Goal: Task Accomplishment & Management: Complete application form

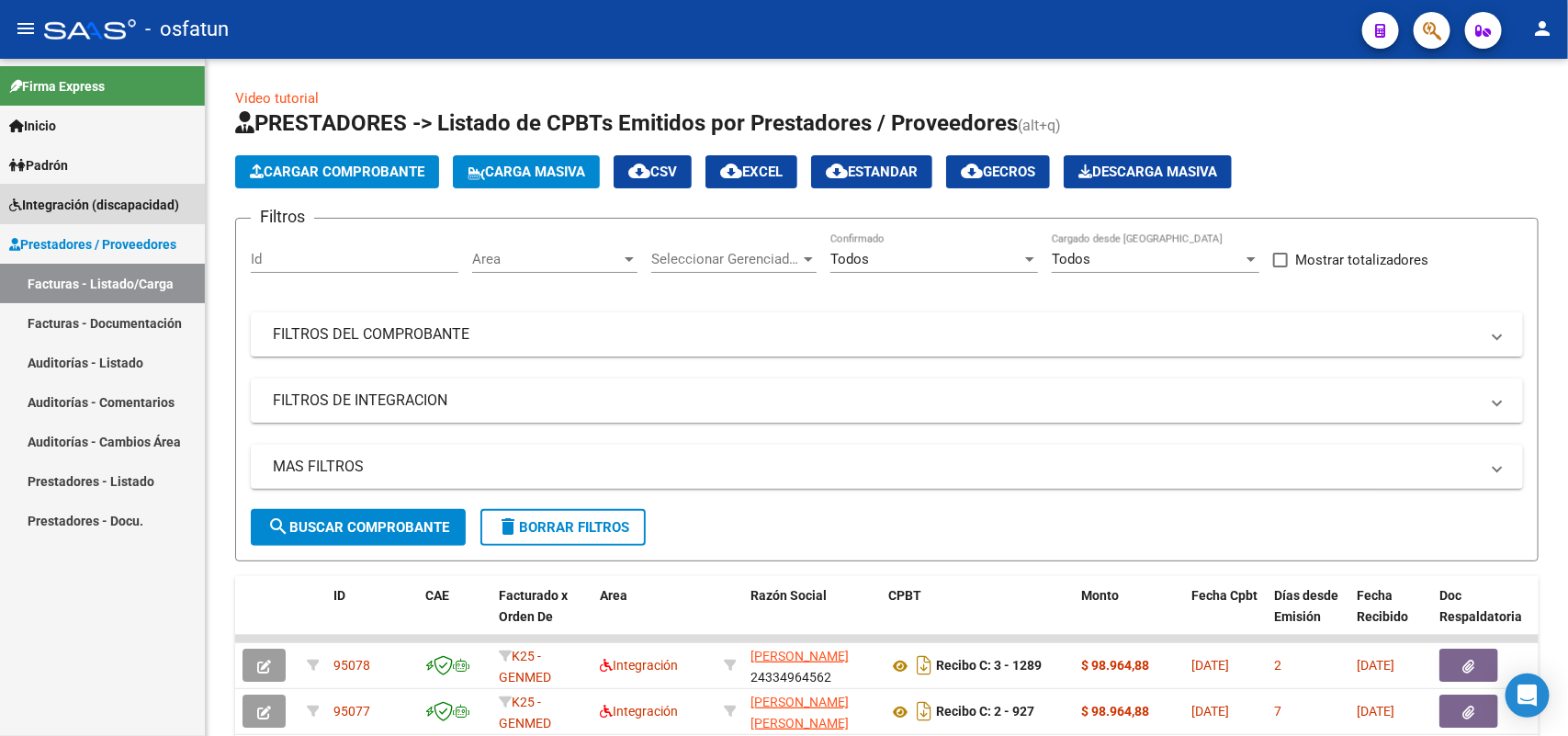
click at [70, 195] on span "Integración (discapacidad)" at bounding box center [94, 204] width 169 height 20
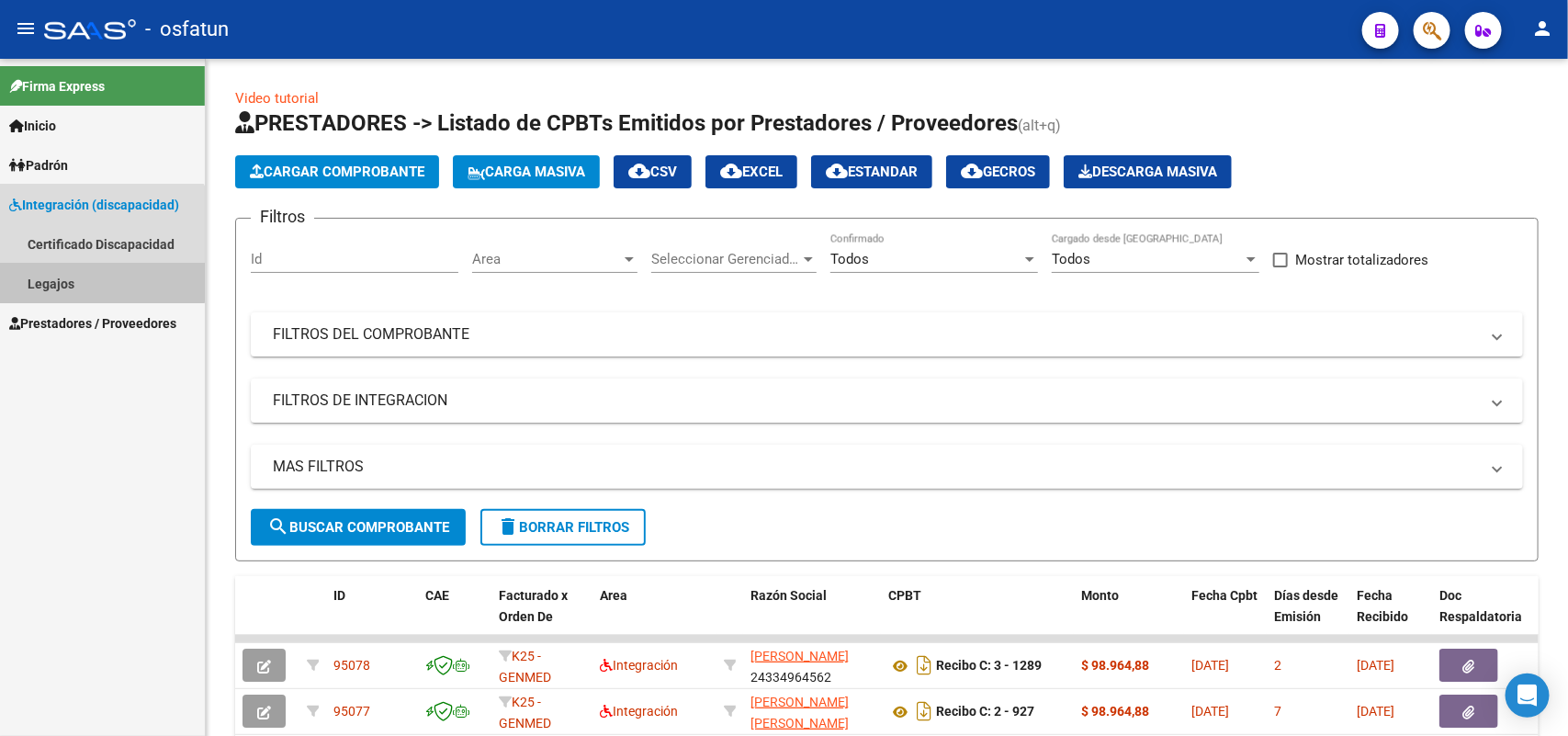
click at [58, 271] on link "Legajos" at bounding box center [103, 283] width 205 height 40
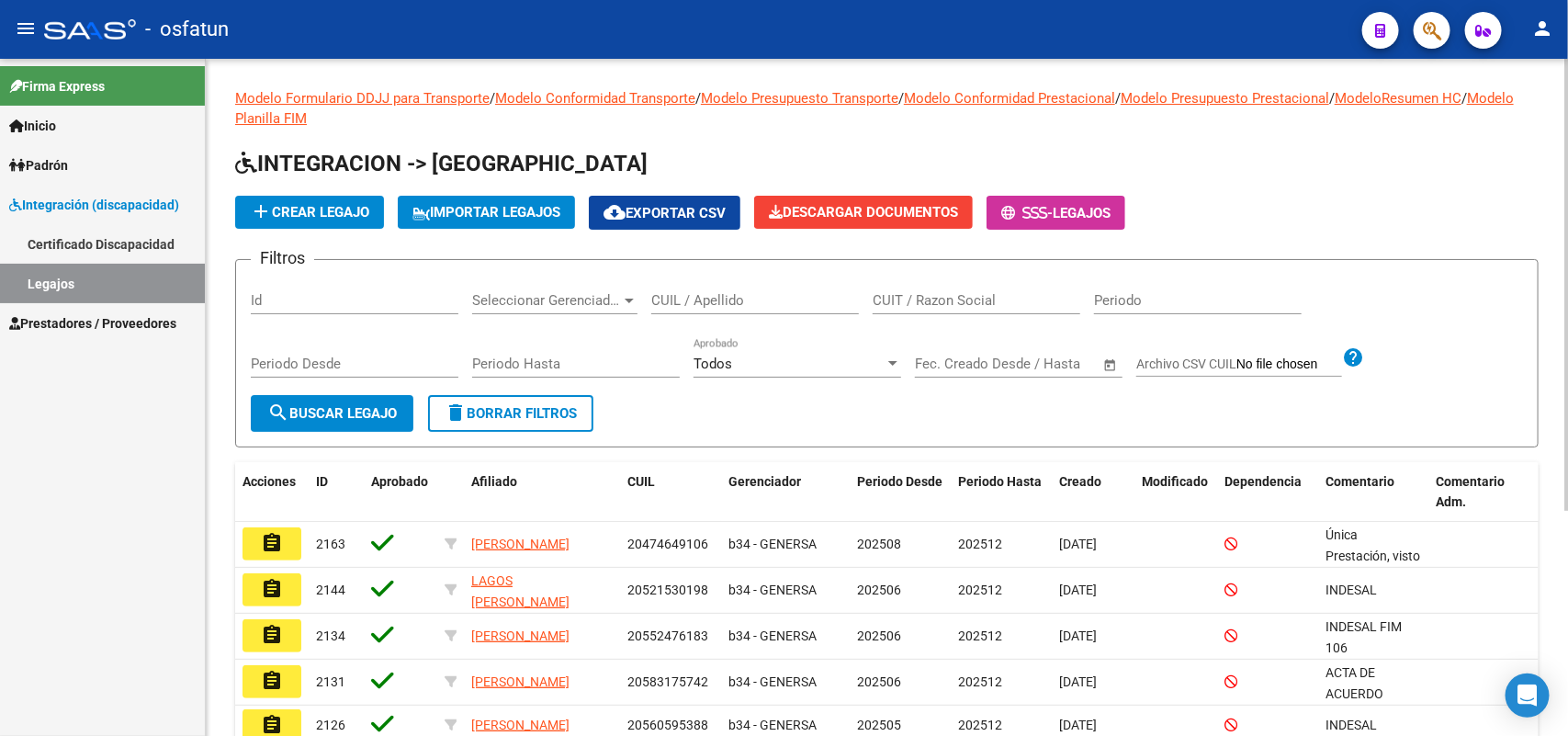
click at [722, 298] on input "CUIL / Apellido" at bounding box center [755, 300] width 207 height 17
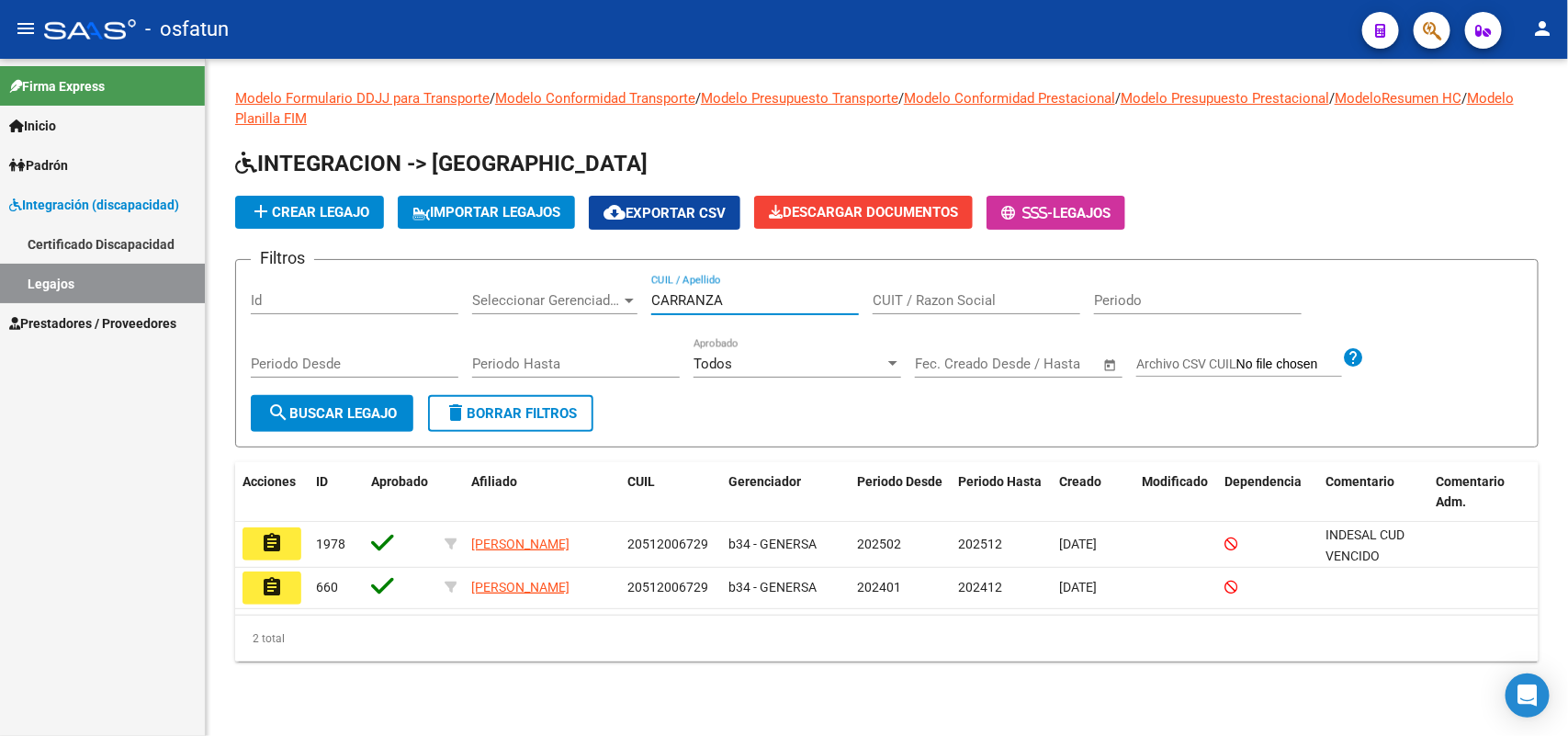
type input "CARRANZA"
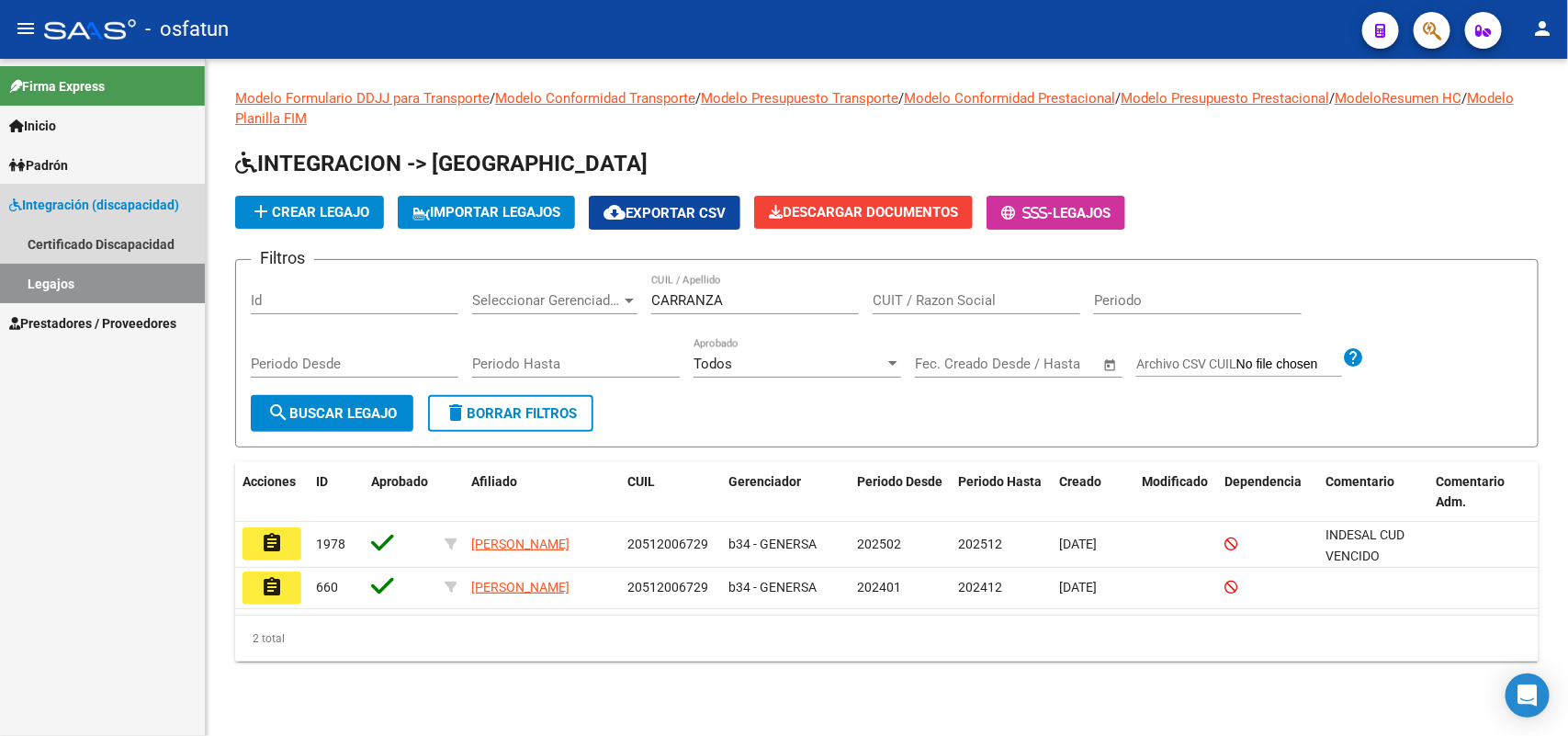
click at [61, 203] on span "Integración (discapacidad)" at bounding box center [94, 204] width 169 height 20
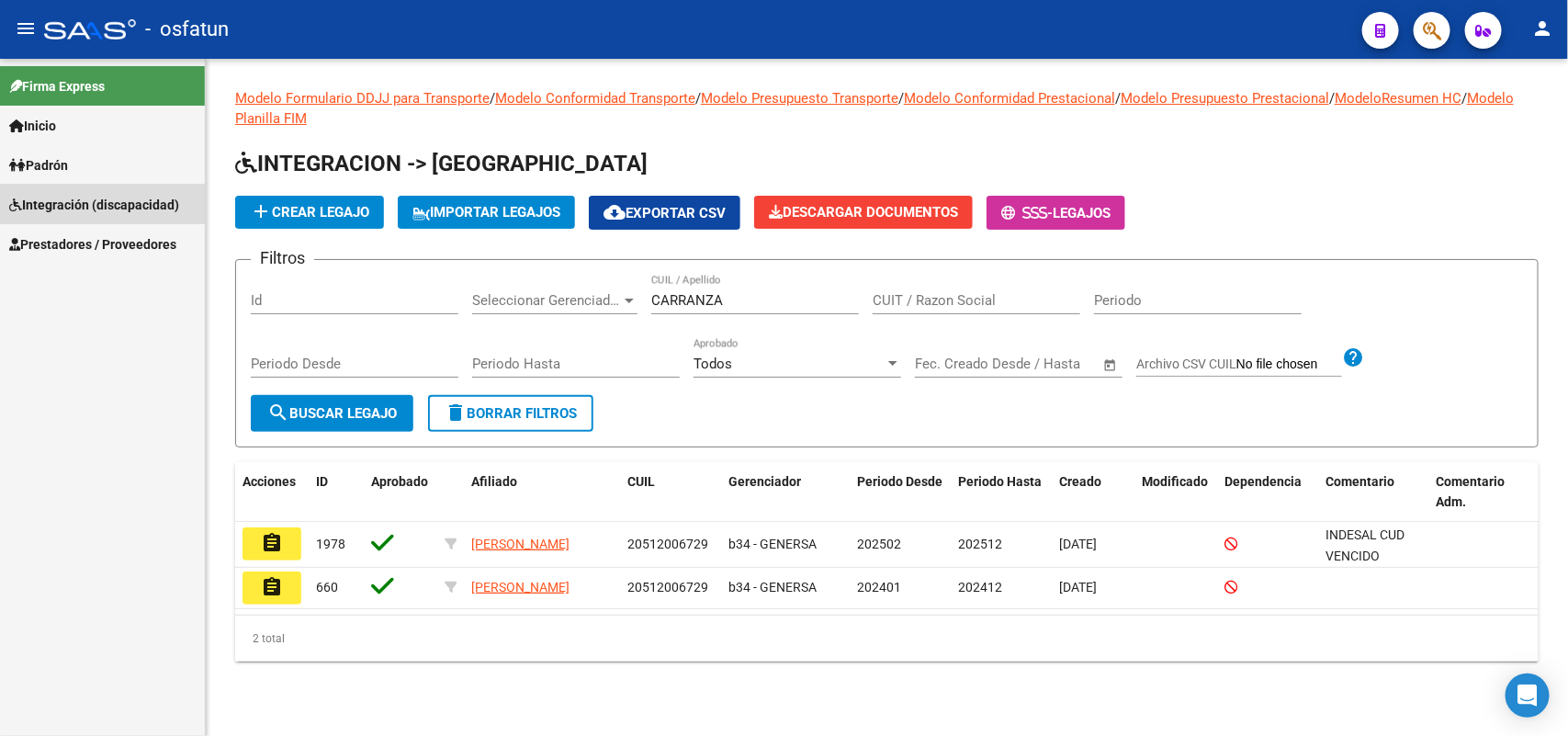
click at [76, 200] on span "Integración (discapacidad)" at bounding box center [94, 204] width 169 height 20
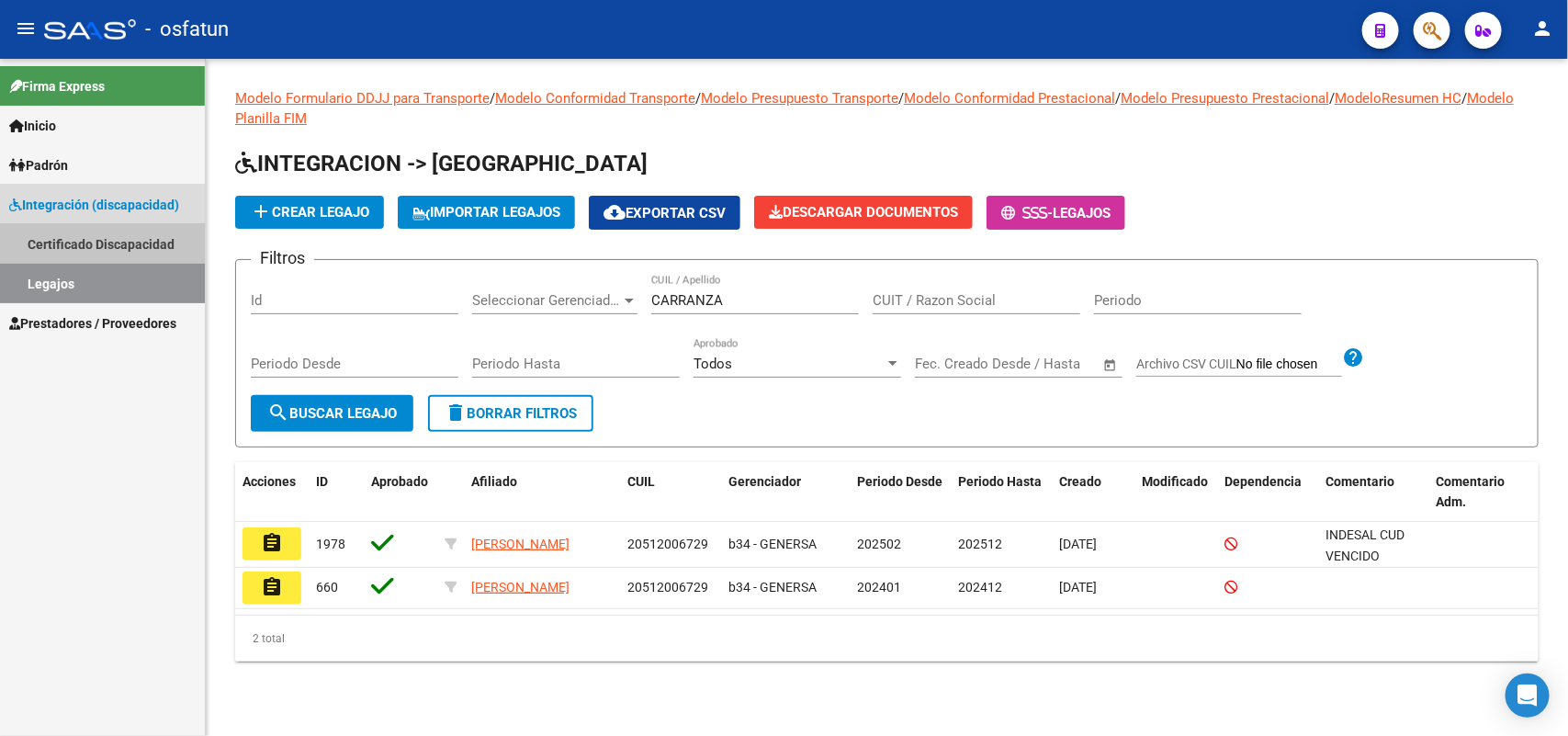
click at [66, 241] on link "Certificado Discapacidad" at bounding box center [103, 244] width 205 height 40
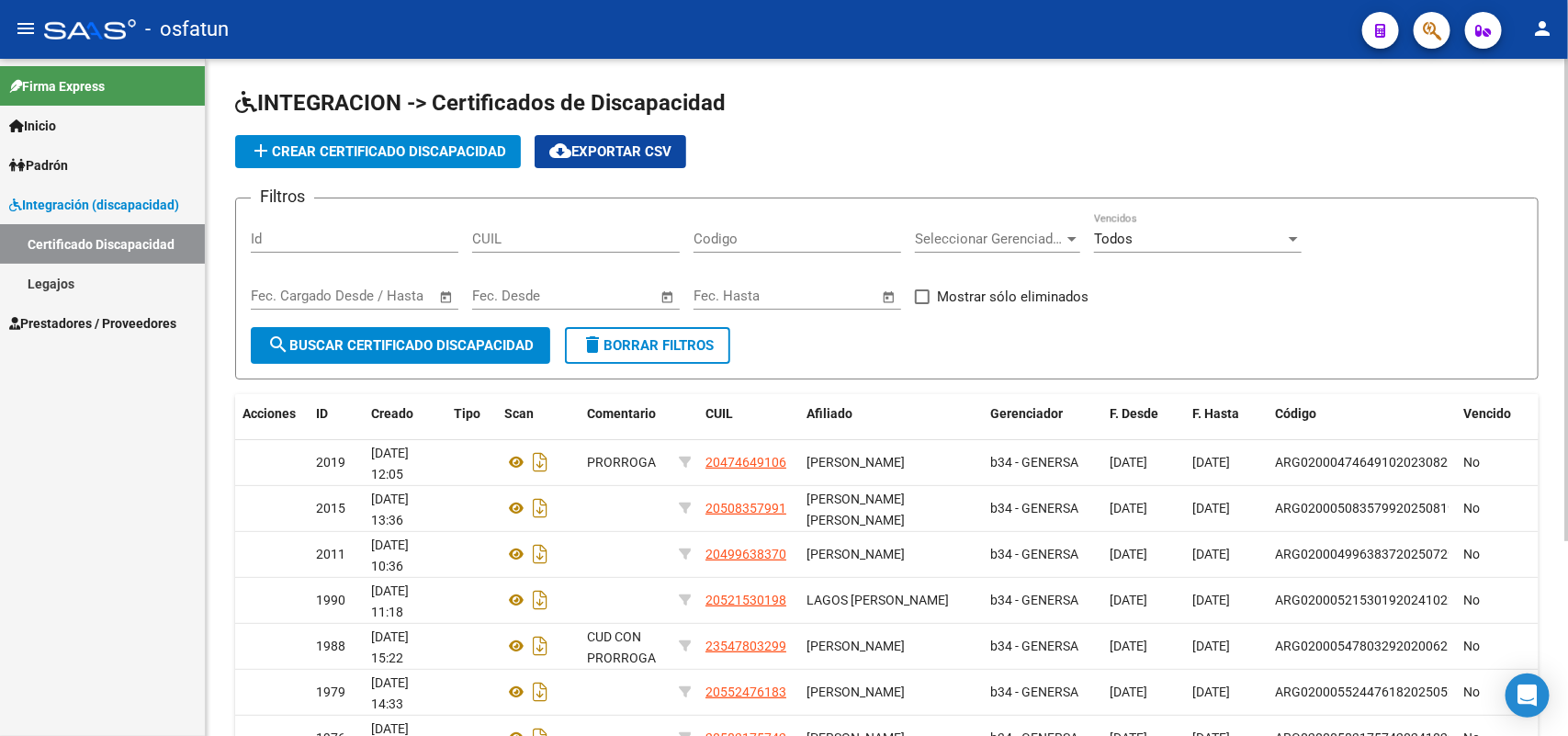
click at [508, 239] on input "CUIL" at bounding box center [576, 238] width 207 height 17
paste input "20-51200672-9"
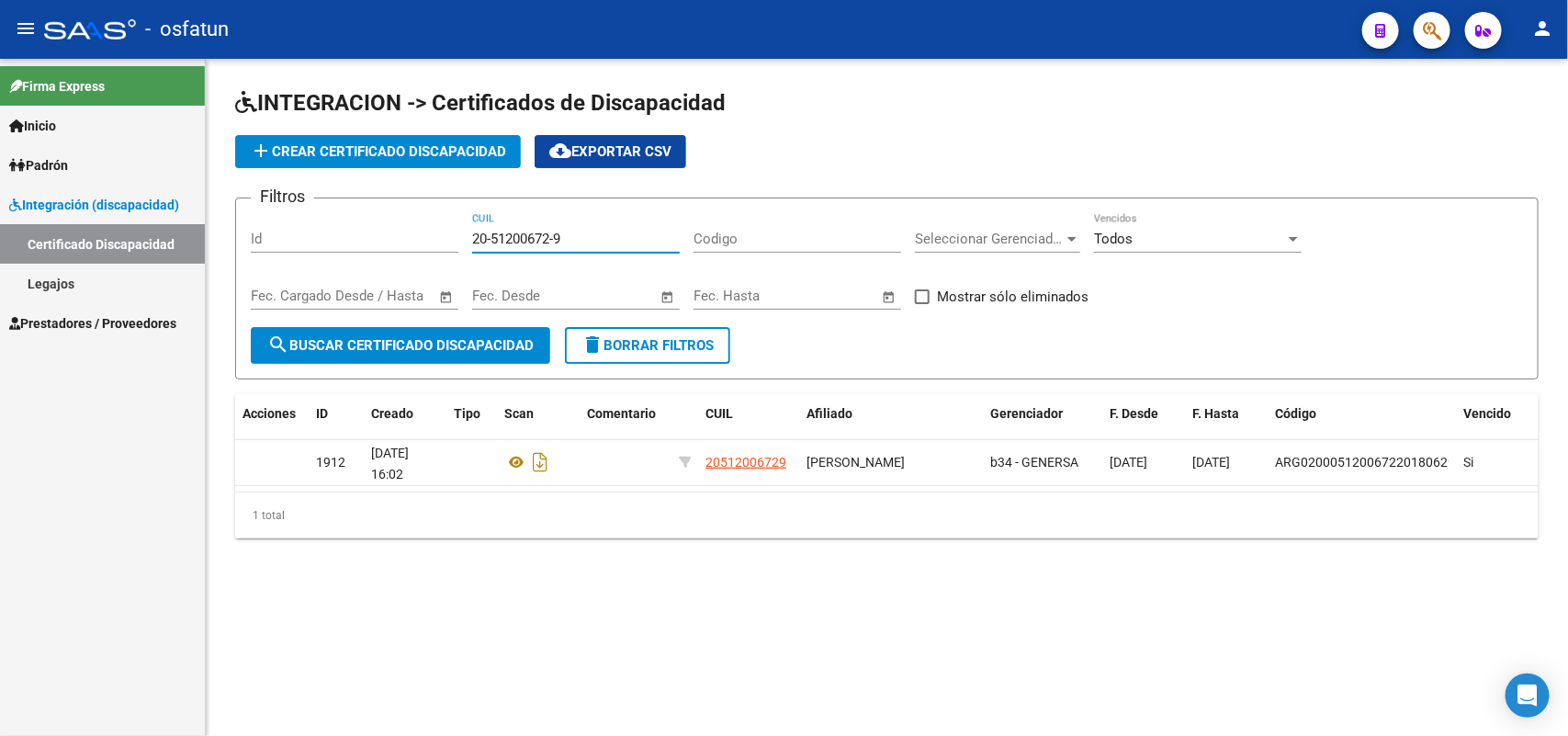
drag, startPoint x: 583, startPoint y: 240, endPoint x: 471, endPoint y: 222, distance: 113.4
click at [472, 222] on div "20-51200672-9 CUIL" at bounding box center [576, 233] width 207 height 40
type input "20-51200672-9"
click at [369, 144] on span "add Crear Certificado Discapacidad" at bounding box center [378, 152] width 256 height 17
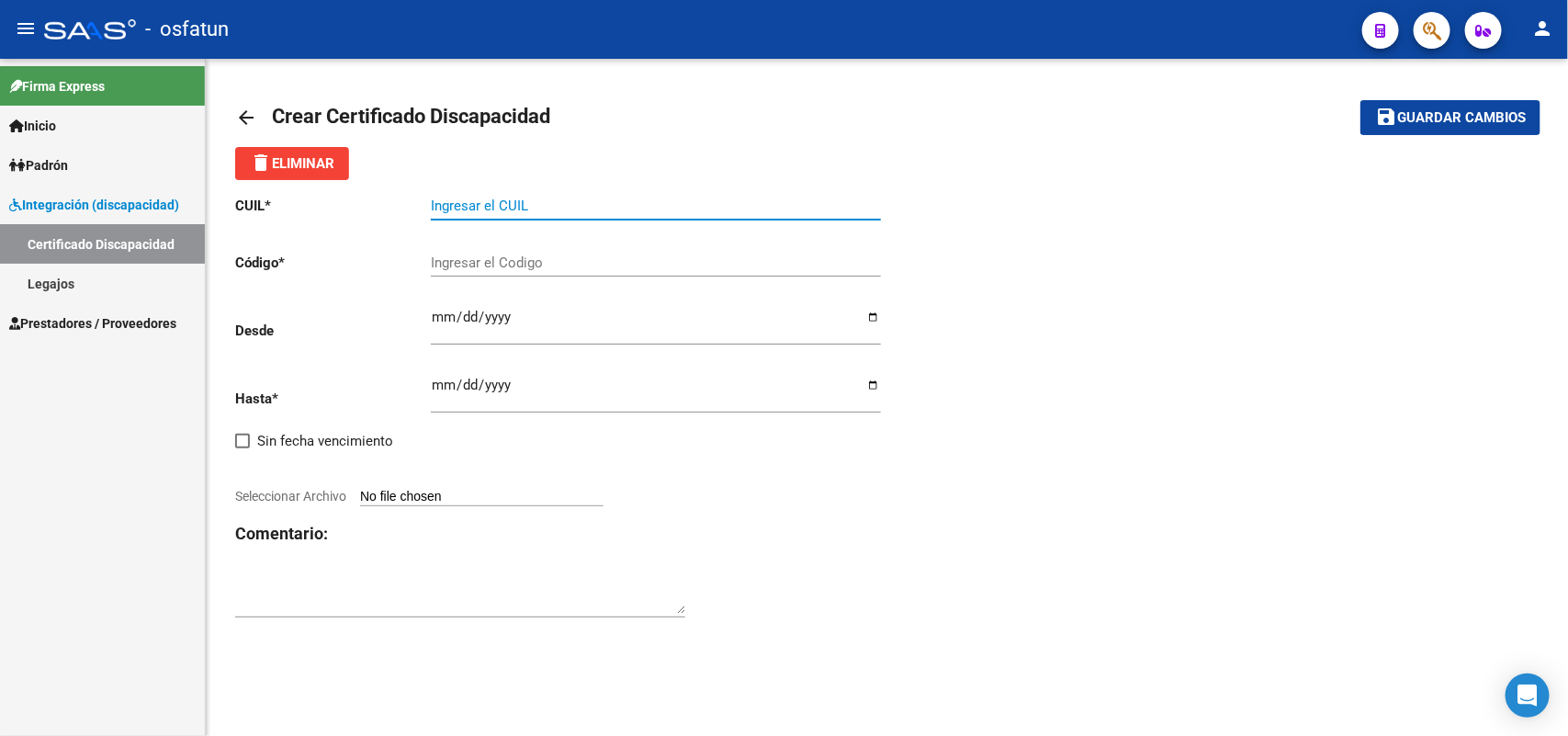
click at [482, 200] on input "Ingresar el CUIL" at bounding box center [656, 205] width 451 height 17
paste input "20-51200672-9"
type input "20-51200672-9"
click at [480, 264] on input "Ingresar el Codigo" at bounding box center [656, 262] width 451 height 17
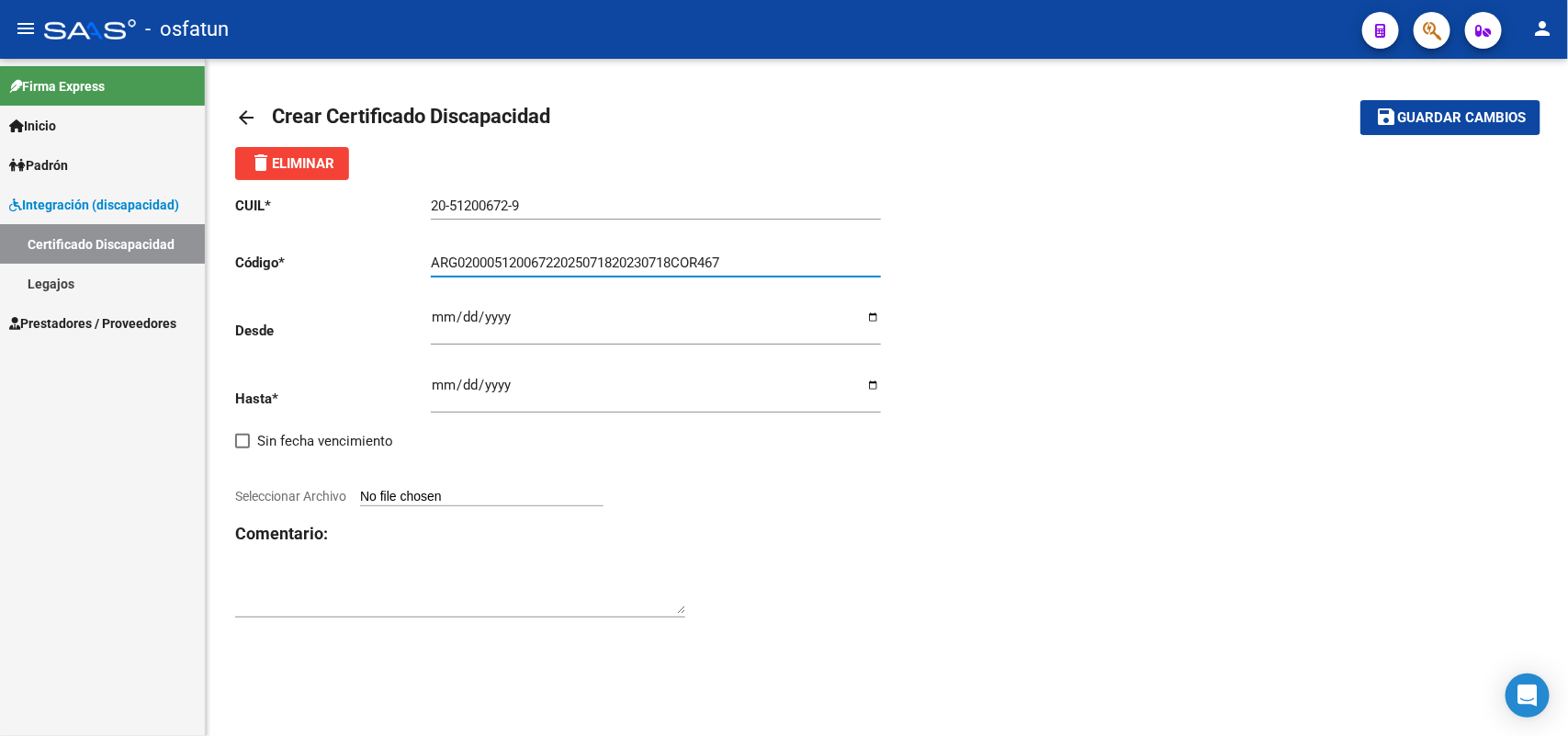
type input "ARG02000512006722025071820230718COR467"
click at [438, 318] on input "Ingresar fec. Desde" at bounding box center [656, 324] width 451 height 29
type input "[DATE]"
click at [438, 383] on input "Ingresar fec. Hasta" at bounding box center [656, 392] width 451 height 29
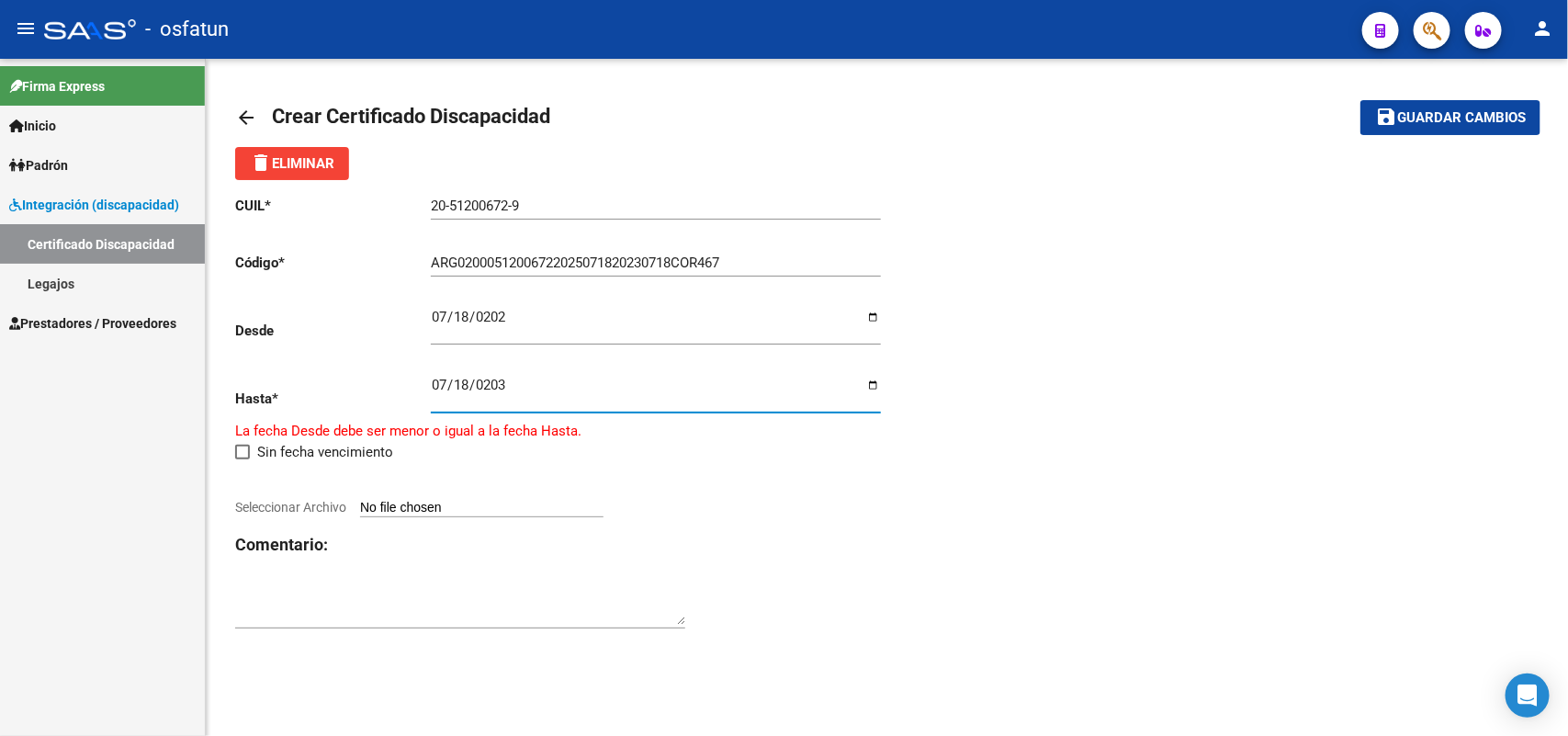
type input "[DATE]"
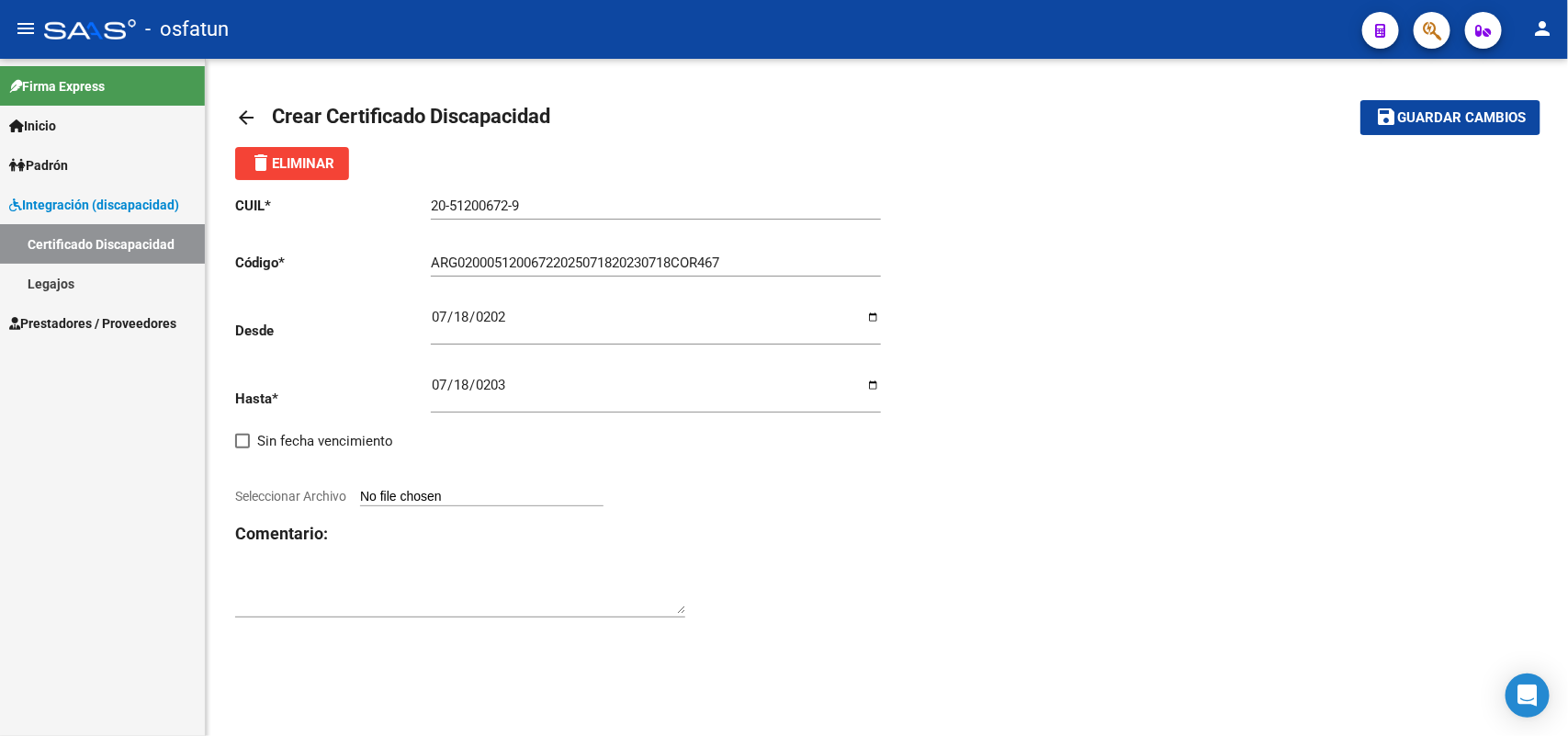
click at [416, 493] on input "Seleccionar Archivo" at bounding box center [481, 498] width 243 height 18
type input "C:\fakepath\cud [PERSON_NAME].jpeg"
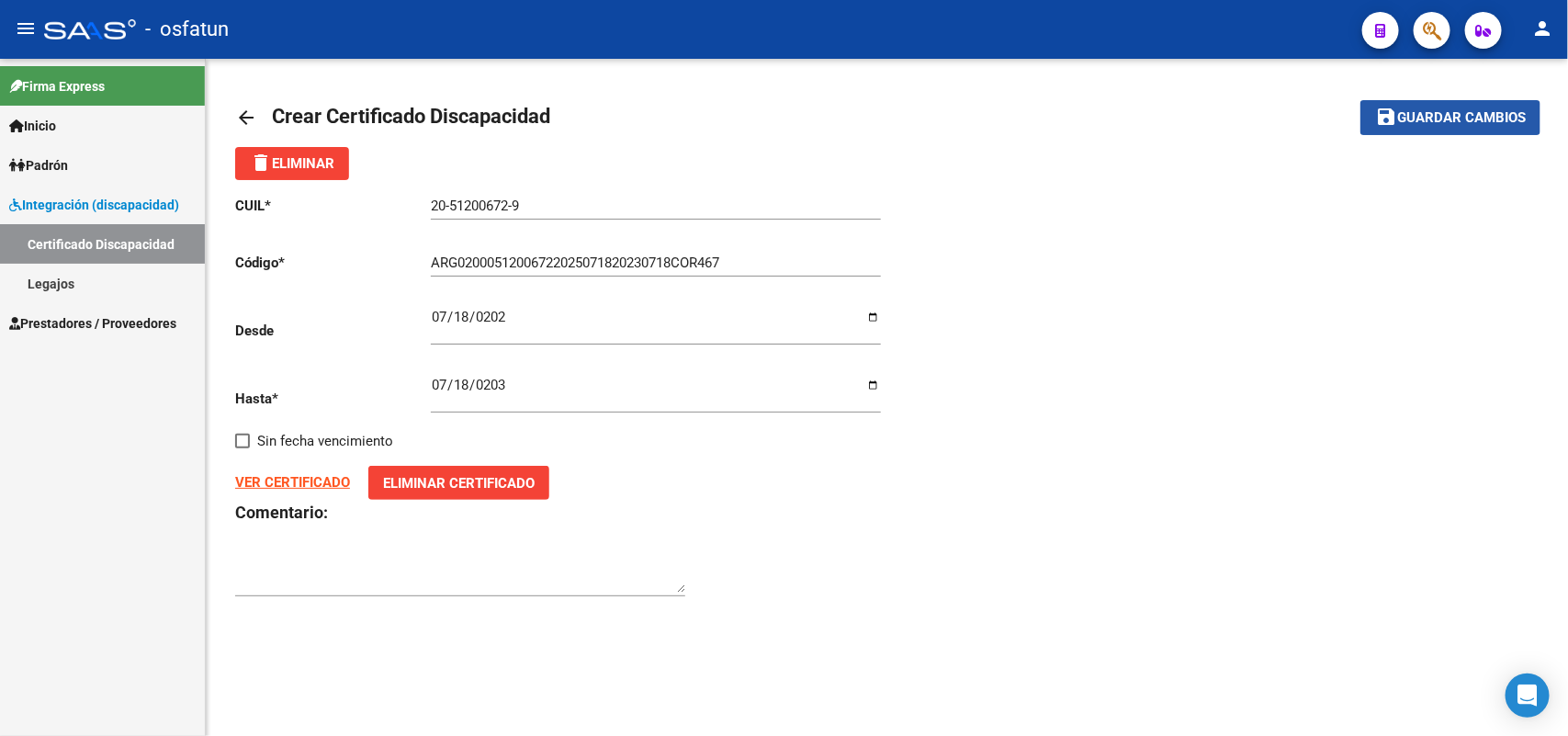
click at [1426, 112] on span "Guardar cambios" at bounding box center [1461, 119] width 129 height 17
drag, startPoint x: 542, startPoint y: 193, endPoint x: 552, endPoint y: 203, distance: 14.1
click at [505, 184] on div "20-51200672-9 Ingresar el CUIL" at bounding box center [656, 200] width 451 height 40
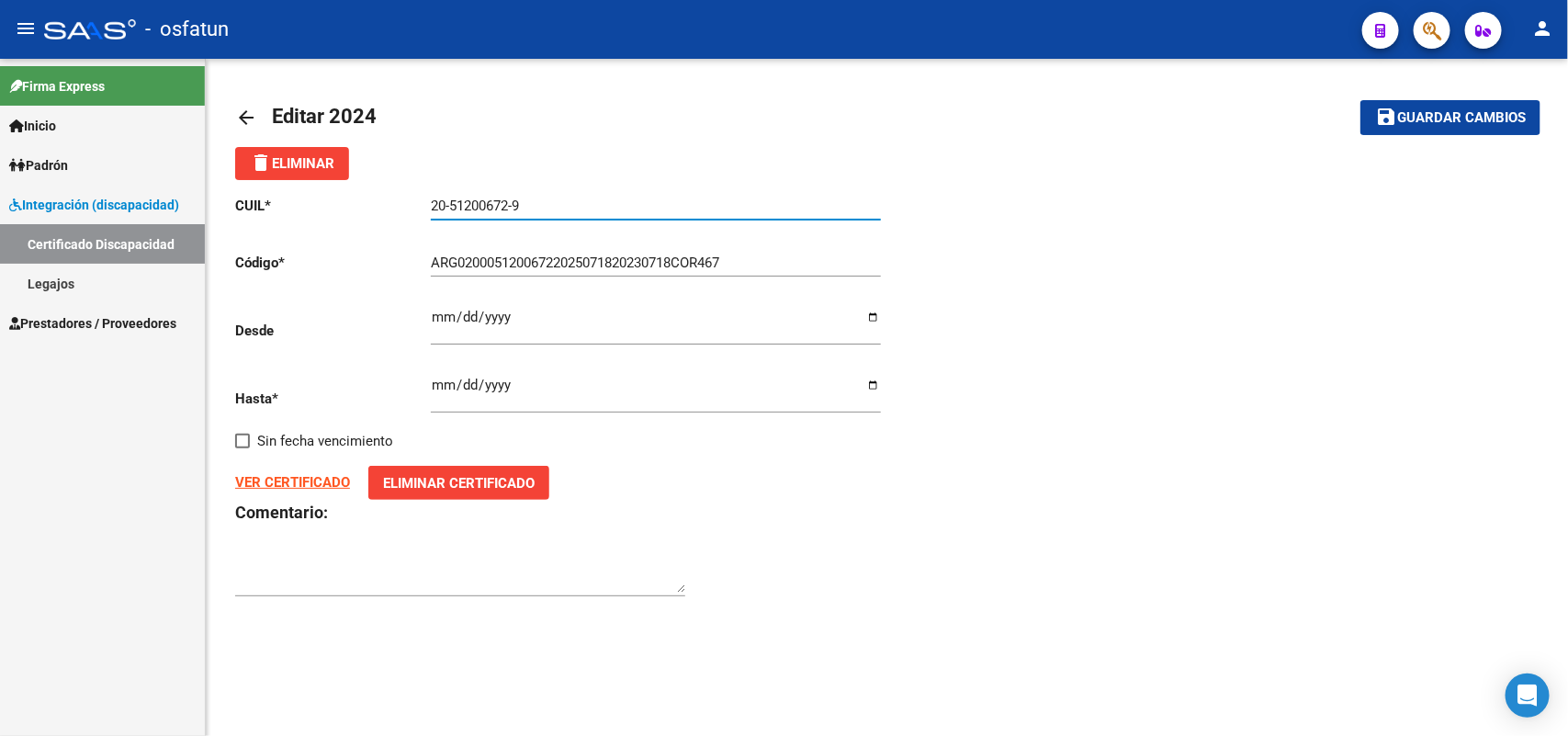
drag, startPoint x: 542, startPoint y: 197, endPoint x: 409, endPoint y: 185, distance: 133.5
click at [409, 185] on div "CUIL * 20-51200672-9 Ingresar el CUIL Código * ARG02000512006722025071820230718…" at bounding box center [561, 397] width 652 height 434
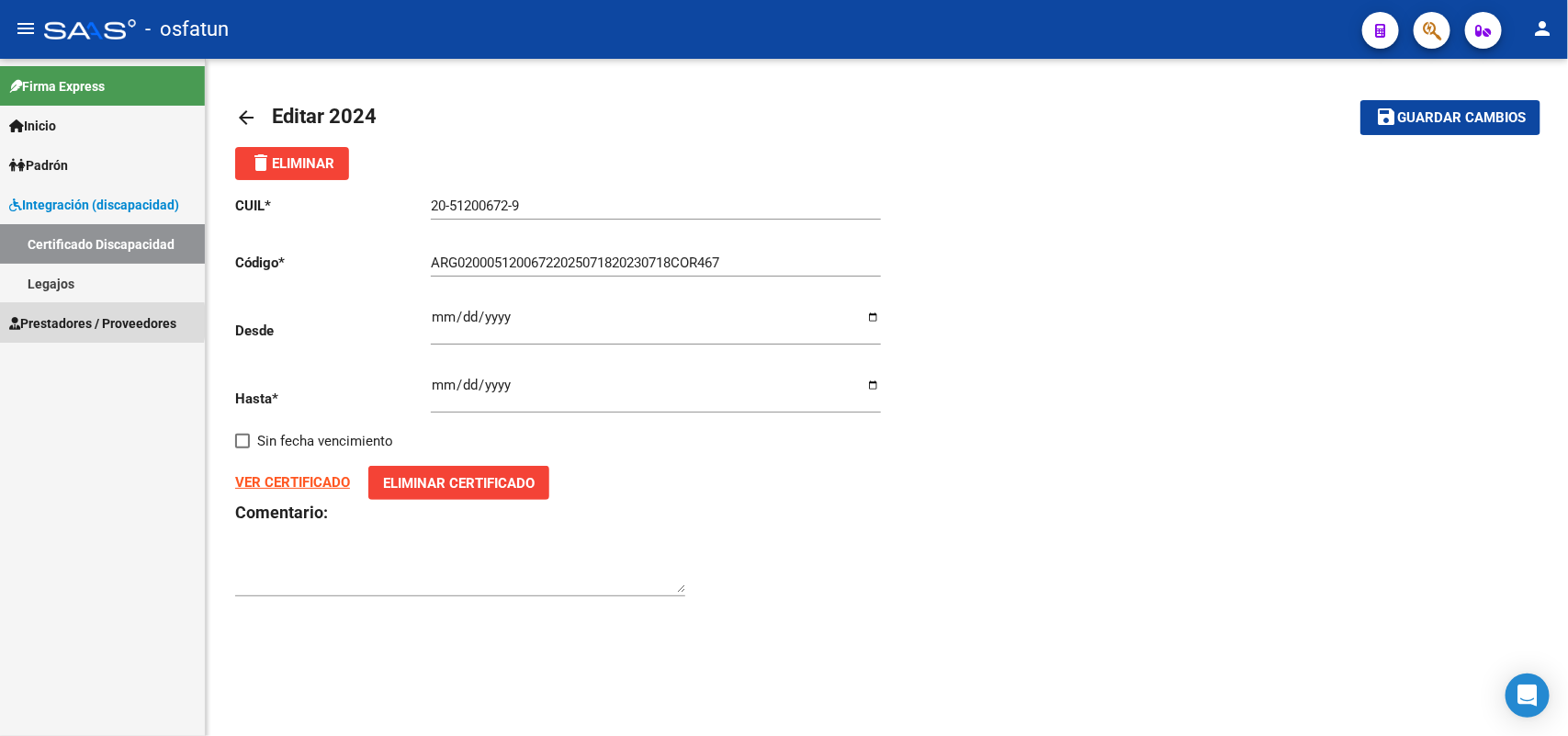
click at [57, 322] on span "Prestadores / Proveedores" at bounding box center [93, 323] width 167 height 20
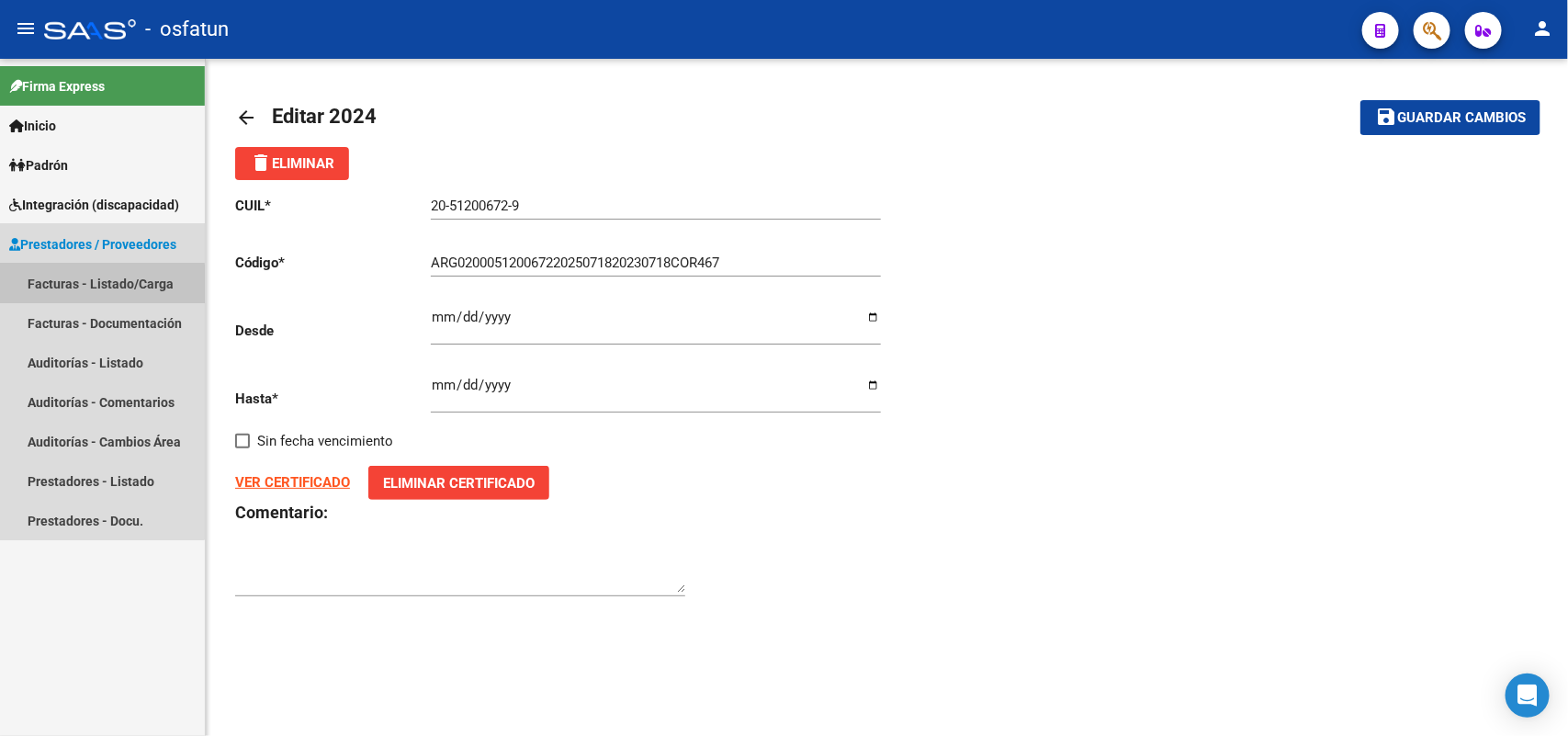
click at [63, 286] on link "Facturas - Listado/Carga" at bounding box center [103, 283] width 205 height 40
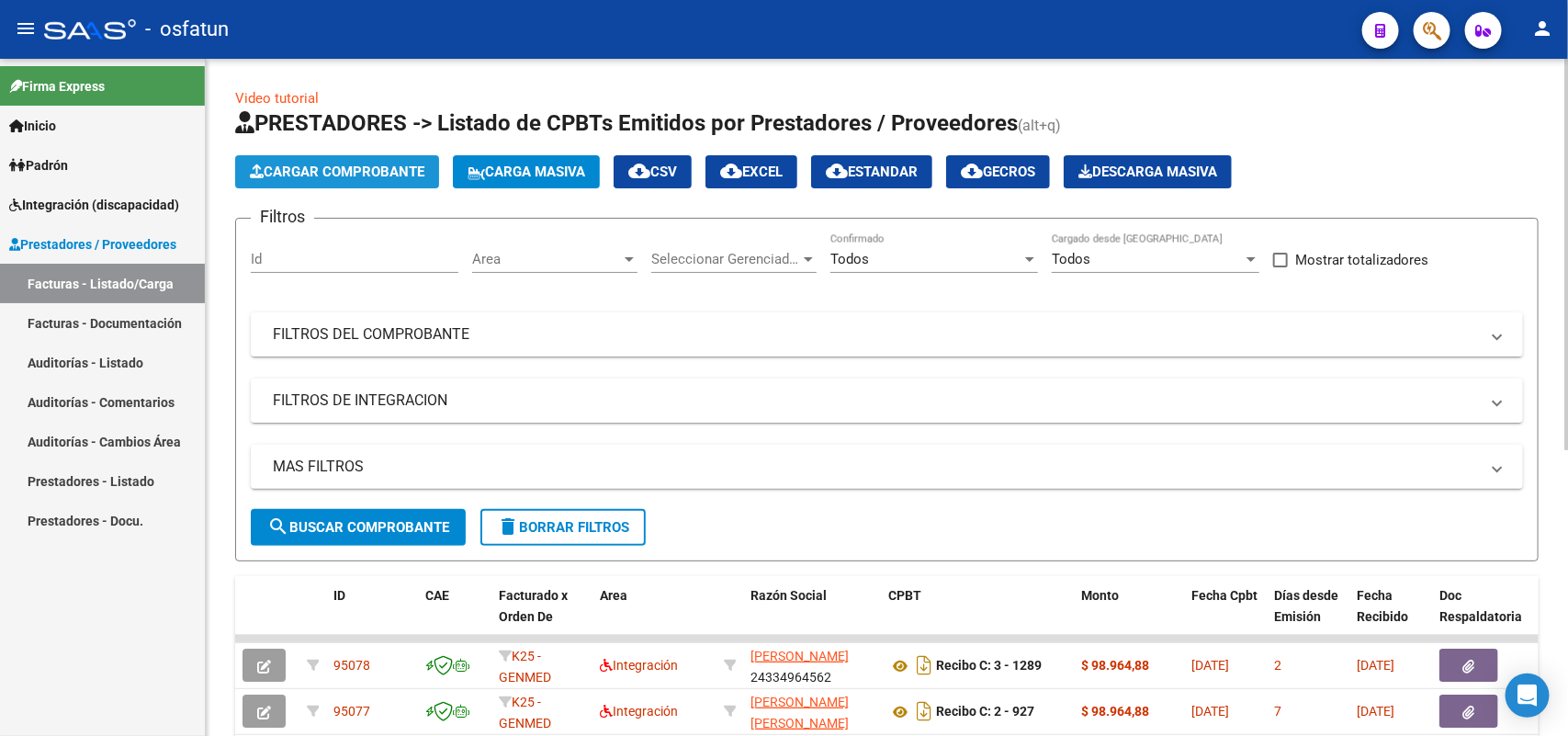
click at [359, 181] on button "Cargar Comprobante" at bounding box center [337, 172] width 204 height 33
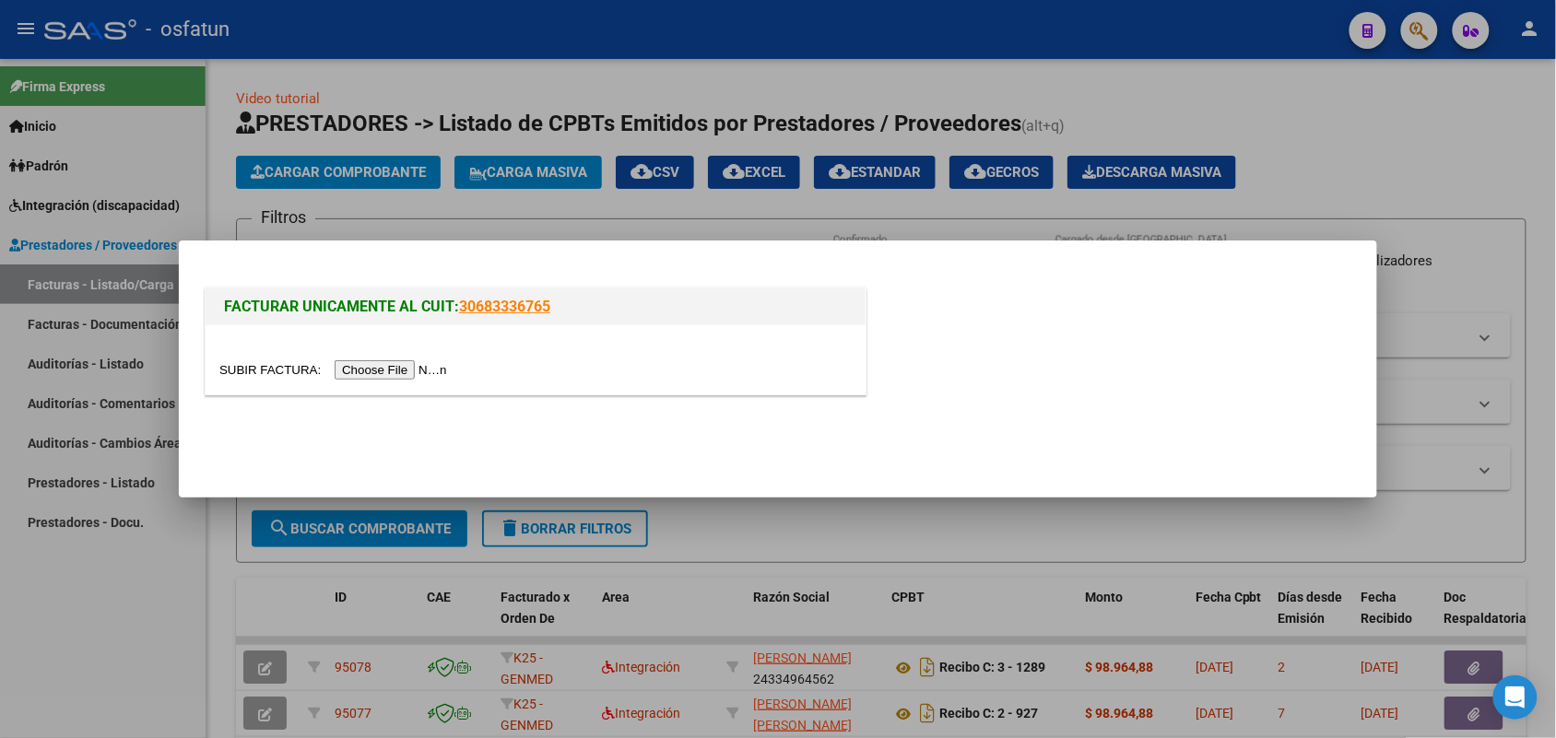
click at [417, 369] on input "file" at bounding box center [335, 369] width 233 height 19
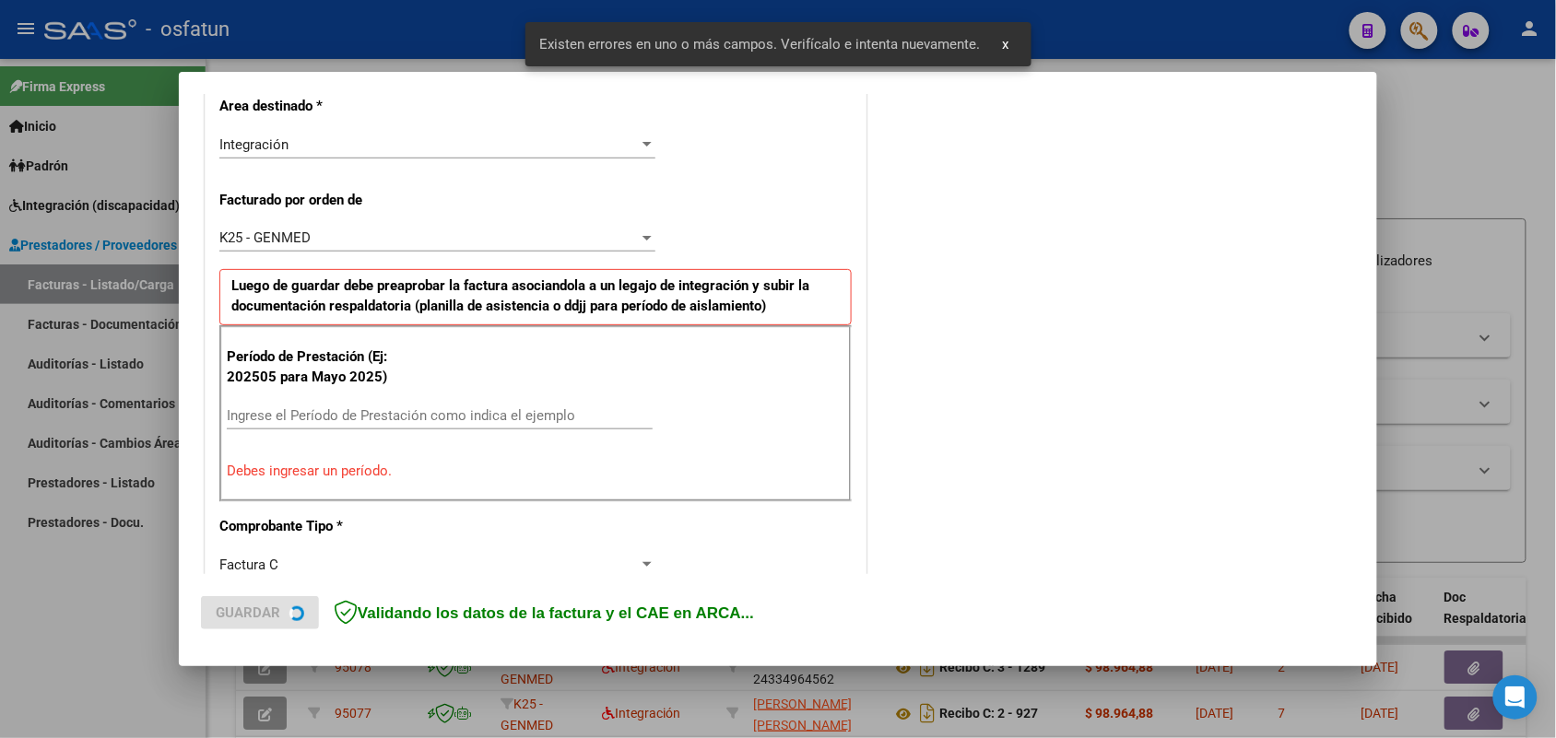
scroll to position [498, 0]
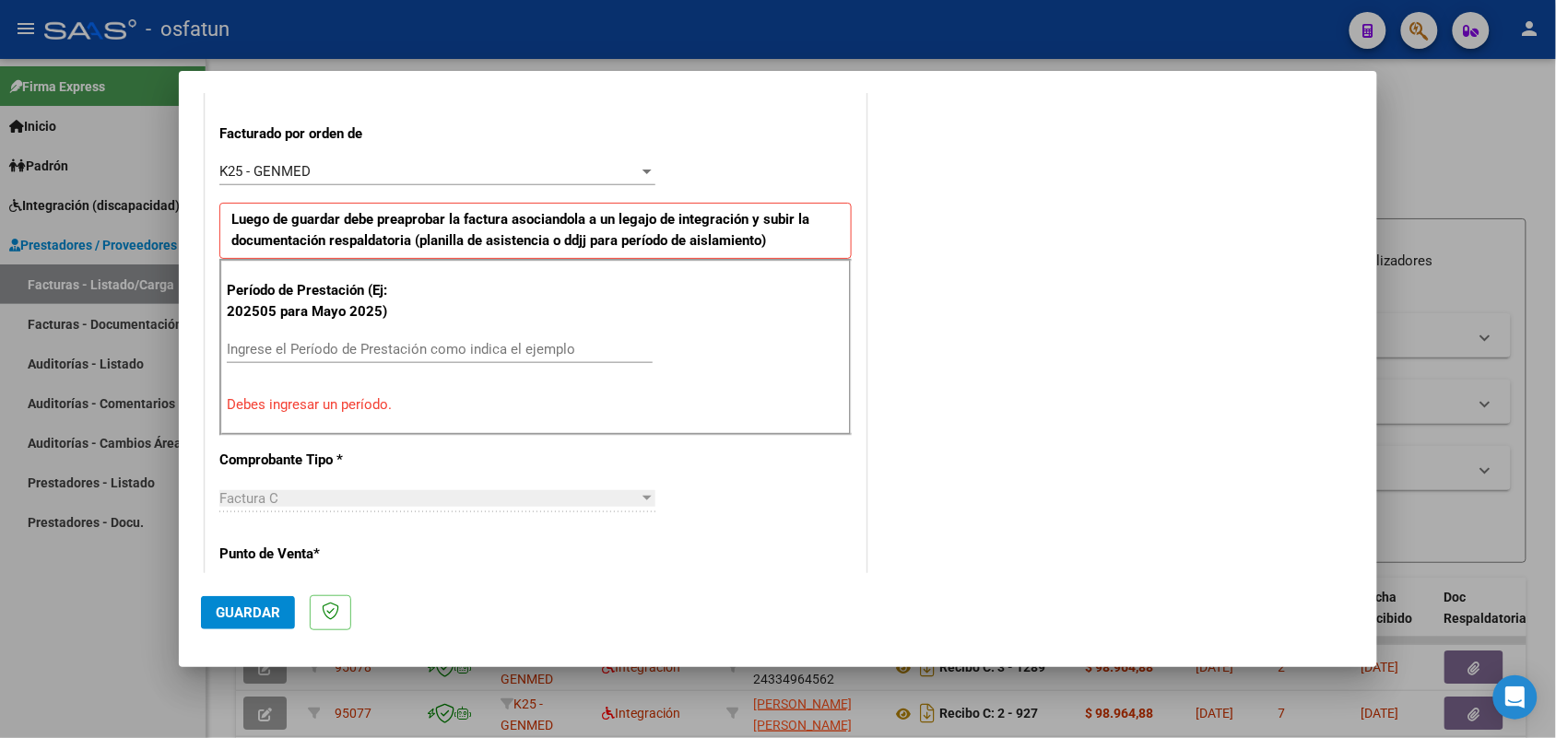
click at [276, 346] on input "Ingrese el Período de Prestación como indica el ejemplo" at bounding box center [440, 349] width 426 height 17
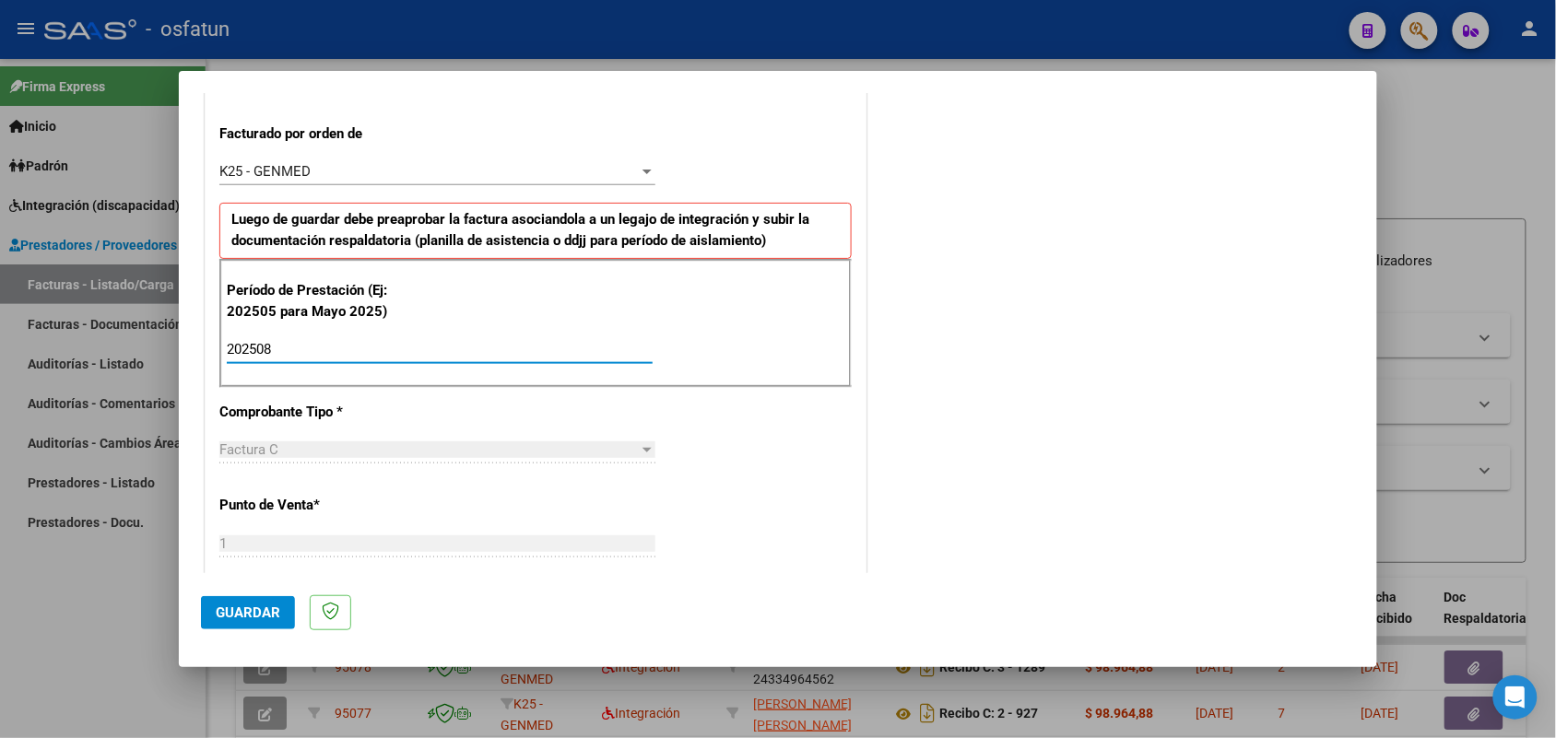
type input "202508"
click at [253, 606] on span "Guardar" at bounding box center [248, 613] width 65 height 17
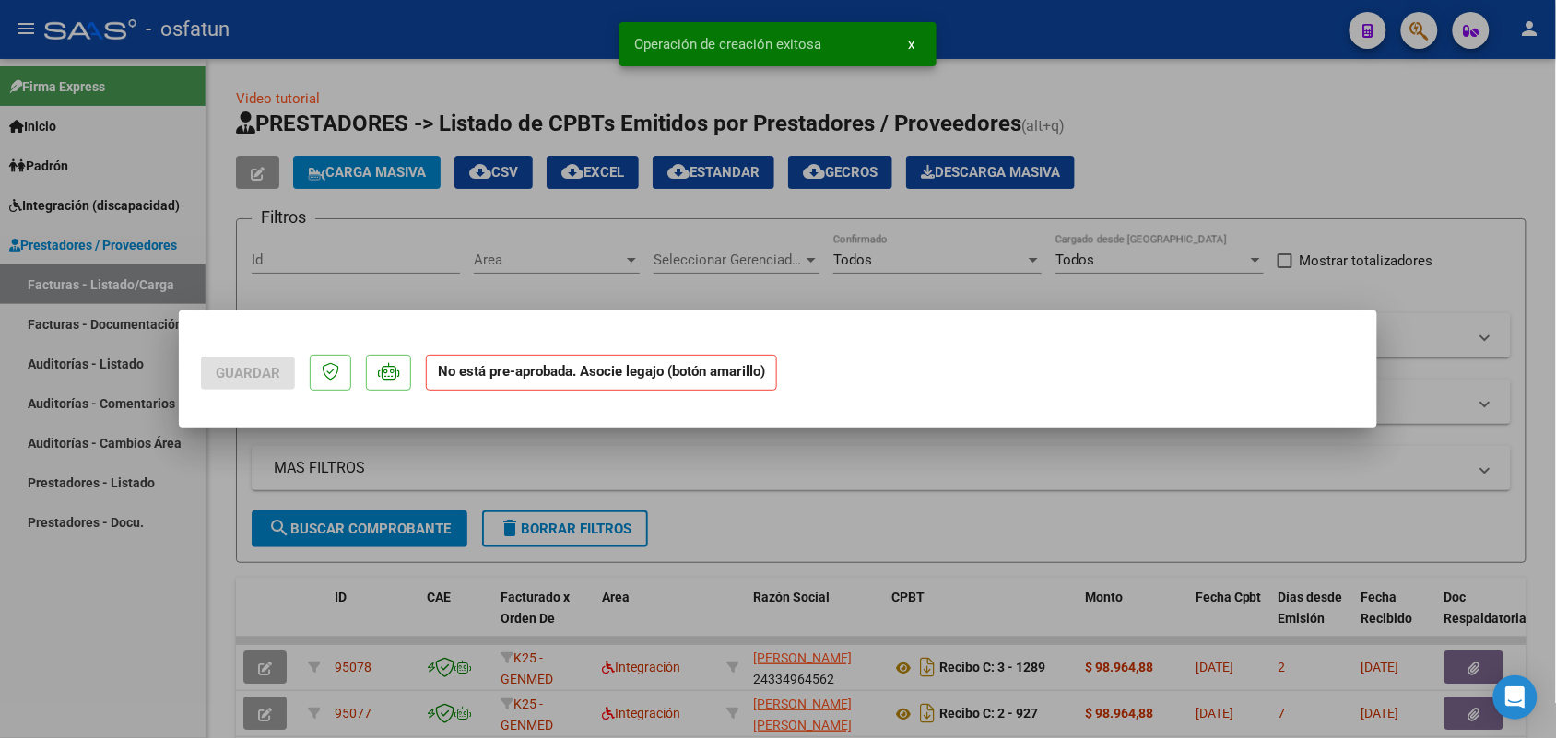
scroll to position [0, 0]
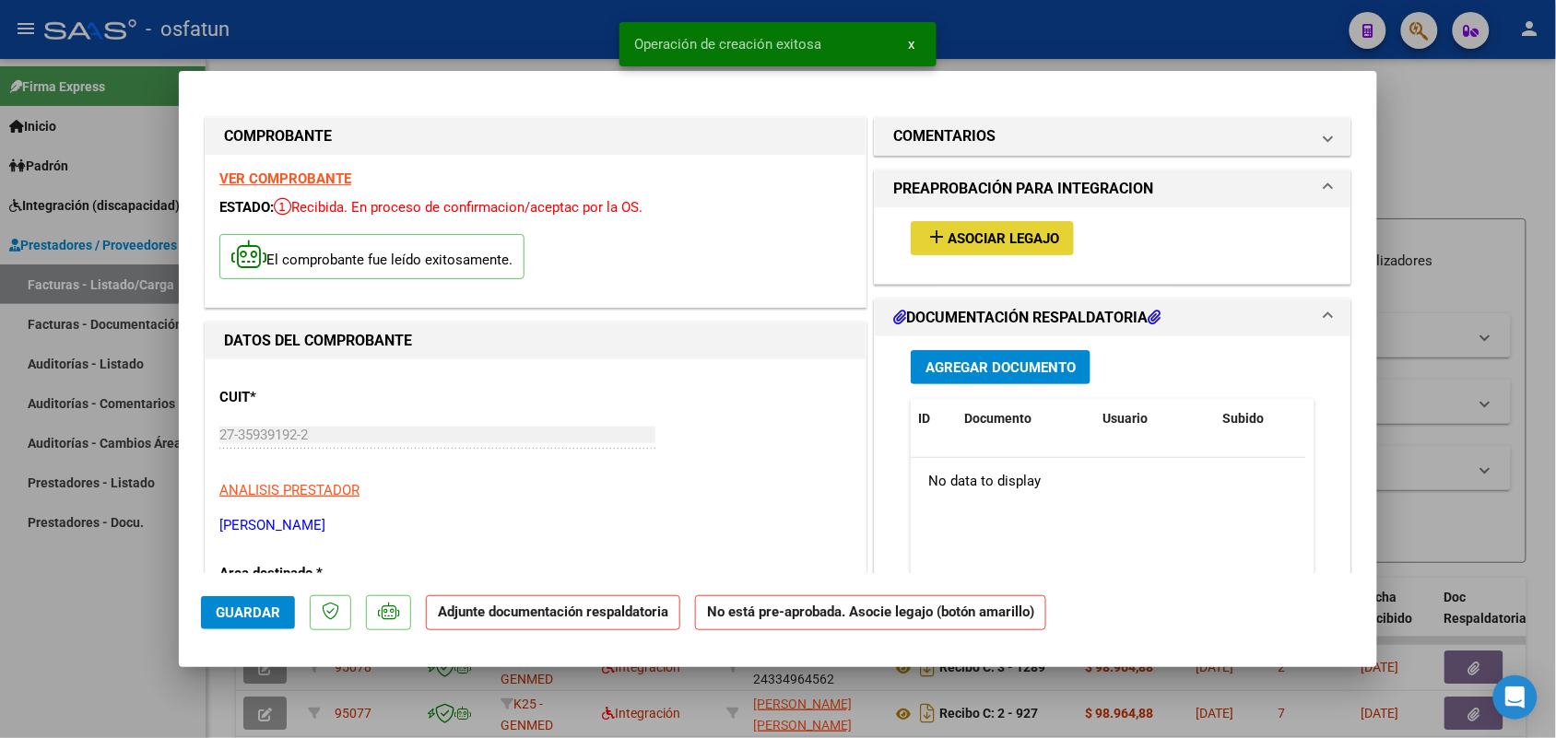
click at [996, 231] on span "Asociar Legajo" at bounding box center [1003, 238] width 112 height 17
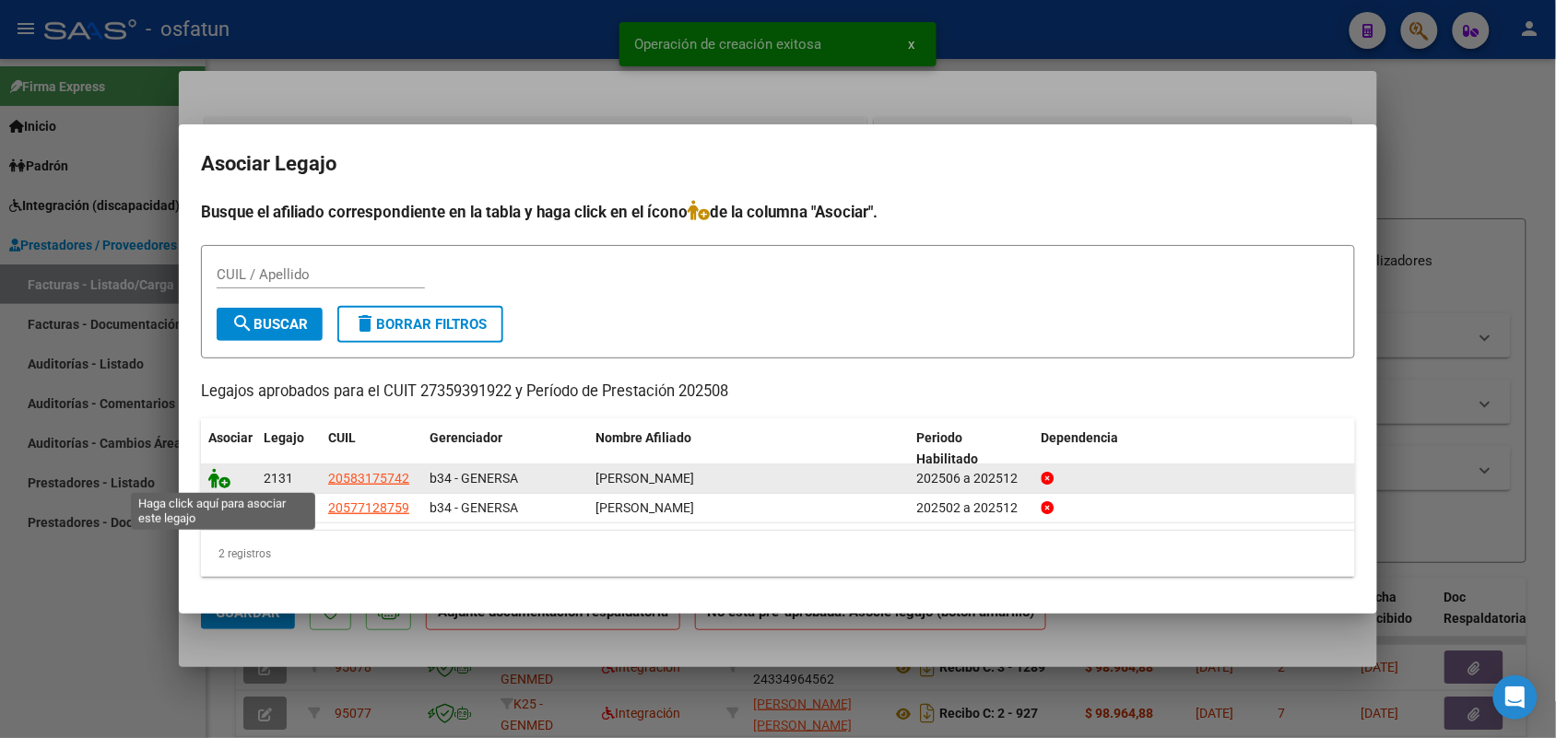
click at [215, 477] on icon at bounding box center [219, 478] width 22 height 20
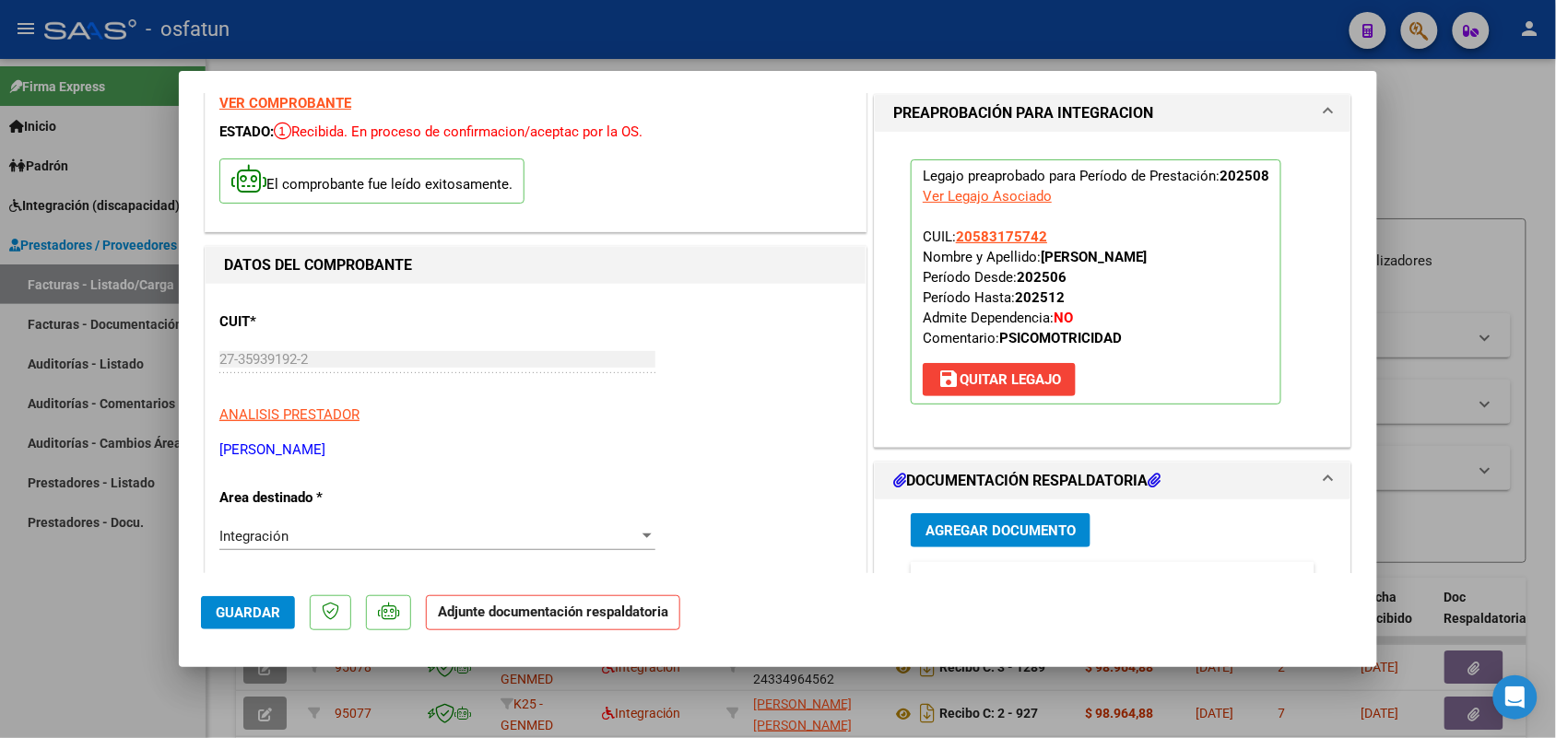
scroll to position [115, 0]
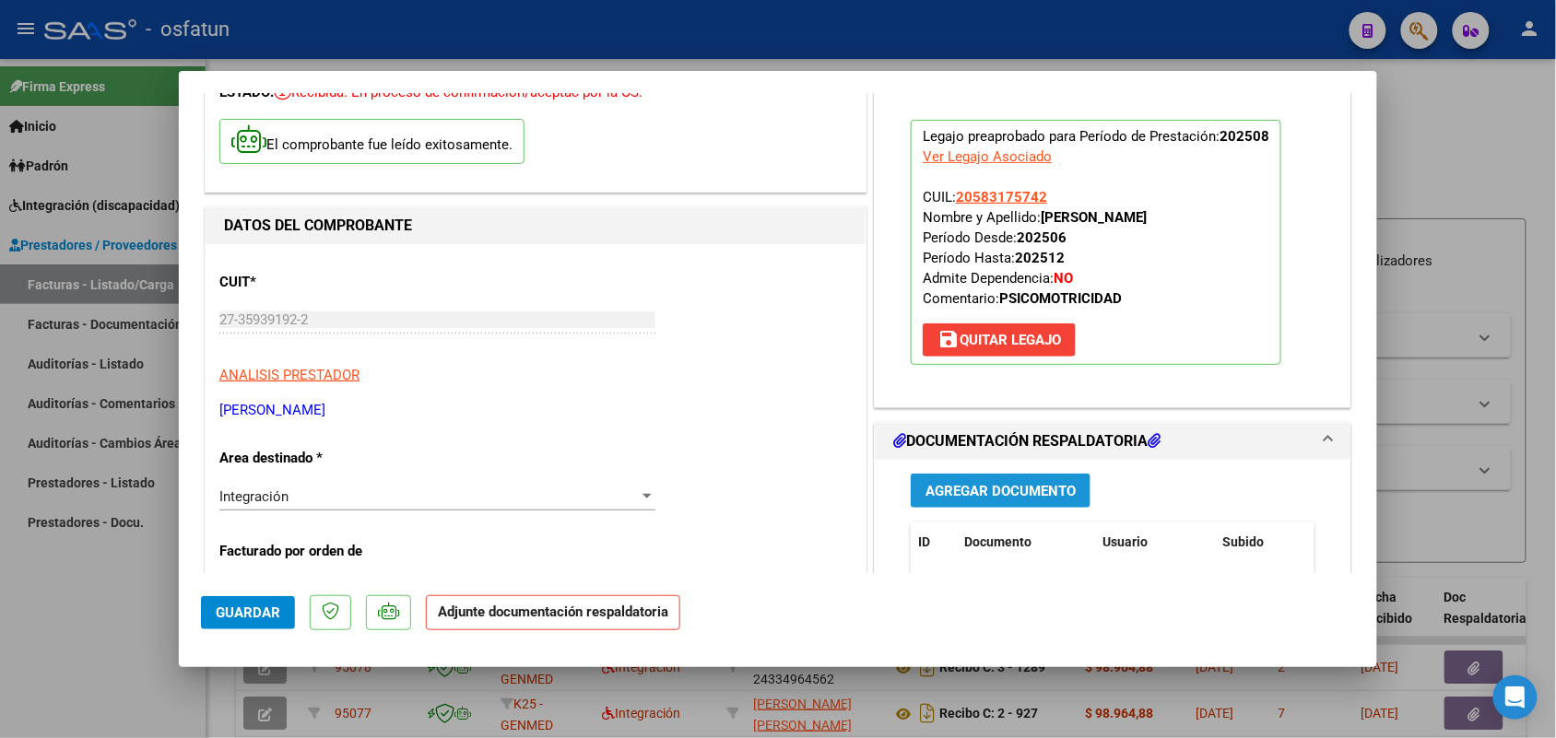
click at [951, 484] on span "Agregar Documento" at bounding box center [1000, 491] width 150 height 17
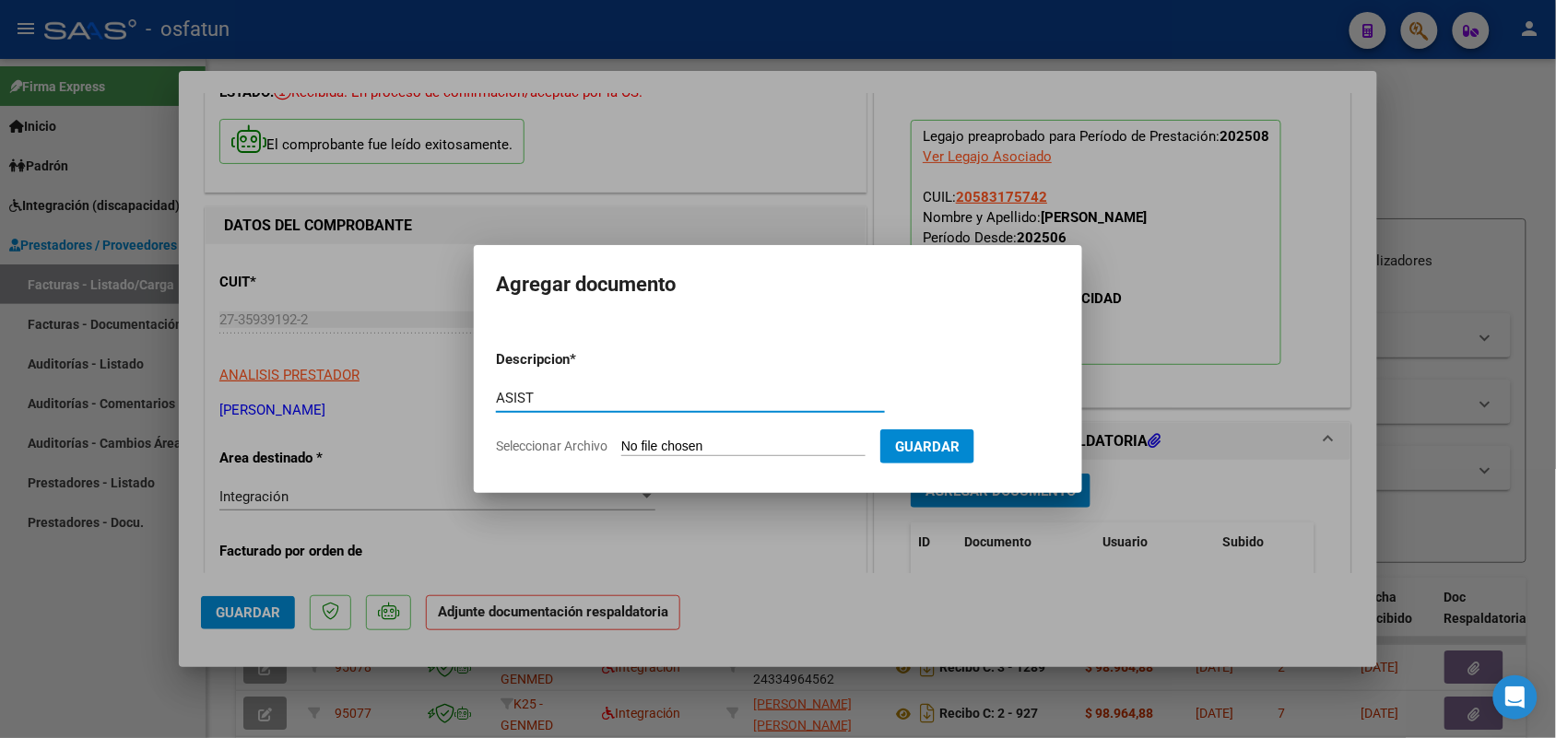
type input "ASIST"
click at [678, 452] on input "Seleccionar Archivo" at bounding box center [743, 448] width 244 height 18
type input "C:\fakepath\ASIST-INFO-AUT.PDF [DATE] · [DATE].pdf"
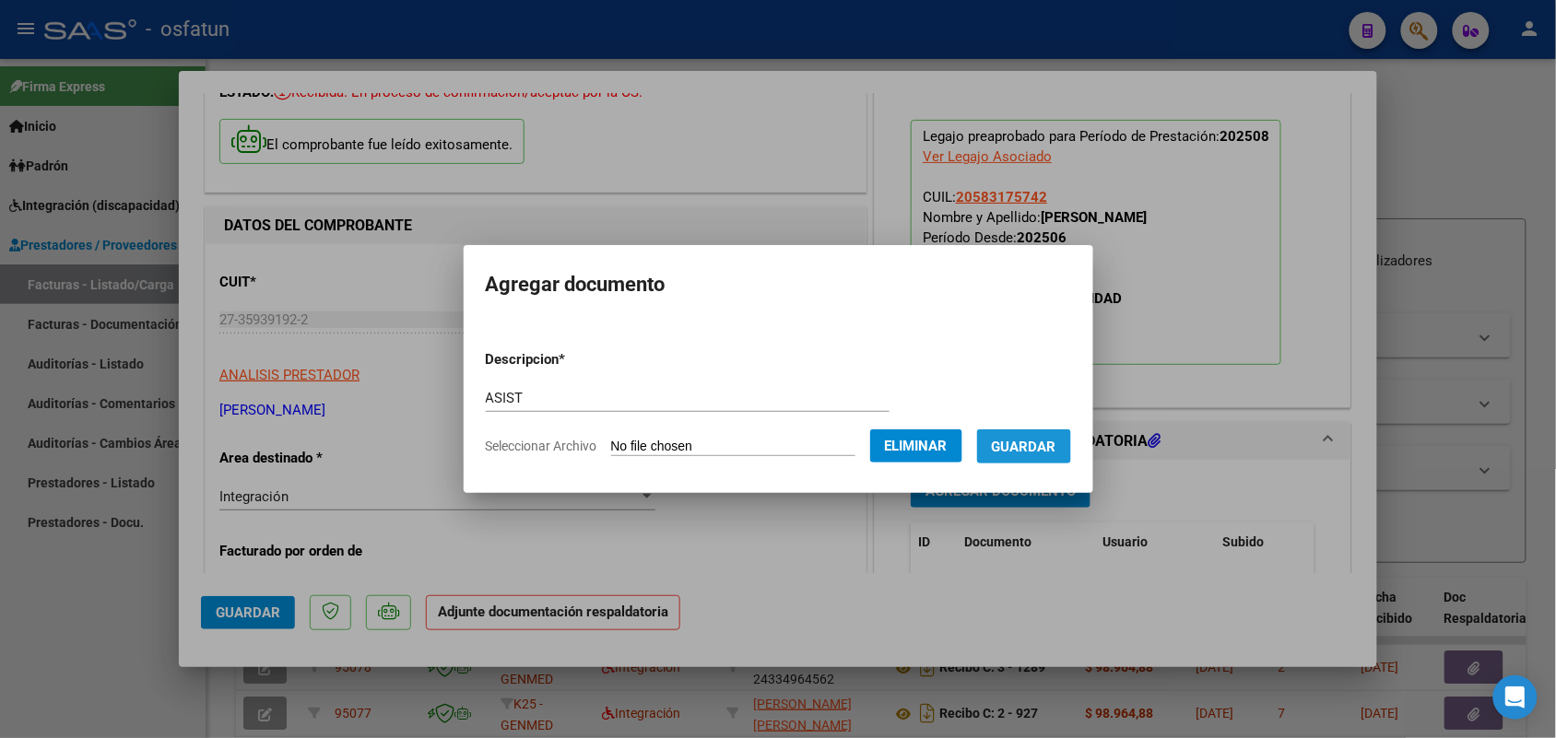
click at [1053, 439] on span "Guardar" at bounding box center [1024, 447] width 65 height 17
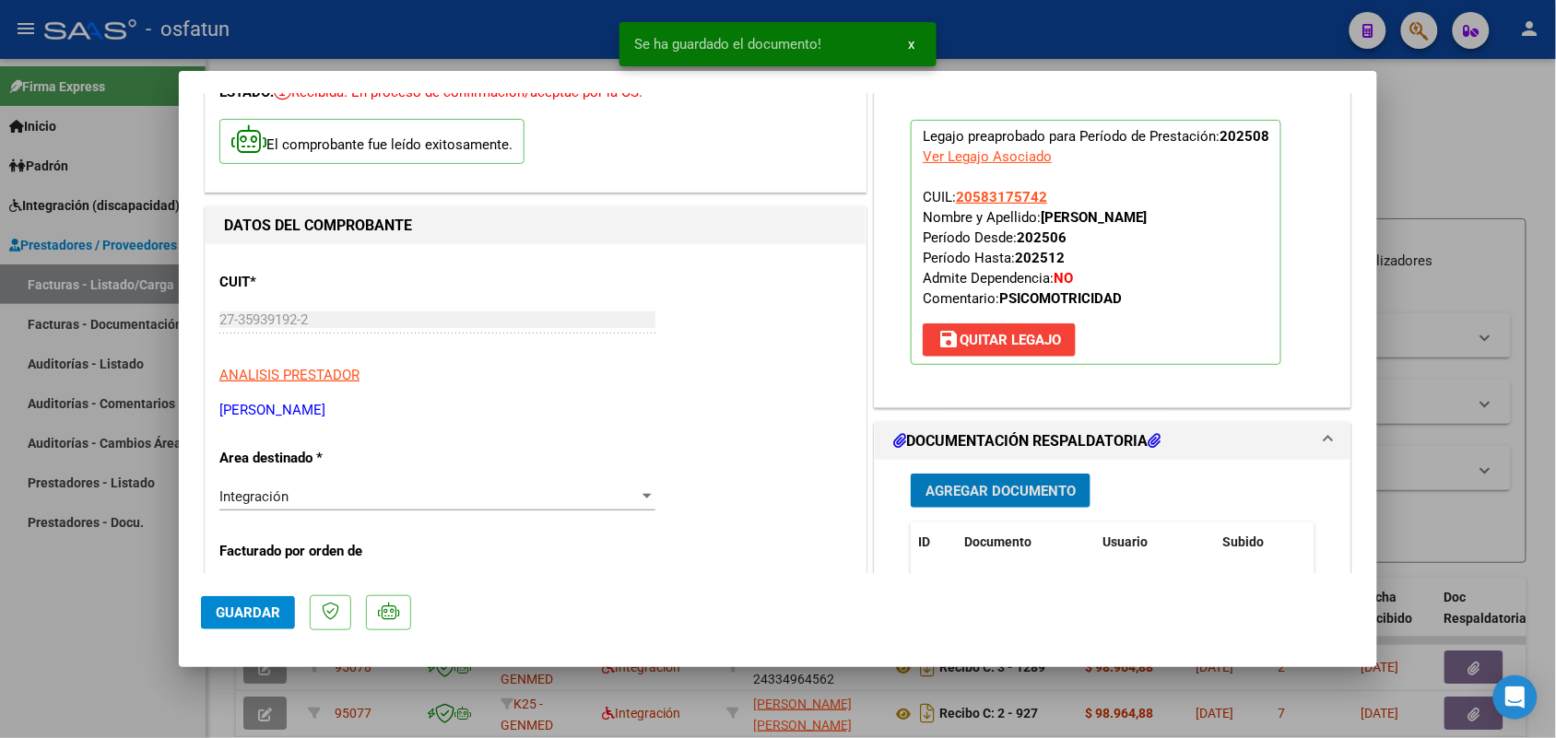
click at [244, 602] on button "Guardar" at bounding box center [248, 612] width 94 height 33
click at [104, 610] on div at bounding box center [778, 369] width 1556 height 738
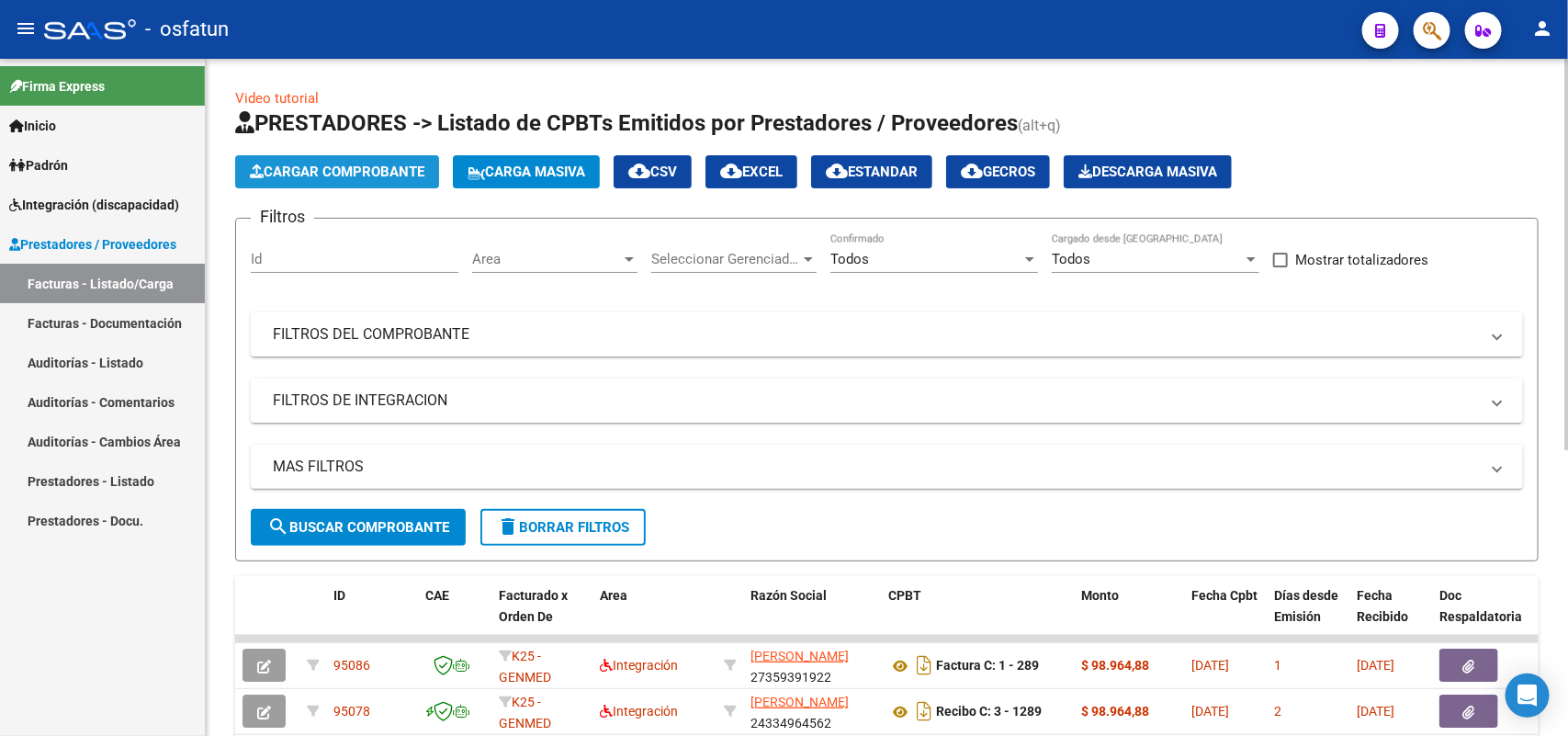
click at [359, 164] on span "Cargar Comprobante" at bounding box center [337, 172] width 174 height 17
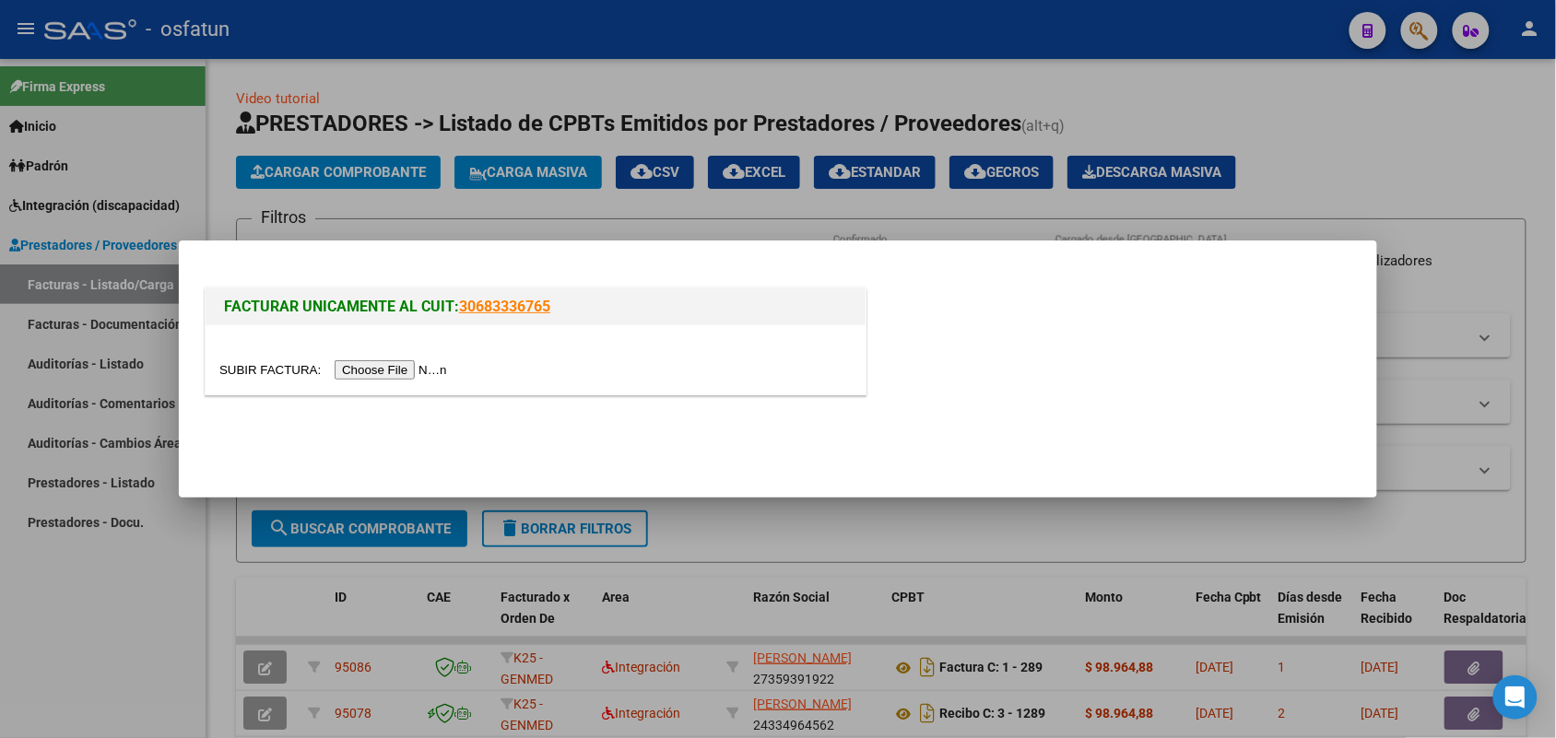
click at [410, 369] on input "file" at bounding box center [335, 369] width 233 height 19
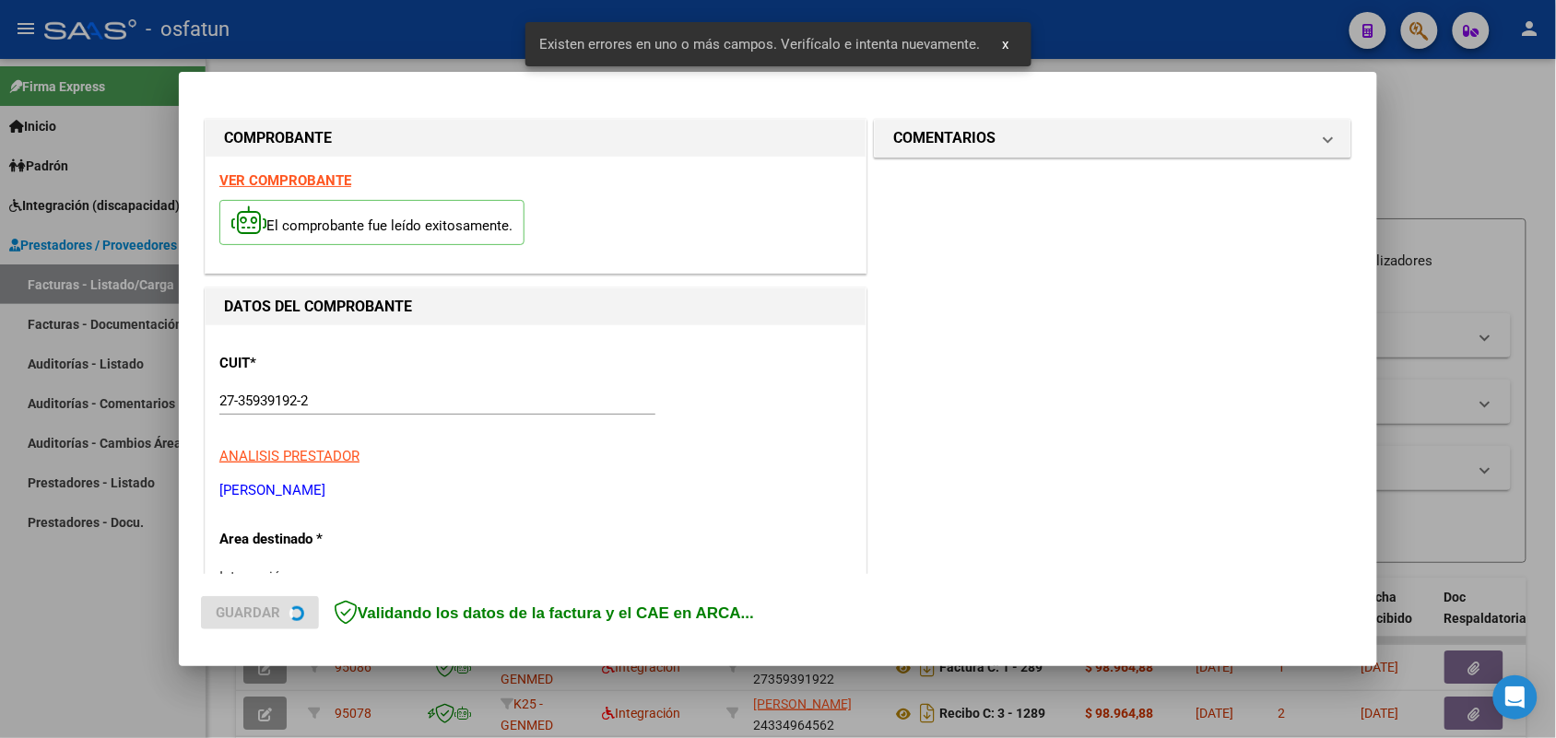
scroll to position [463, 0]
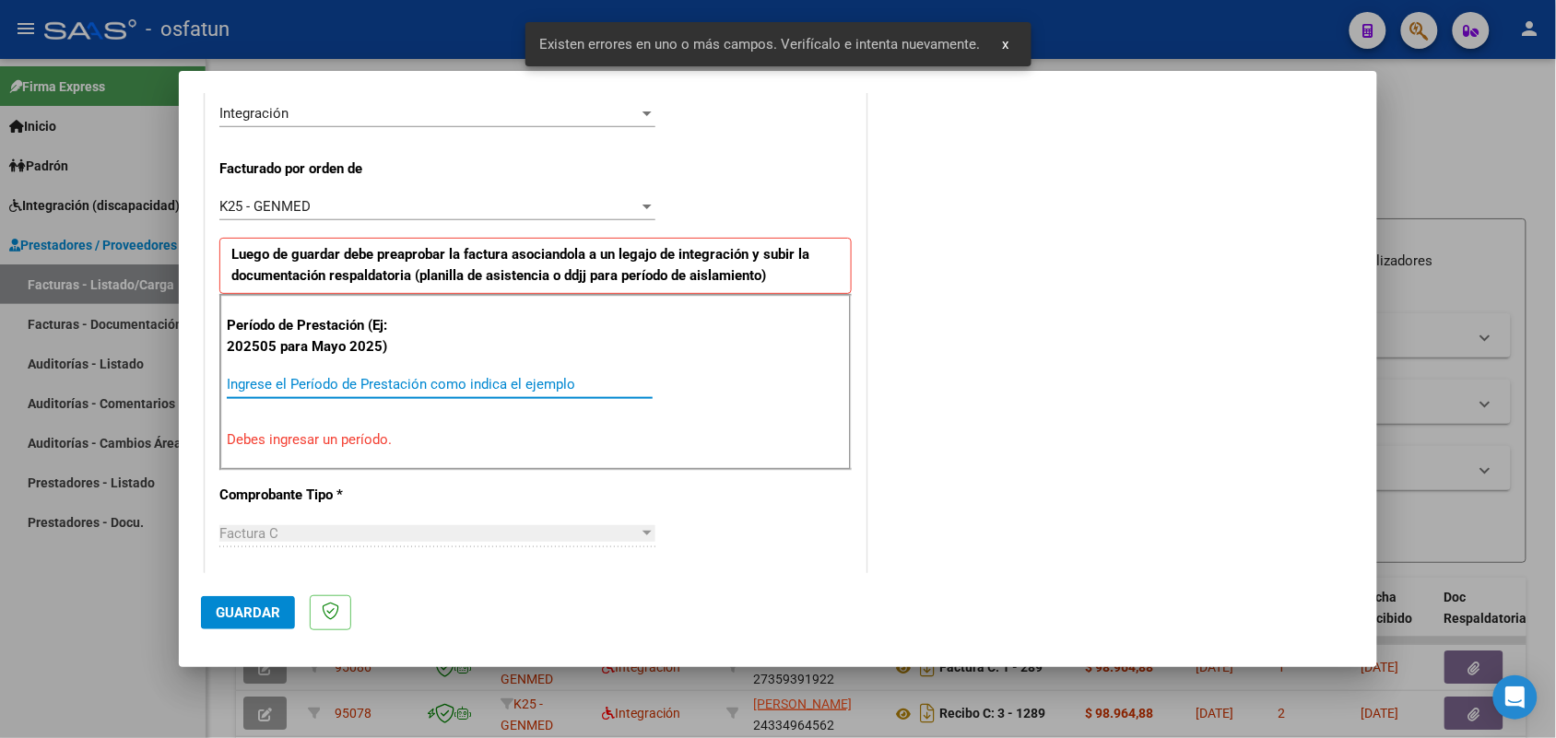
click at [427, 380] on input "Ingrese el Período de Prestación como indica el ejemplo" at bounding box center [440, 384] width 426 height 17
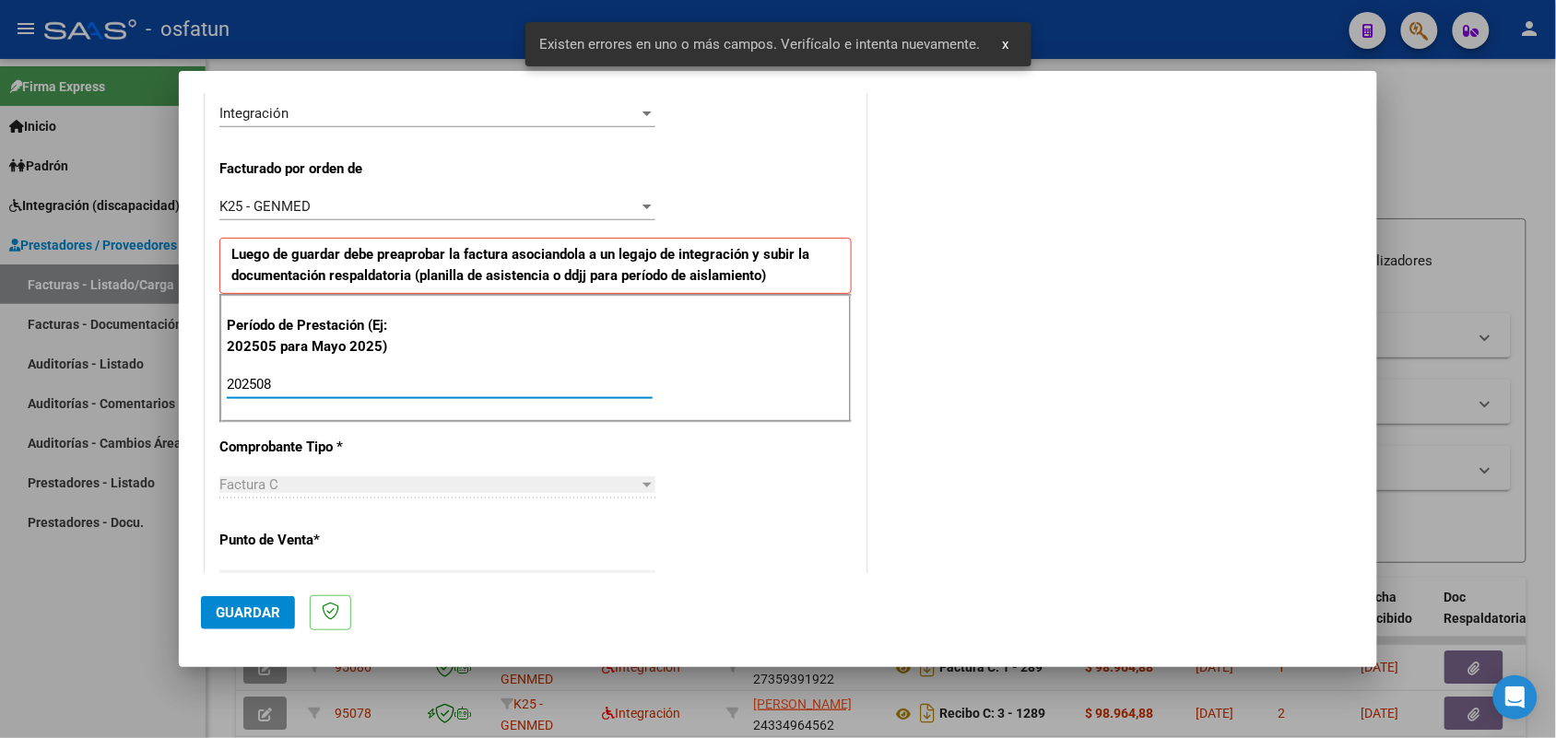
type input "202508"
click at [261, 613] on span "Guardar" at bounding box center [248, 613] width 65 height 17
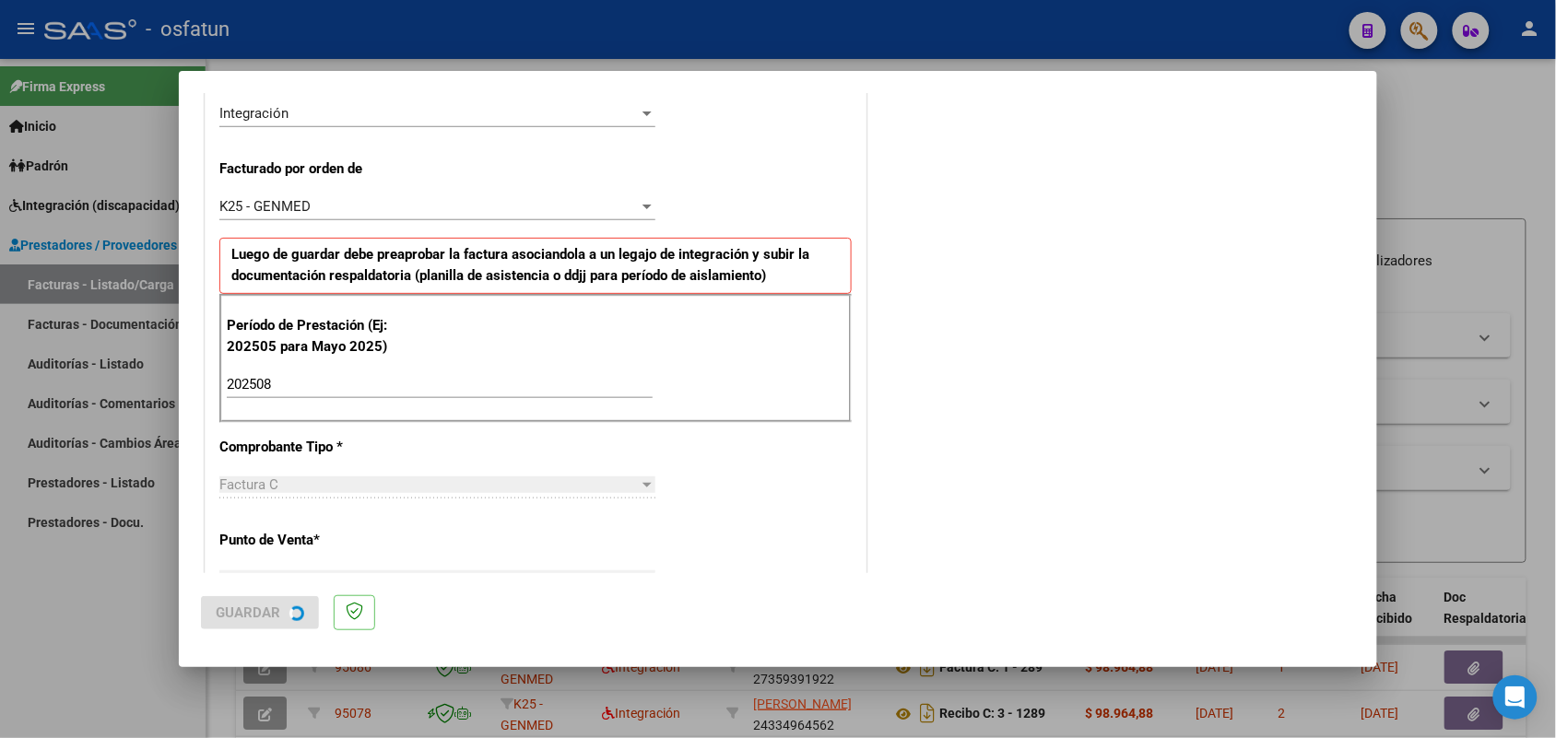
scroll to position [0, 0]
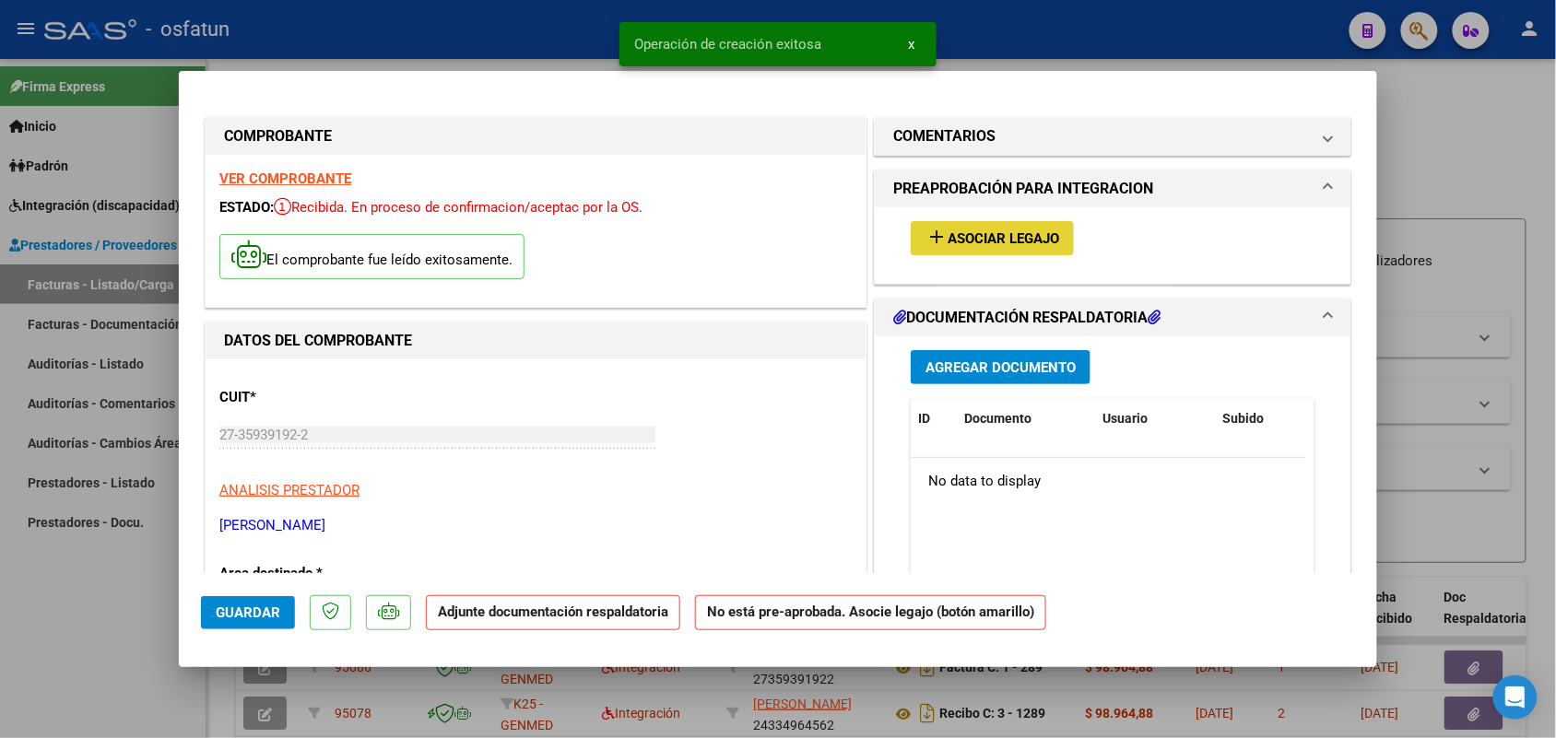
click at [1002, 244] on span "Asociar Legajo" at bounding box center [1003, 238] width 112 height 17
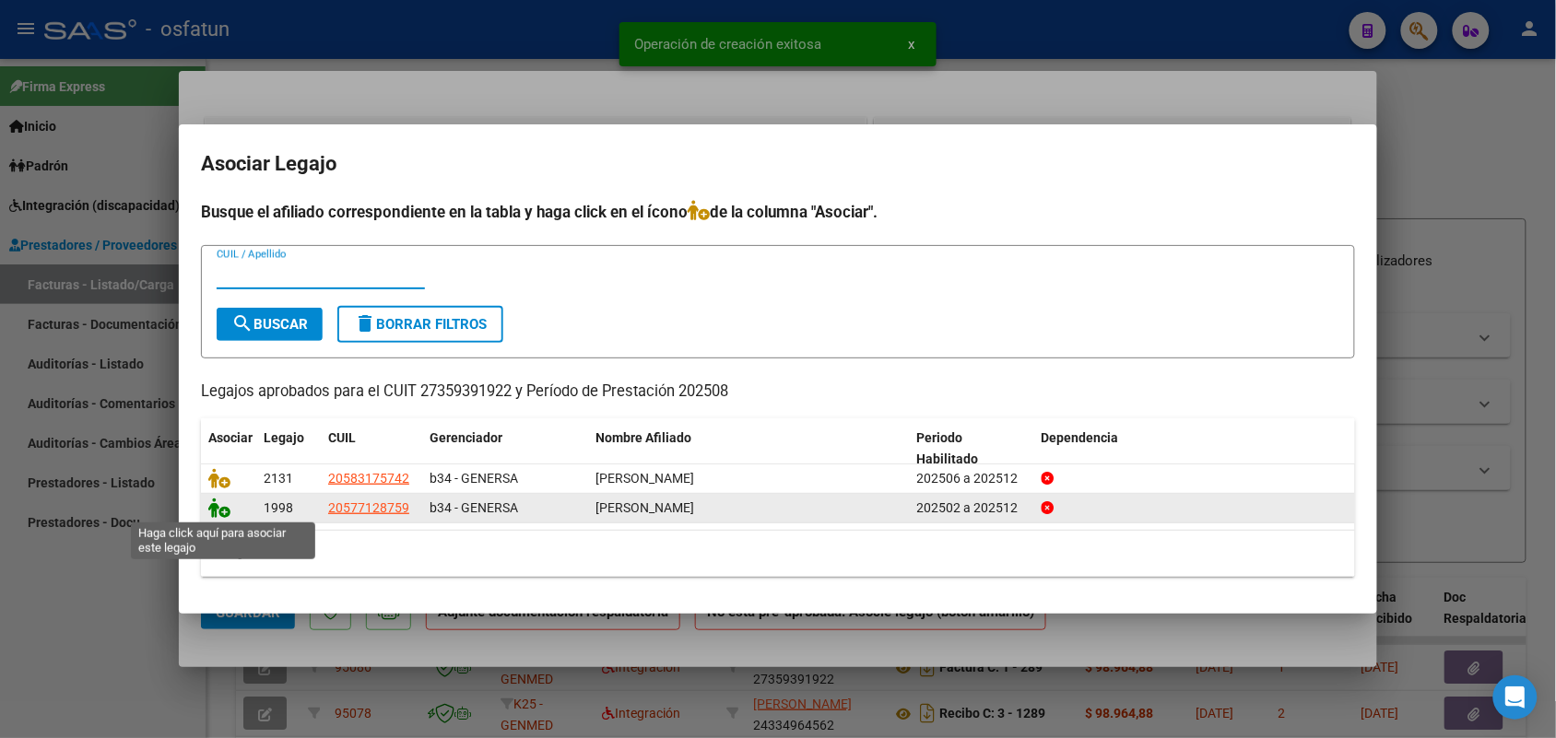
click at [218, 502] on icon at bounding box center [219, 508] width 22 height 20
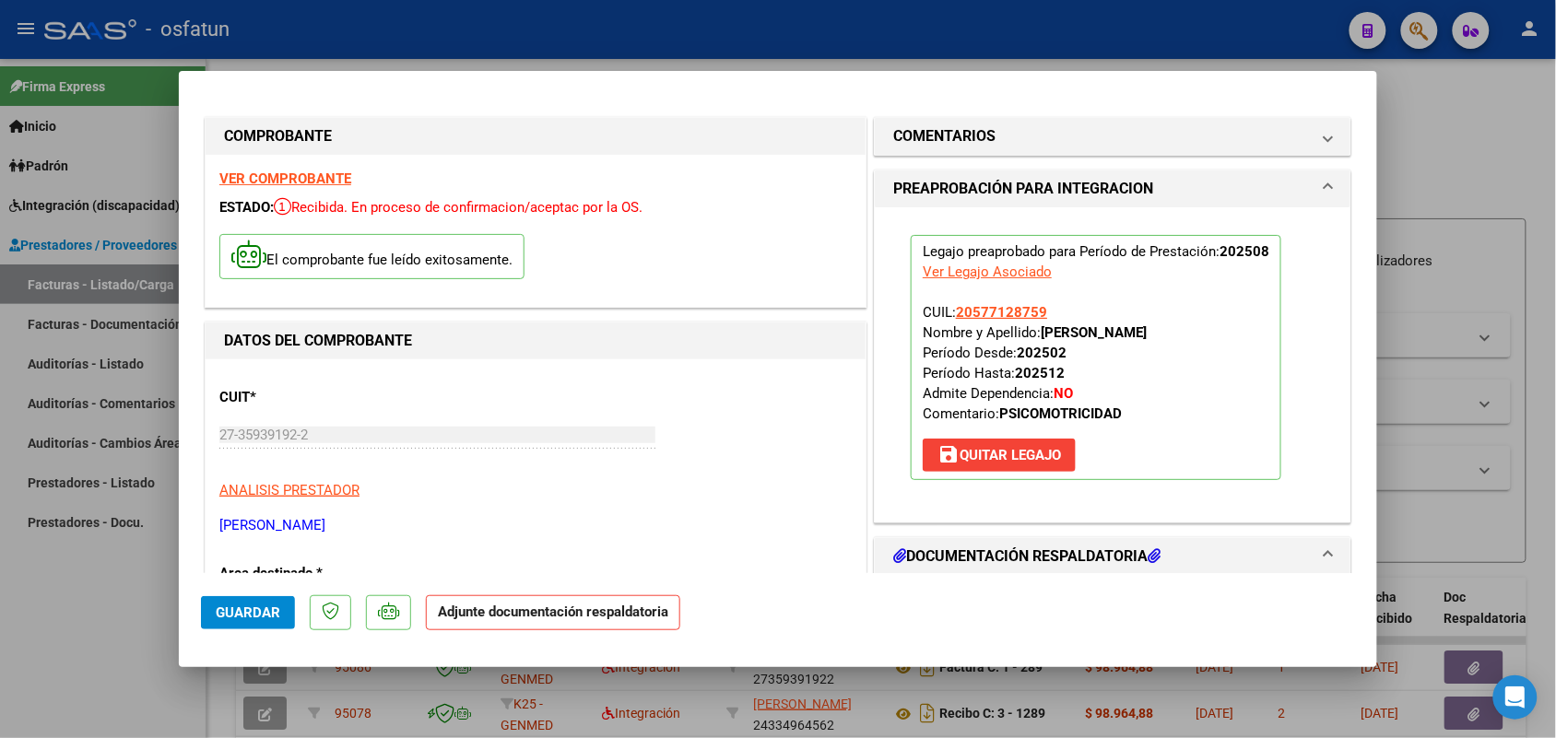
scroll to position [115, 0]
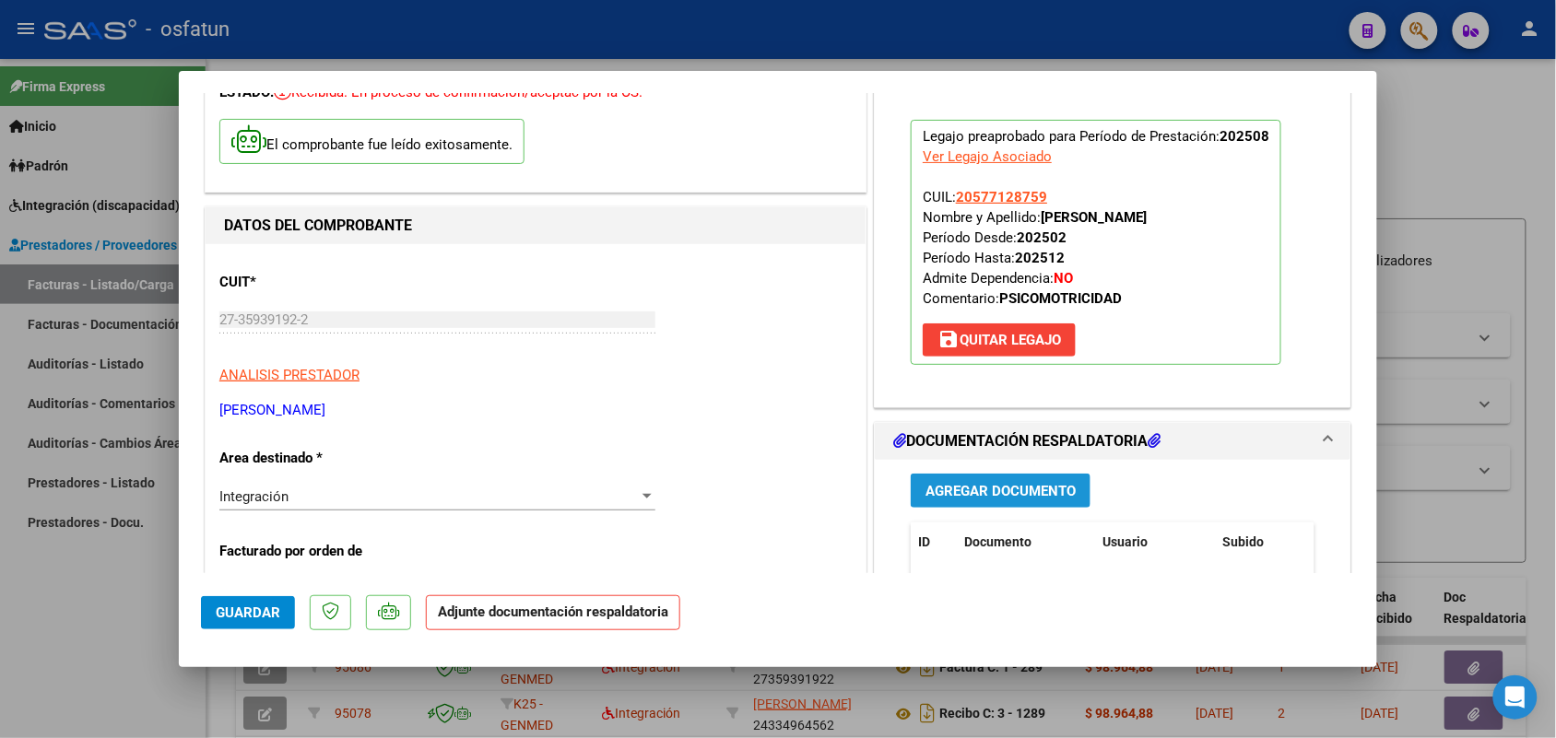
click at [943, 481] on button "Agregar Documento" at bounding box center [1000, 491] width 180 height 34
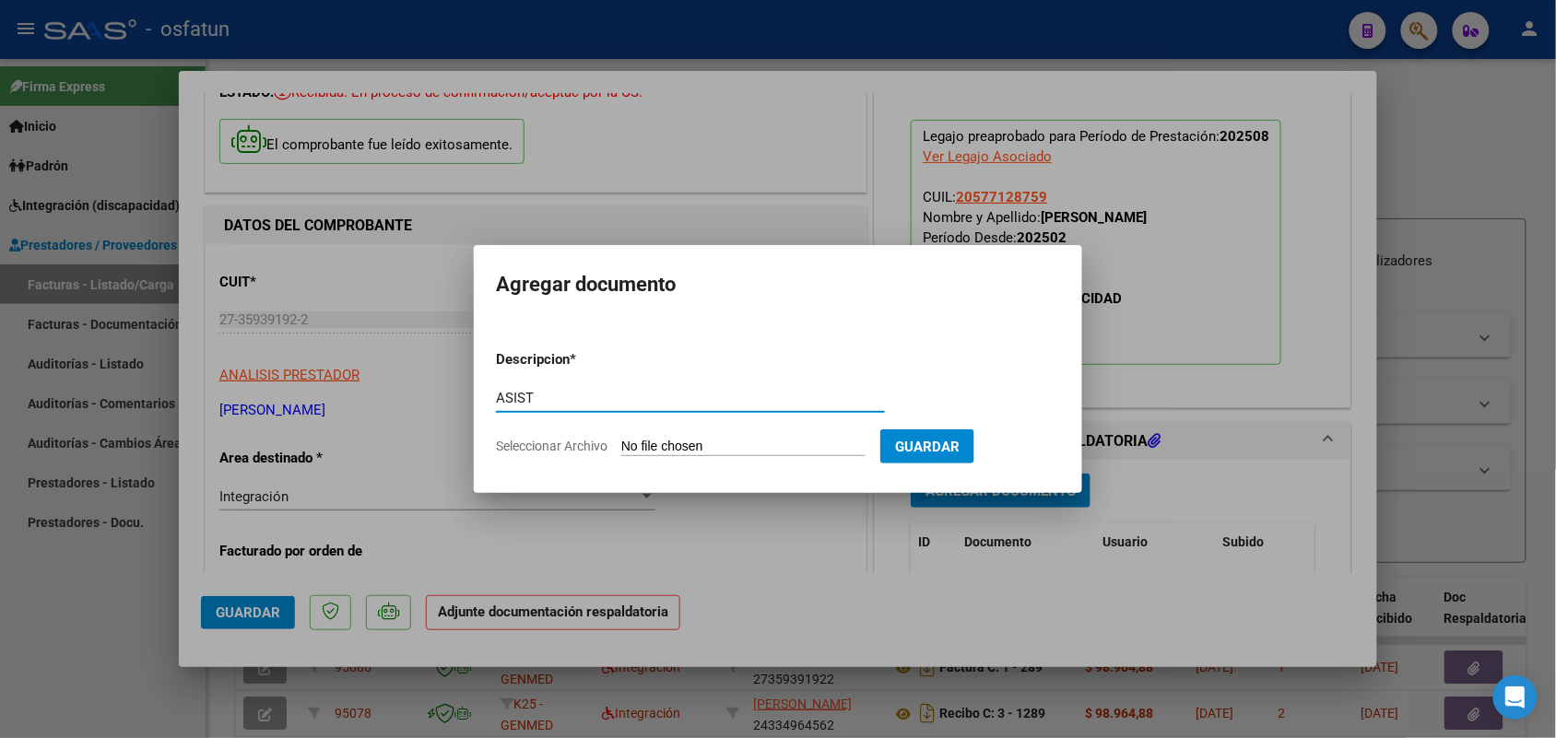
type input "ASIST"
click at [751, 436] on form "Descripcion * ASIST Escriba aquí una descripcion Seleccionar Archivo Guardar" at bounding box center [778, 402] width 564 height 135
click at [722, 449] on input "Seleccionar Archivo" at bounding box center [743, 448] width 244 height 18
type input "C:\fakepath\ASIST-INFO-AUT.PDF [DATE] · [DATE].pdf"
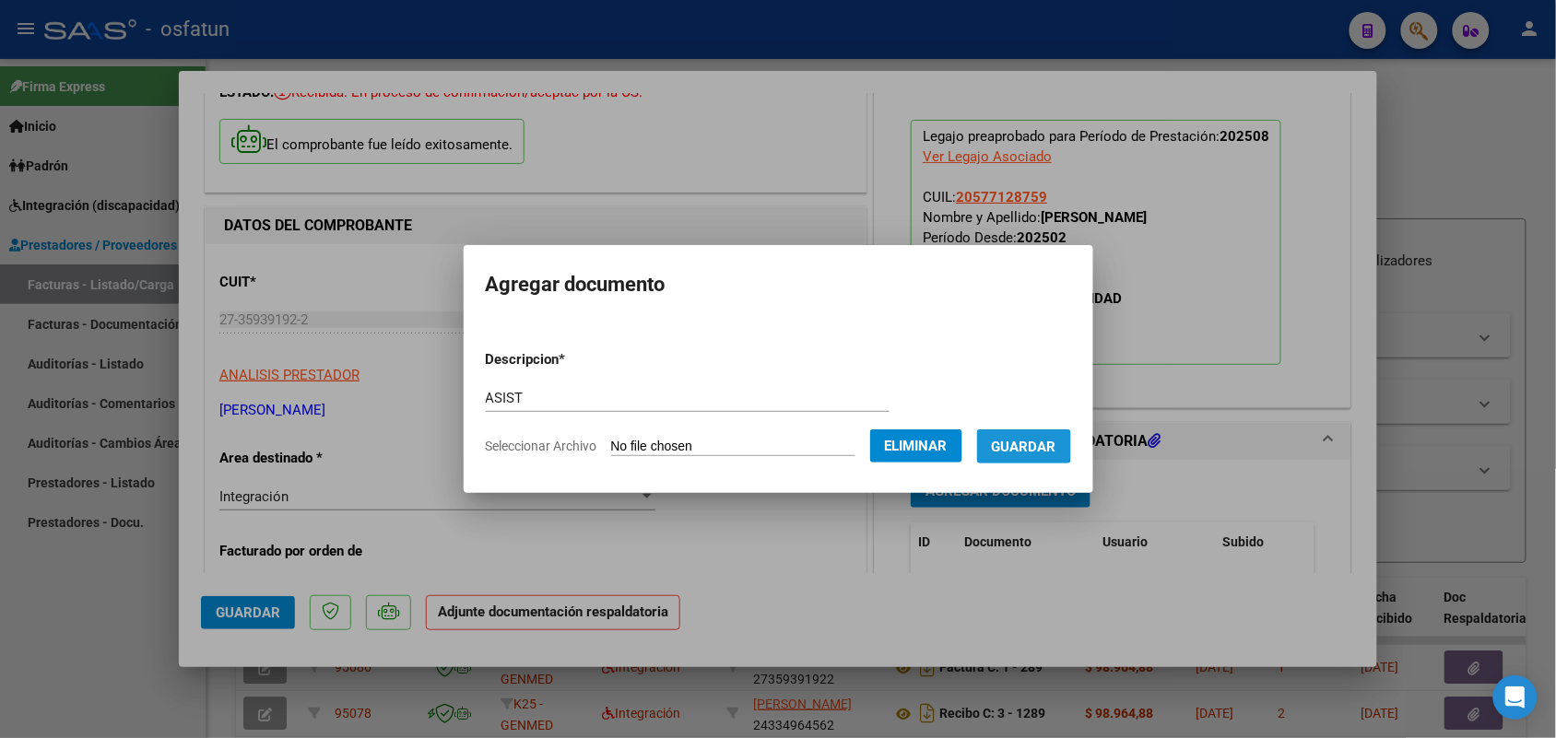
click at [1039, 443] on span "Guardar" at bounding box center [1024, 447] width 65 height 17
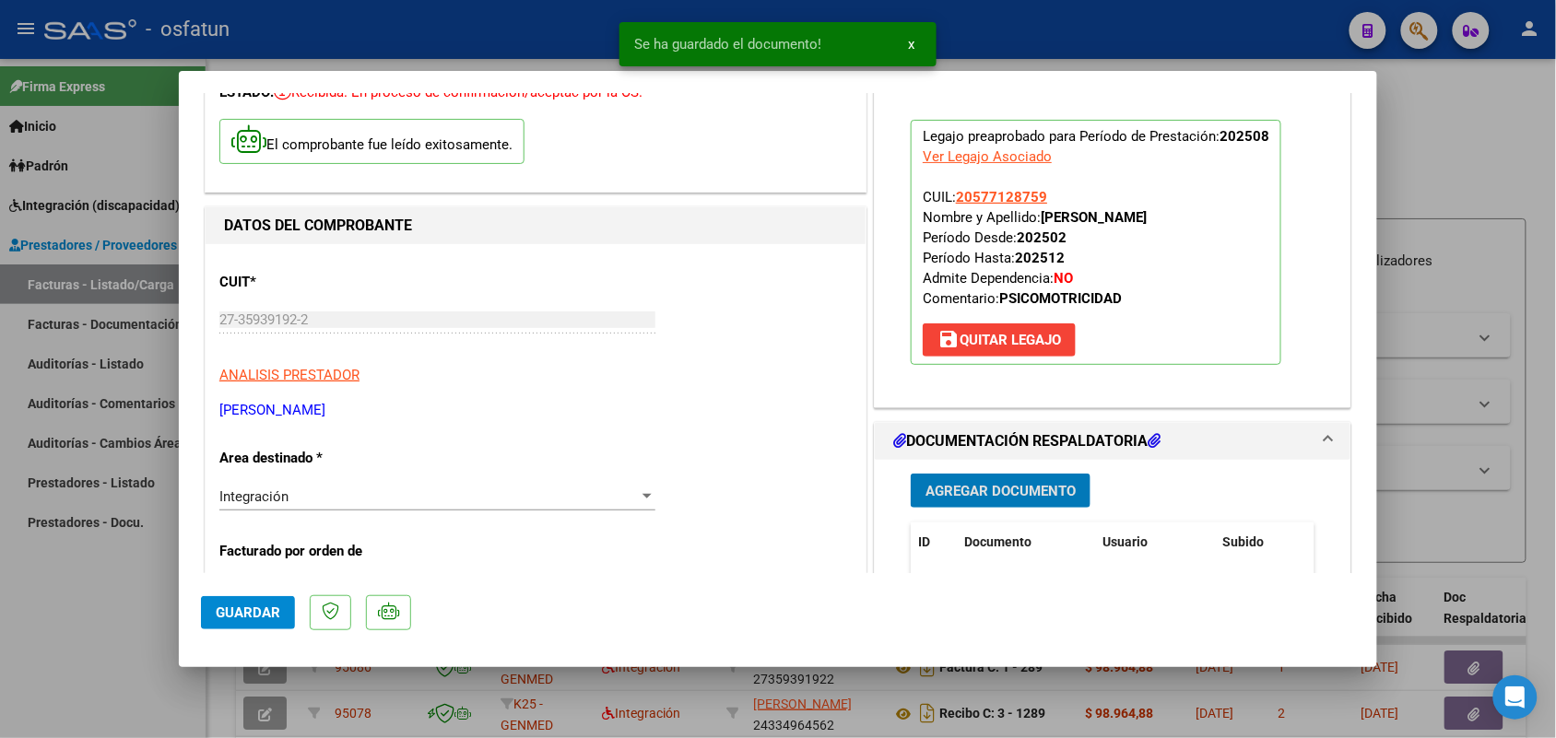
drag, startPoint x: 264, startPoint y: 599, endPoint x: 238, endPoint y: 600, distance: 25.8
click at [265, 597] on button "Guardar" at bounding box center [248, 612] width 94 height 33
click at [85, 572] on div at bounding box center [778, 369] width 1556 height 738
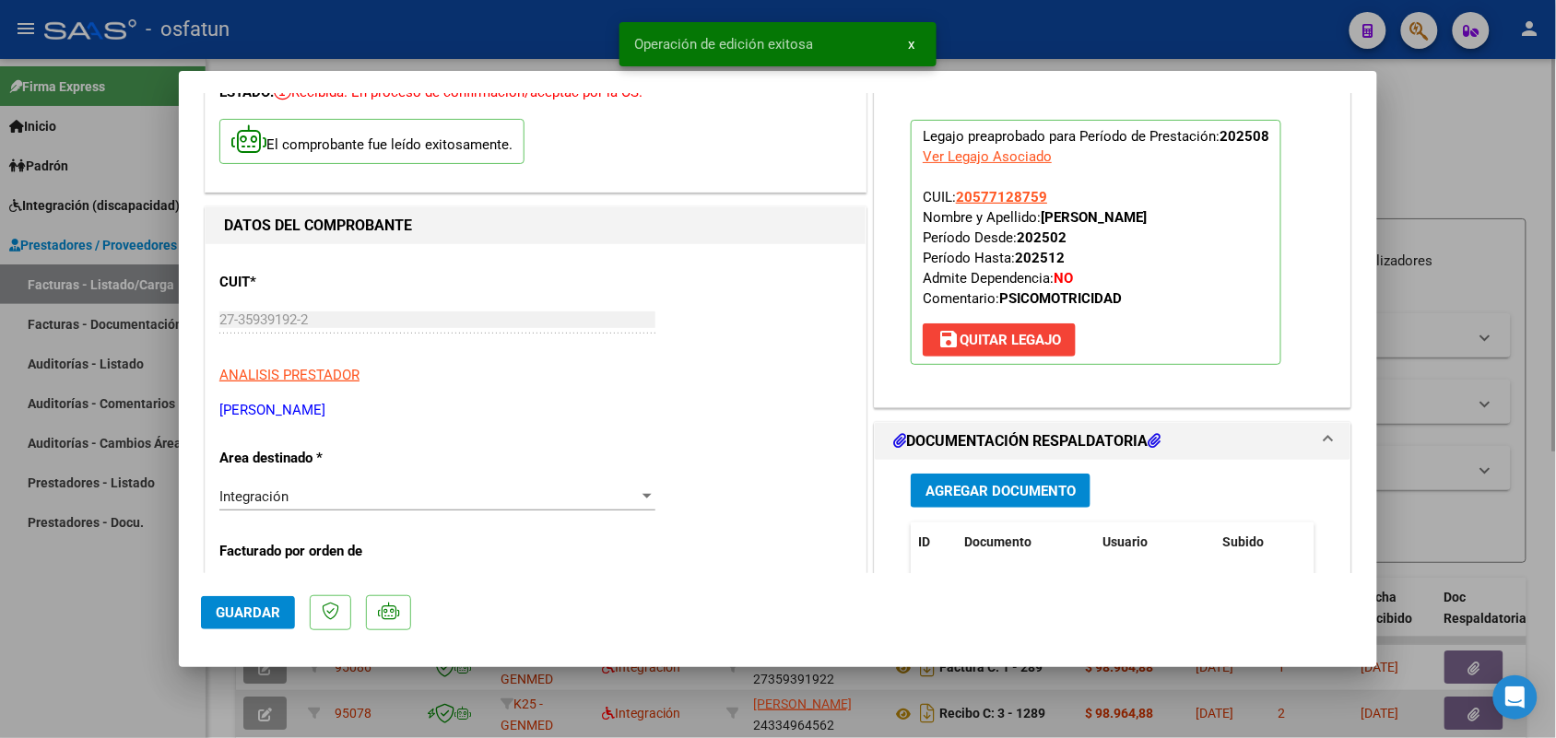
type input "$ 0,00"
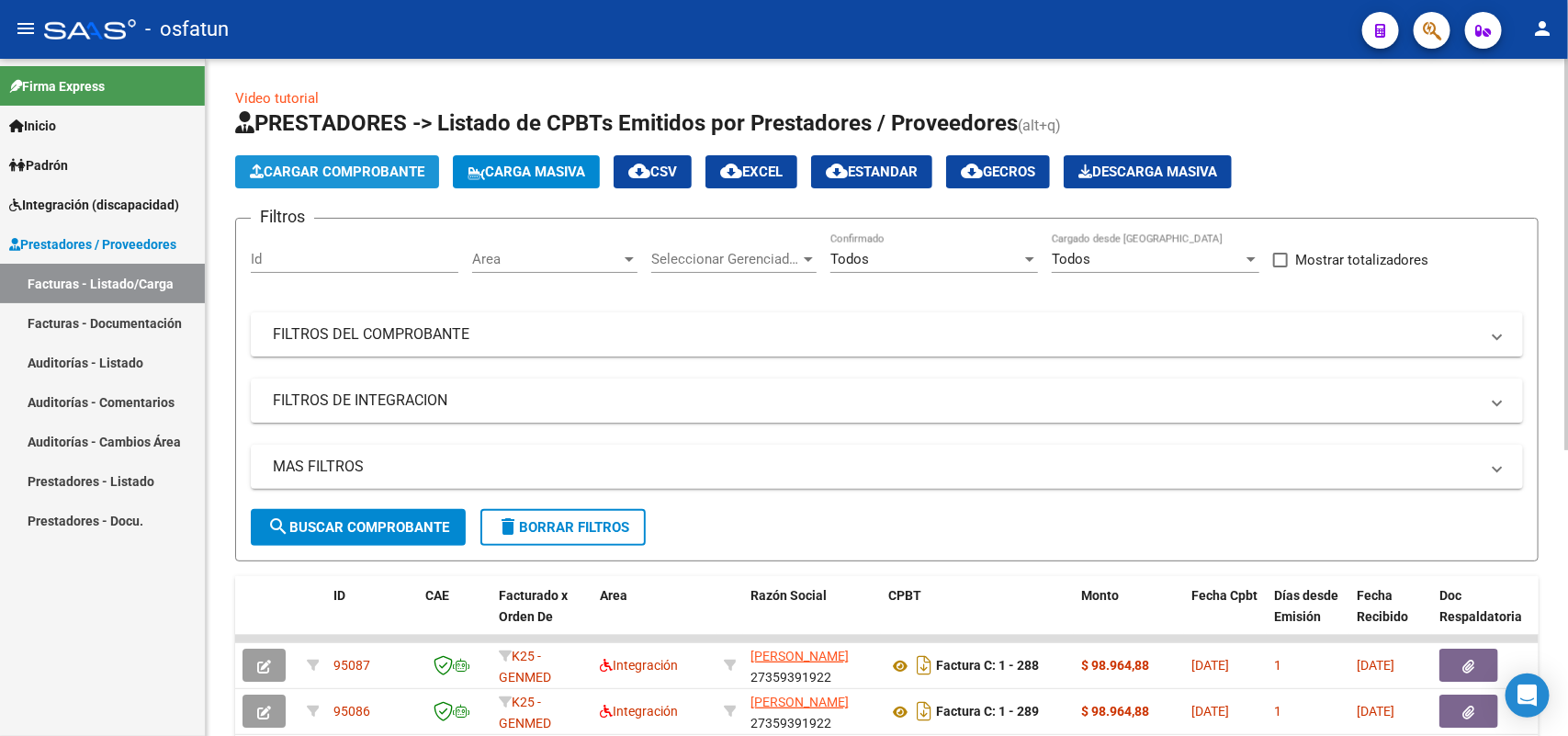
click at [366, 170] on span "Cargar Comprobante" at bounding box center [337, 172] width 174 height 17
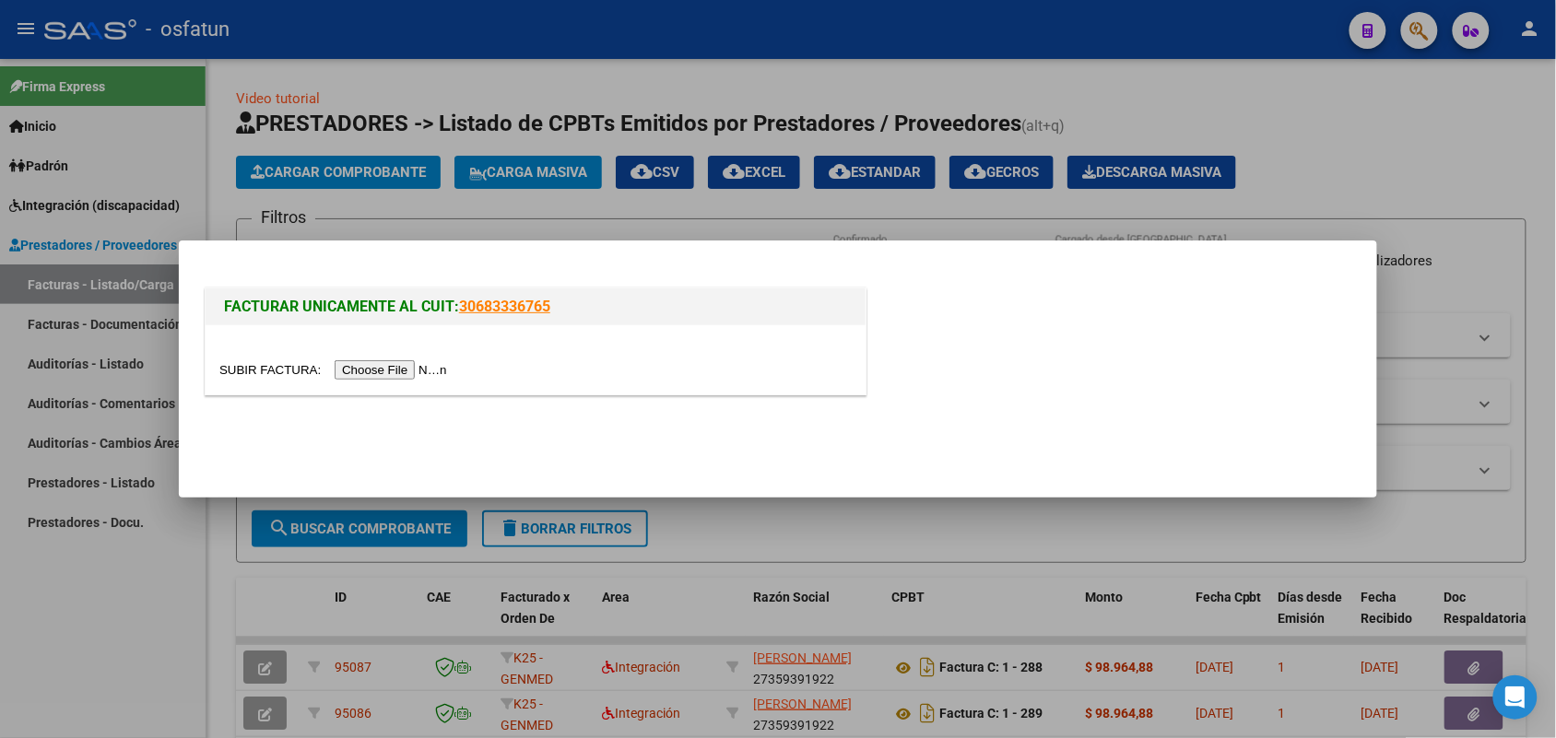
click at [410, 370] on input "file" at bounding box center [335, 369] width 233 height 19
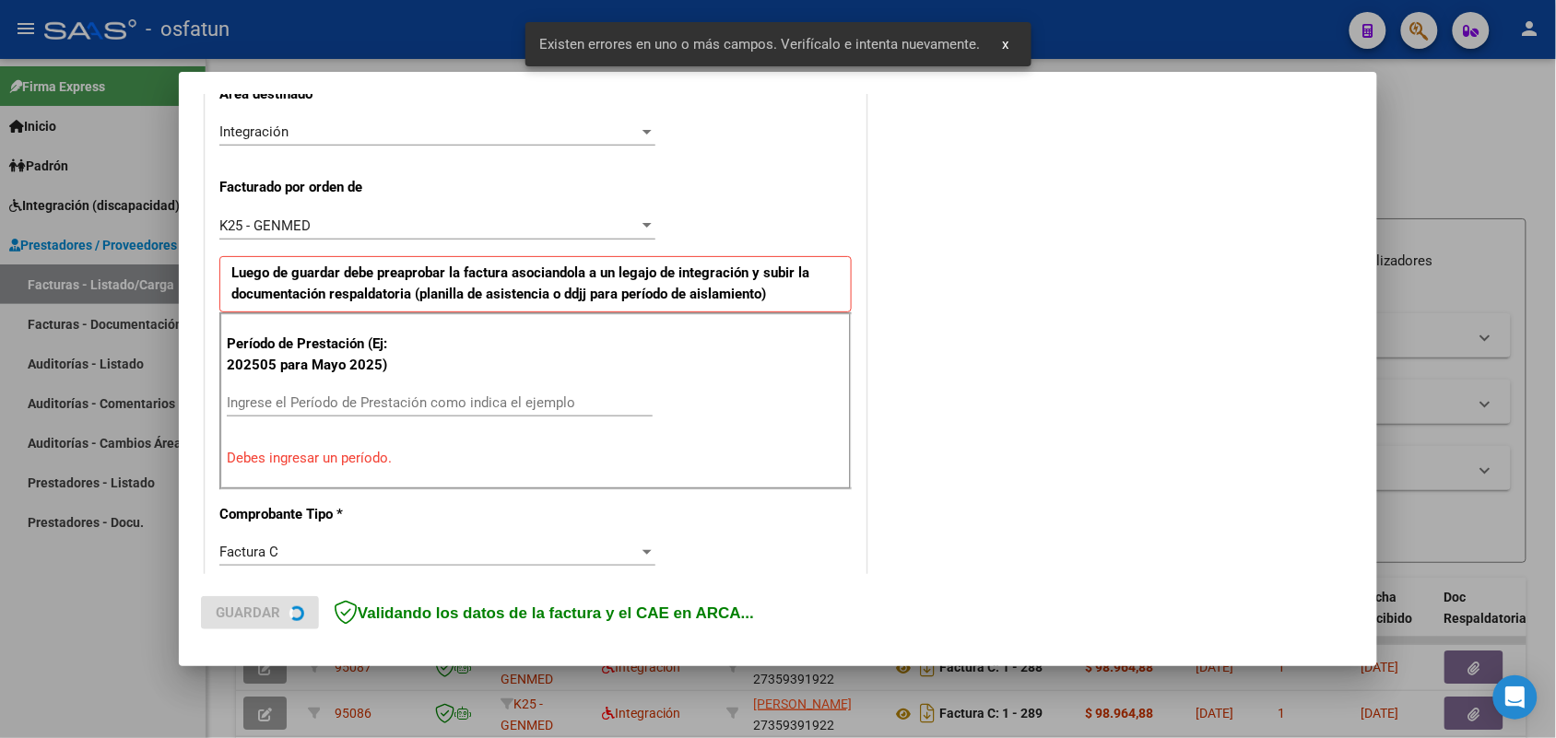
scroll to position [463, 0]
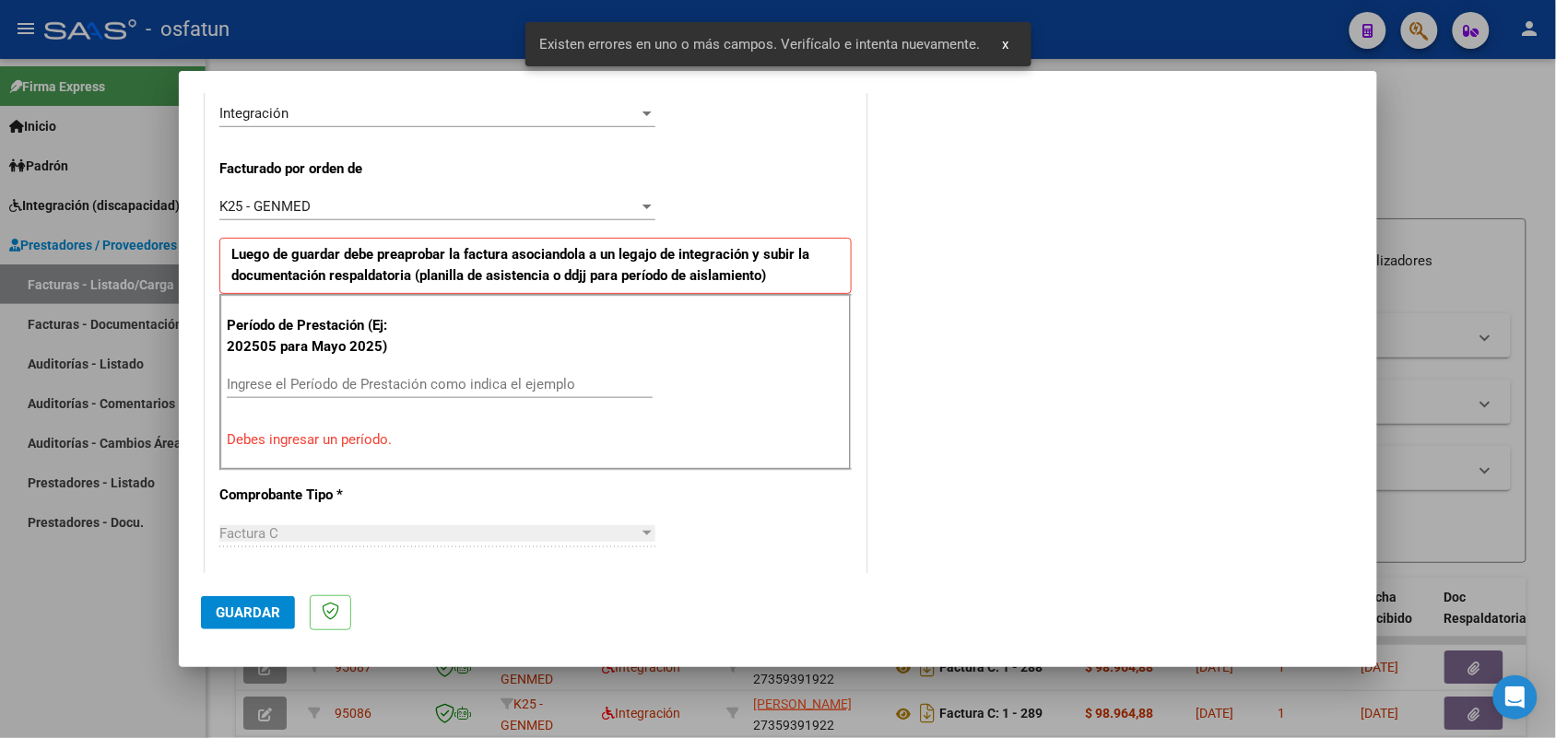
click at [504, 378] on div "Ingrese el Período de Prestación como indica el ejemplo" at bounding box center [440, 384] width 426 height 28
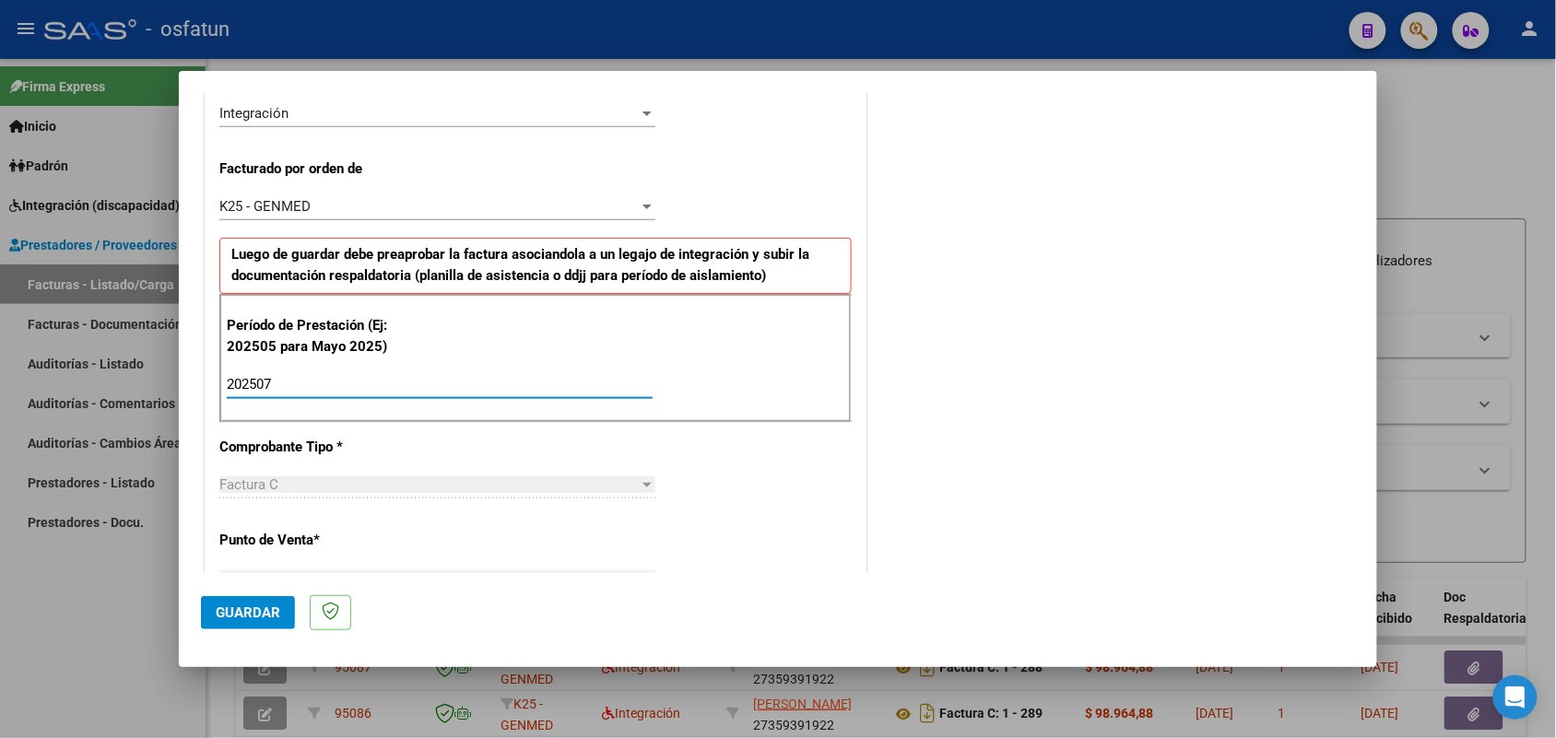
type input "202507"
click at [245, 615] on span "Guardar" at bounding box center [248, 613] width 65 height 17
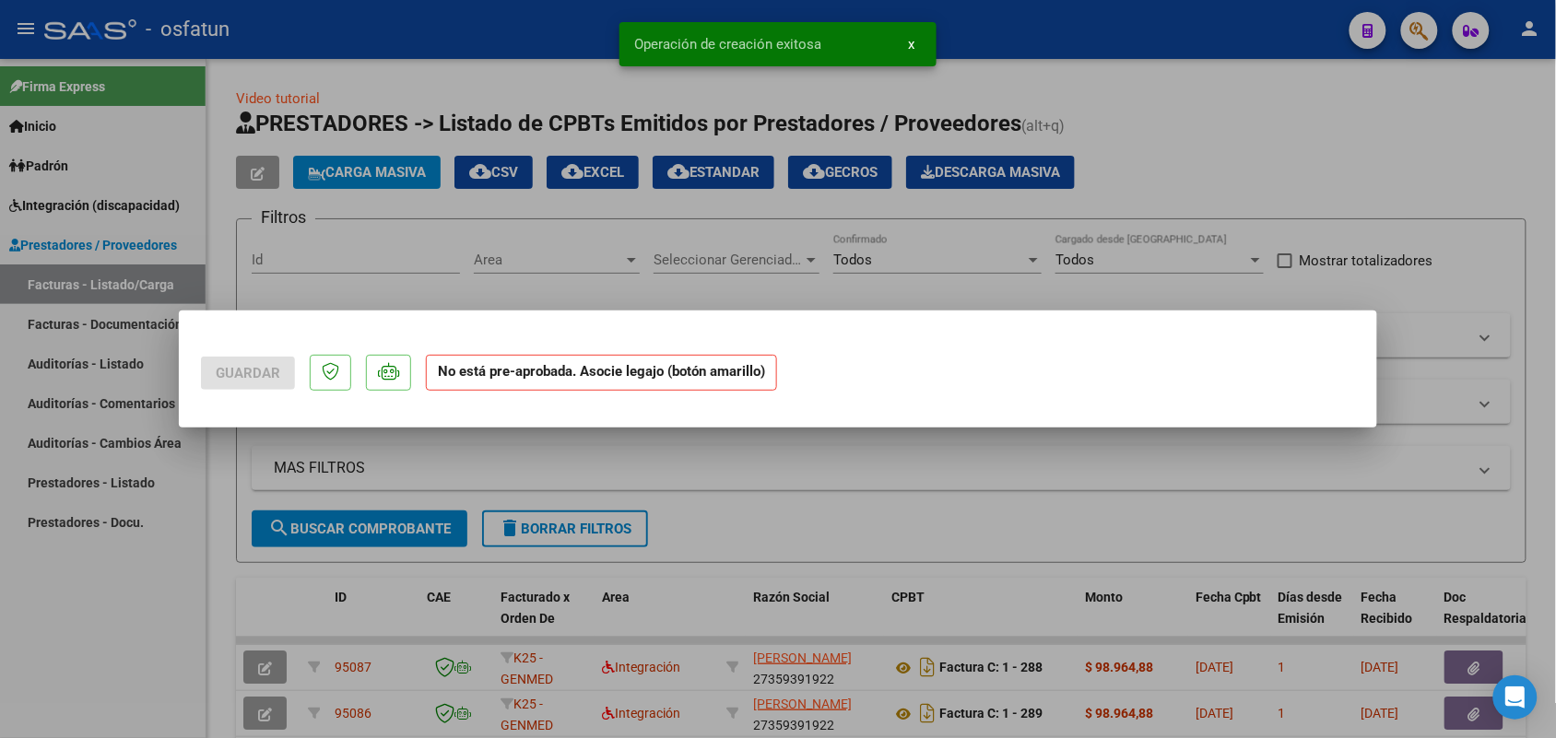
scroll to position [0, 0]
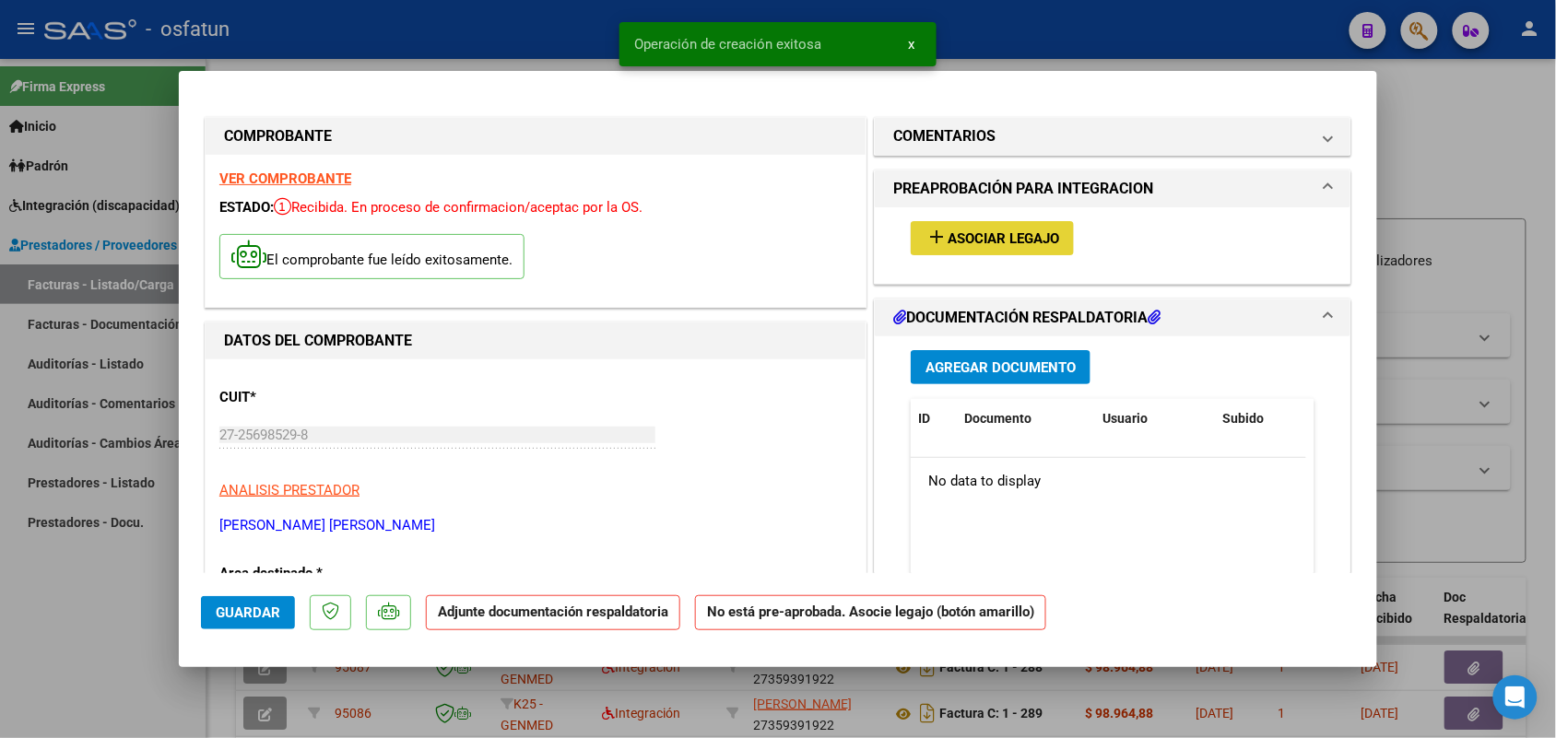
click at [960, 223] on button "add Asociar Legajo" at bounding box center [991, 238] width 163 height 34
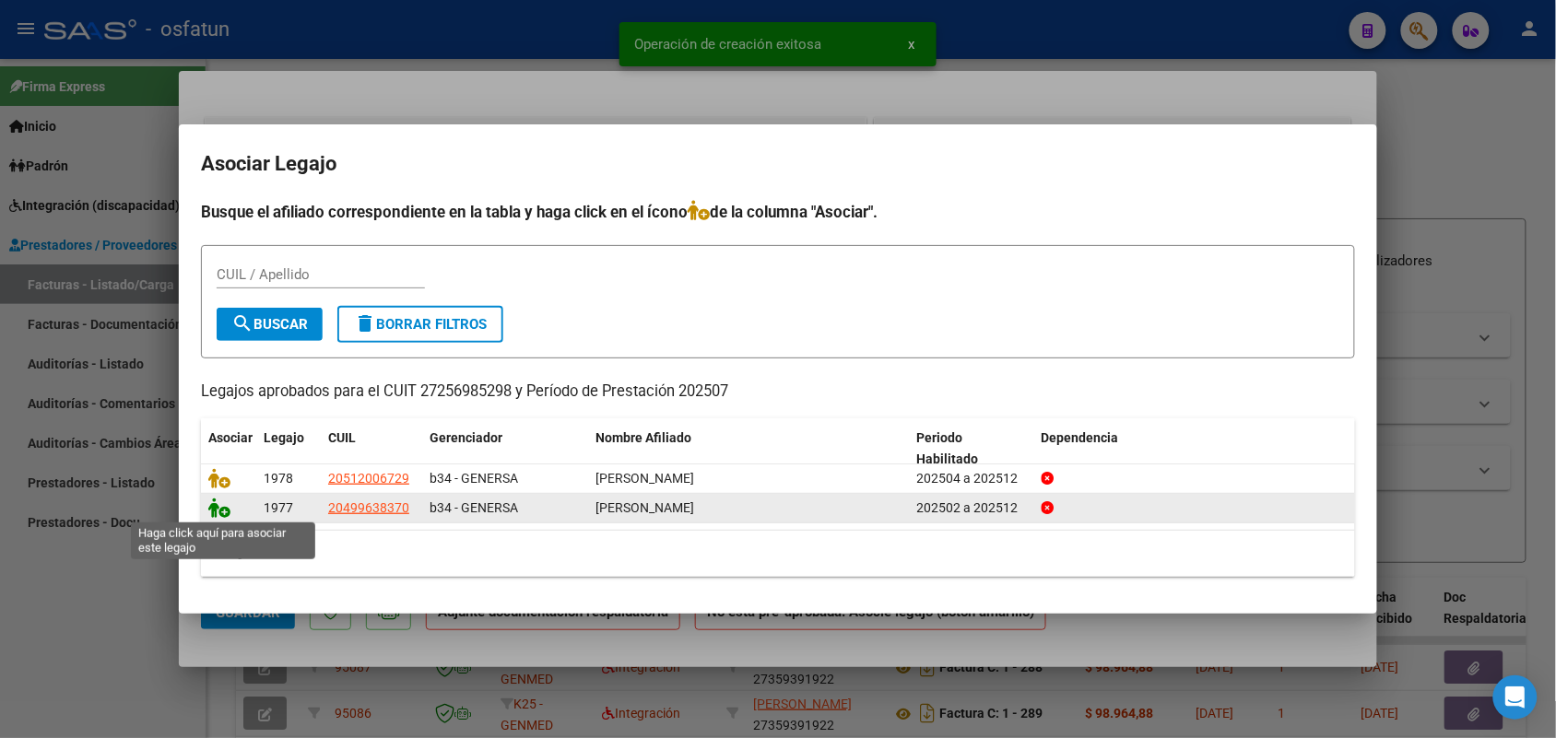
click at [221, 504] on icon at bounding box center [219, 508] width 22 height 20
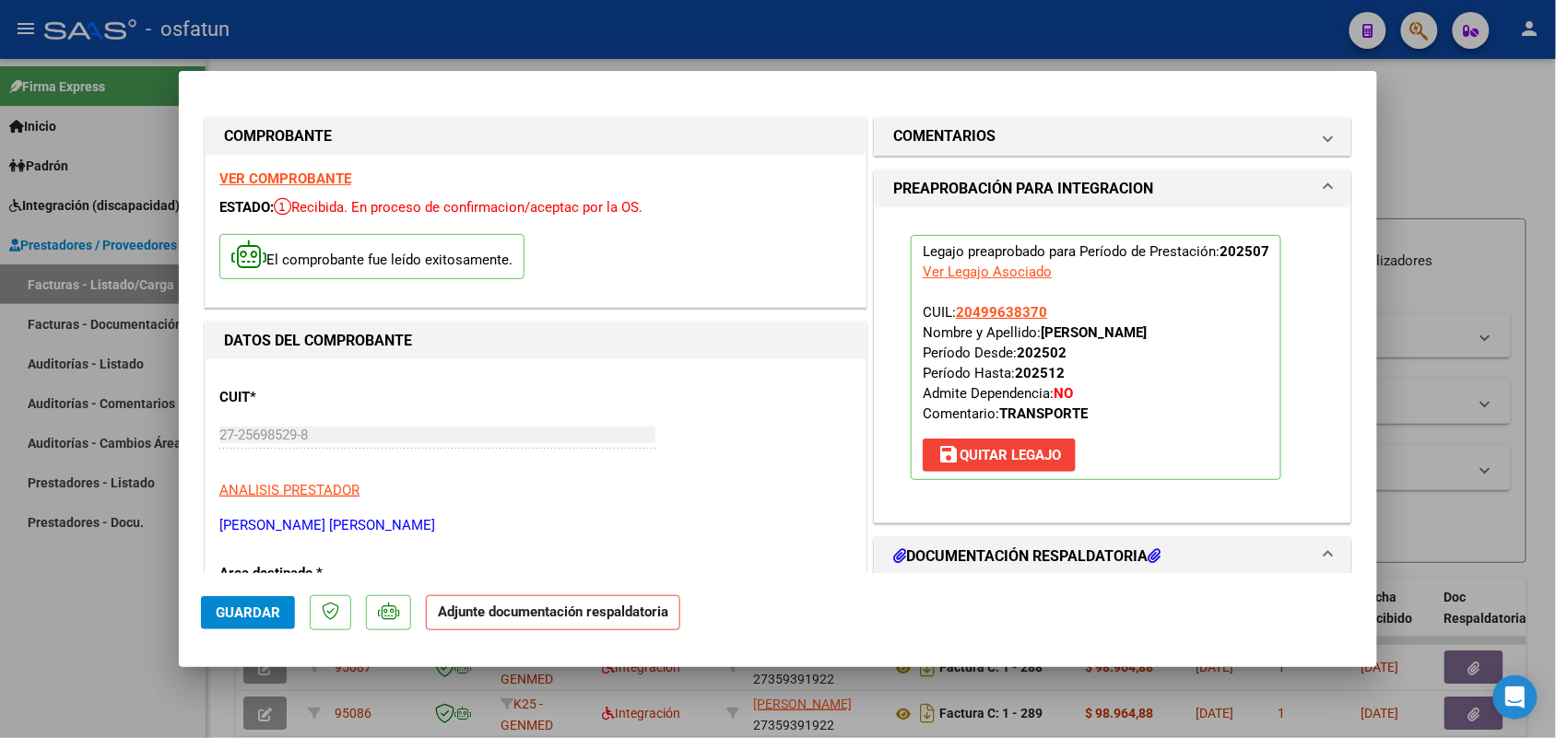
scroll to position [115, 0]
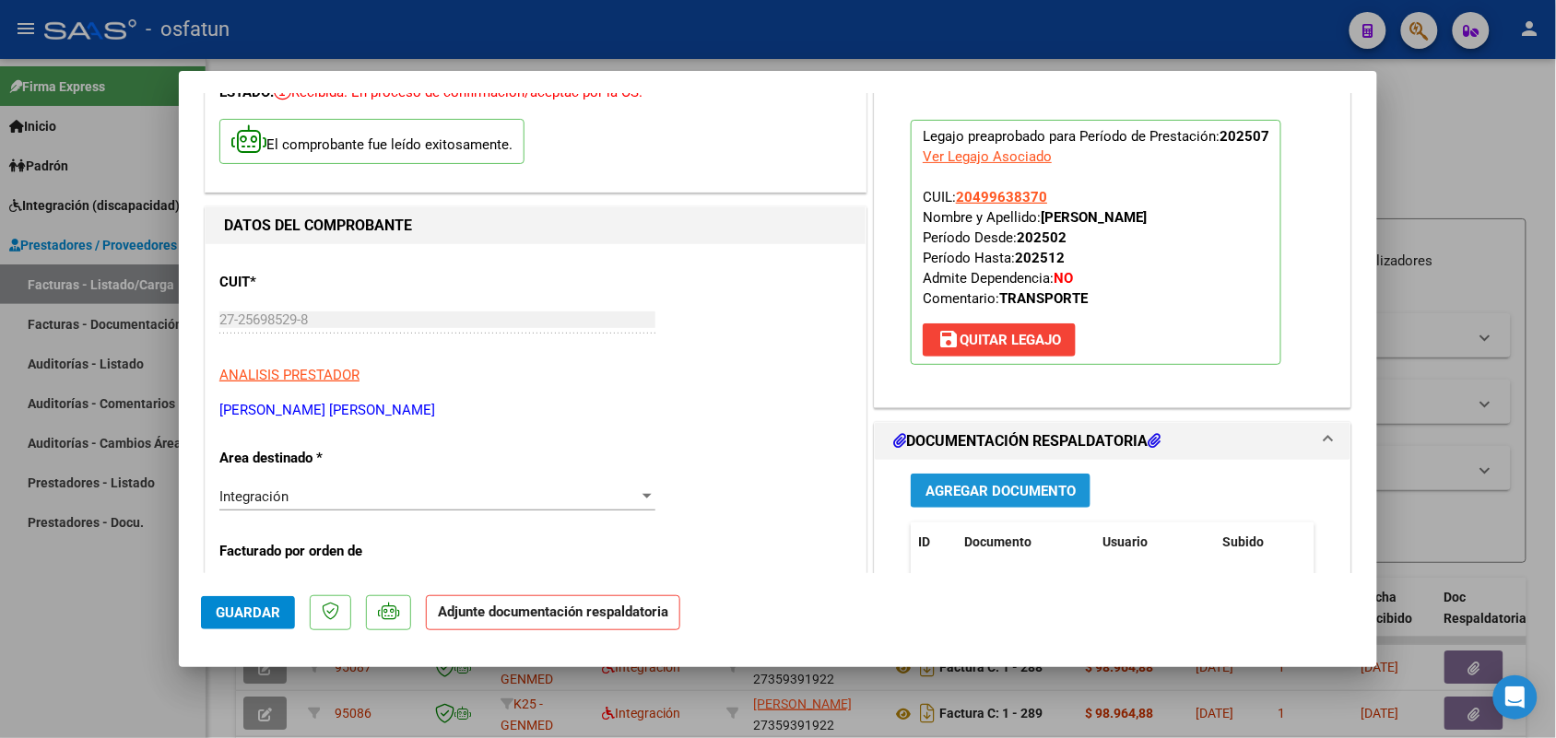
click at [983, 488] on span "Agregar Documento" at bounding box center [1000, 491] width 150 height 17
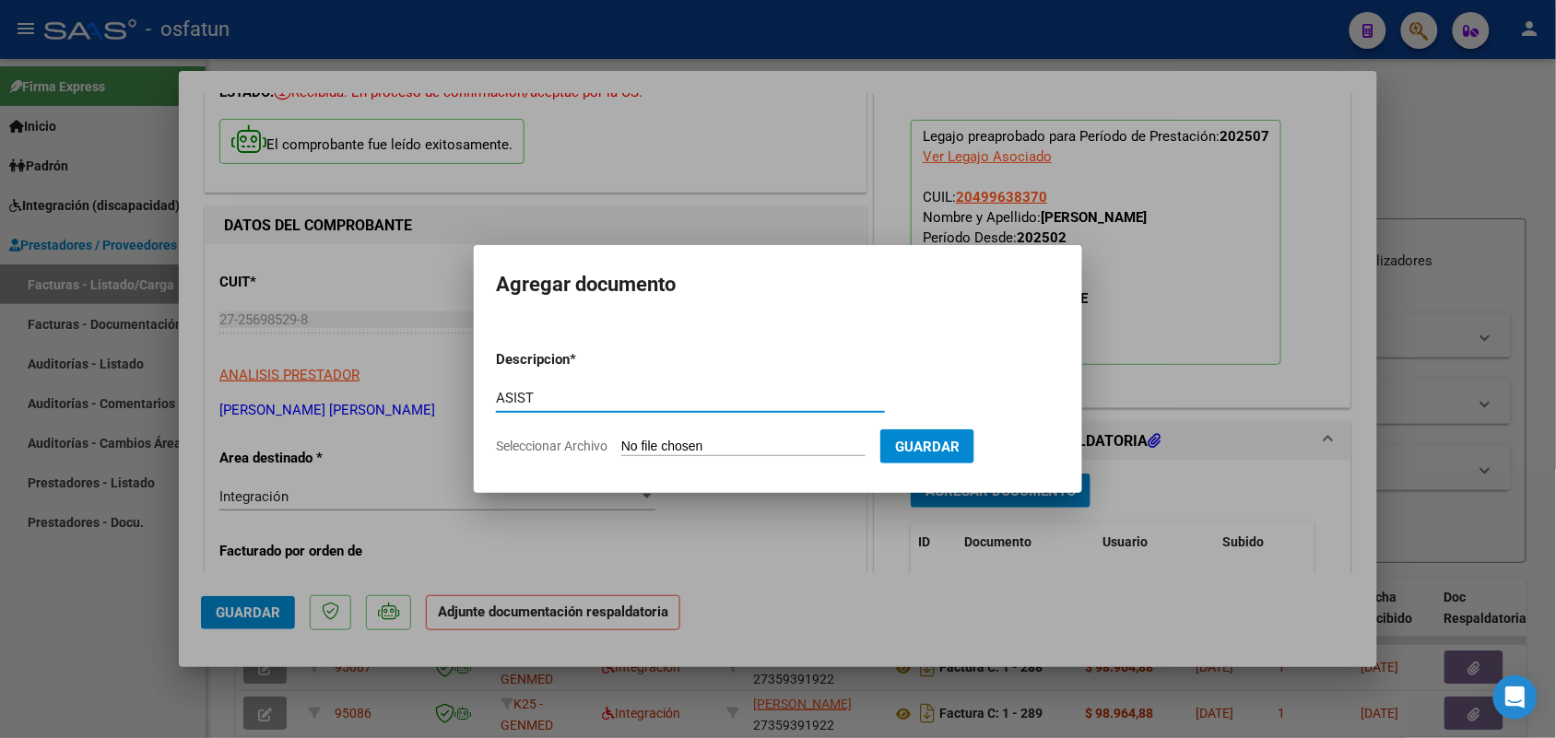
type input "ASIST"
click at [711, 452] on input "Seleccionar Archivo" at bounding box center [743, 448] width 244 height 18
type input "C:\fakepath\autorizacion [PERSON_NAME].pdf"
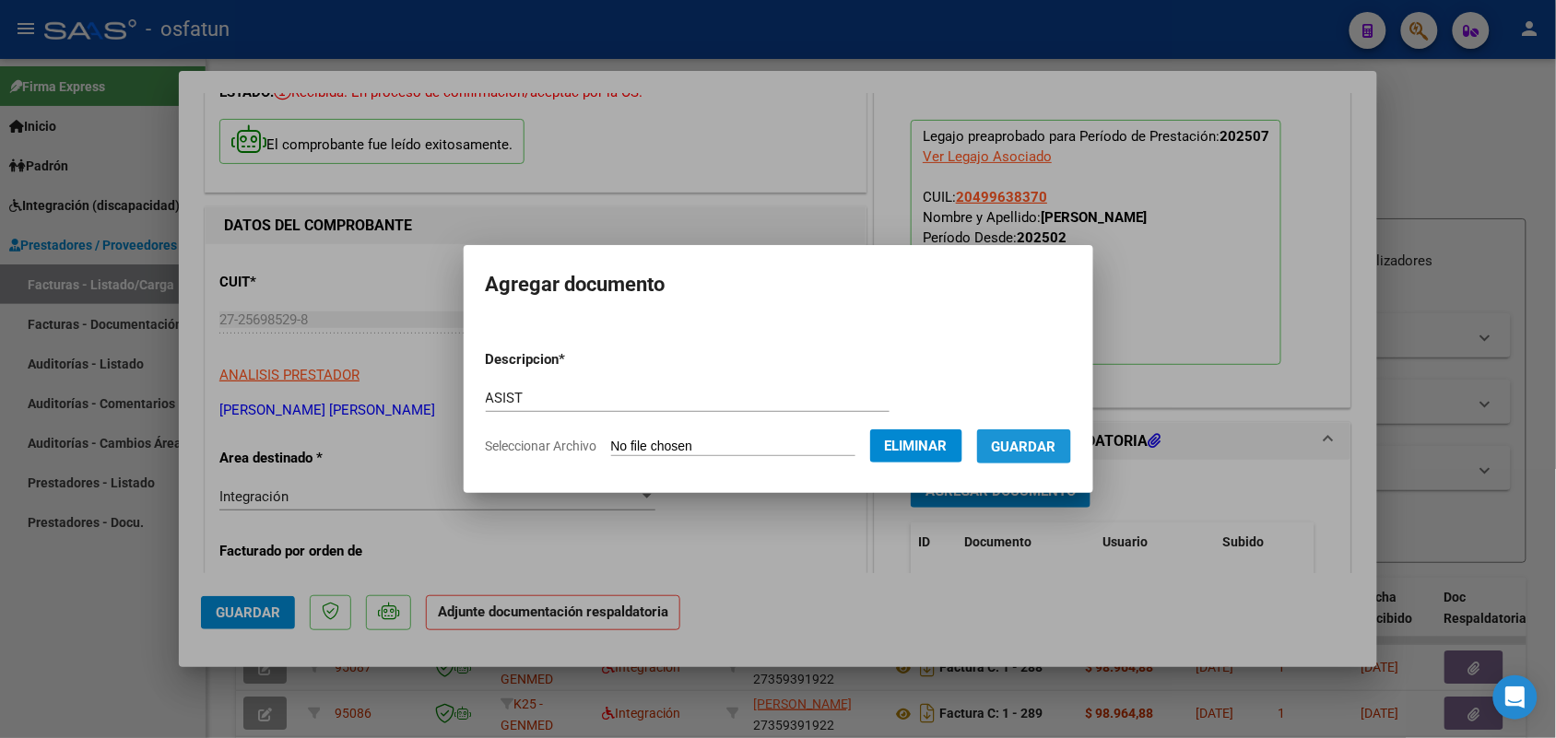
click at [1043, 443] on span "Guardar" at bounding box center [1024, 447] width 65 height 17
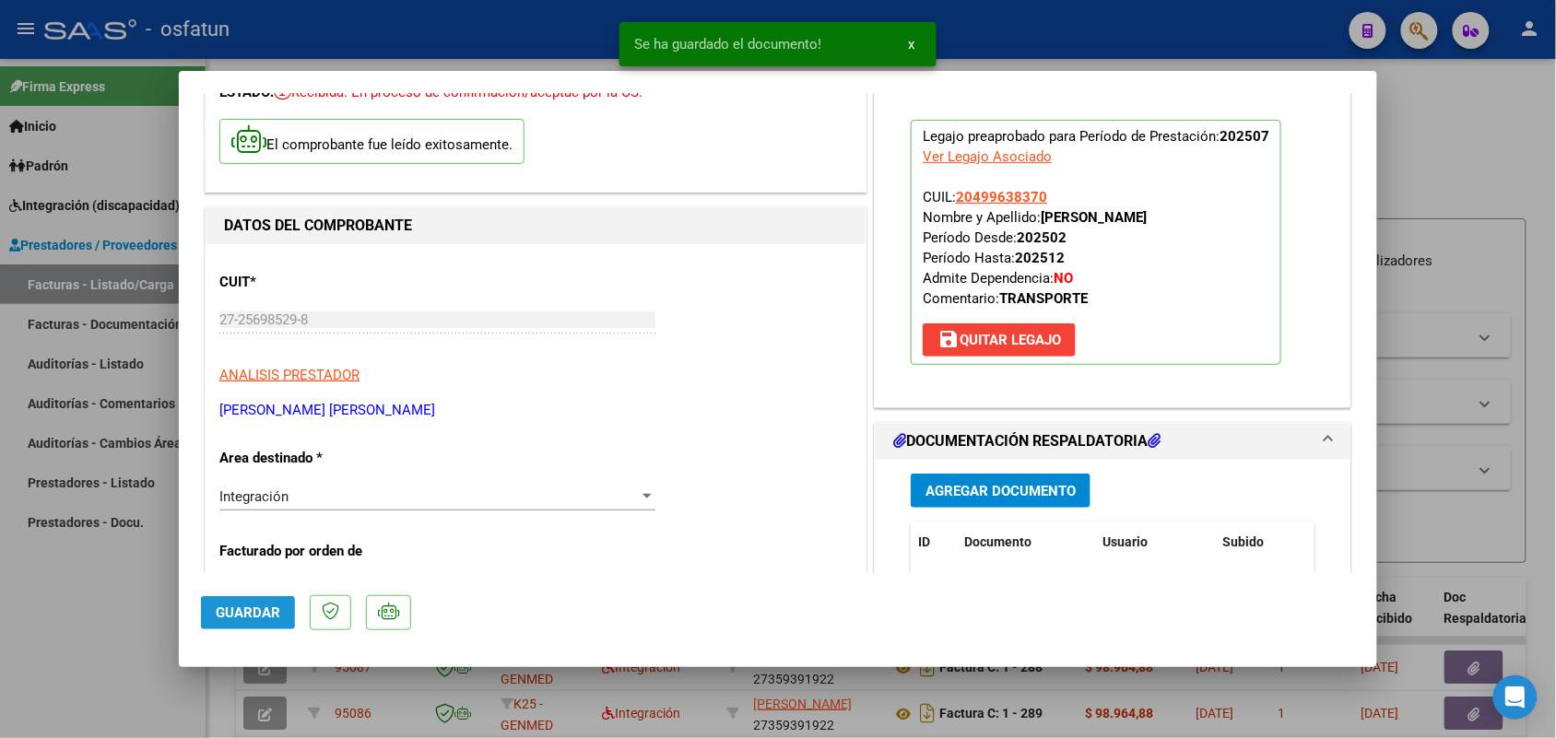
click at [256, 614] on span "Guardar" at bounding box center [248, 613] width 65 height 17
click at [80, 605] on div at bounding box center [778, 369] width 1556 height 738
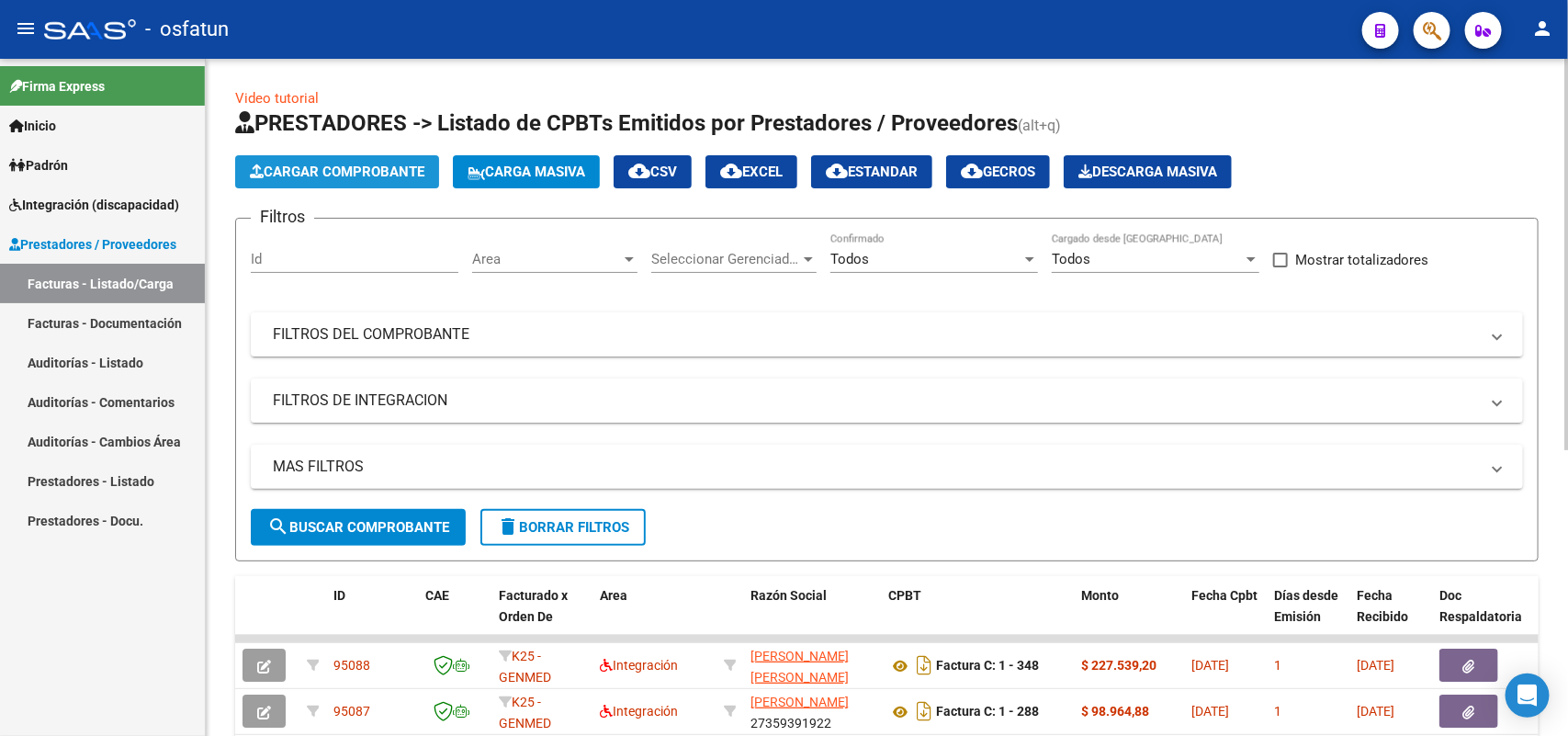
click at [354, 170] on span "Cargar Comprobante" at bounding box center [337, 172] width 174 height 17
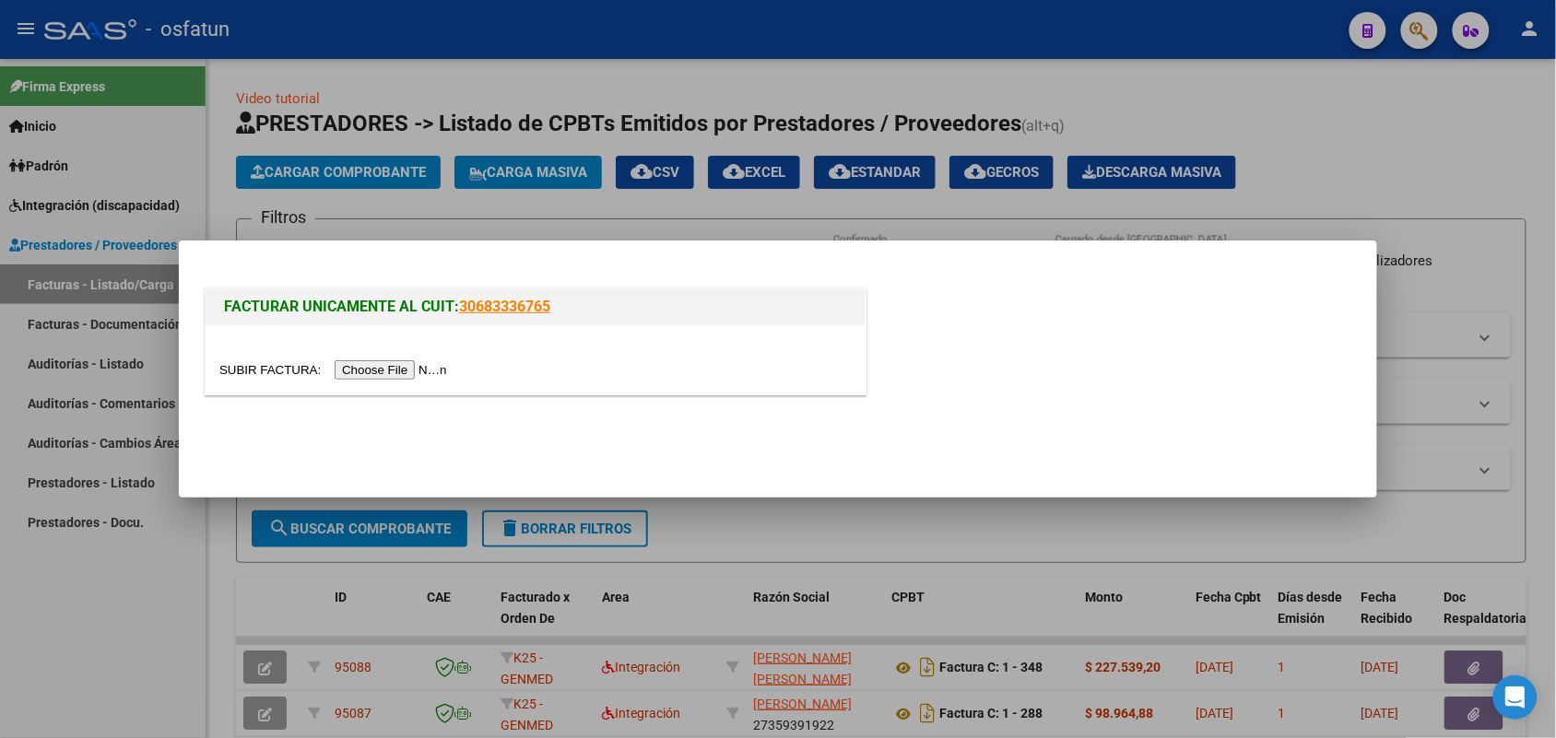
click at [394, 375] on input "file" at bounding box center [335, 369] width 233 height 19
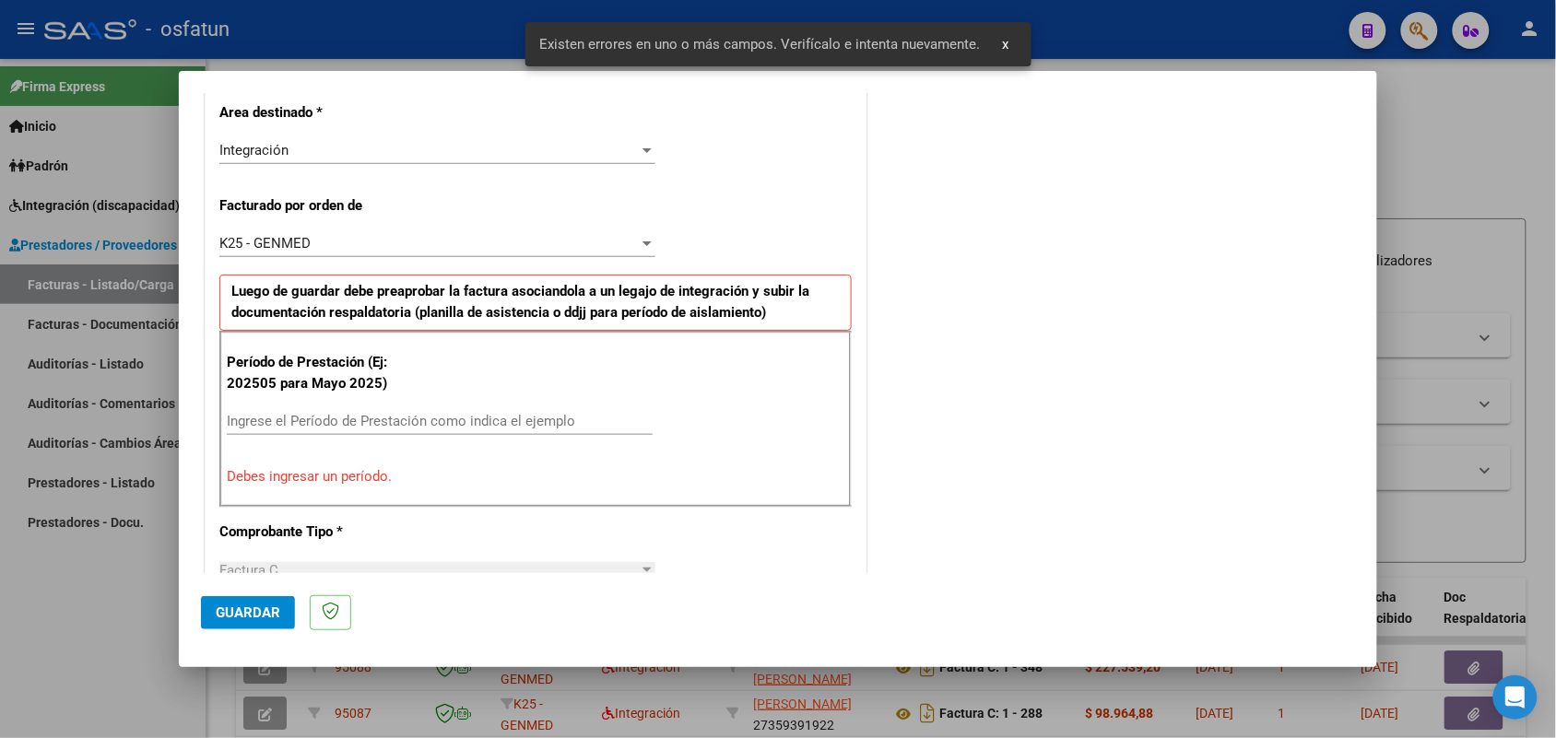
scroll to position [463, 0]
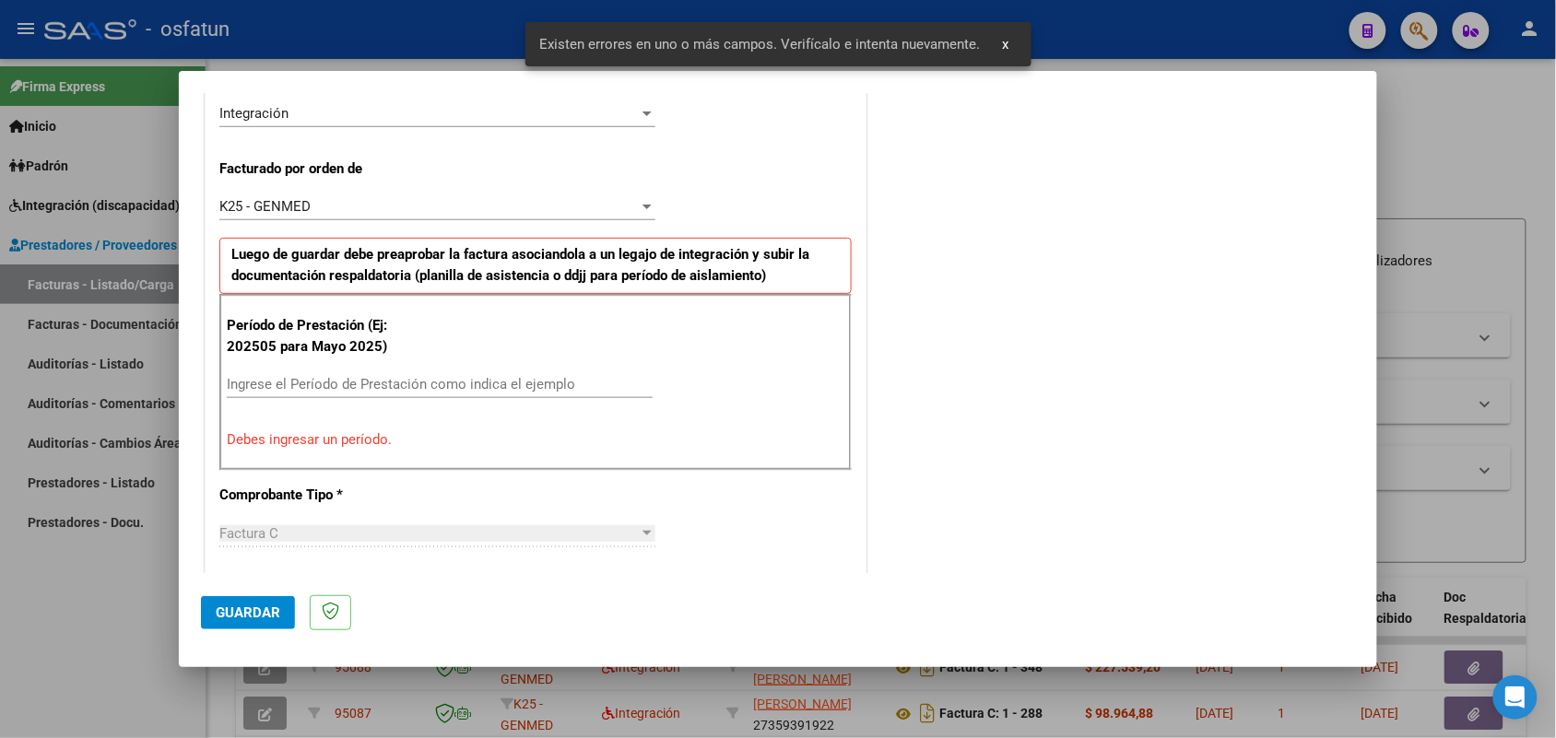
click at [379, 375] on div "Ingrese el Período de Prestación como indica el ejemplo" at bounding box center [440, 384] width 426 height 28
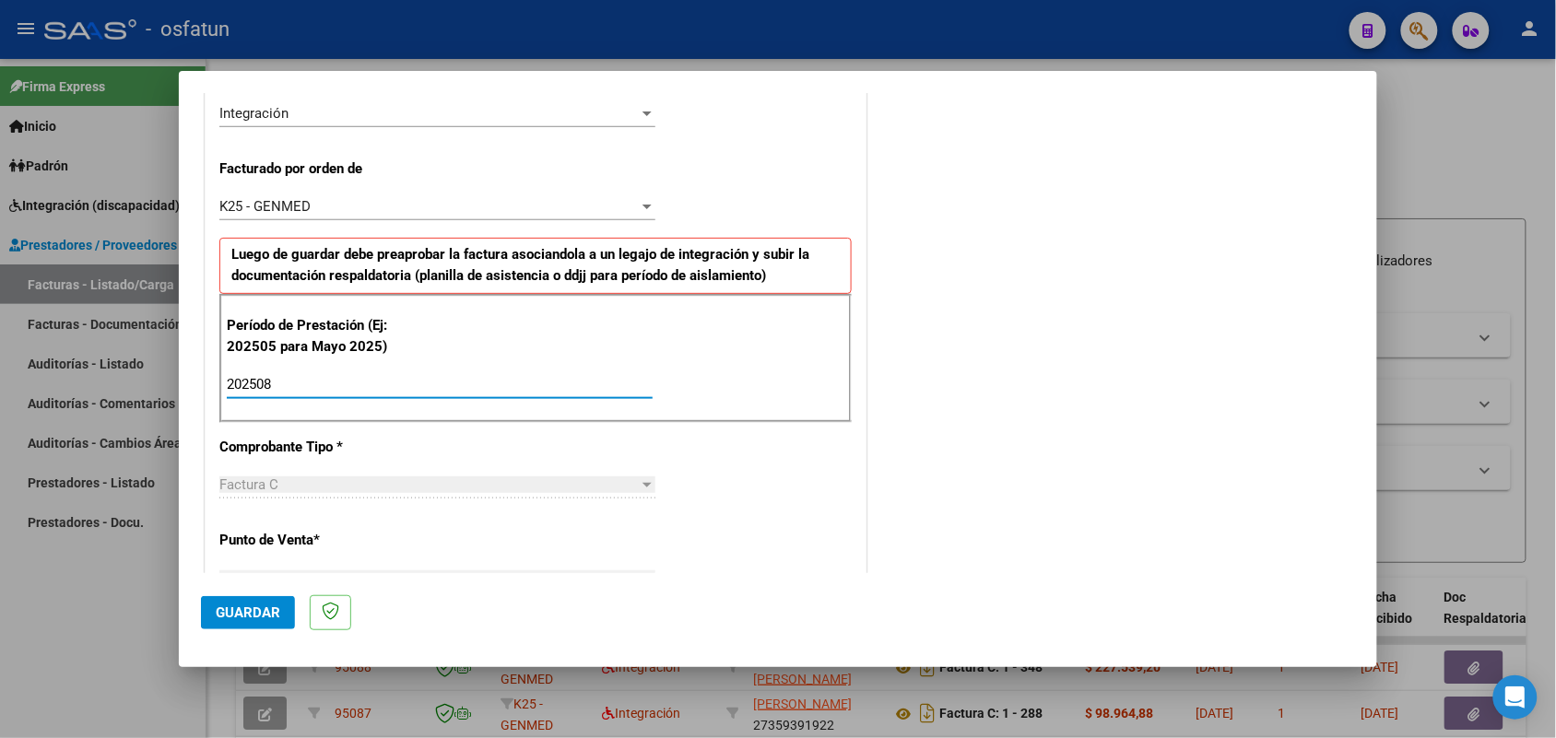
type input "202508"
click at [246, 602] on button "Guardar" at bounding box center [248, 612] width 94 height 33
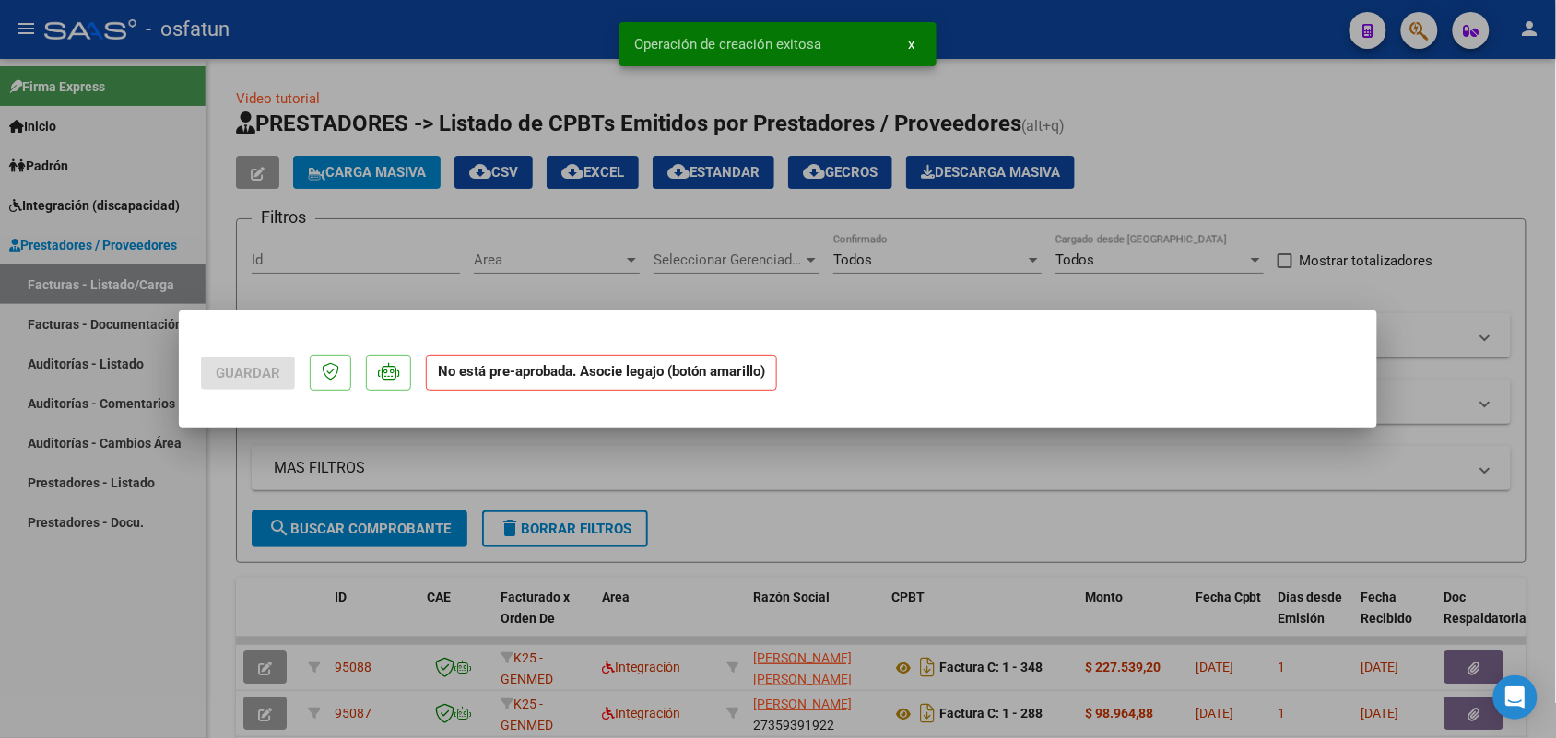
scroll to position [0, 0]
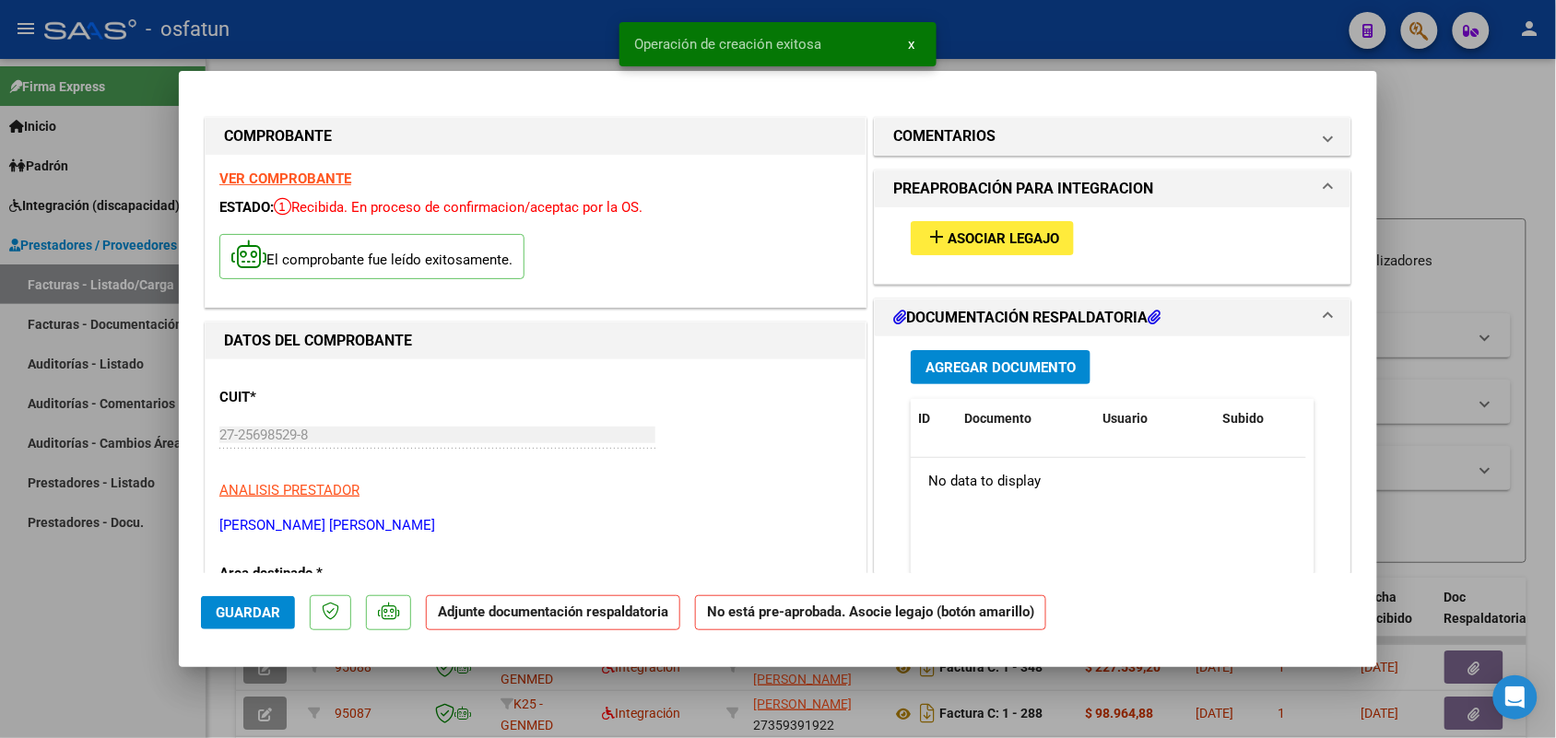
click at [988, 217] on div "add Asociar Legajo" at bounding box center [1112, 238] width 431 height 62
click at [980, 227] on button "add Asociar Legajo" at bounding box center [991, 238] width 163 height 34
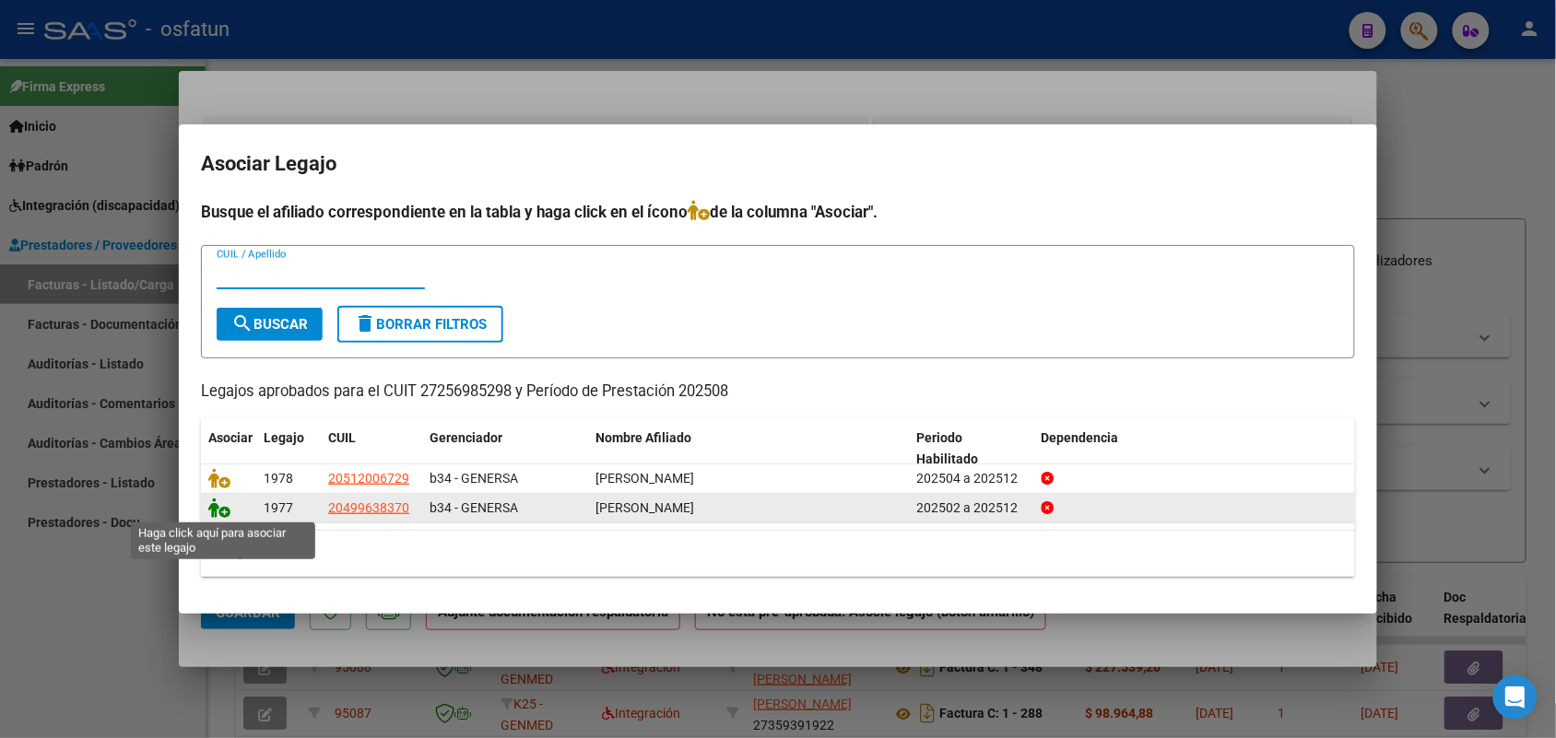
click at [214, 508] on icon at bounding box center [219, 508] width 22 height 20
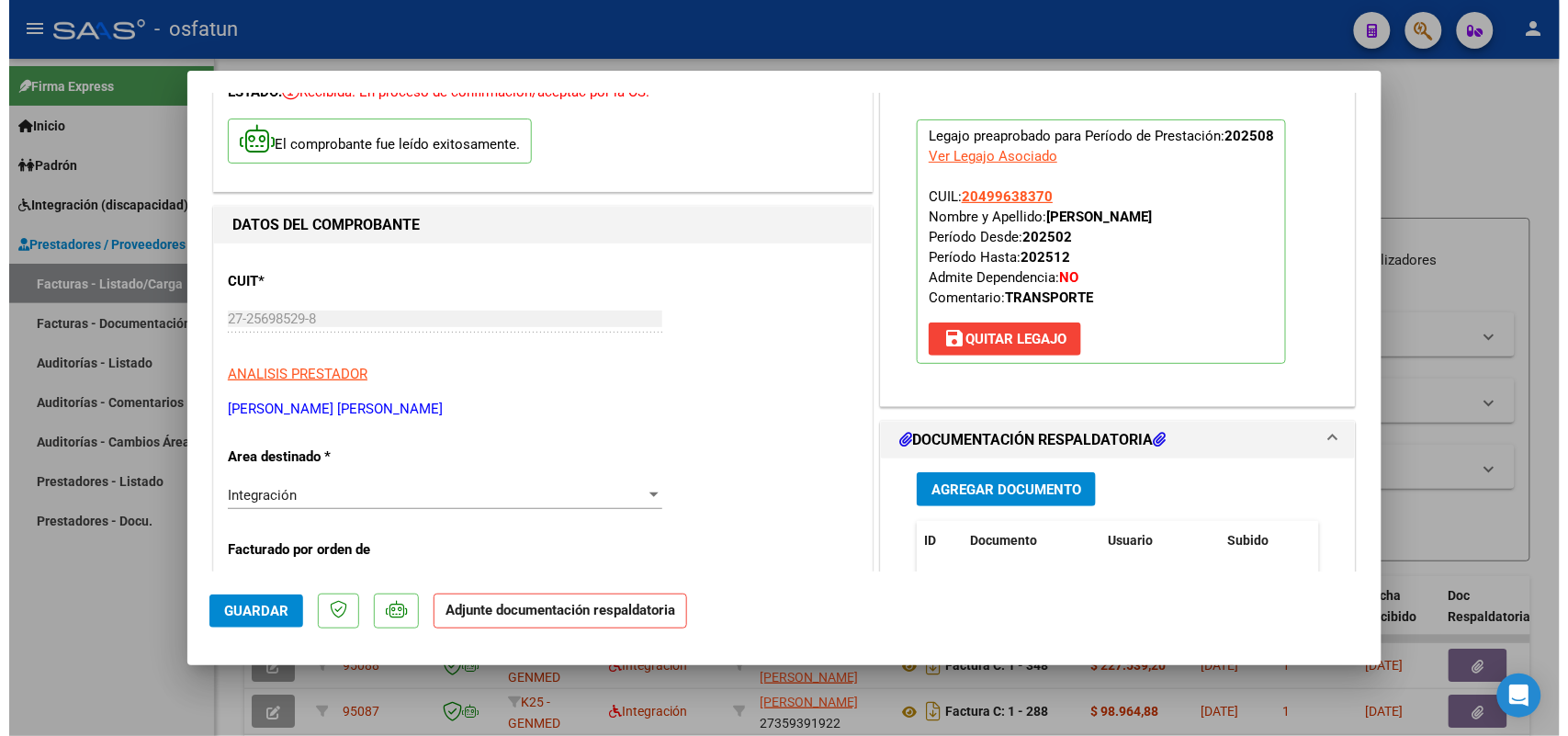
scroll to position [229, 0]
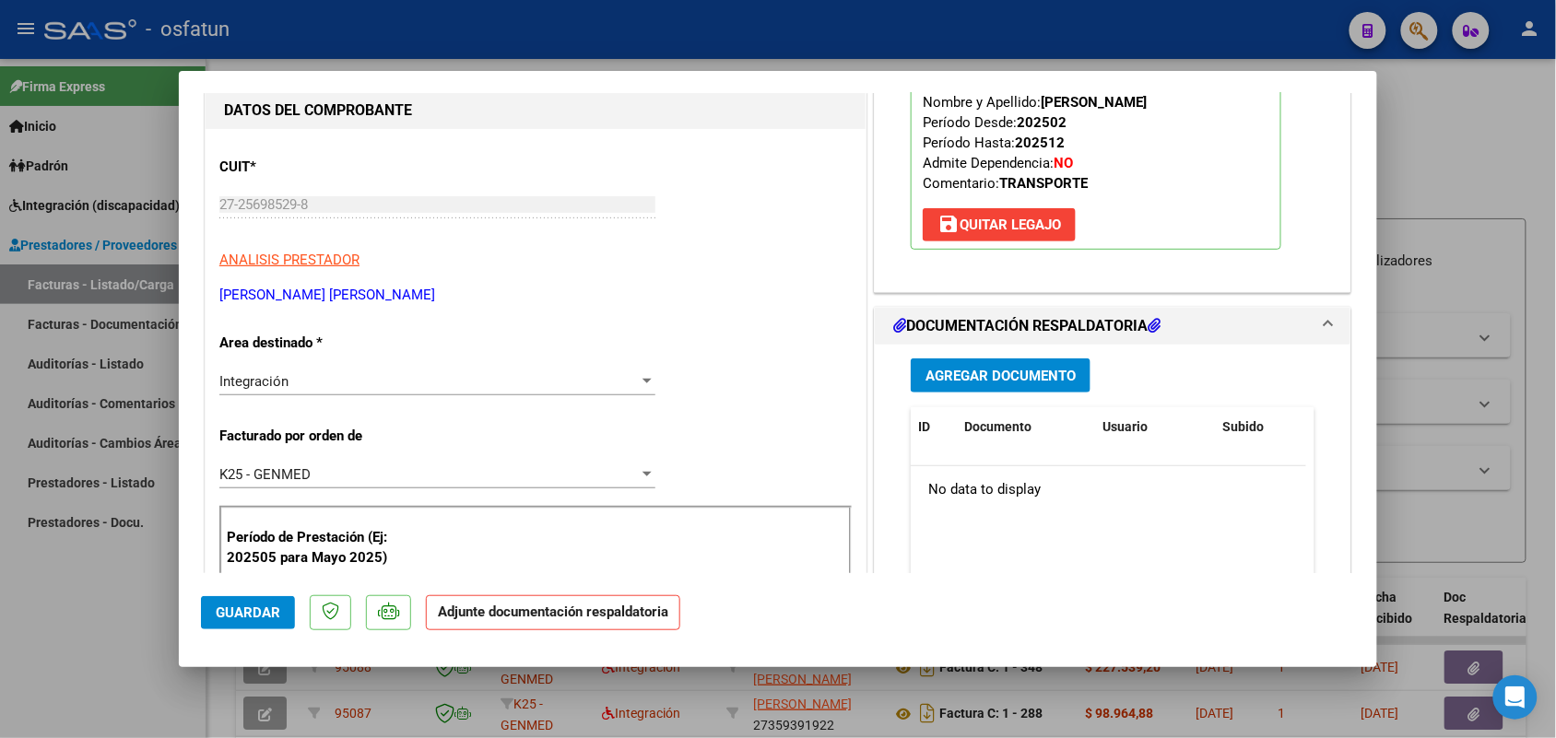
click at [952, 365] on button "Agregar Documento" at bounding box center [1000, 375] width 180 height 34
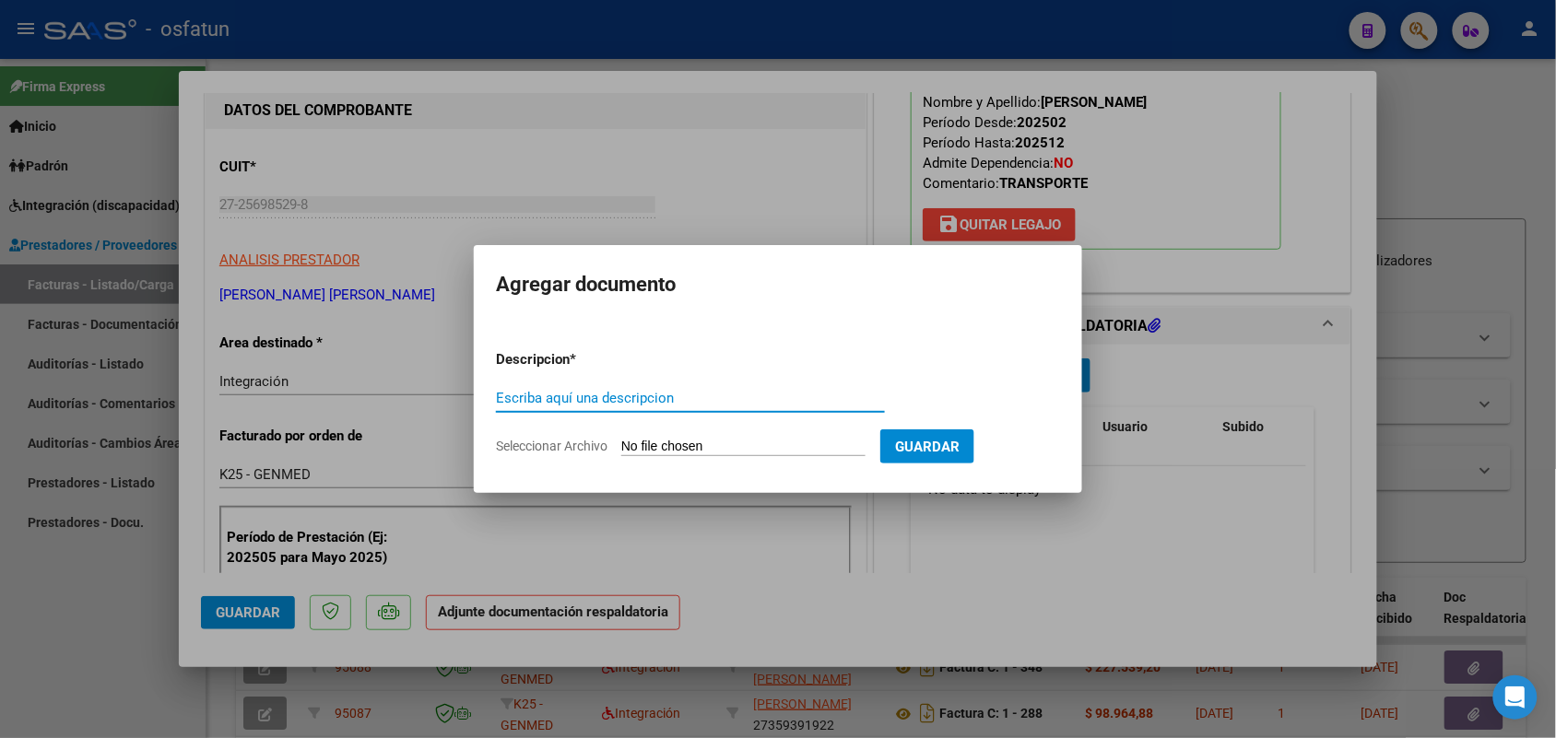
click at [593, 393] on input "Escriba aquí una descripcion" at bounding box center [690, 398] width 389 height 17
type input "ASIST"
click at [745, 444] on input "Seleccionar Archivo" at bounding box center [743, 448] width 244 height 18
type input "C:\fakepath\autorizacion agosto [PERSON_NAME].pdf"
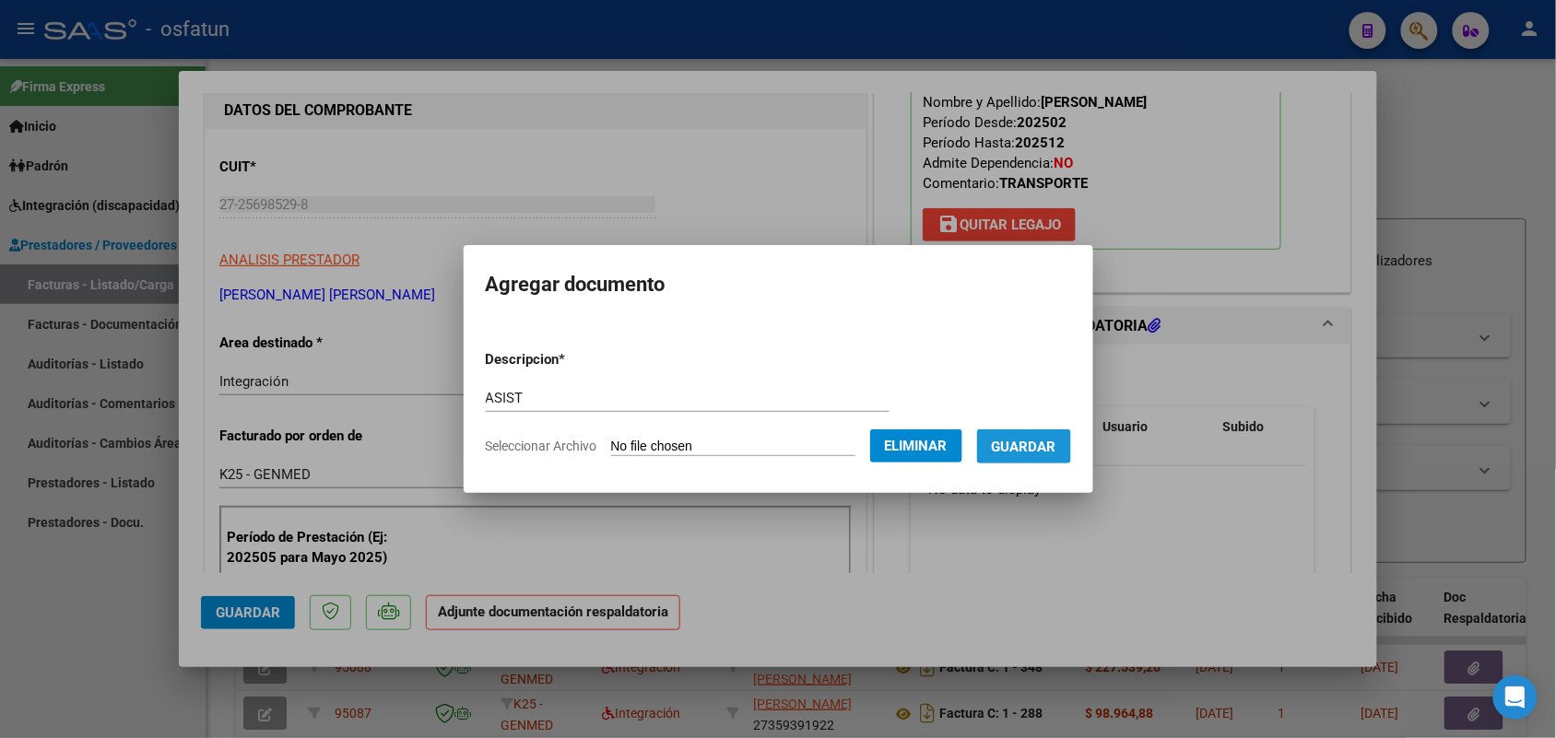
click at [1043, 453] on button "Guardar" at bounding box center [1024, 446] width 94 height 34
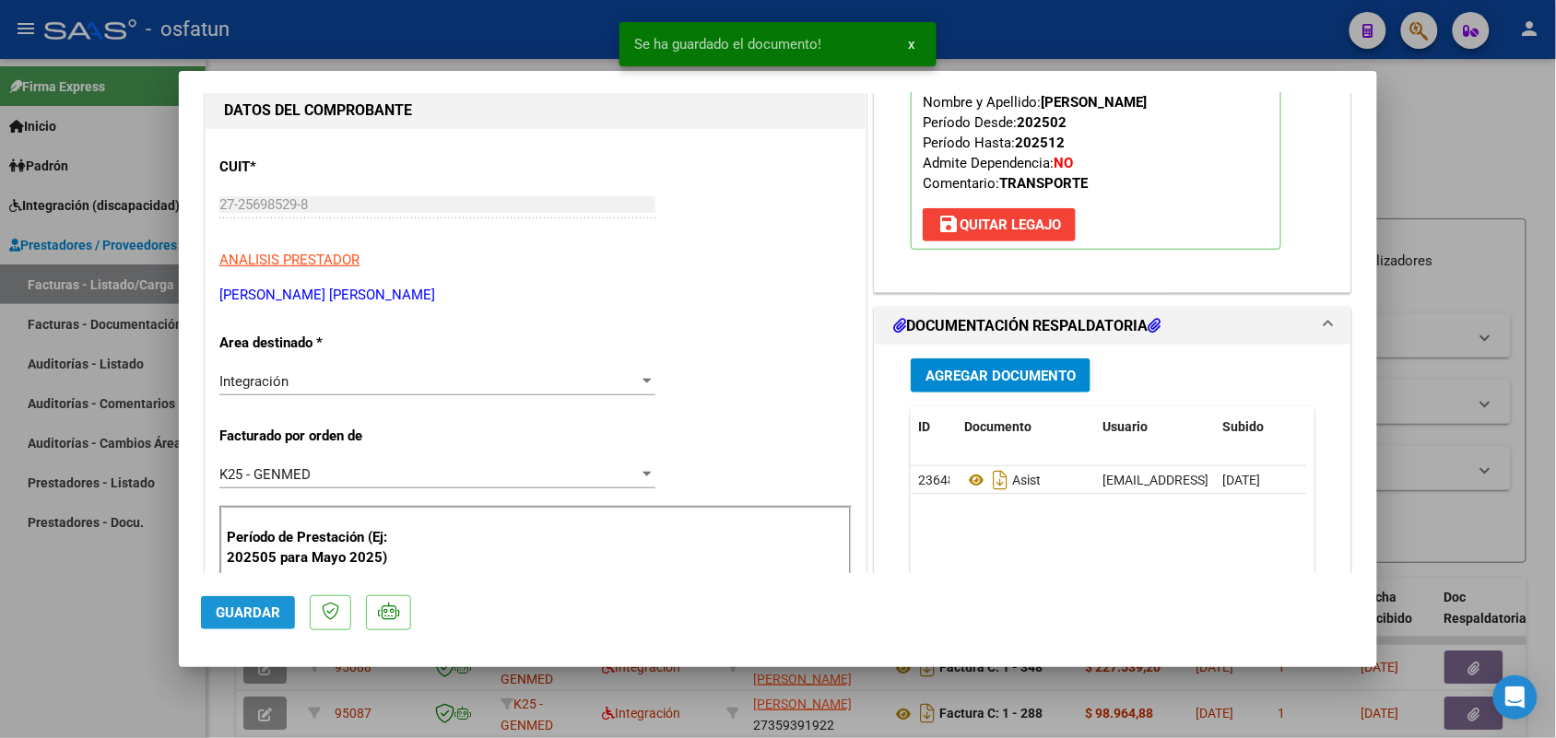
click at [250, 600] on button "Guardar" at bounding box center [248, 612] width 94 height 33
click at [97, 569] on div at bounding box center [778, 369] width 1556 height 738
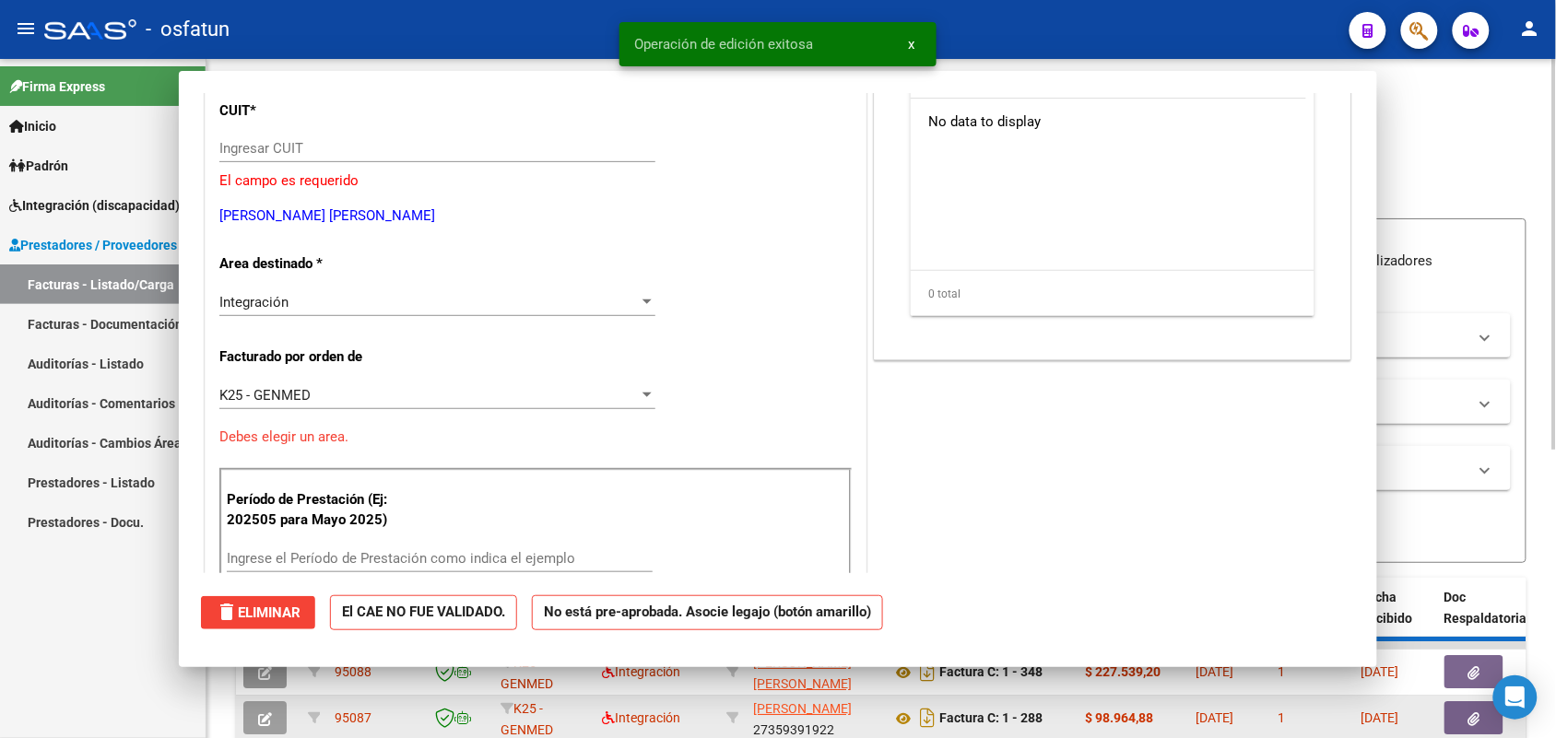
scroll to position [0, 0]
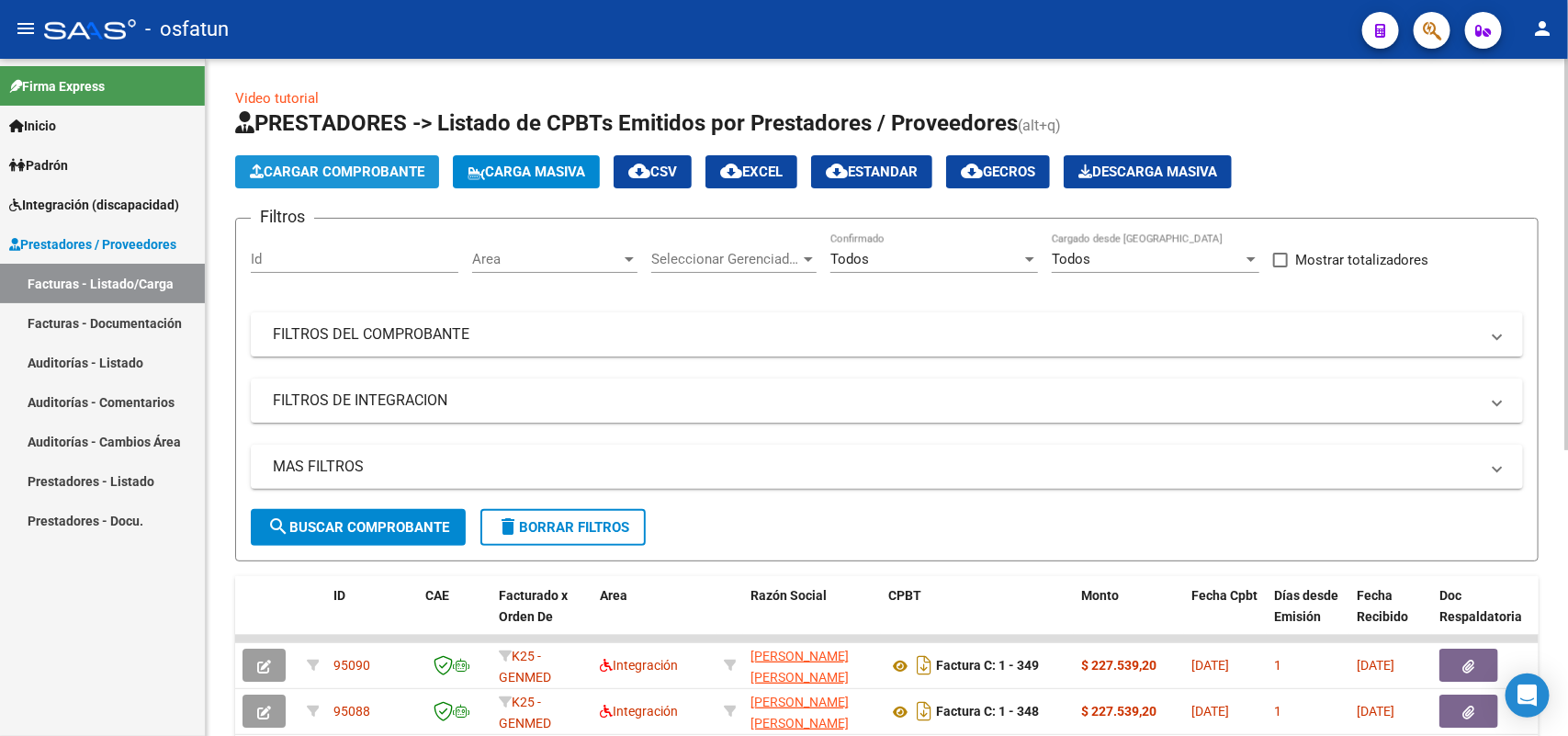
click at [364, 164] on span "Cargar Comprobante" at bounding box center [337, 172] width 174 height 17
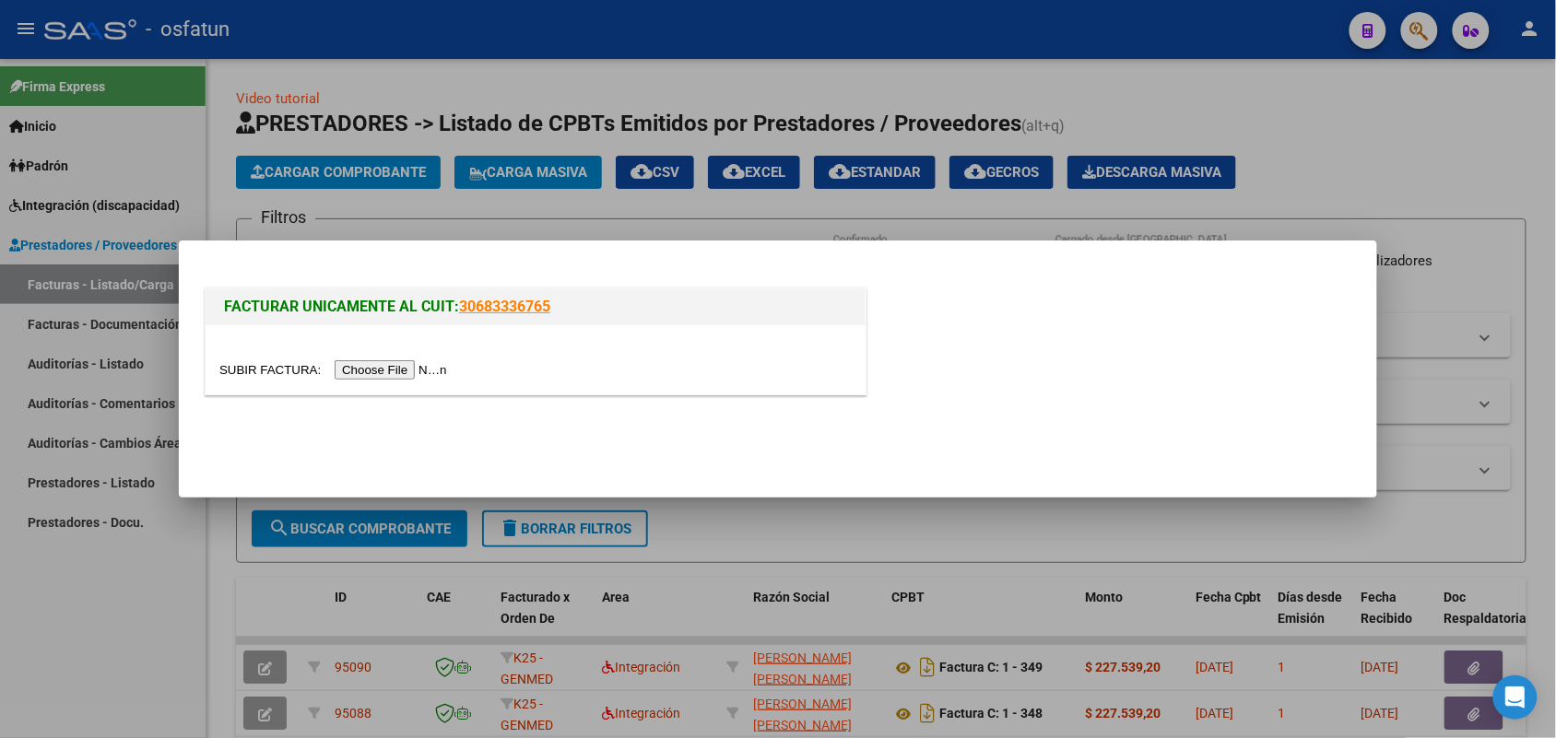
click at [408, 373] on input "file" at bounding box center [335, 369] width 233 height 19
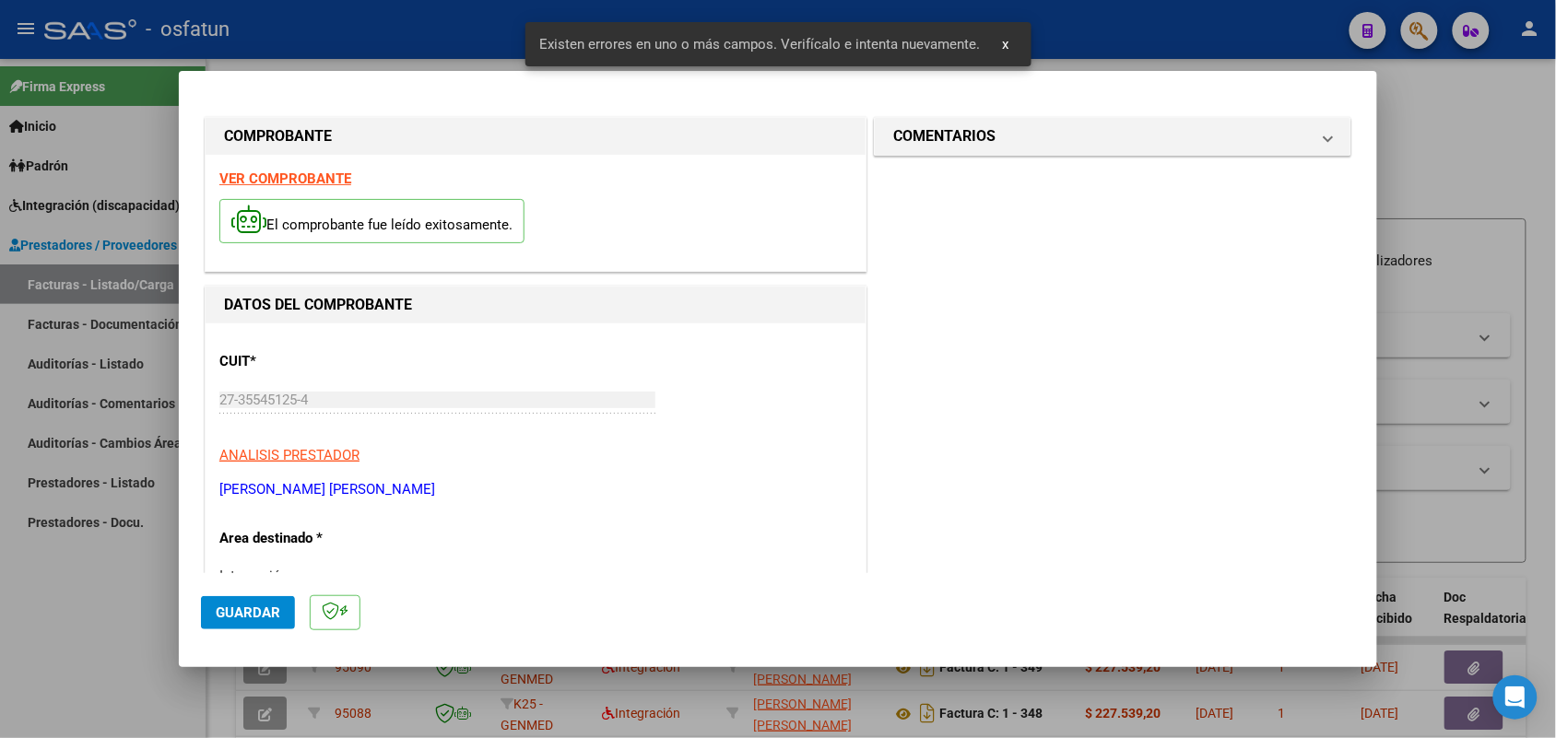
scroll to position [498, 0]
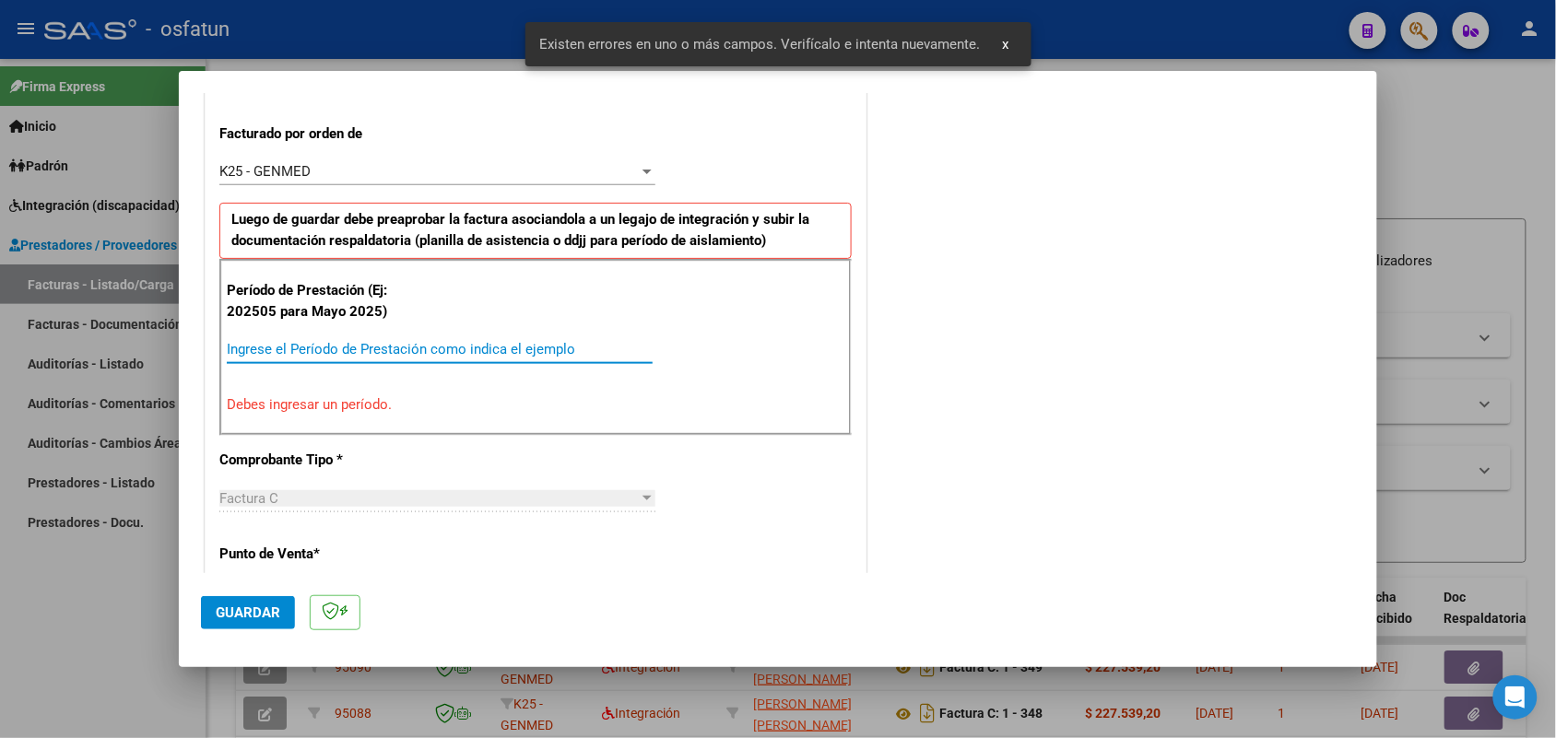
click at [405, 351] on input "Ingrese el Período de Prestación como indica el ejemplo" at bounding box center [440, 349] width 426 height 17
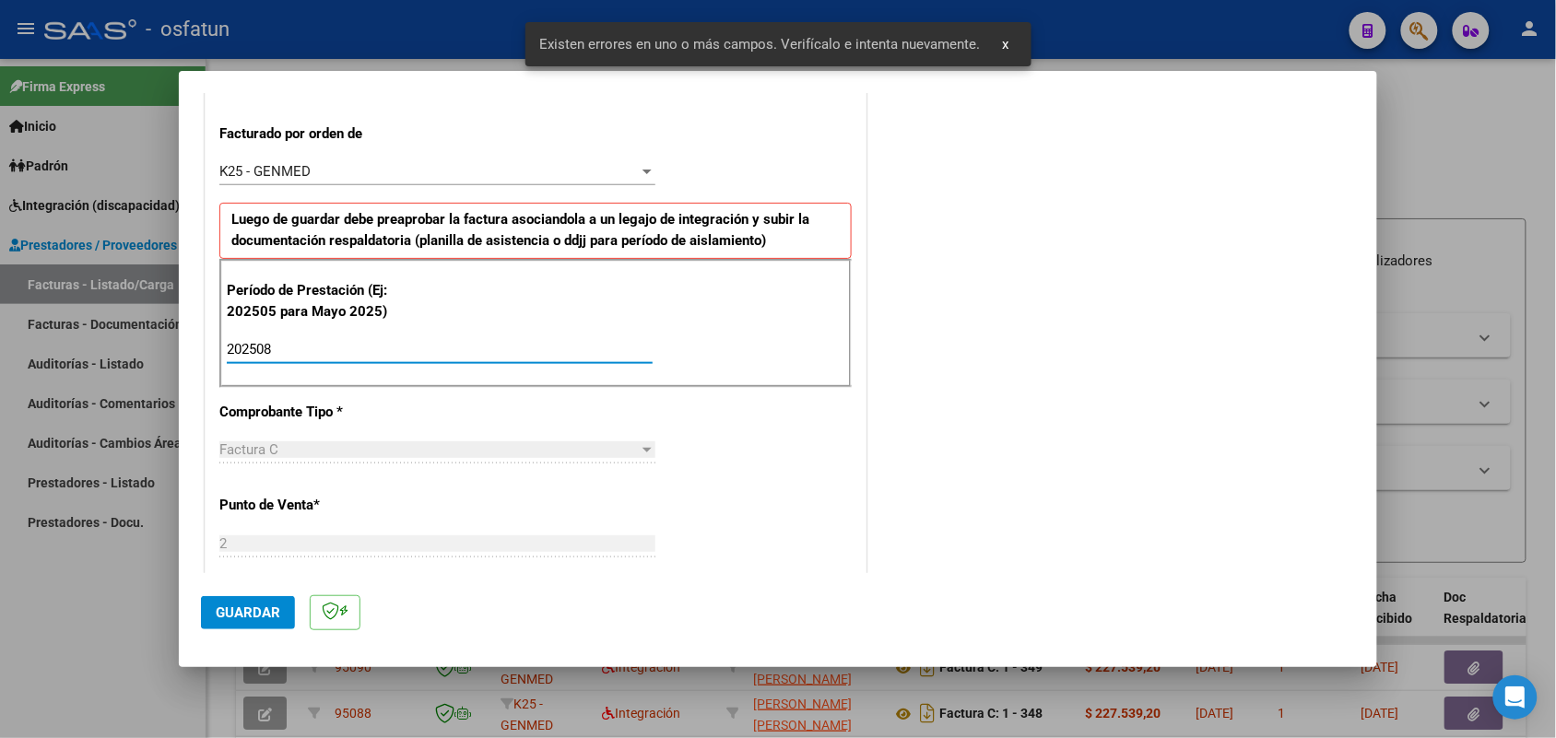
type input "202508"
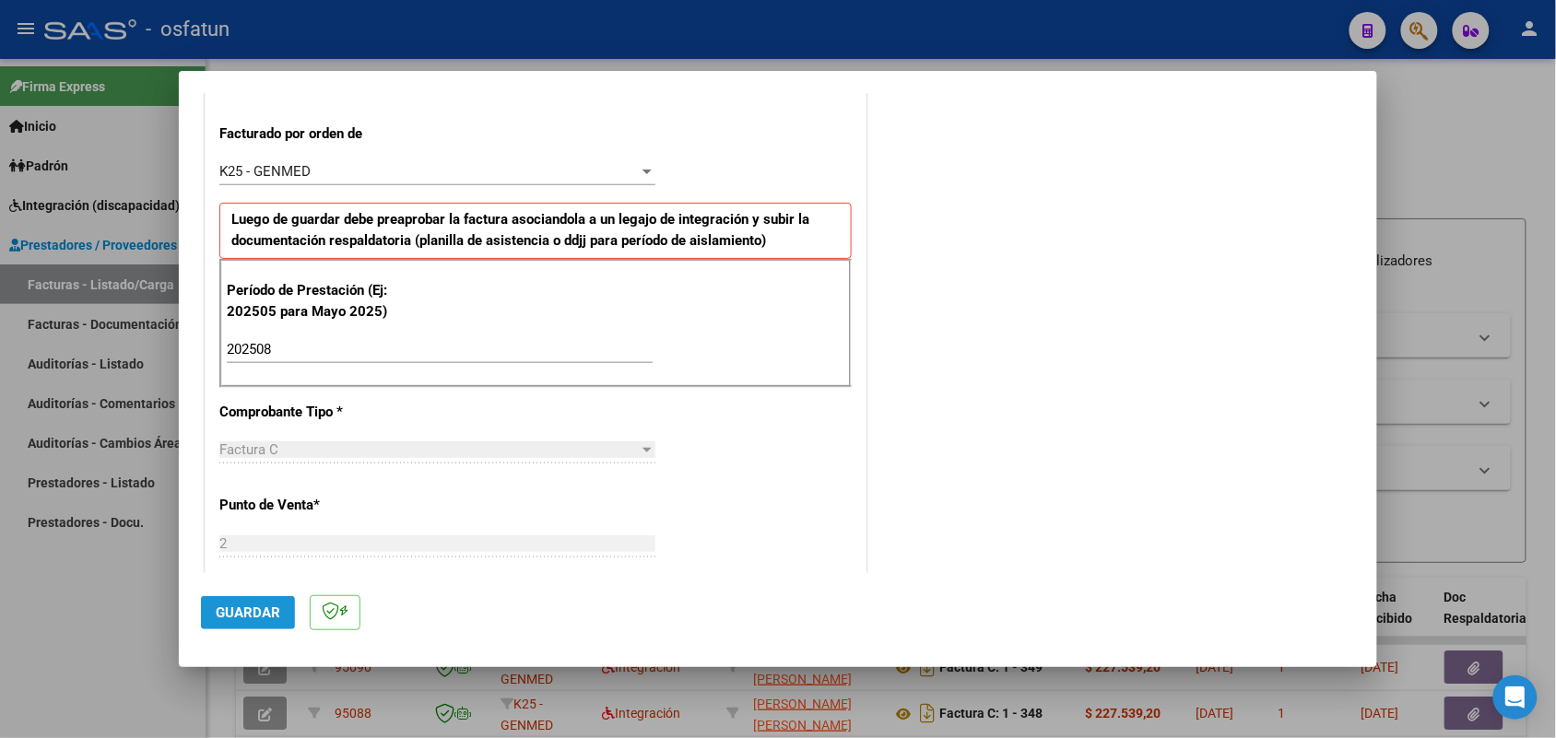
click at [250, 608] on span "Guardar" at bounding box center [248, 613] width 65 height 17
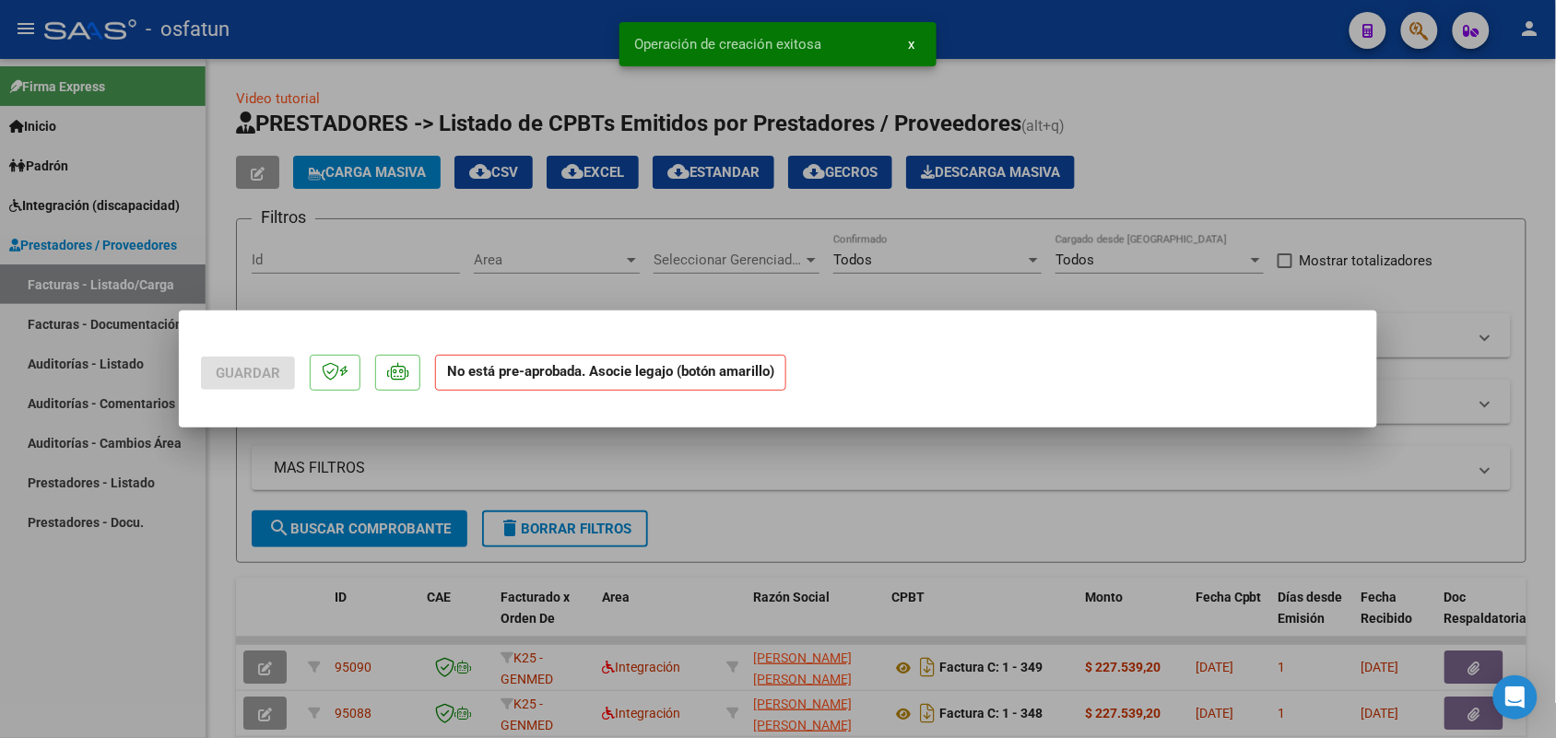
scroll to position [0, 0]
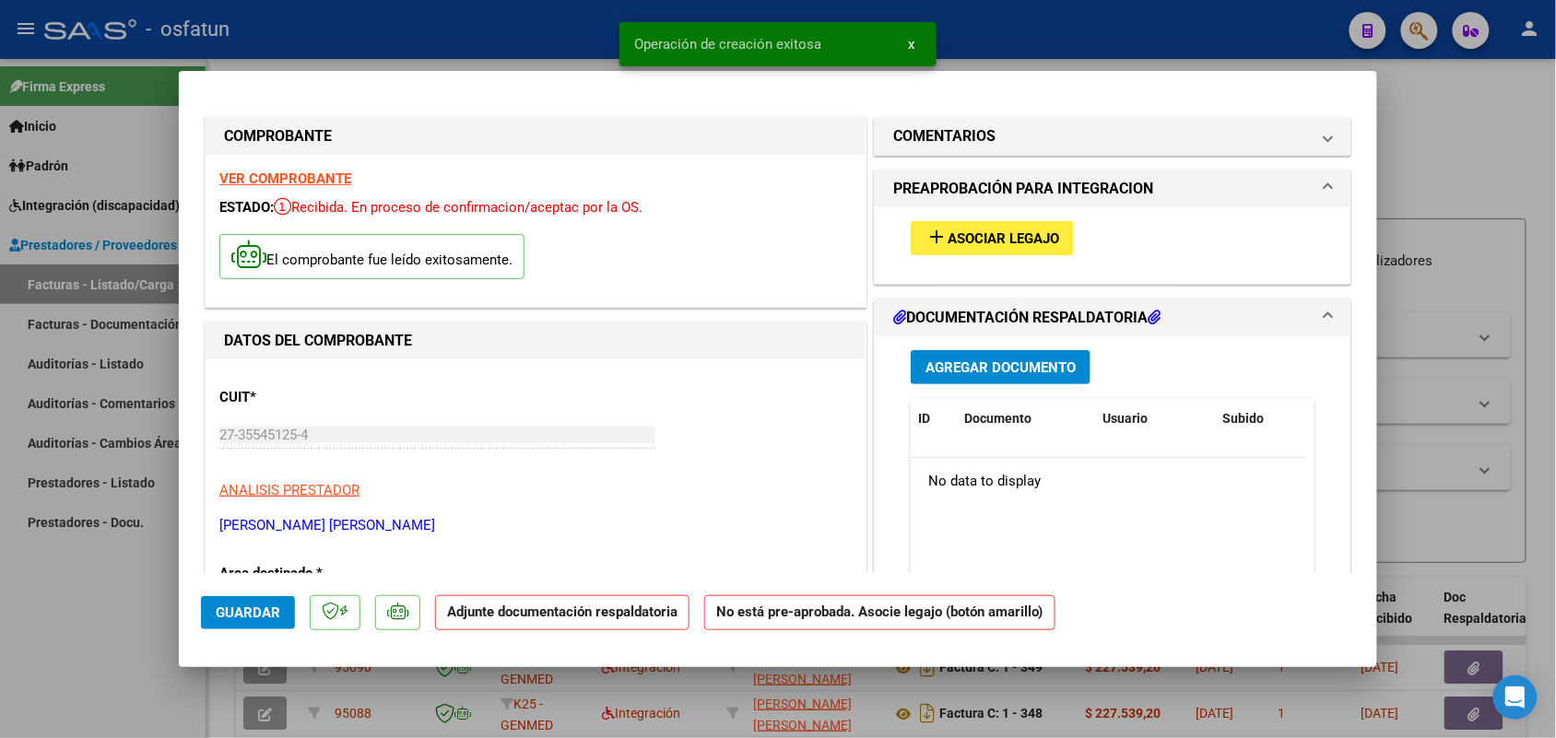
click at [972, 226] on button "add Asociar Legajo" at bounding box center [991, 238] width 163 height 34
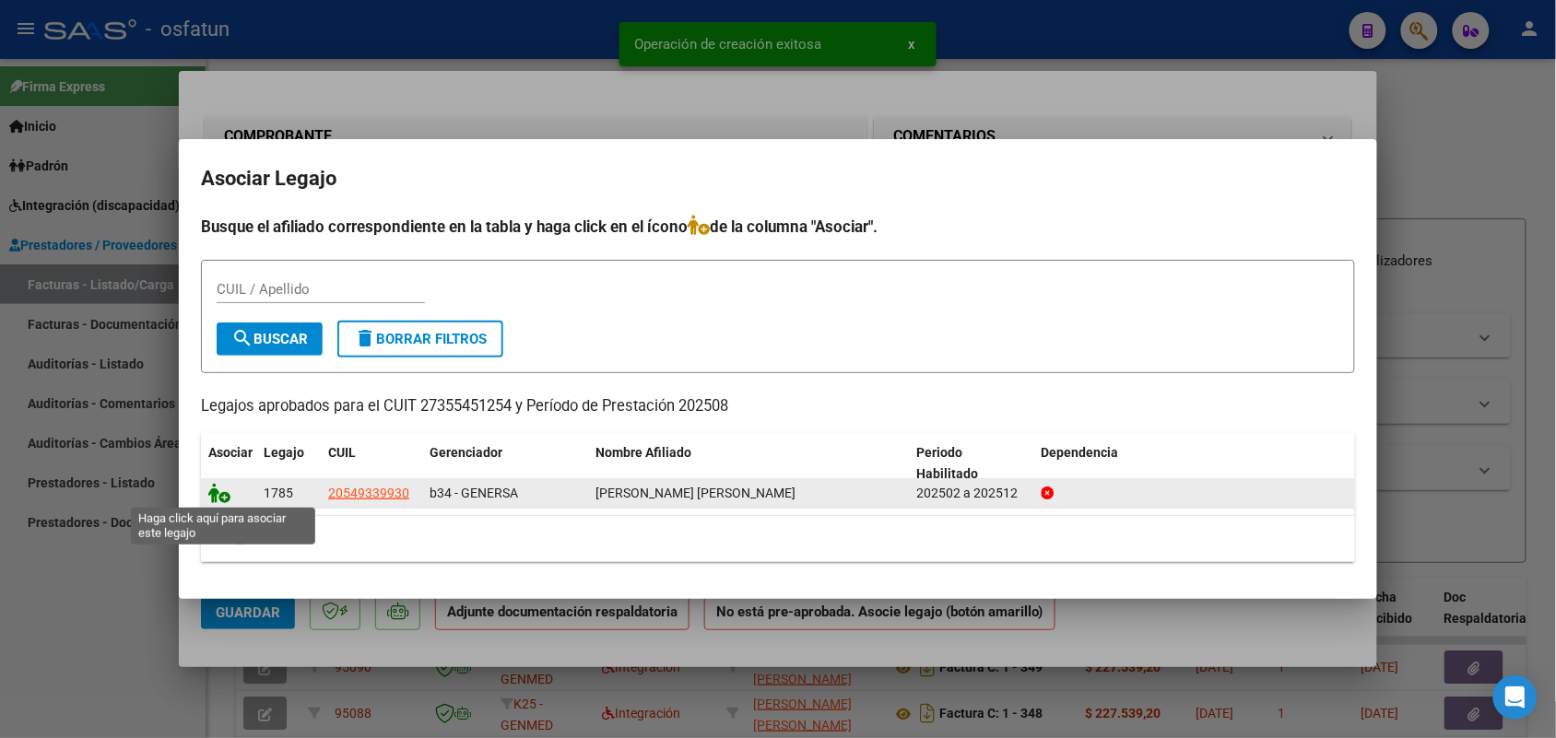
click at [213, 495] on icon at bounding box center [219, 493] width 22 height 20
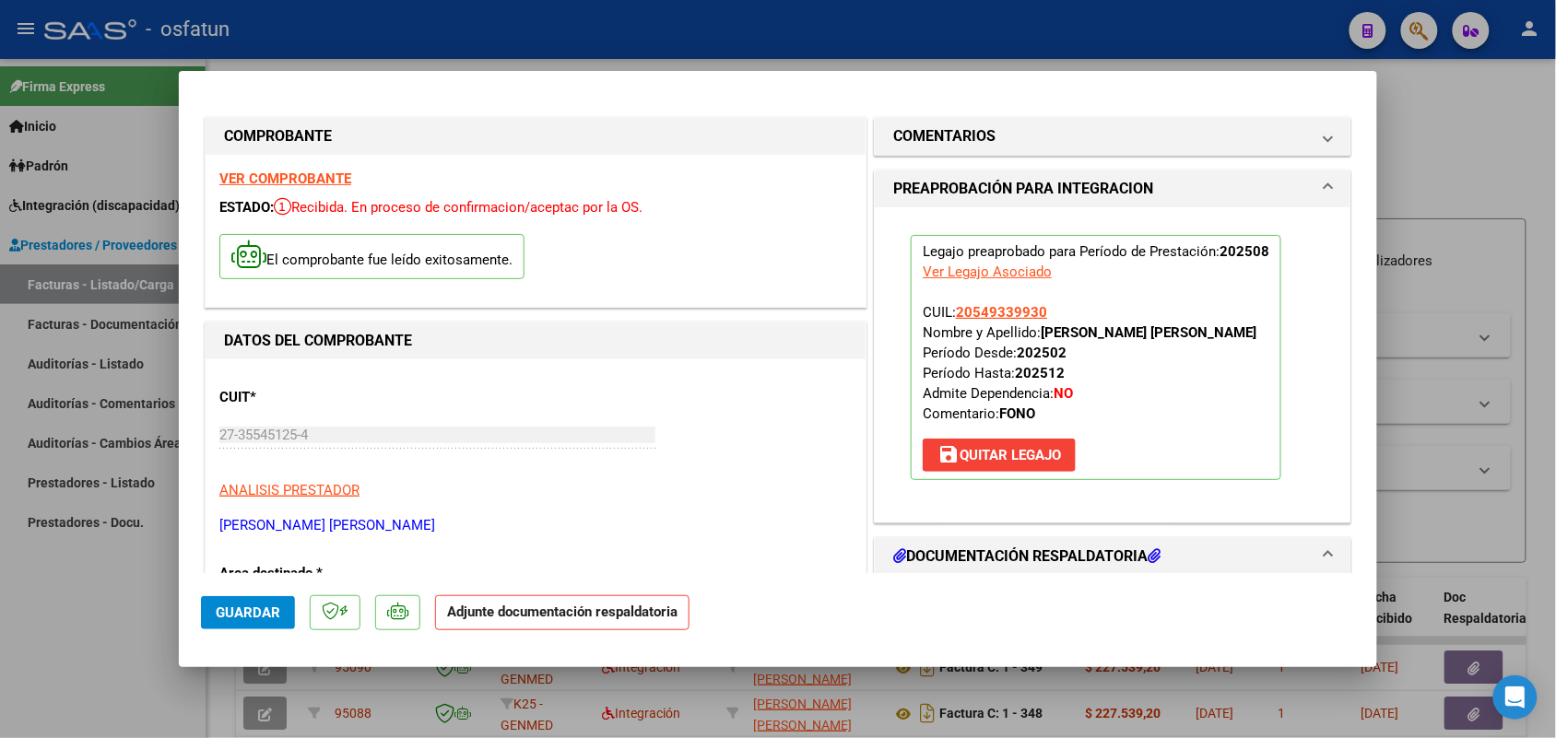
scroll to position [115, 0]
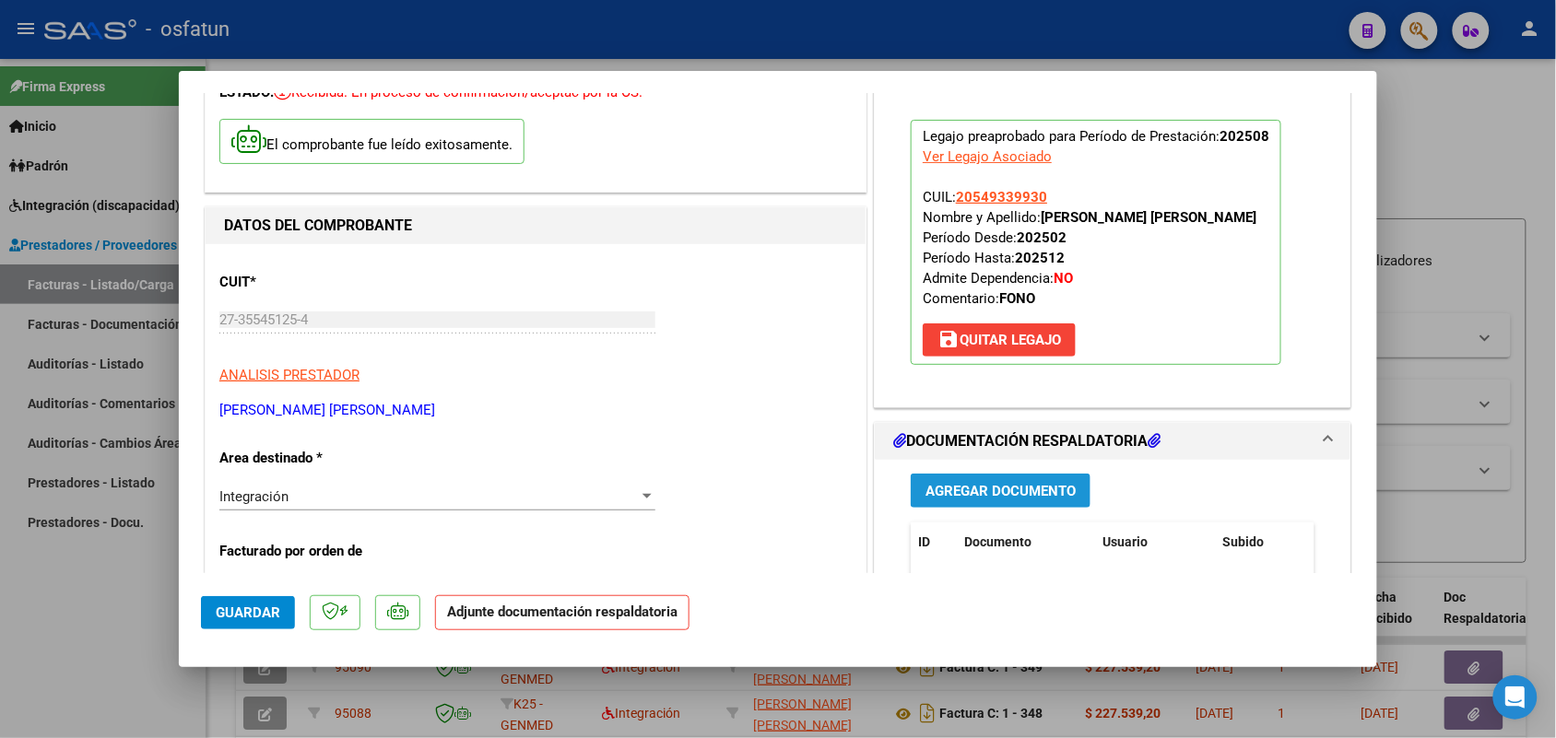
click at [981, 489] on span "Agregar Documento" at bounding box center [1000, 491] width 150 height 17
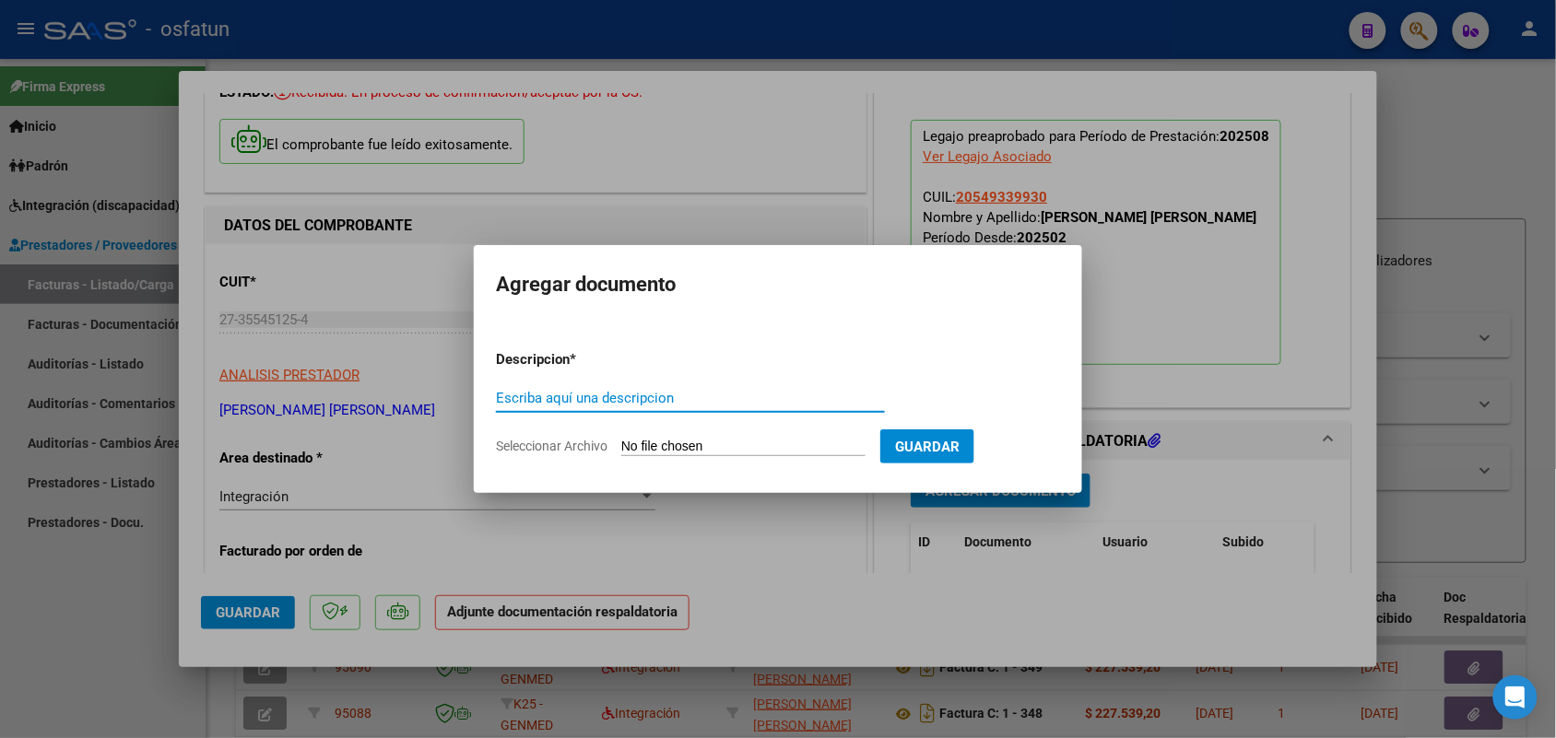
click at [563, 396] on input "Escriba aquí una descripcion" at bounding box center [690, 398] width 389 height 17
type input "ASIST"
click at [707, 440] on input "Seleccionar Archivo" at bounding box center [743, 448] width 244 height 18
type input "C:\fakepath\ASIST FONO.pdf"
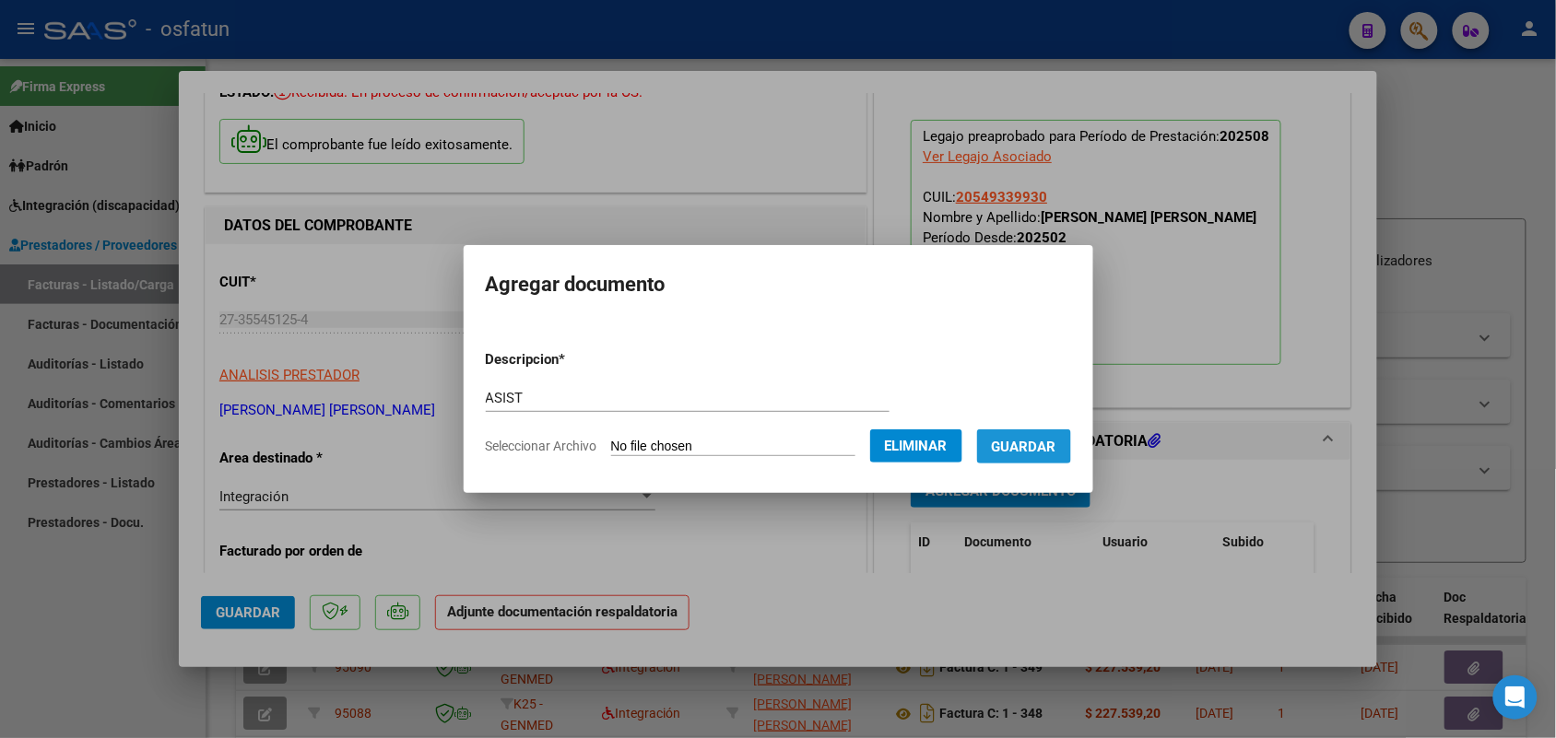
drag, startPoint x: 1056, startPoint y: 438, endPoint x: 645, endPoint y: 454, distance: 411.3
click at [1055, 439] on span "Guardar" at bounding box center [1024, 447] width 65 height 17
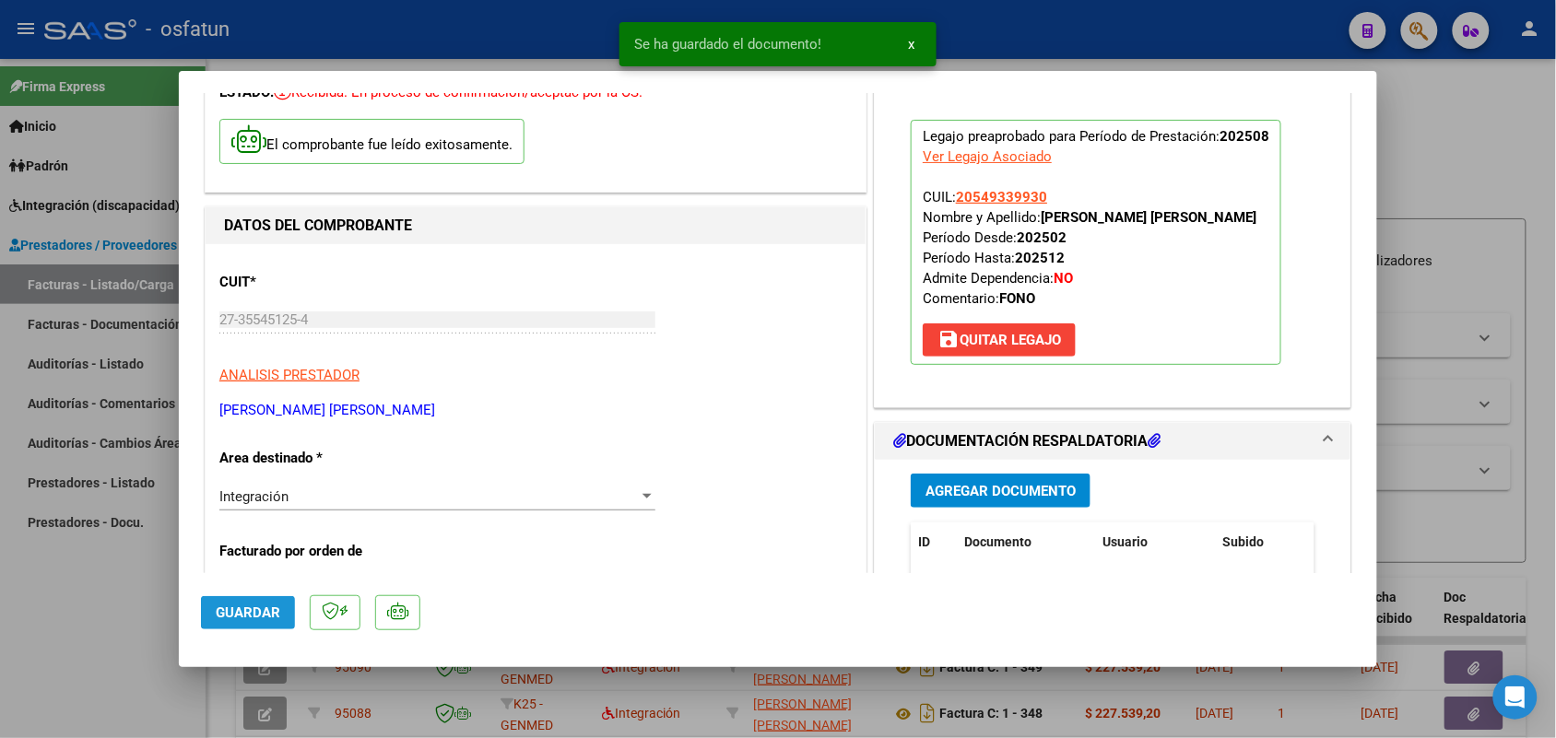
drag, startPoint x: 250, startPoint y: 623, endPoint x: 251, endPoint y: 605, distance: 17.5
click at [250, 615] on button "Guardar" at bounding box center [248, 612] width 94 height 33
click at [51, 567] on div at bounding box center [778, 369] width 1556 height 738
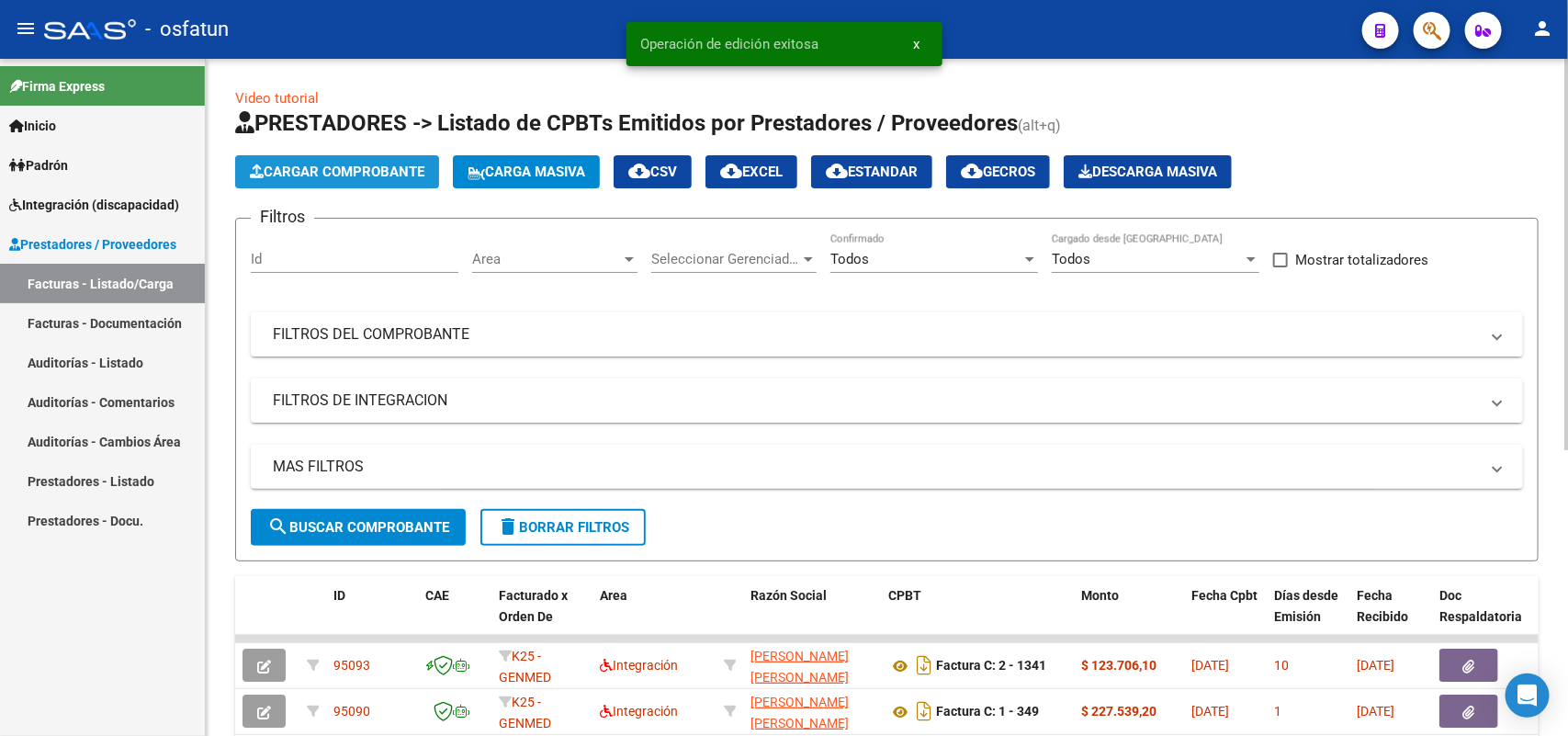
click at [358, 173] on span "Cargar Comprobante" at bounding box center [337, 172] width 174 height 17
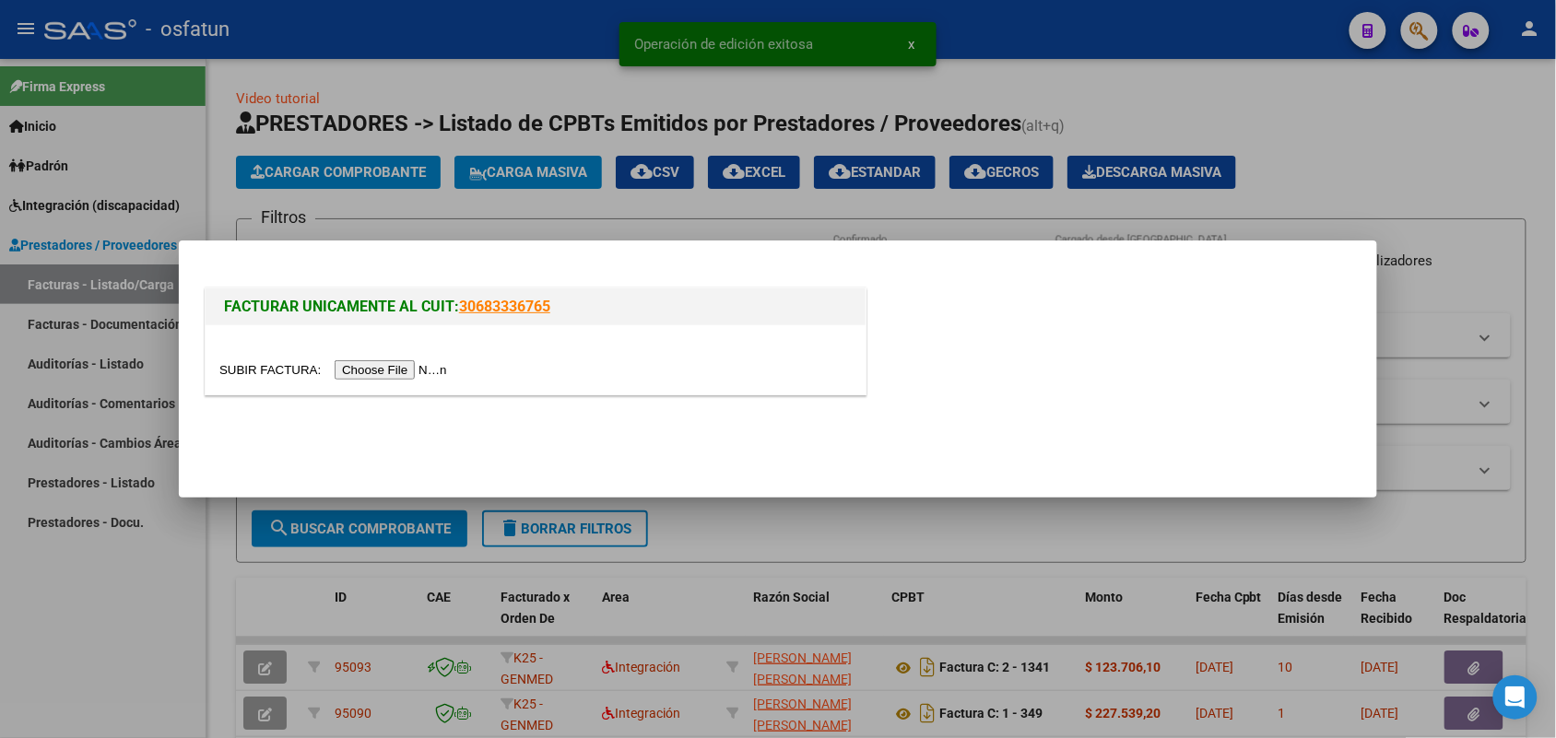
click at [408, 367] on input "file" at bounding box center [335, 369] width 233 height 19
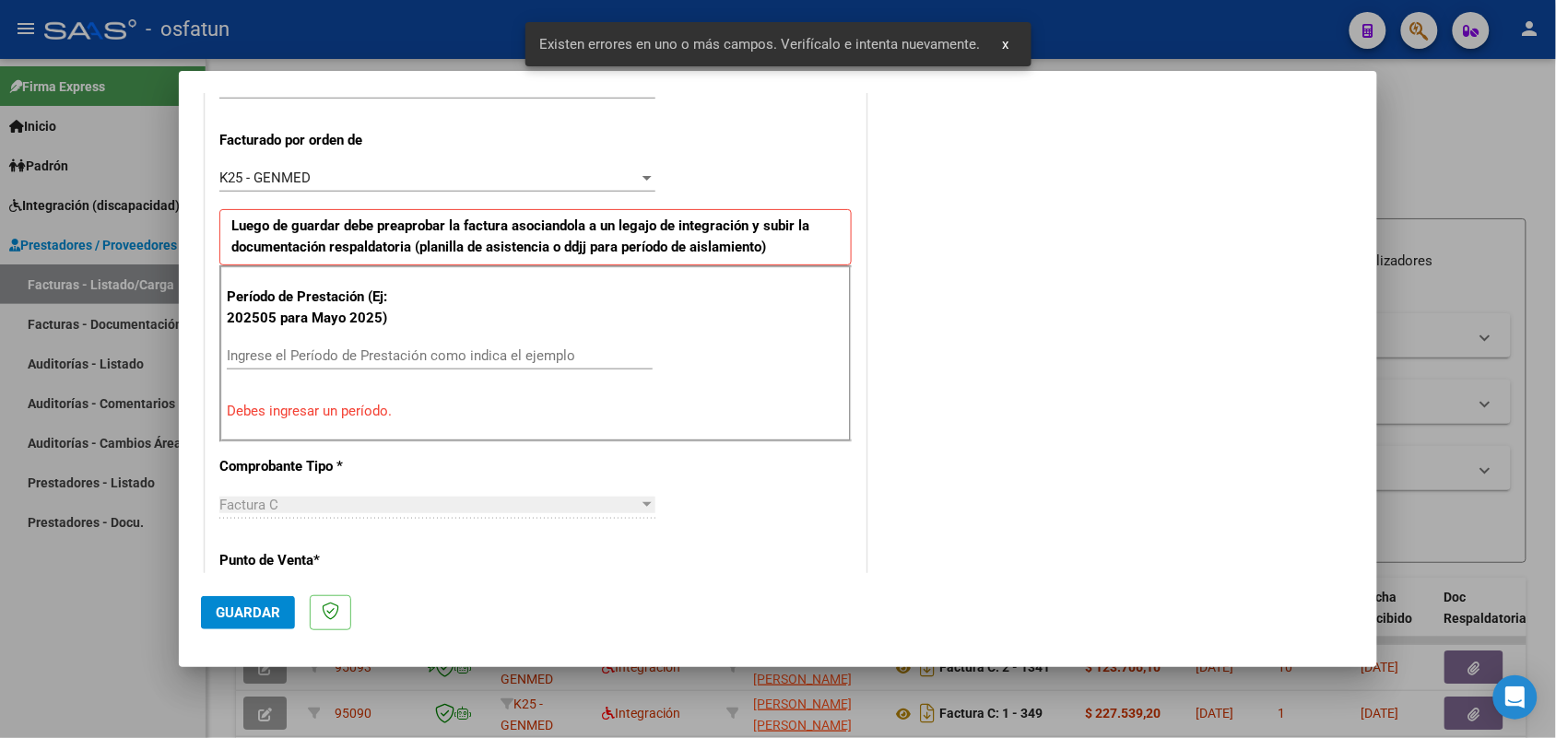
scroll to position [498, 0]
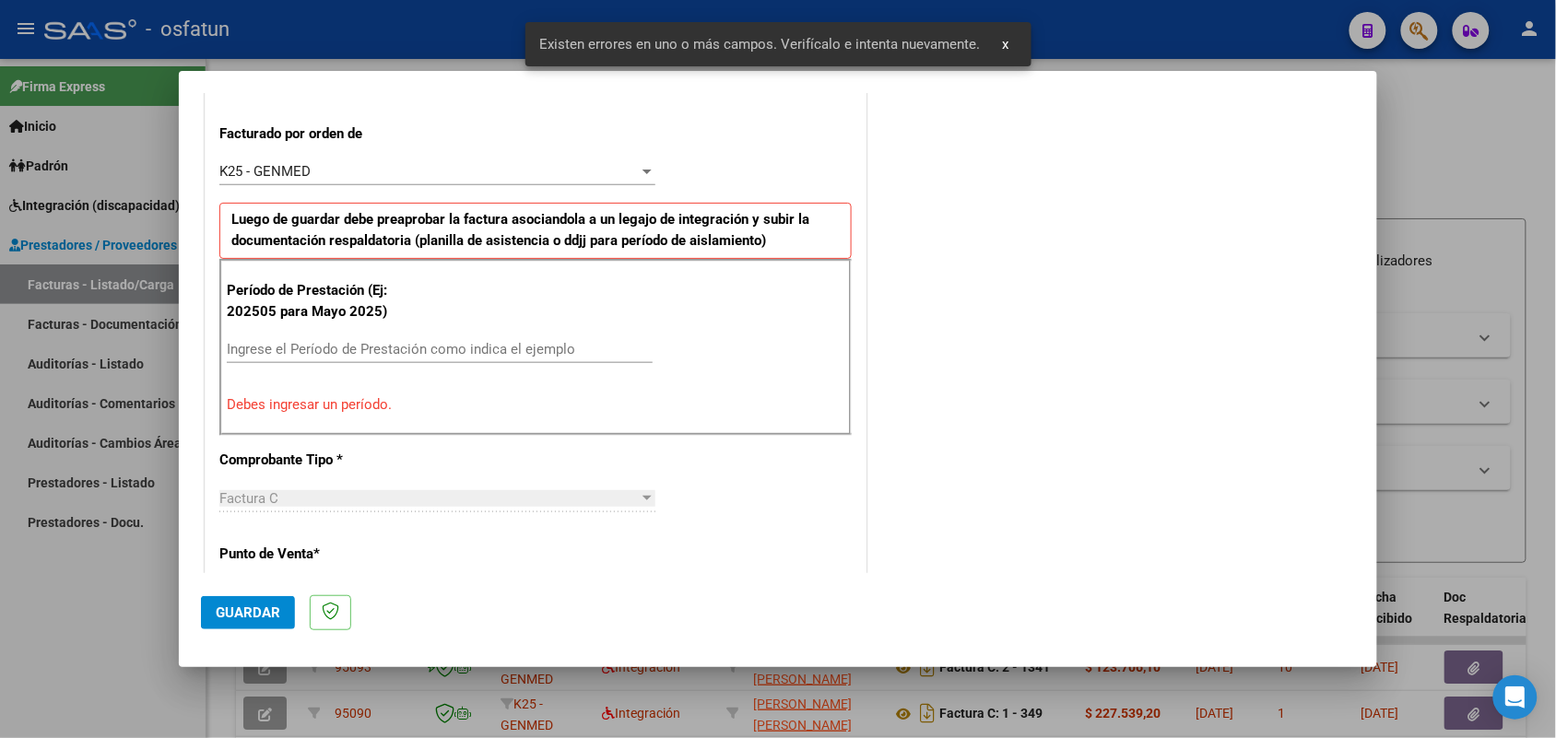
click at [406, 335] on div "Período de Prestación (Ej: 202505 para [DATE]) Ingrese el Período de Prestación…" at bounding box center [535, 347] width 632 height 177
click at [425, 355] on input "Ingrese el Período de Prestación como indica el ejemplo" at bounding box center [440, 349] width 426 height 17
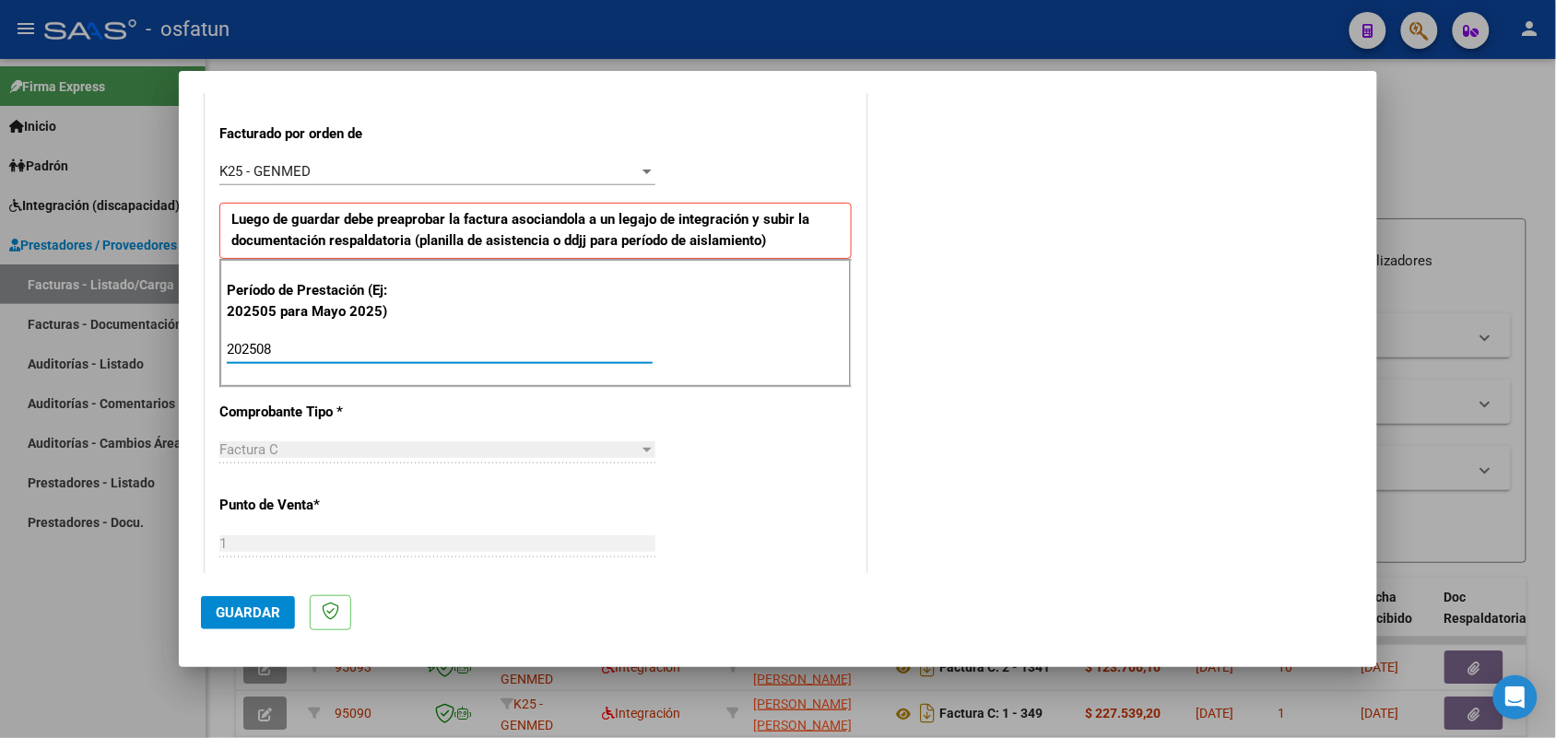
type input "202508"
click at [267, 600] on button "Guardar" at bounding box center [248, 612] width 94 height 33
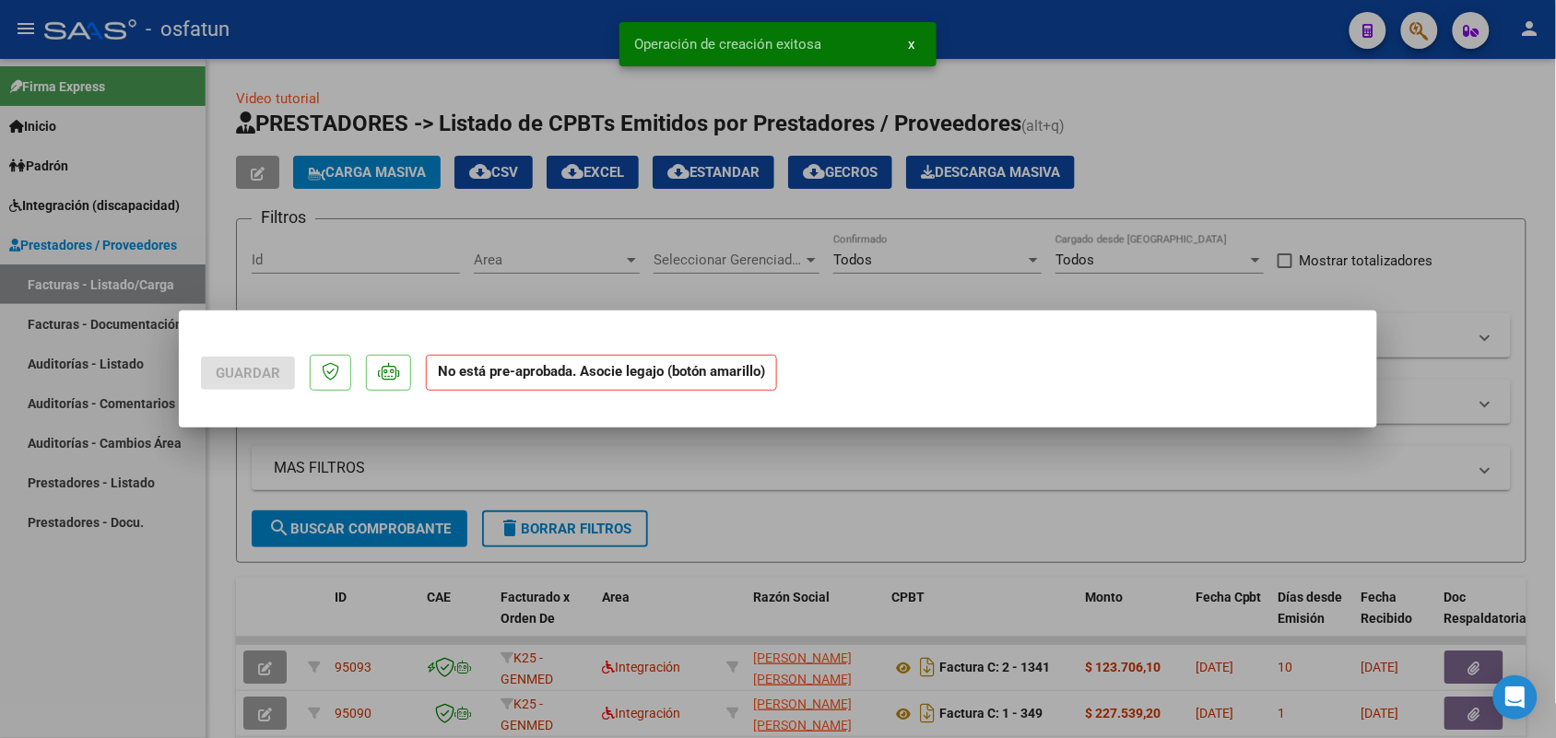
scroll to position [0, 0]
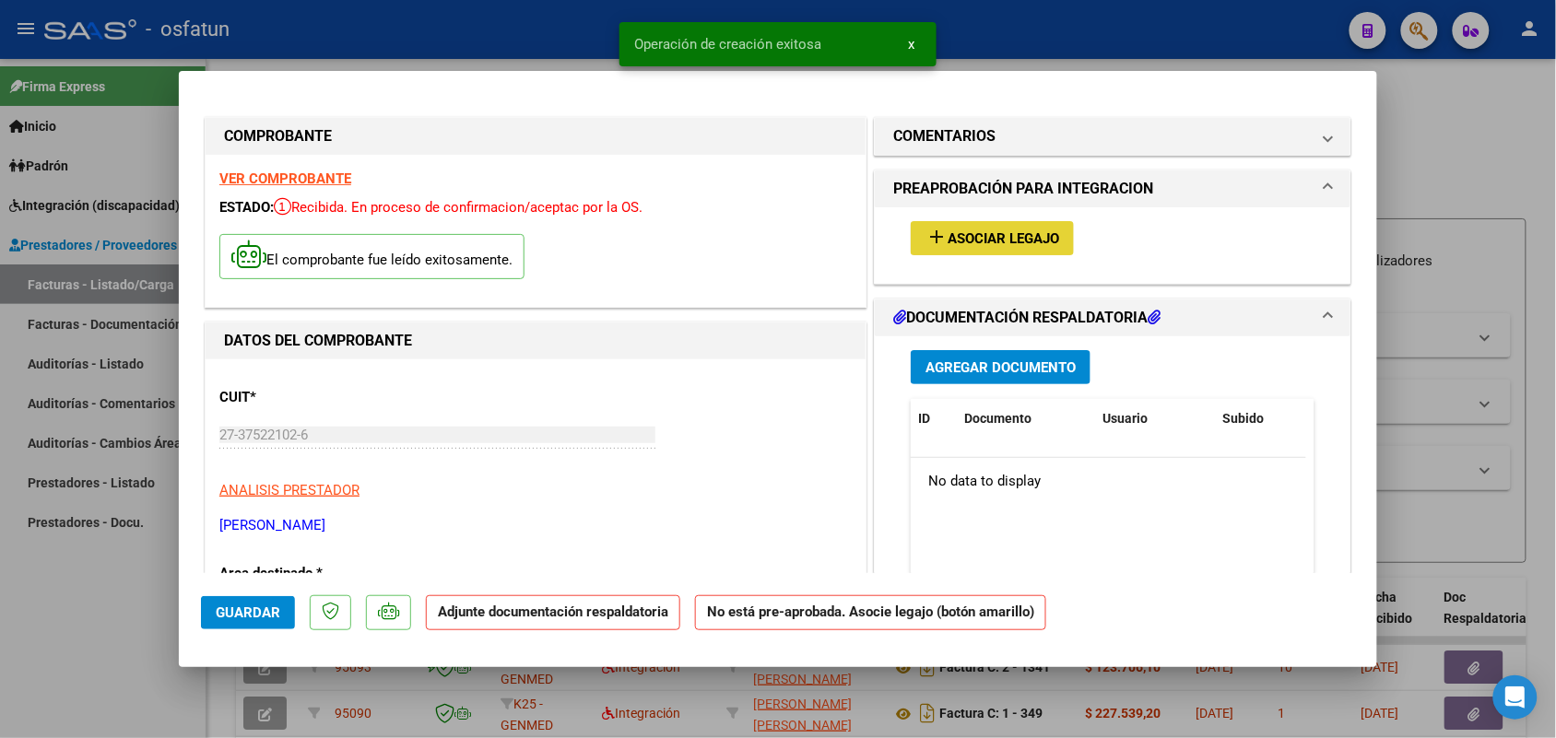
click at [947, 241] on span "Asociar Legajo" at bounding box center [1003, 238] width 112 height 17
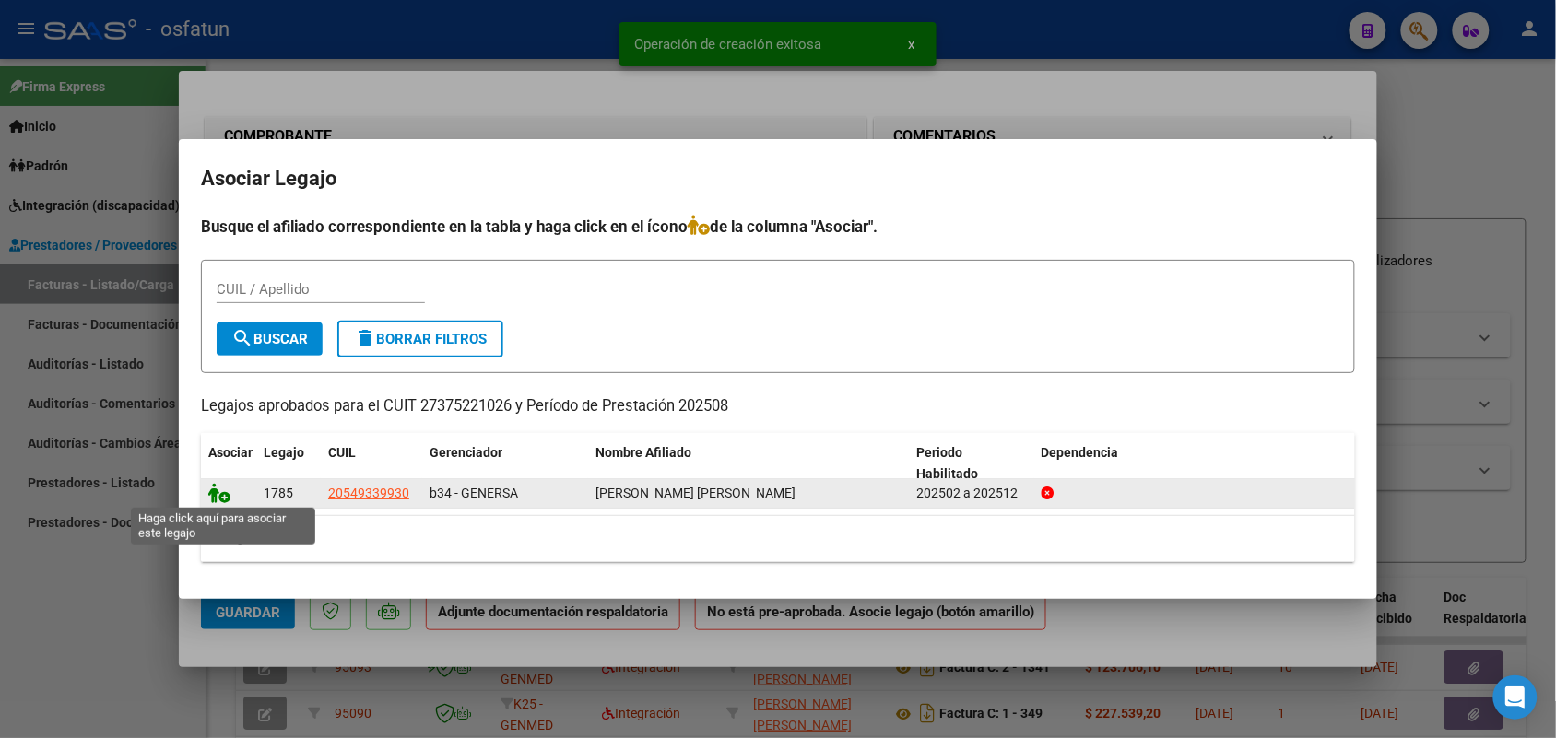
click at [224, 488] on icon at bounding box center [219, 493] width 22 height 20
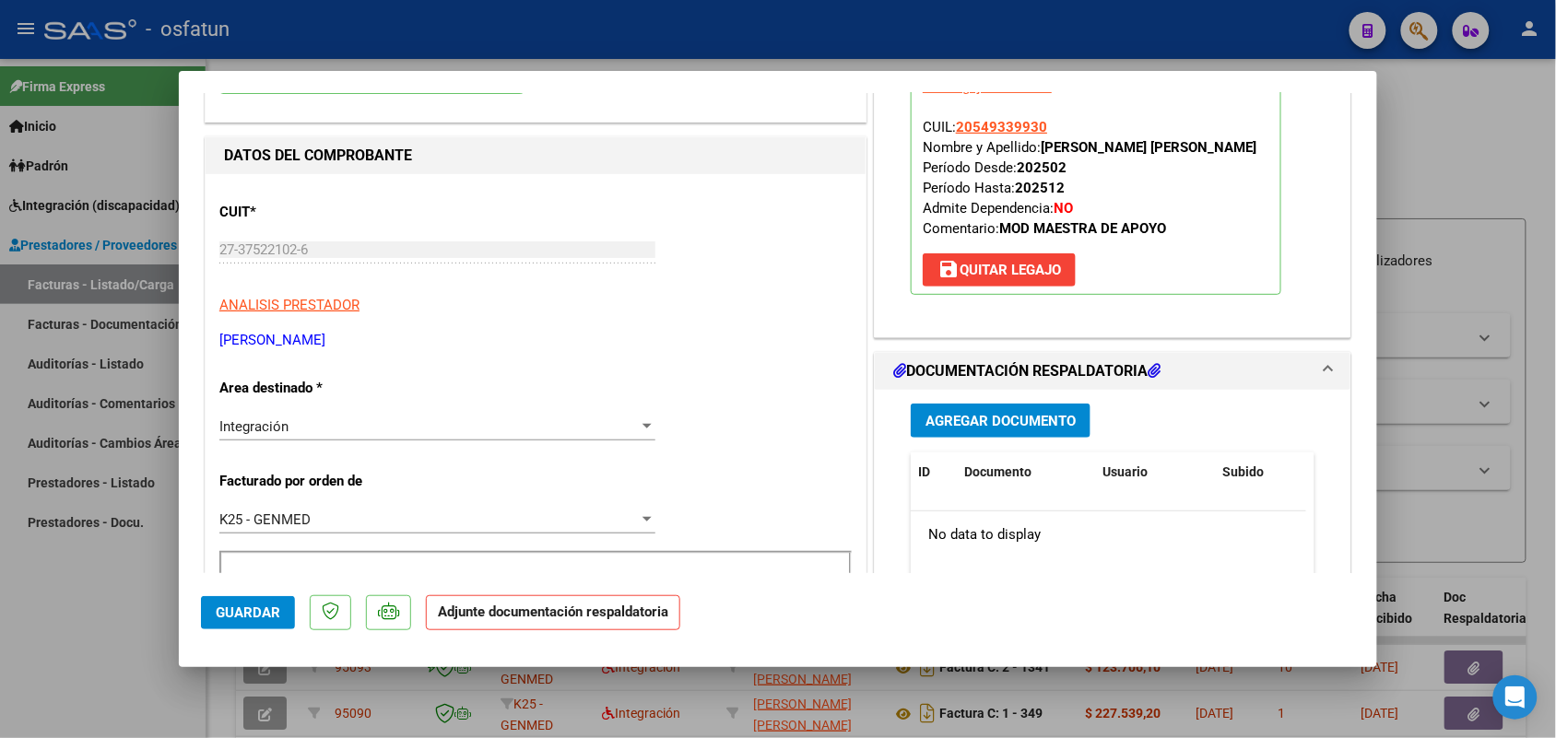
scroll to position [230, 0]
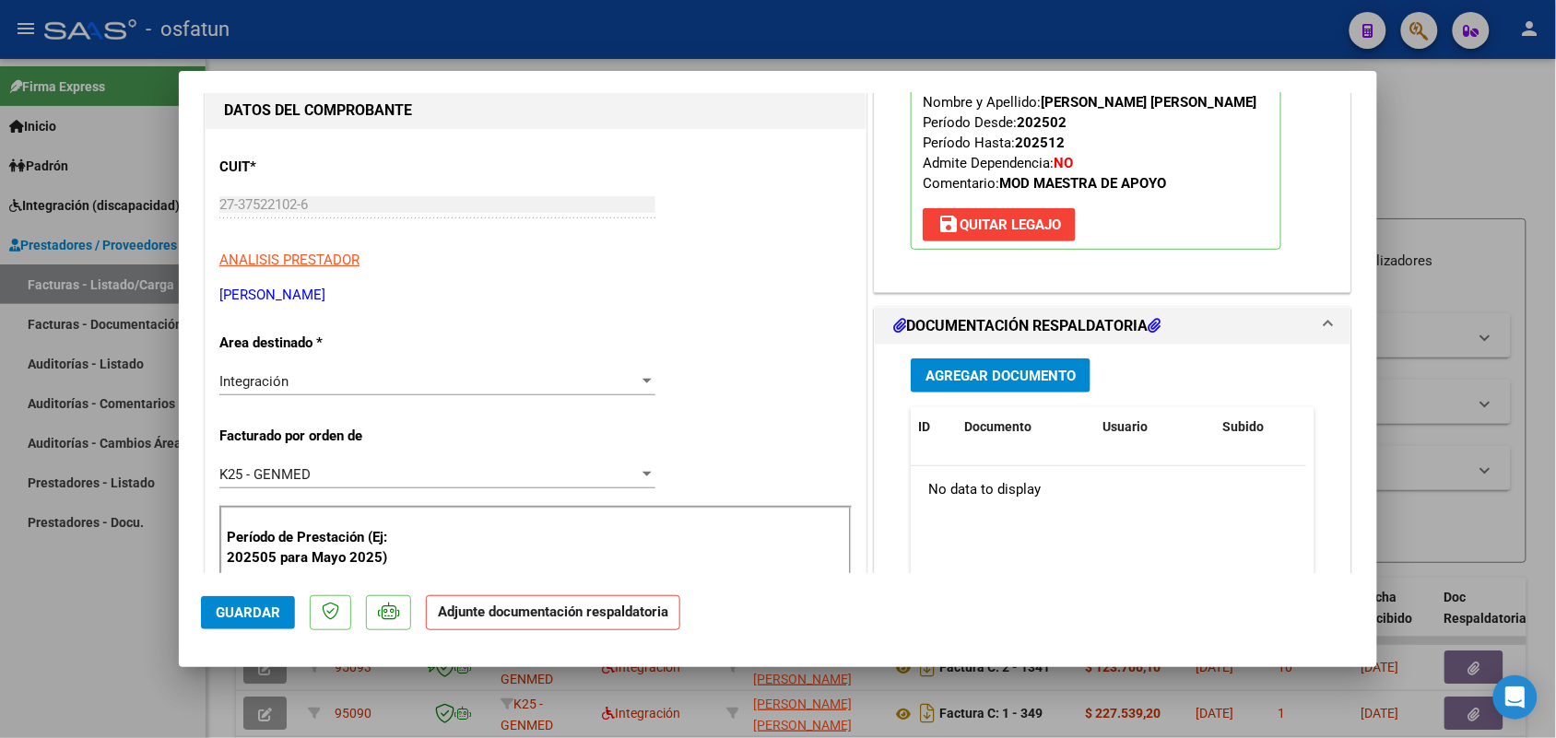
click at [997, 369] on span "Agregar Documento" at bounding box center [1000, 376] width 150 height 17
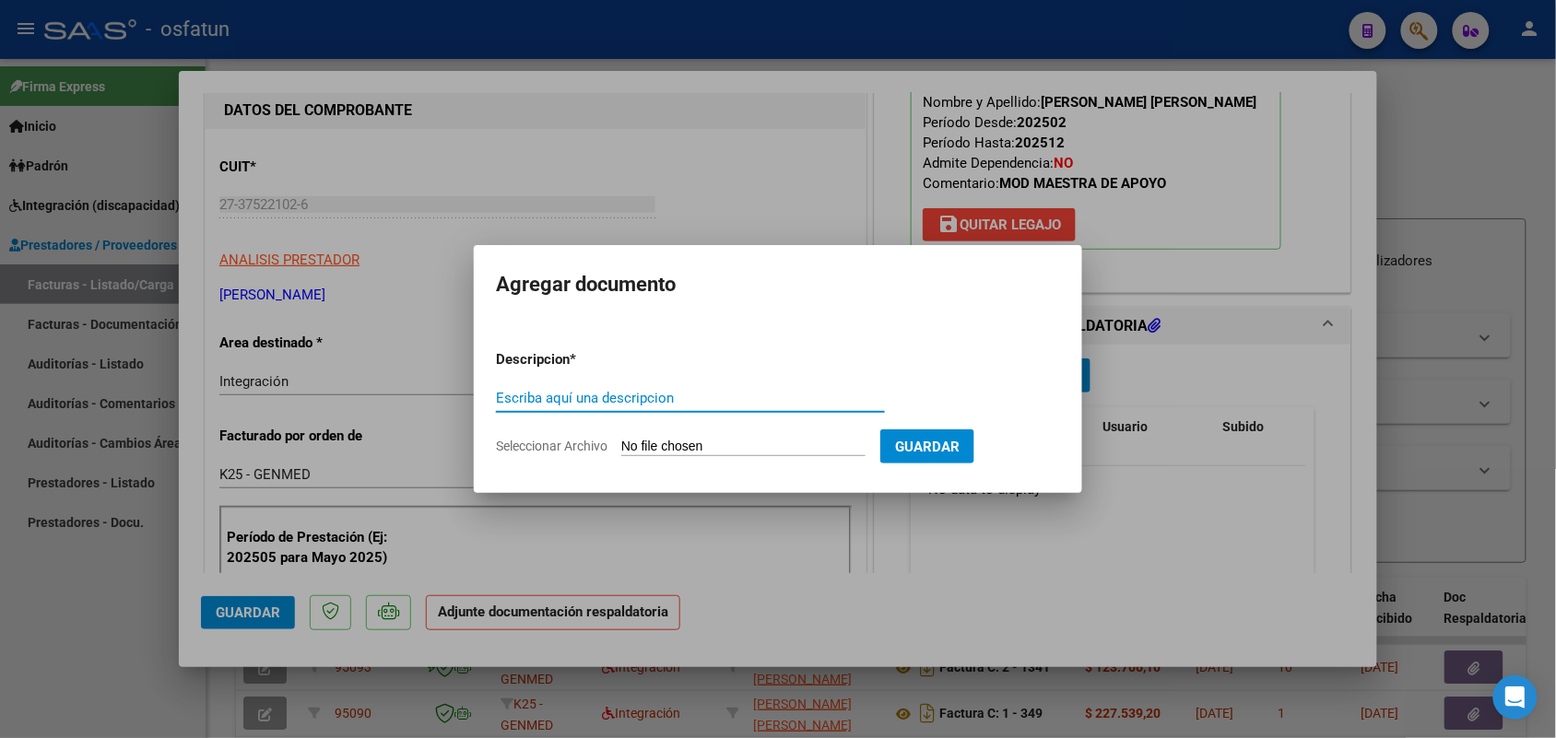
click at [616, 403] on input "Escriba aquí una descripcion" at bounding box center [690, 398] width 389 height 17
type input "ASIST"
click at [722, 443] on input "Seleccionar Archivo" at bounding box center [743, 448] width 244 height 18
type input "C:\fakepath\ASIST MAESTRA.pdf"
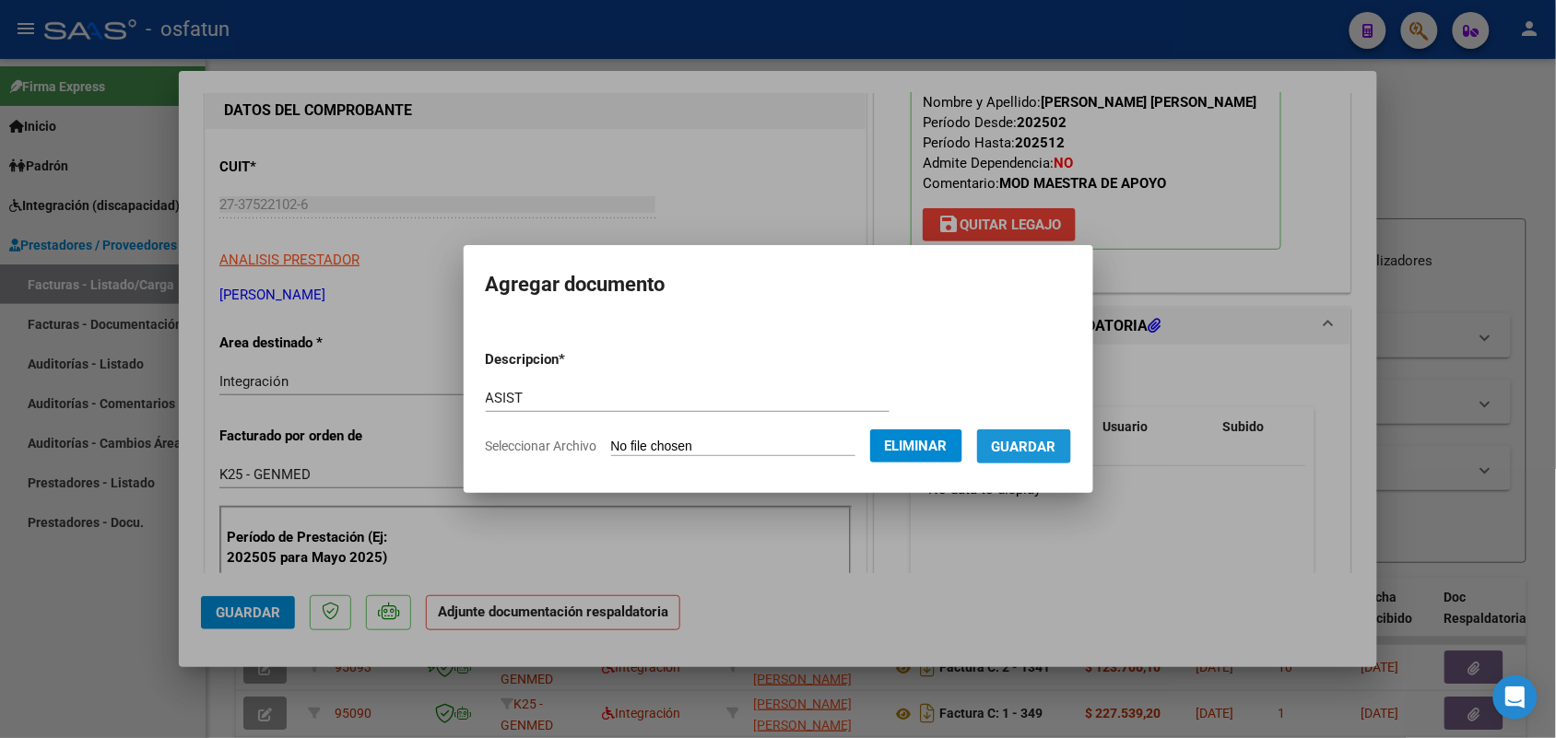
drag, startPoint x: 1051, startPoint y: 442, endPoint x: 592, endPoint y: 476, distance: 461.1
click at [1051, 440] on span "Guardar" at bounding box center [1024, 447] width 65 height 17
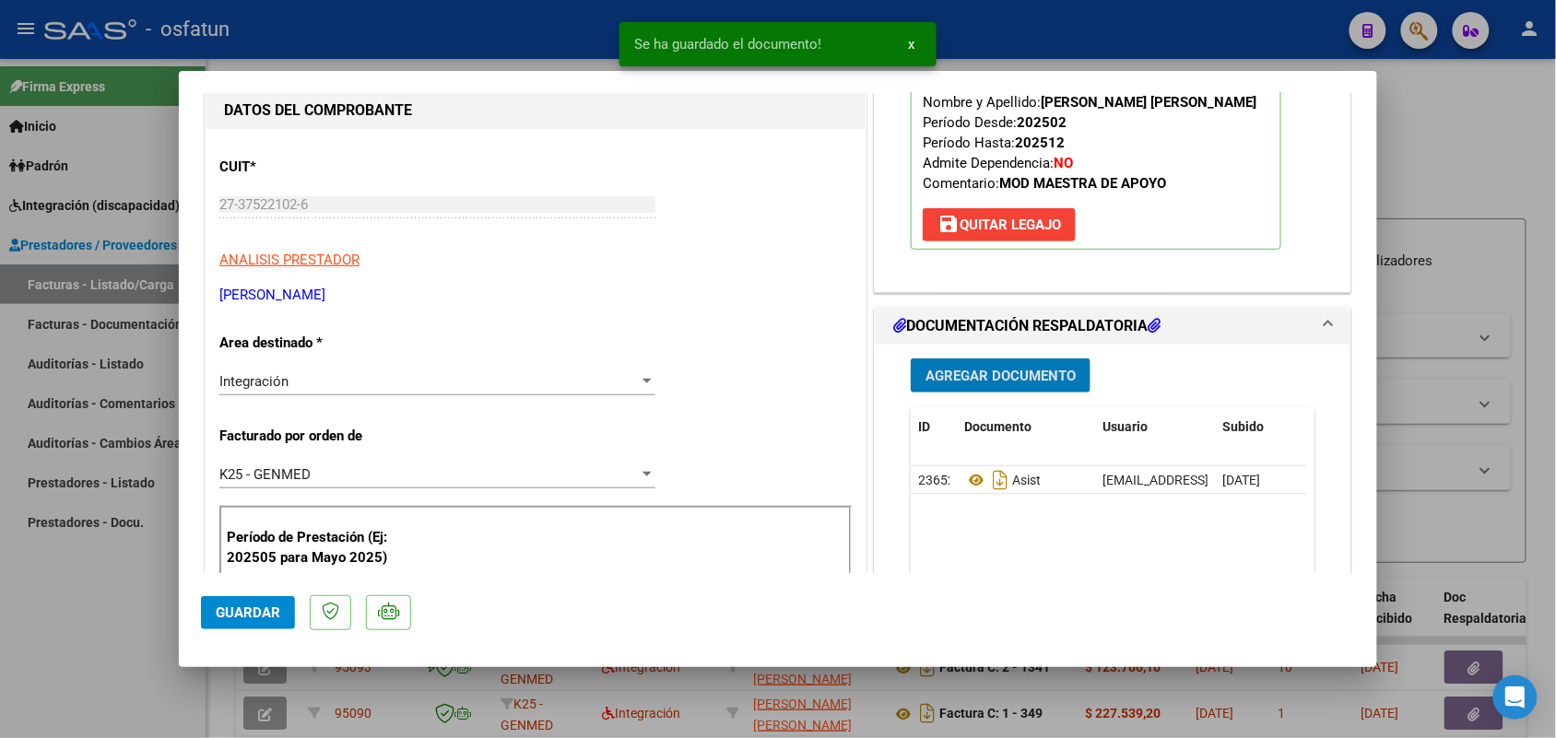
click at [251, 597] on button "Guardar" at bounding box center [248, 612] width 94 height 33
click at [88, 605] on div at bounding box center [778, 369] width 1556 height 738
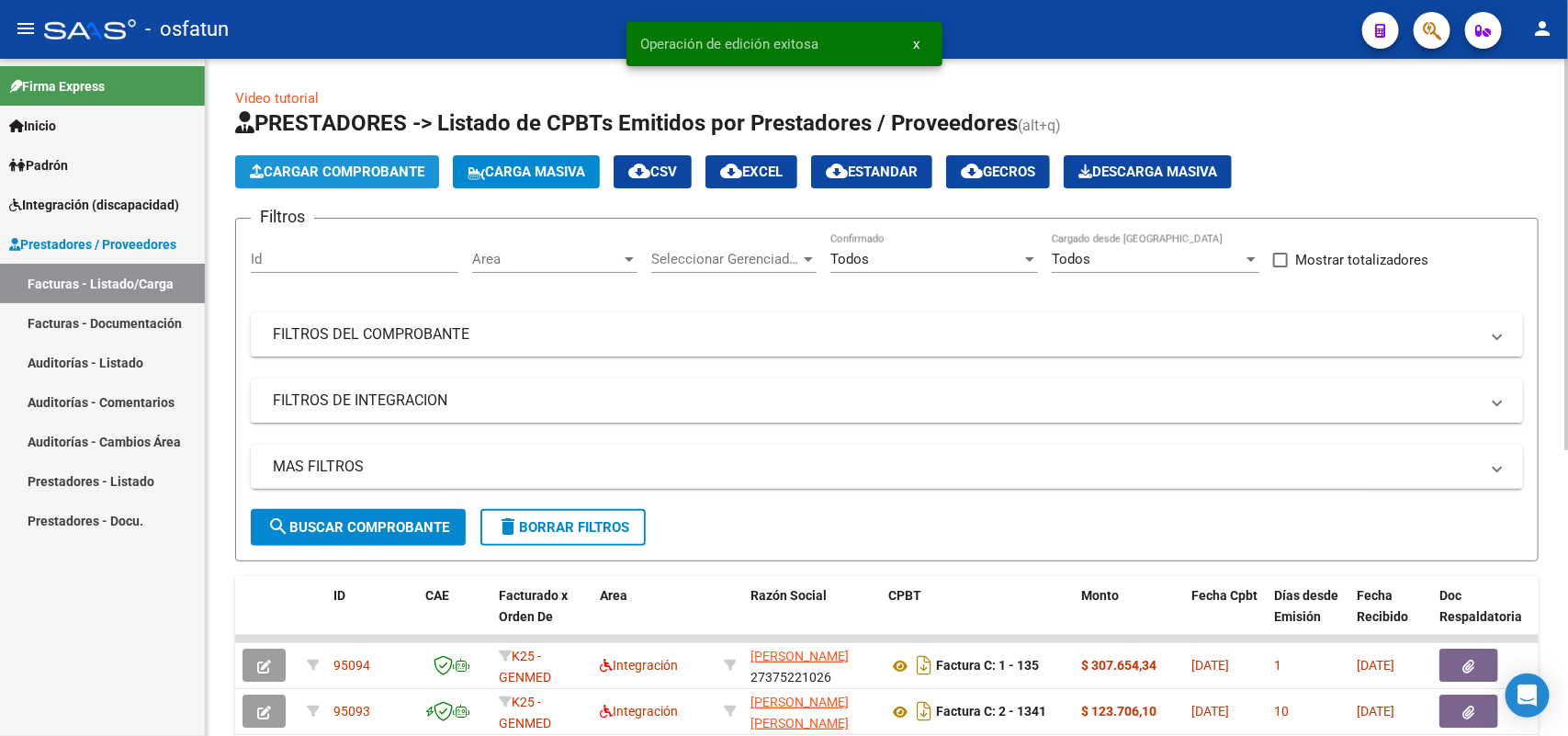
click at [352, 172] on span "Cargar Comprobante" at bounding box center [337, 172] width 174 height 17
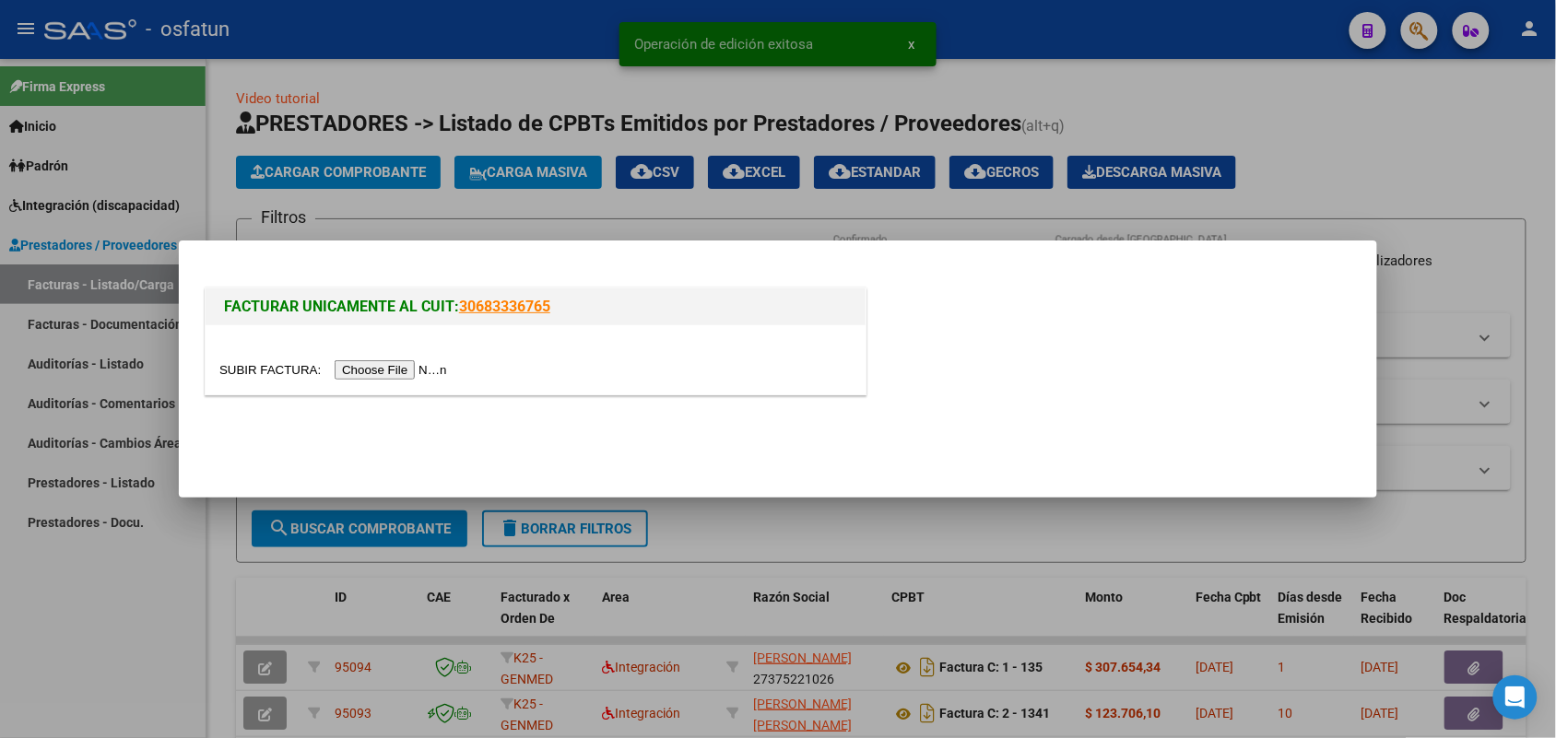
click at [378, 366] on input "file" at bounding box center [335, 369] width 233 height 19
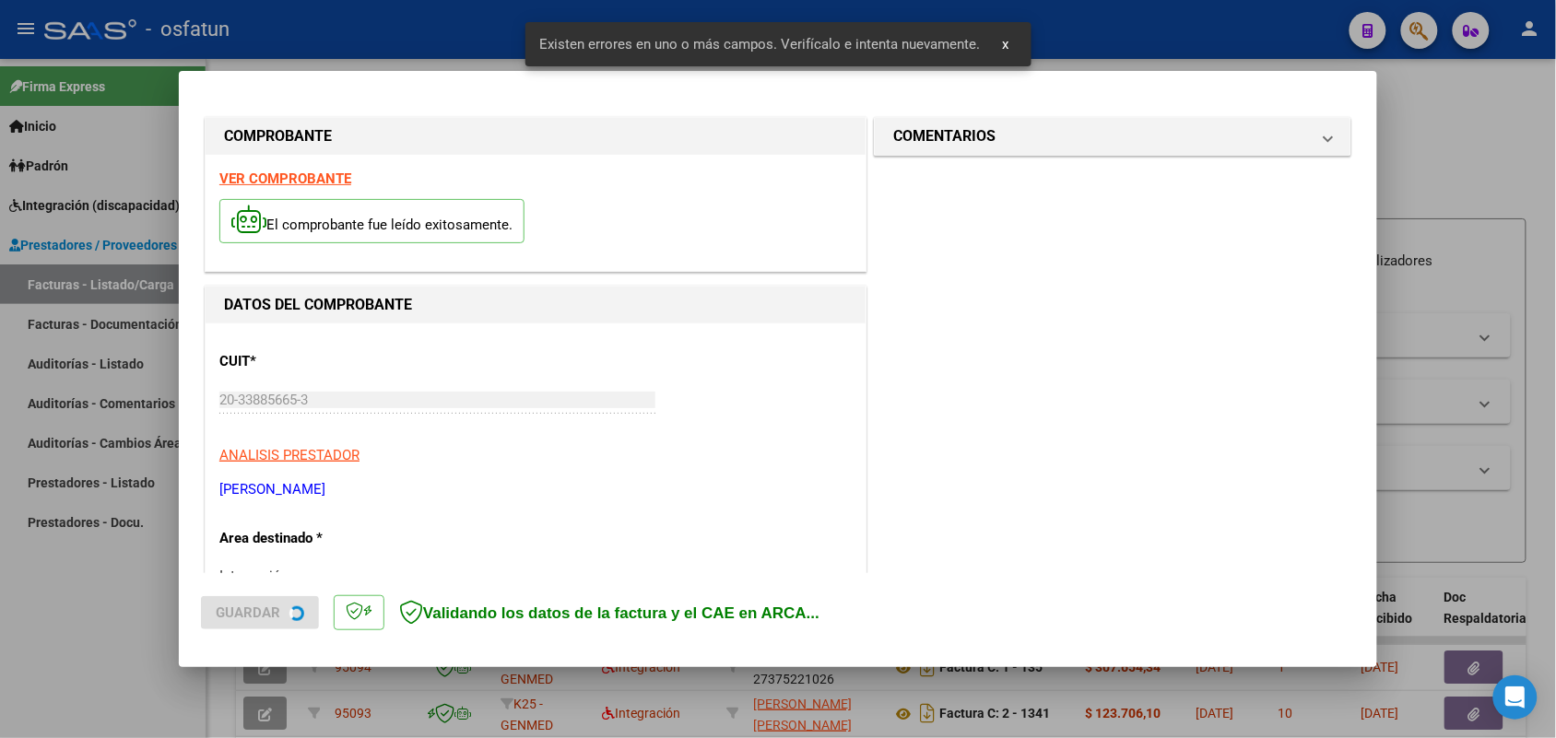
scroll to position [463, 0]
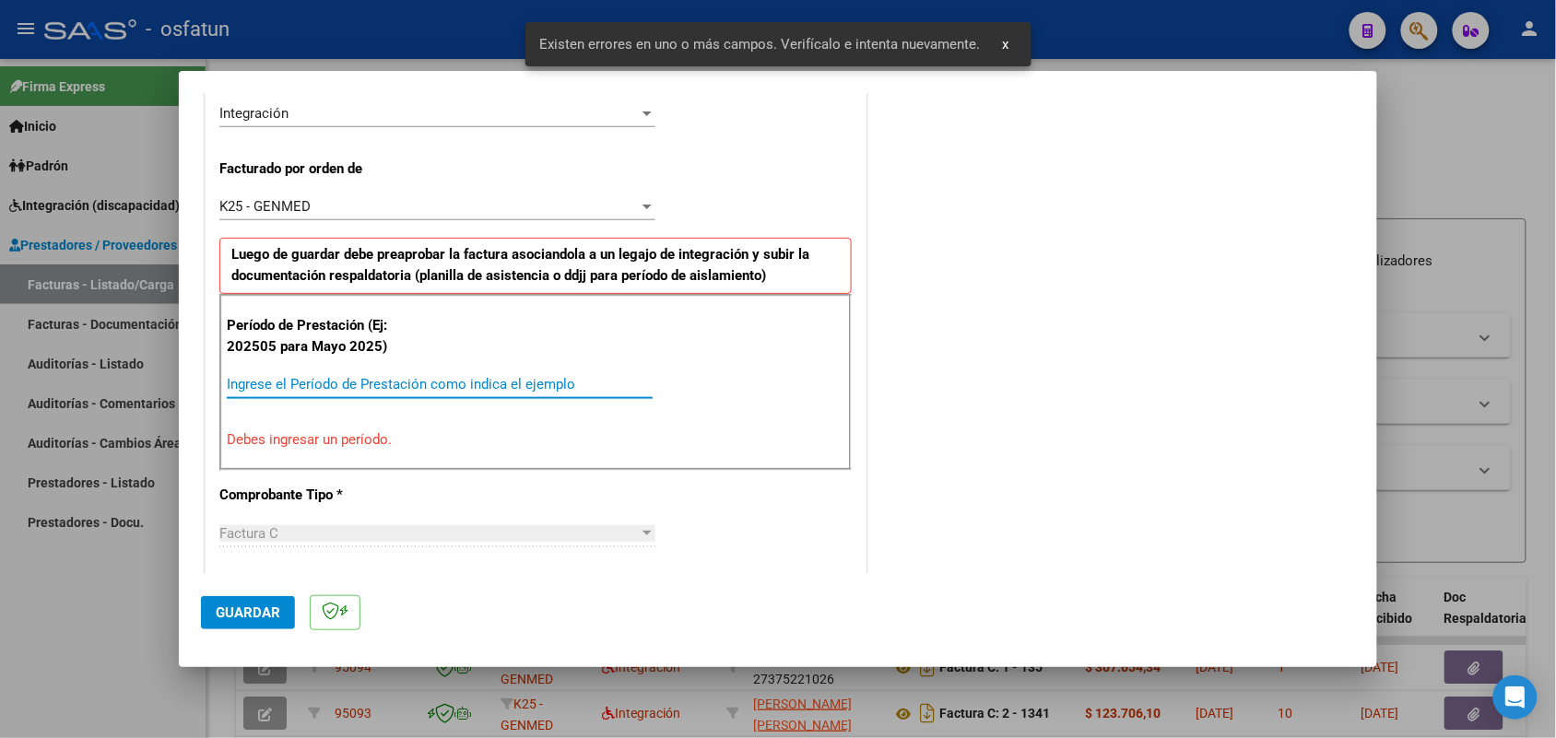
click at [523, 380] on input "Ingrese el Período de Prestación como indica el ejemplo" at bounding box center [440, 384] width 426 height 17
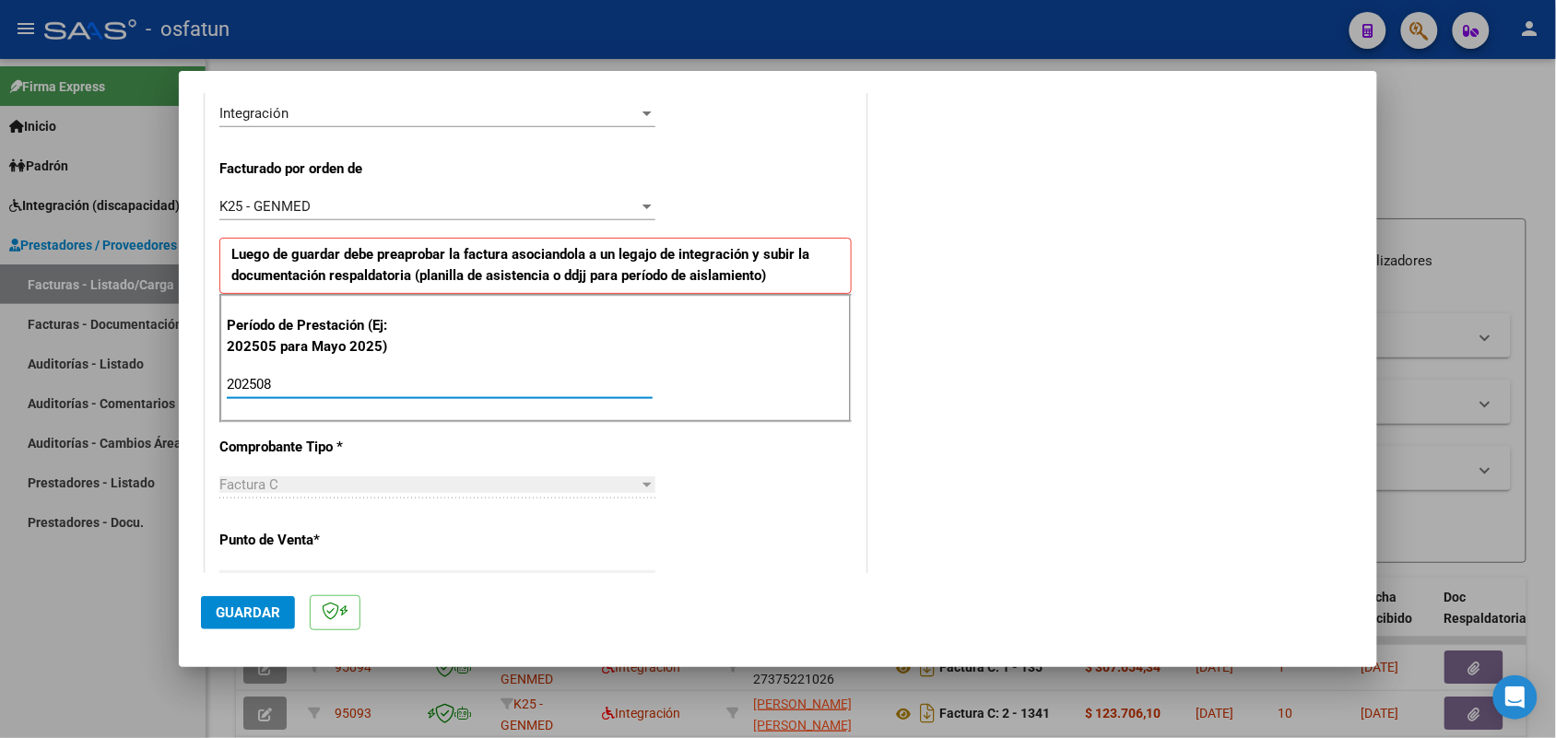
type input "202508"
click at [259, 587] on mat-dialog-actions "Guardar" at bounding box center [778, 609] width 1154 height 73
click at [250, 608] on span "Guardar" at bounding box center [248, 613] width 65 height 17
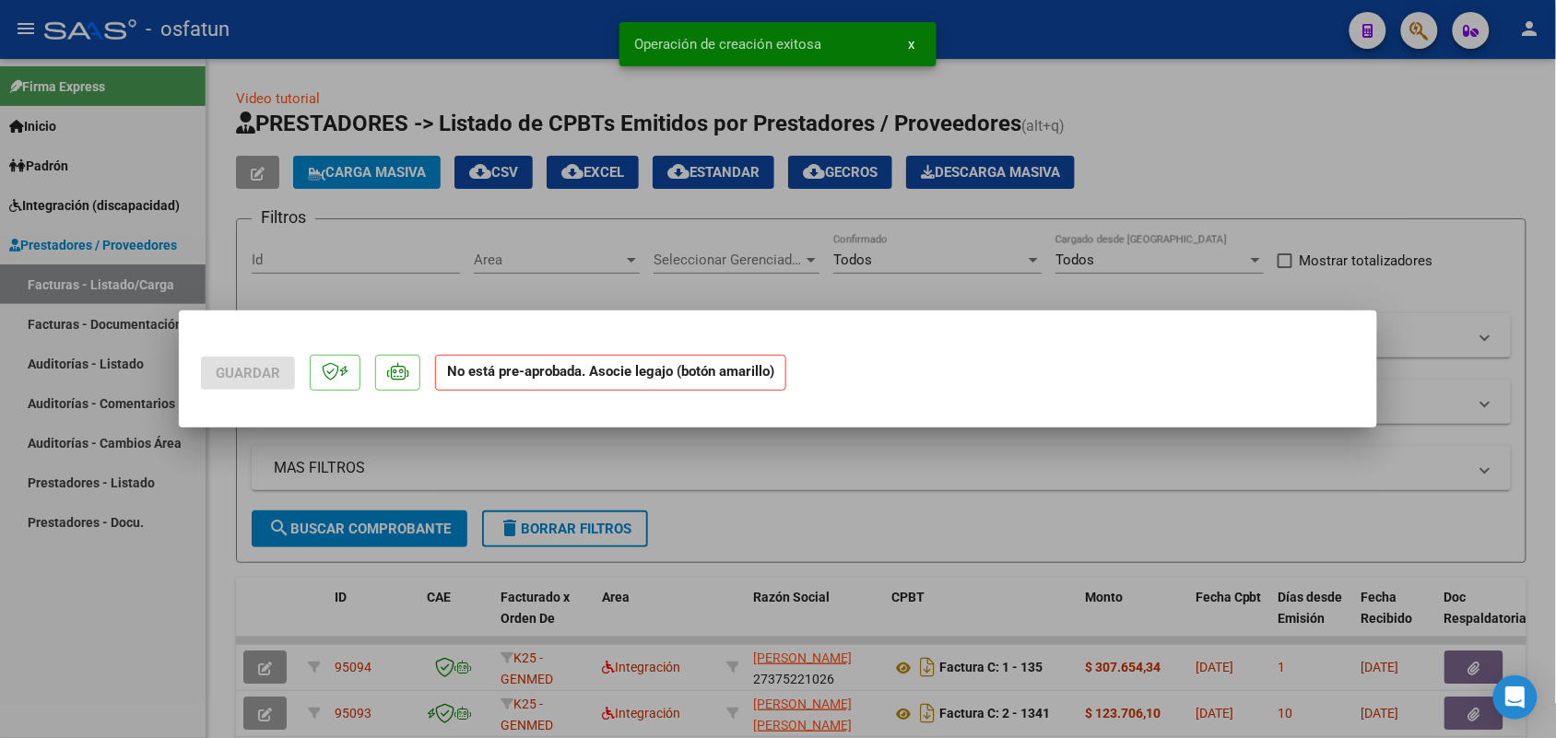
scroll to position [0, 0]
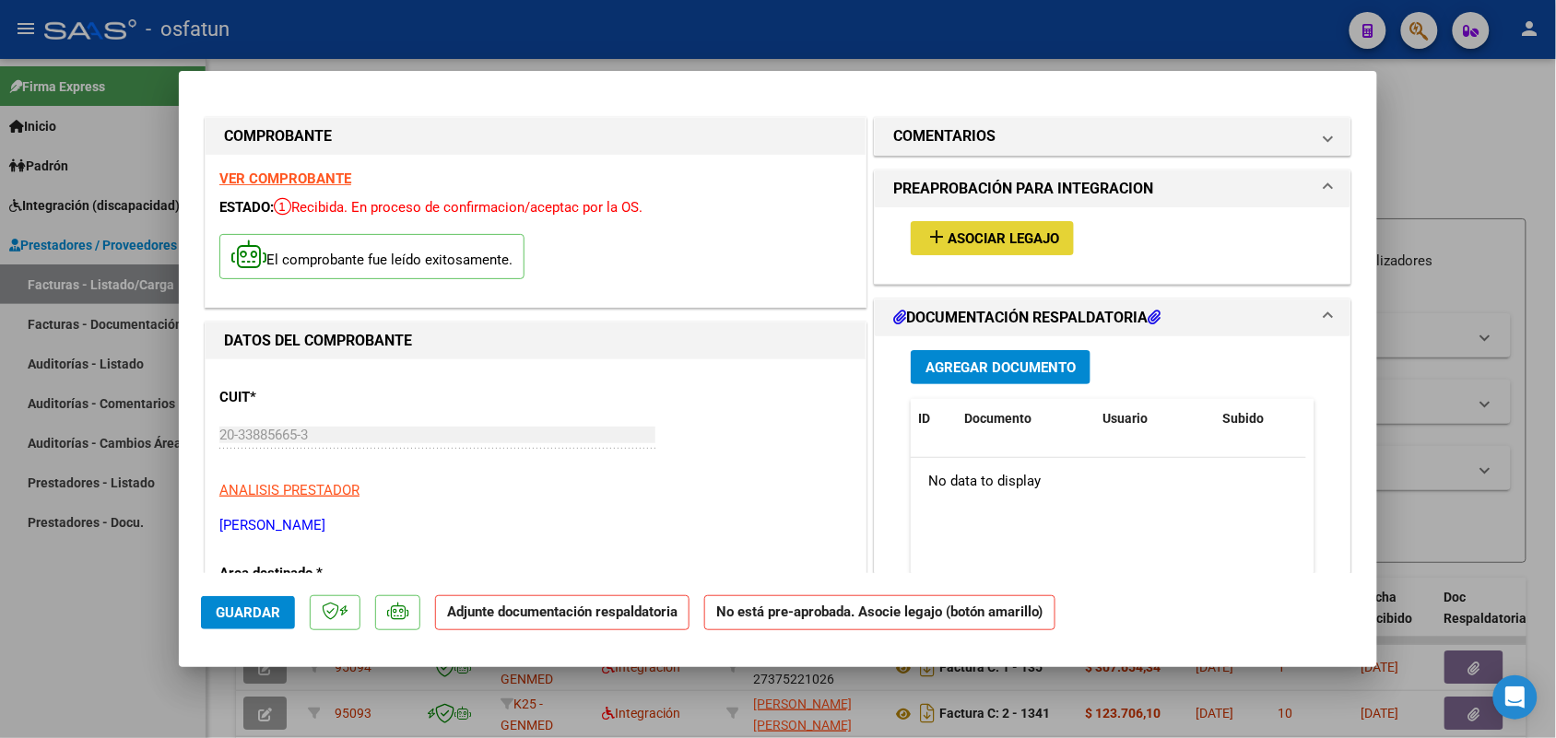
click at [980, 236] on span "Asociar Legajo" at bounding box center [1003, 238] width 112 height 17
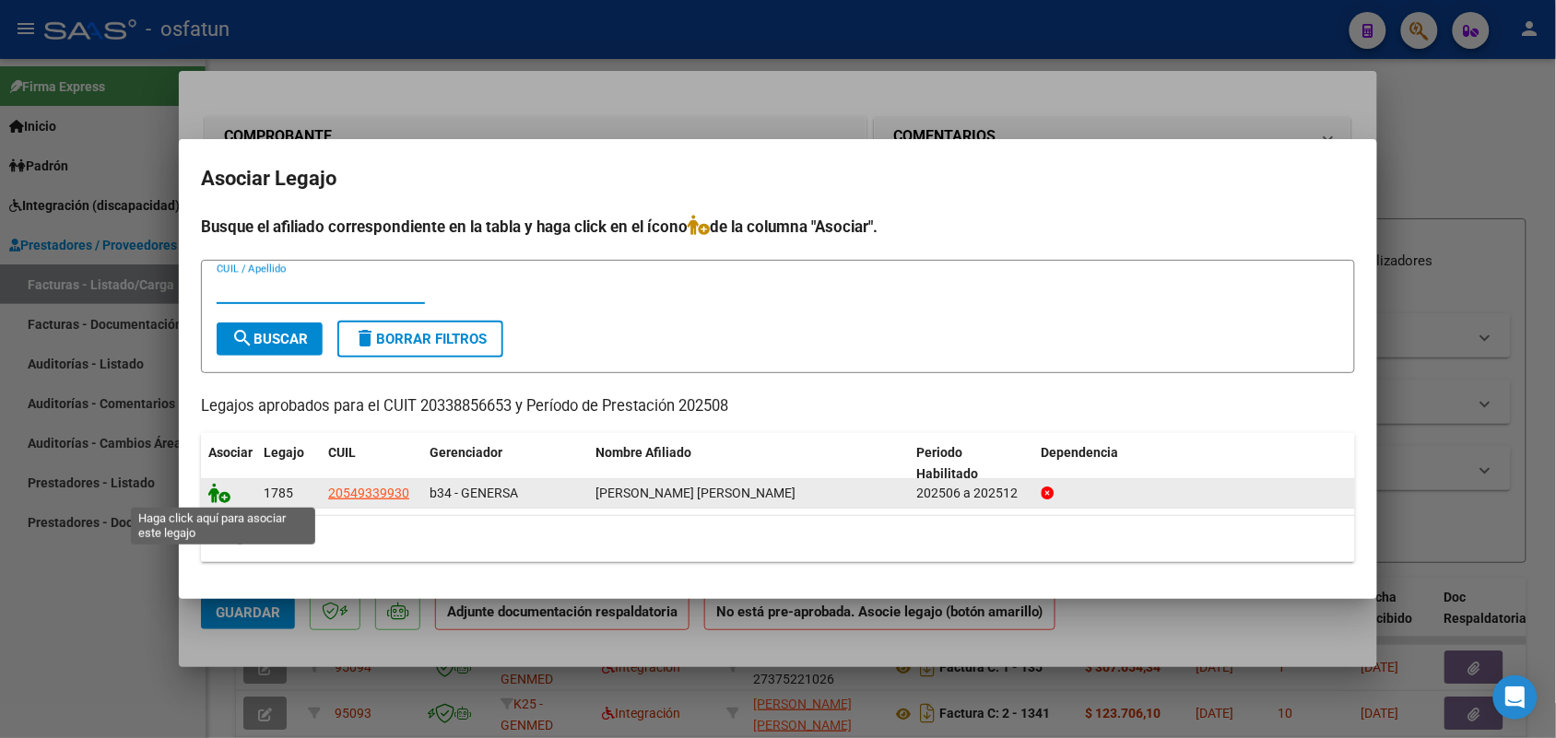
click at [214, 499] on icon at bounding box center [219, 493] width 22 height 20
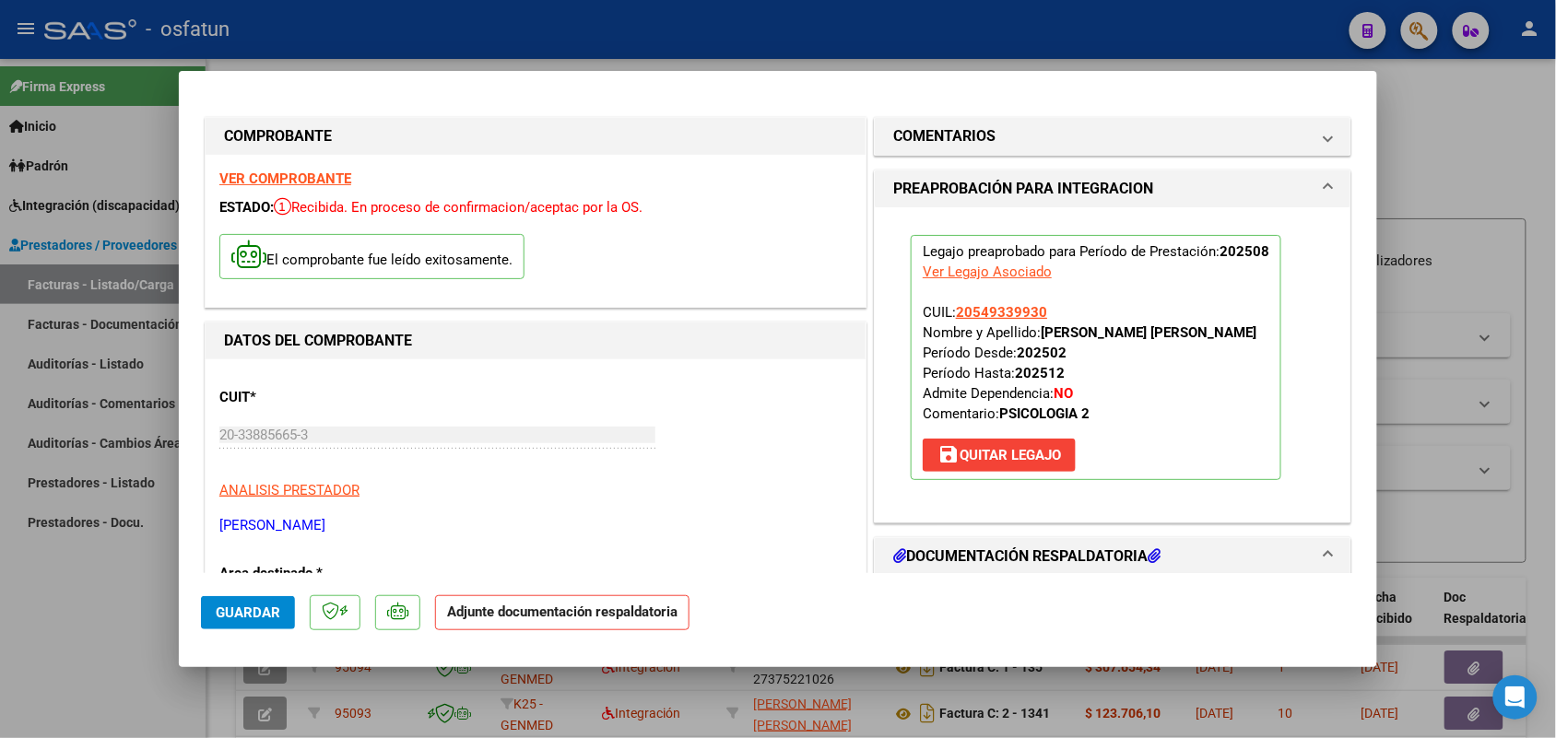
scroll to position [115, 0]
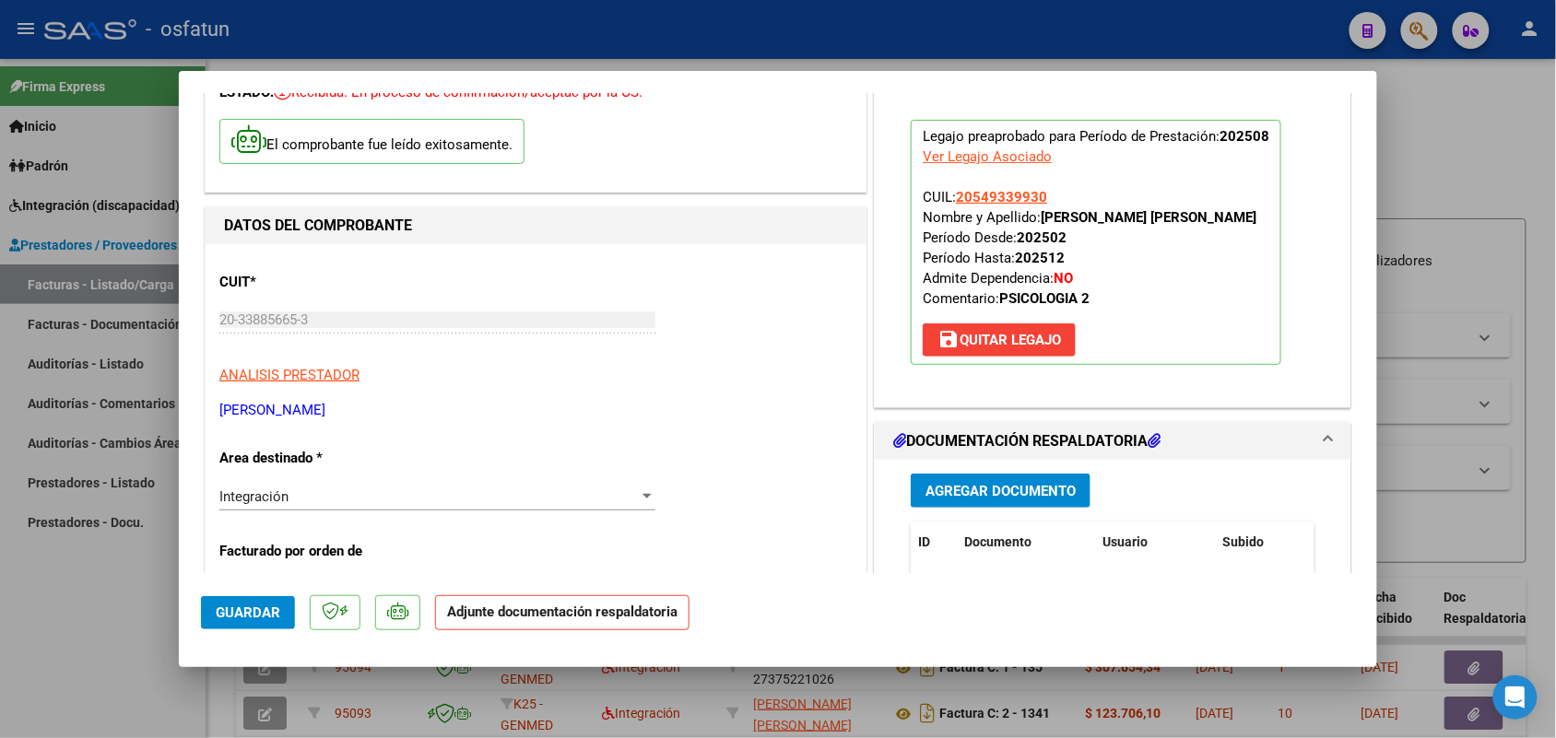
click at [1006, 487] on span "Agregar Documento" at bounding box center [1000, 491] width 150 height 17
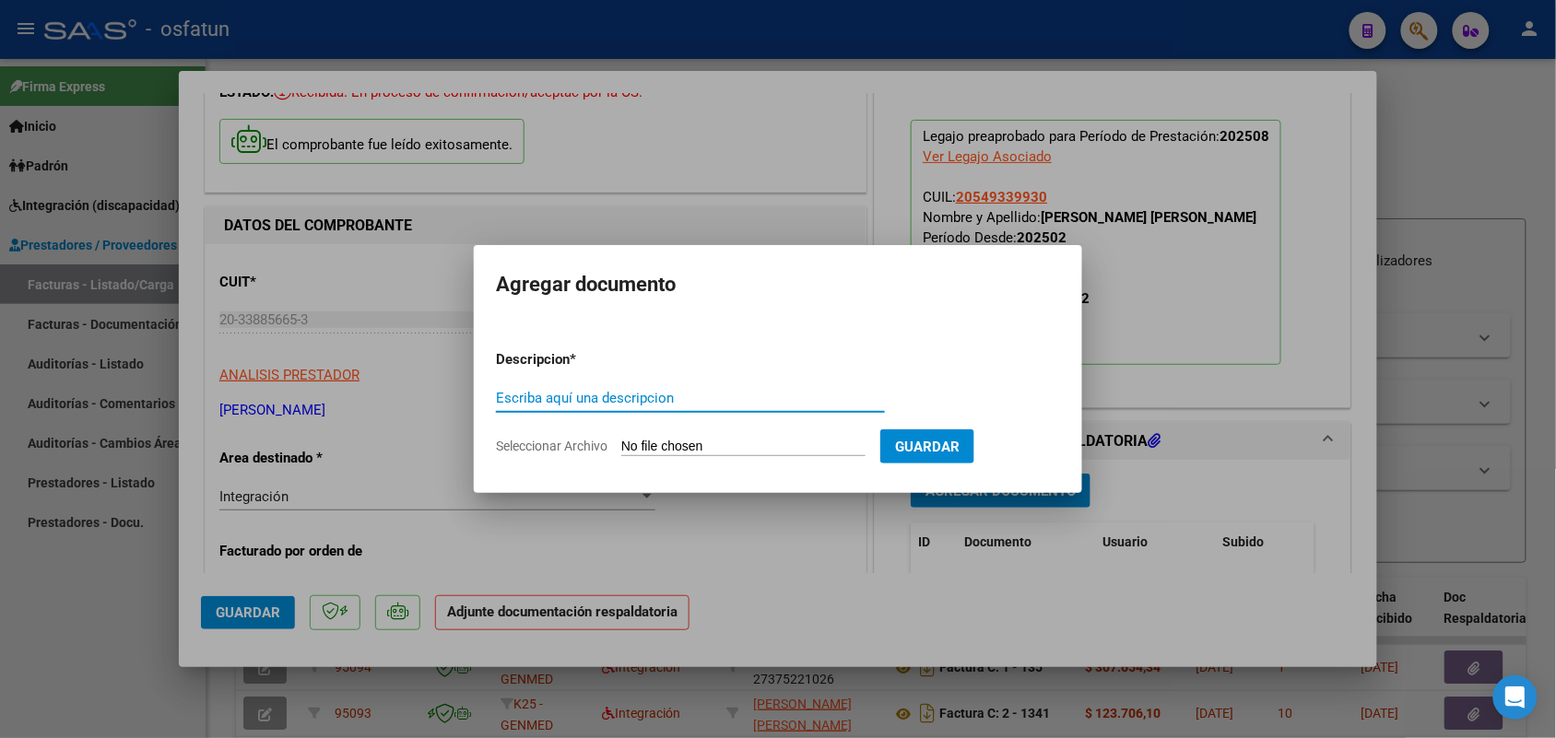
click at [594, 398] on input "Escriba aquí una descripcion" at bounding box center [690, 398] width 389 height 17
type input "ASIST"
click at [634, 440] on input "Seleccionar Archivo" at bounding box center [743, 448] width 244 height 18
type input "C:\fakepath\ASIST PSICOLOGIA.pdf"
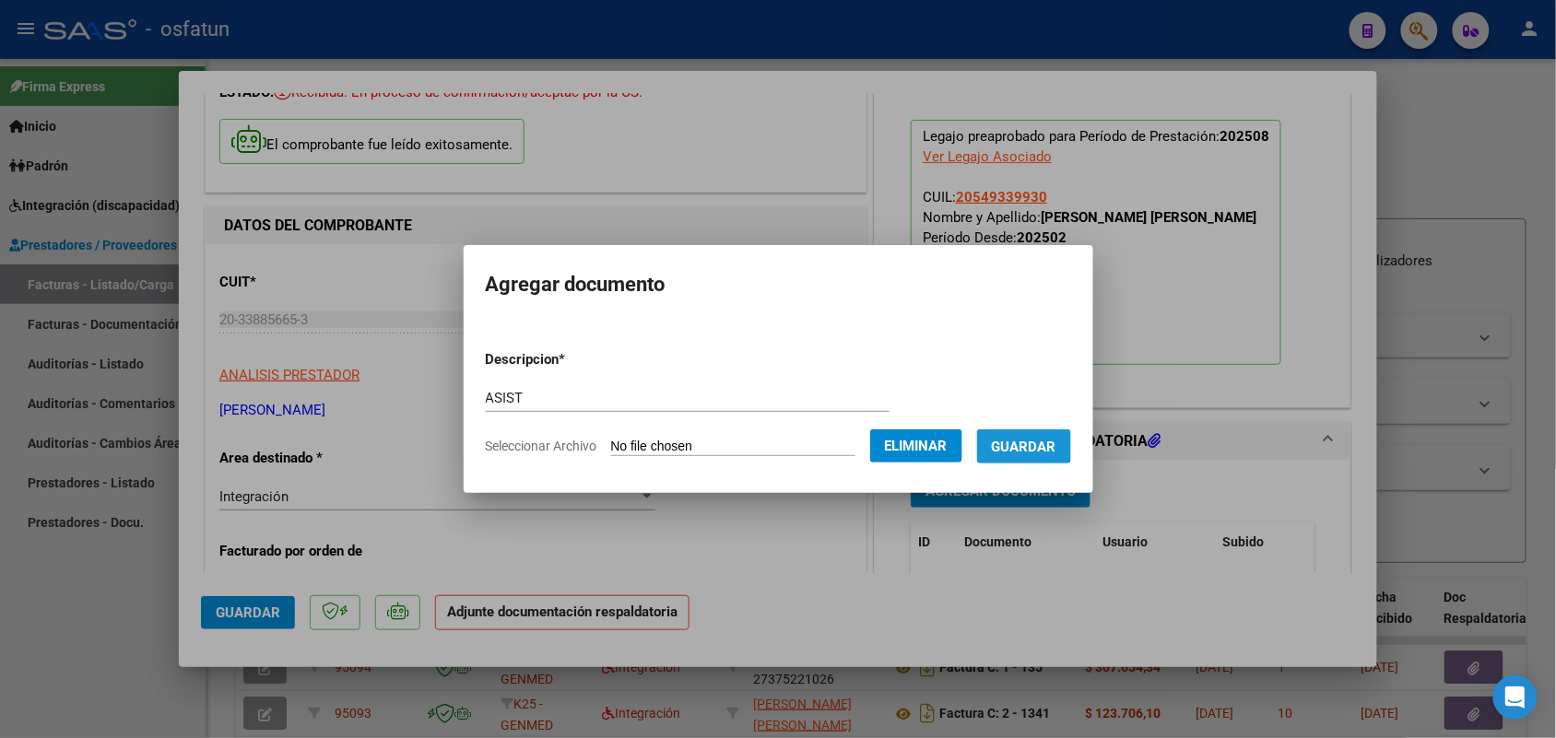
click at [1039, 440] on span "Guardar" at bounding box center [1024, 447] width 65 height 17
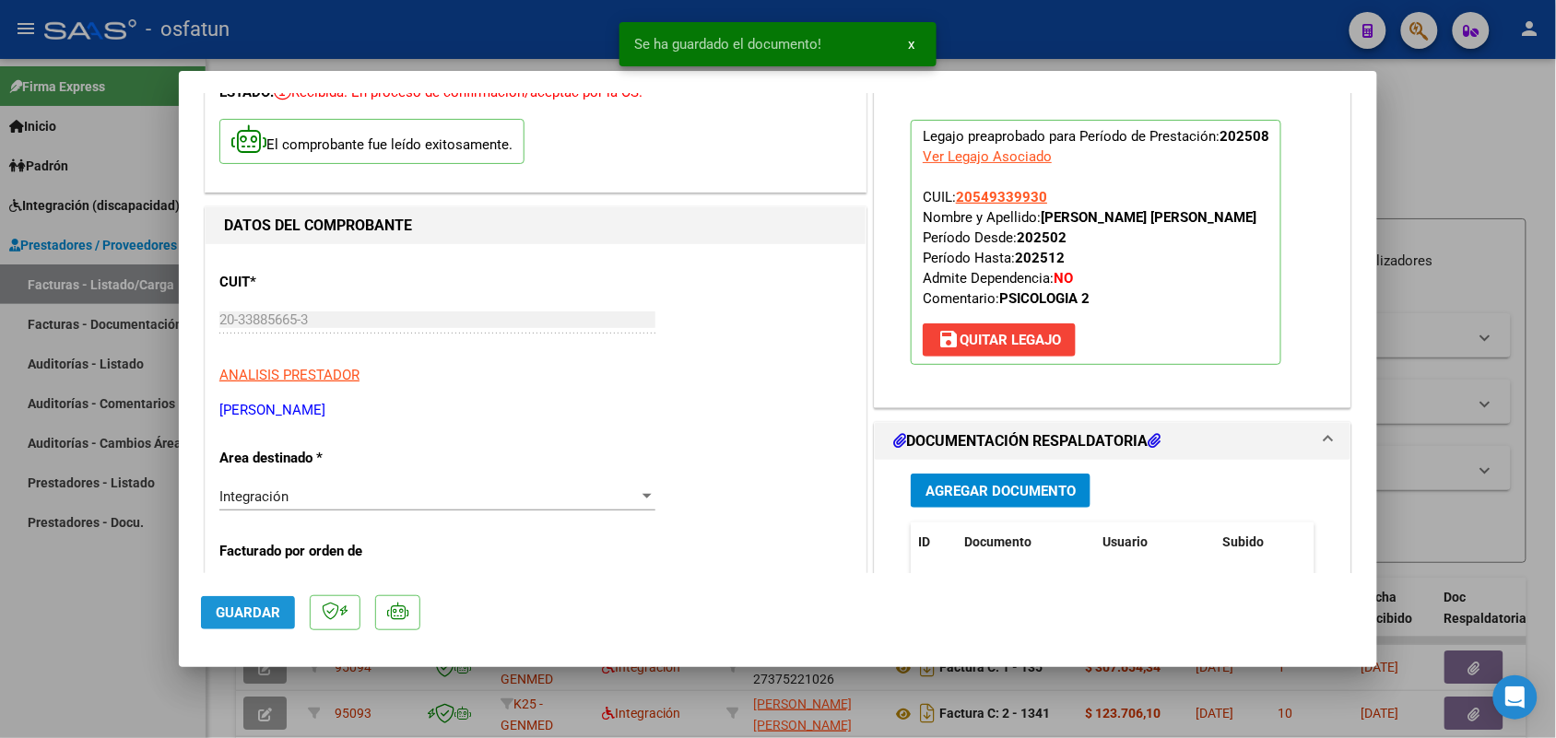
drag, startPoint x: 260, startPoint y: 620, endPoint x: 194, endPoint y: 608, distance: 66.5
click at [260, 619] on button "Guardar" at bounding box center [248, 612] width 94 height 33
drag, startPoint x: 102, startPoint y: 577, endPoint x: 134, endPoint y: 567, distance: 32.9
click at [102, 578] on div at bounding box center [778, 369] width 1556 height 738
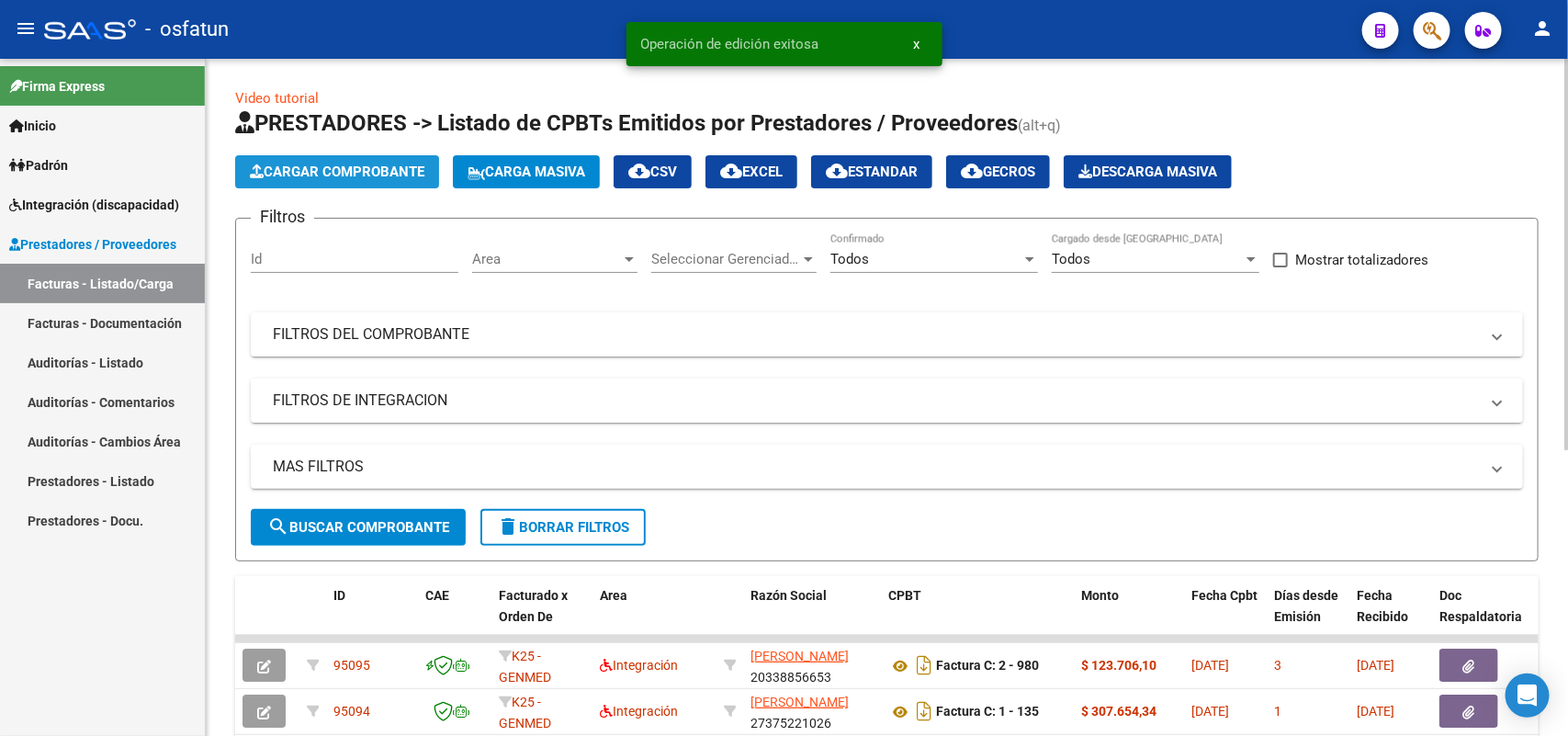
click at [327, 164] on span "Cargar Comprobante" at bounding box center [337, 172] width 174 height 17
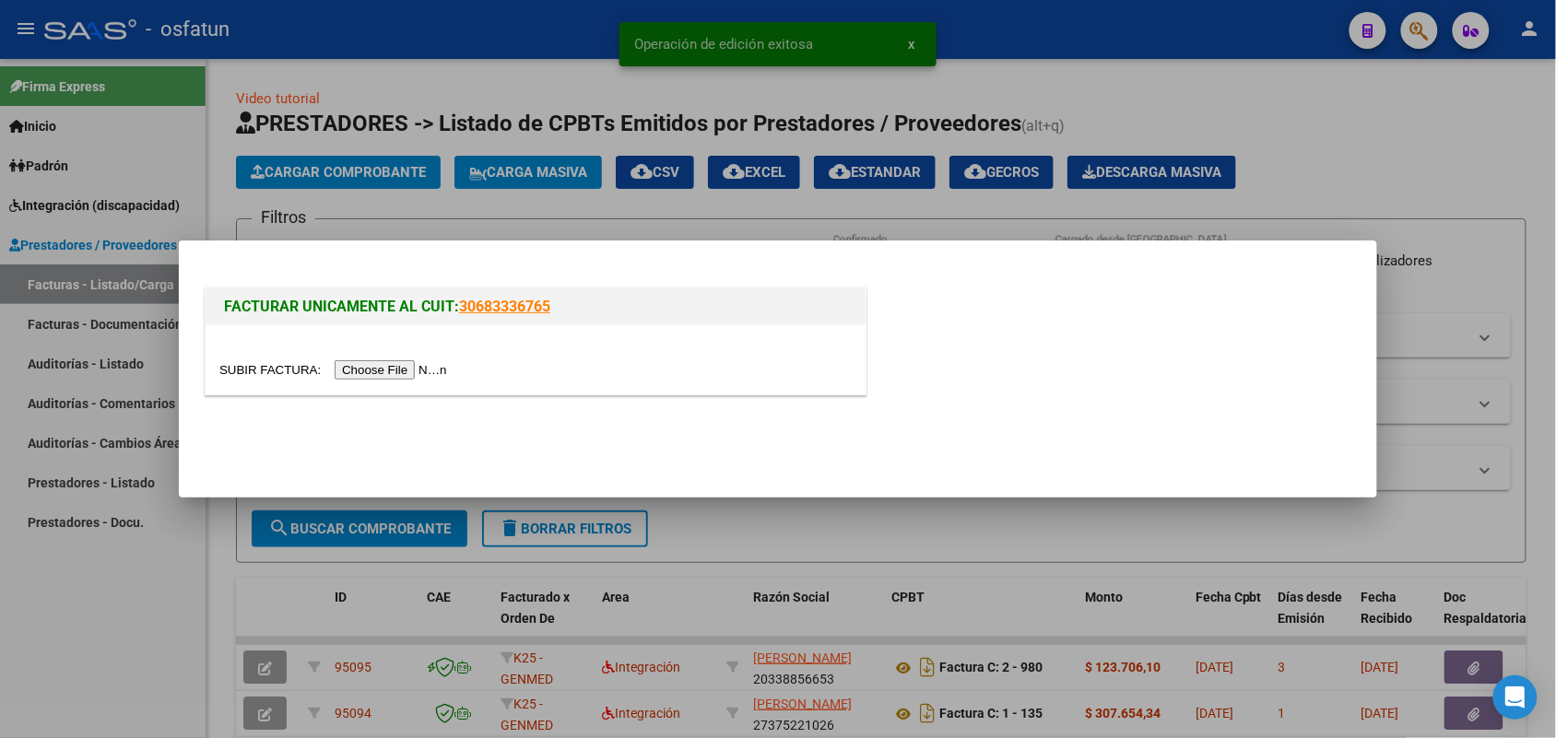
click at [424, 370] on input "file" at bounding box center [335, 369] width 233 height 19
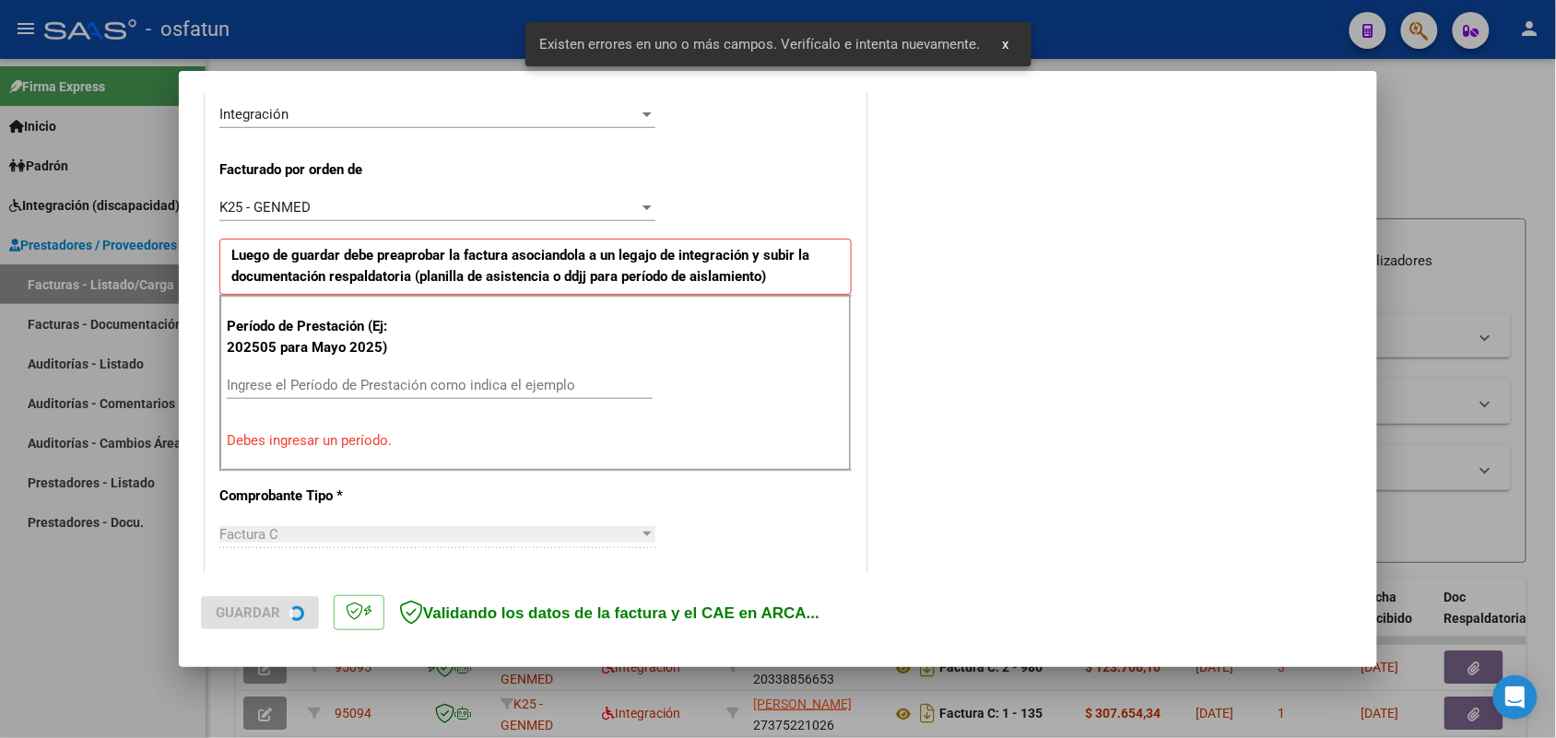
scroll to position [463, 0]
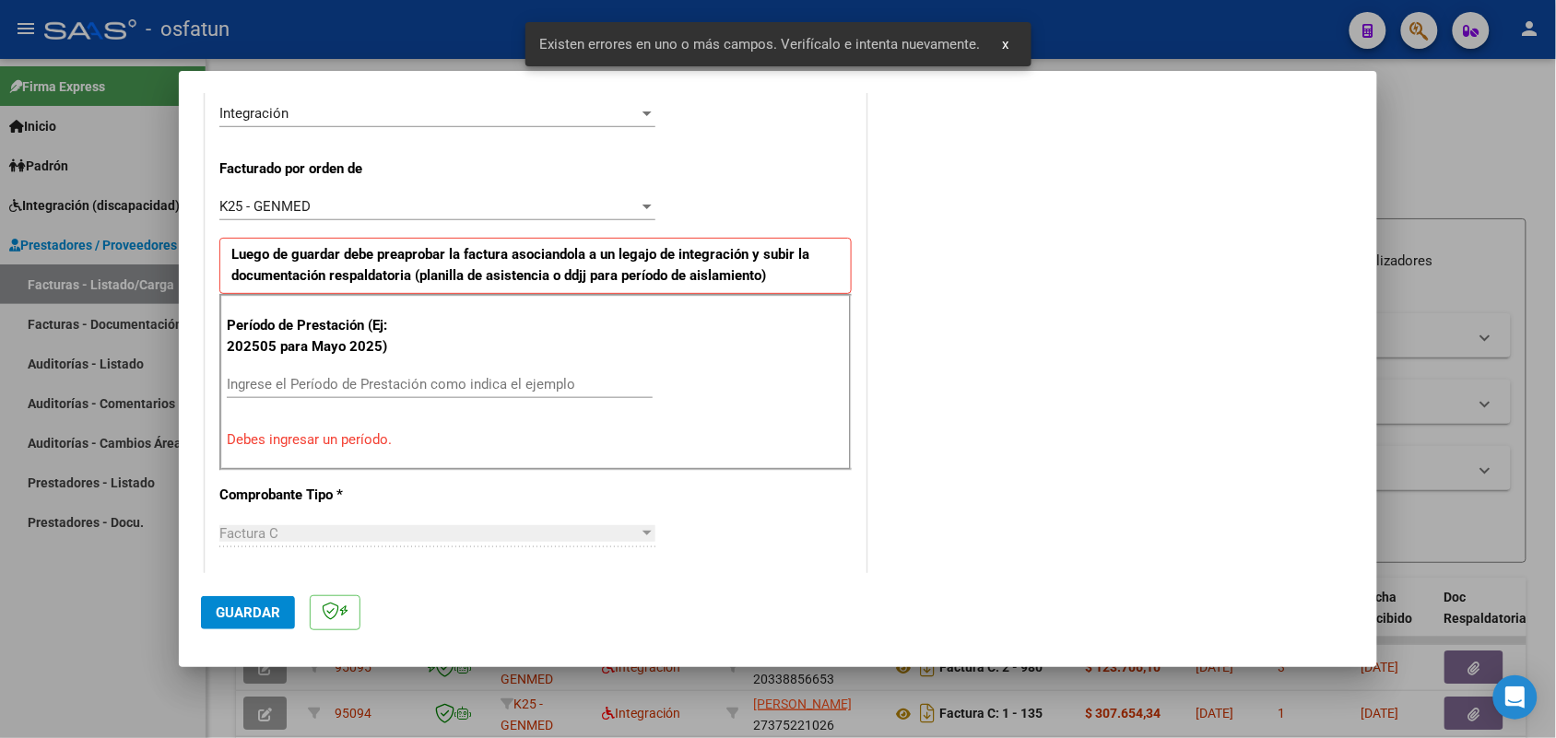
drag, startPoint x: 361, startPoint y: 374, endPoint x: 358, endPoint y: 364, distance: 10.8
click at [353, 362] on div "Período de Prestación (Ej: 202505 para [DATE]) Ingrese el Período de Prestación…" at bounding box center [535, 382] width 632 height 177
click at [370, 382] on input "Ingrese el Período de Prestación como indica el ejemplo" at bounding box center [440, 384] width 426 height 17
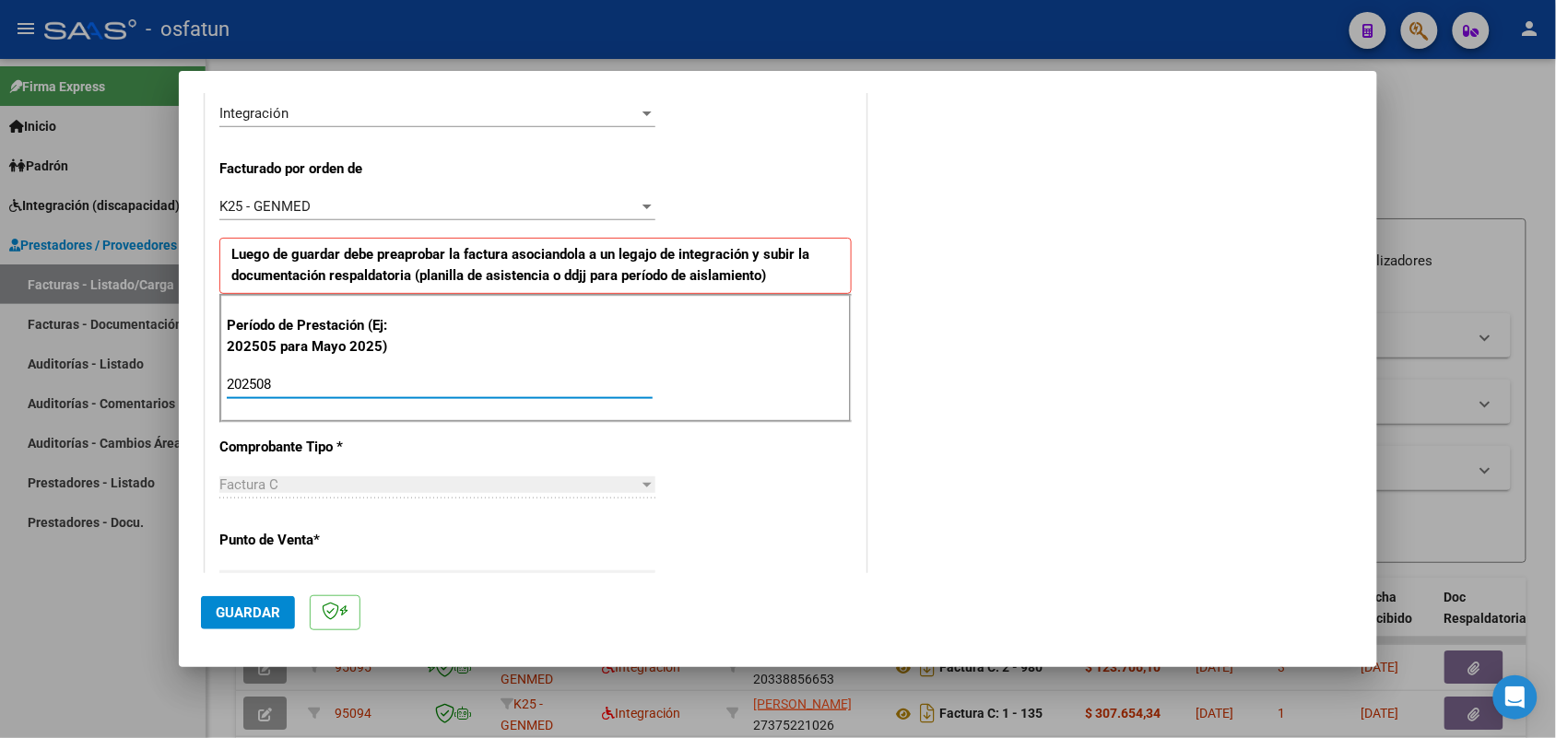
type input "202508"
click at [255, 616] on span "Guardar" at bounding box center [248, 613] width 65 height 17
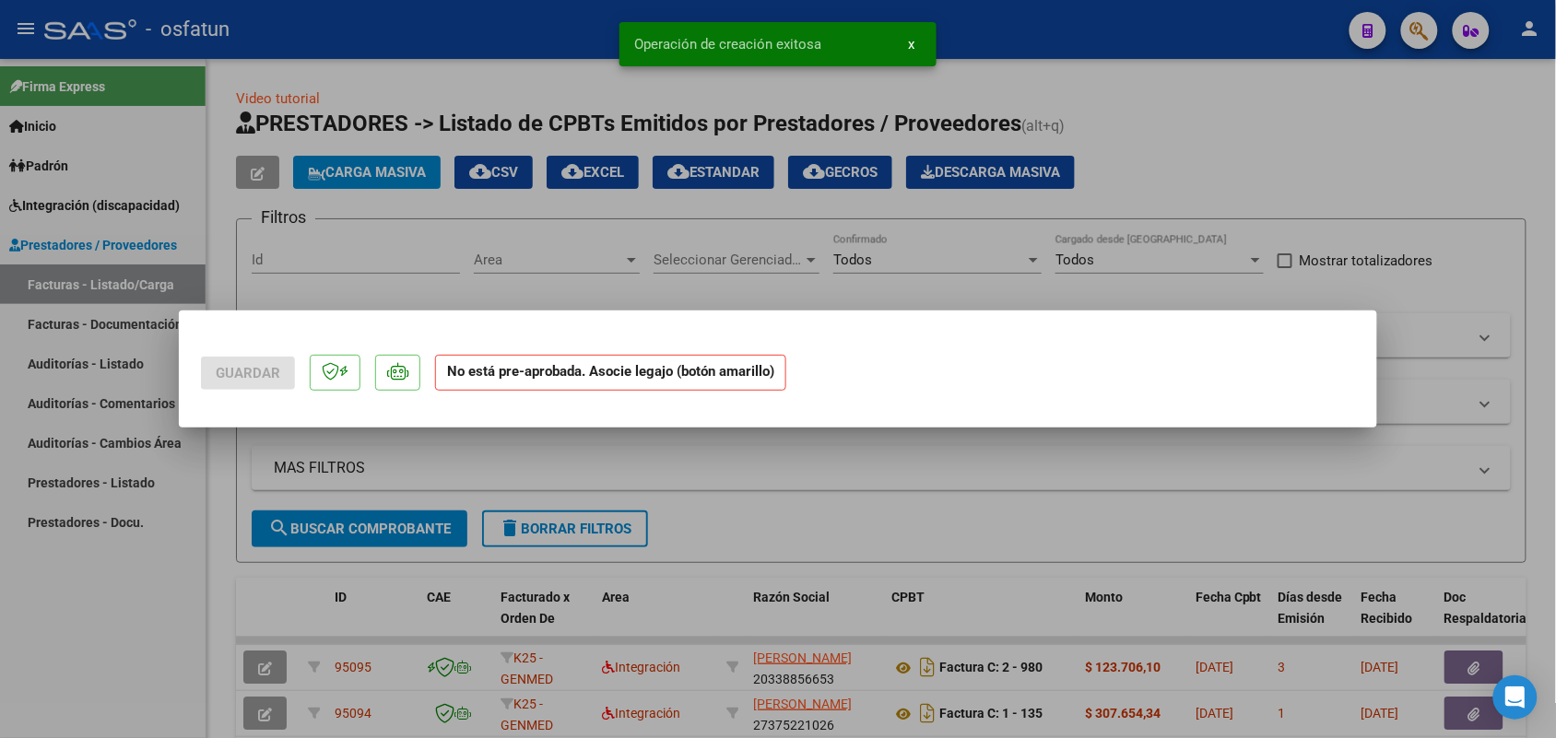
scroll to position [0, 0]
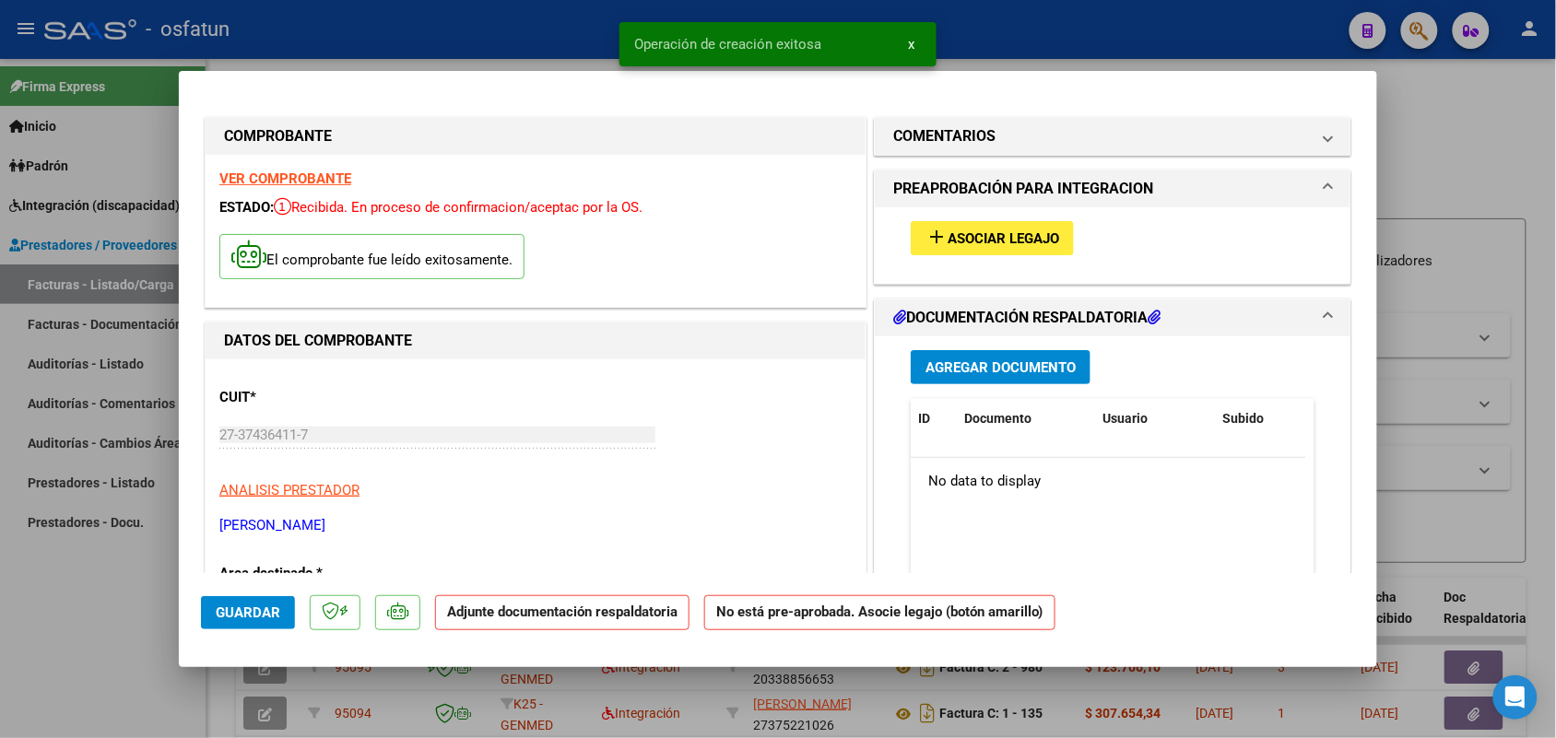
click at [970, 241] on span "Asociar Legajo" at bounding box center [1003, 238] width 112 height 17
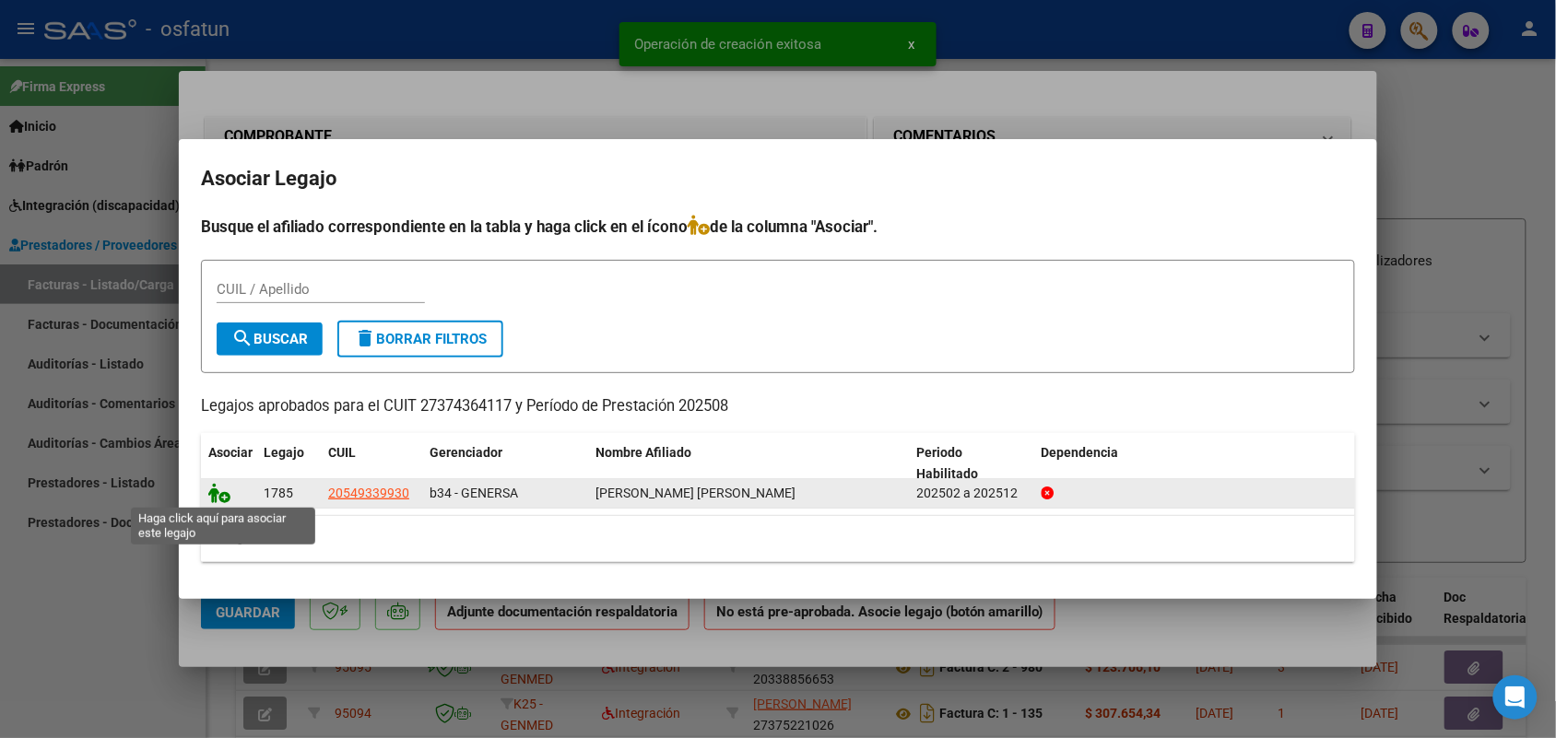
click at [213, 498] on icon at bounding box center [219, 493] width 22 height 20
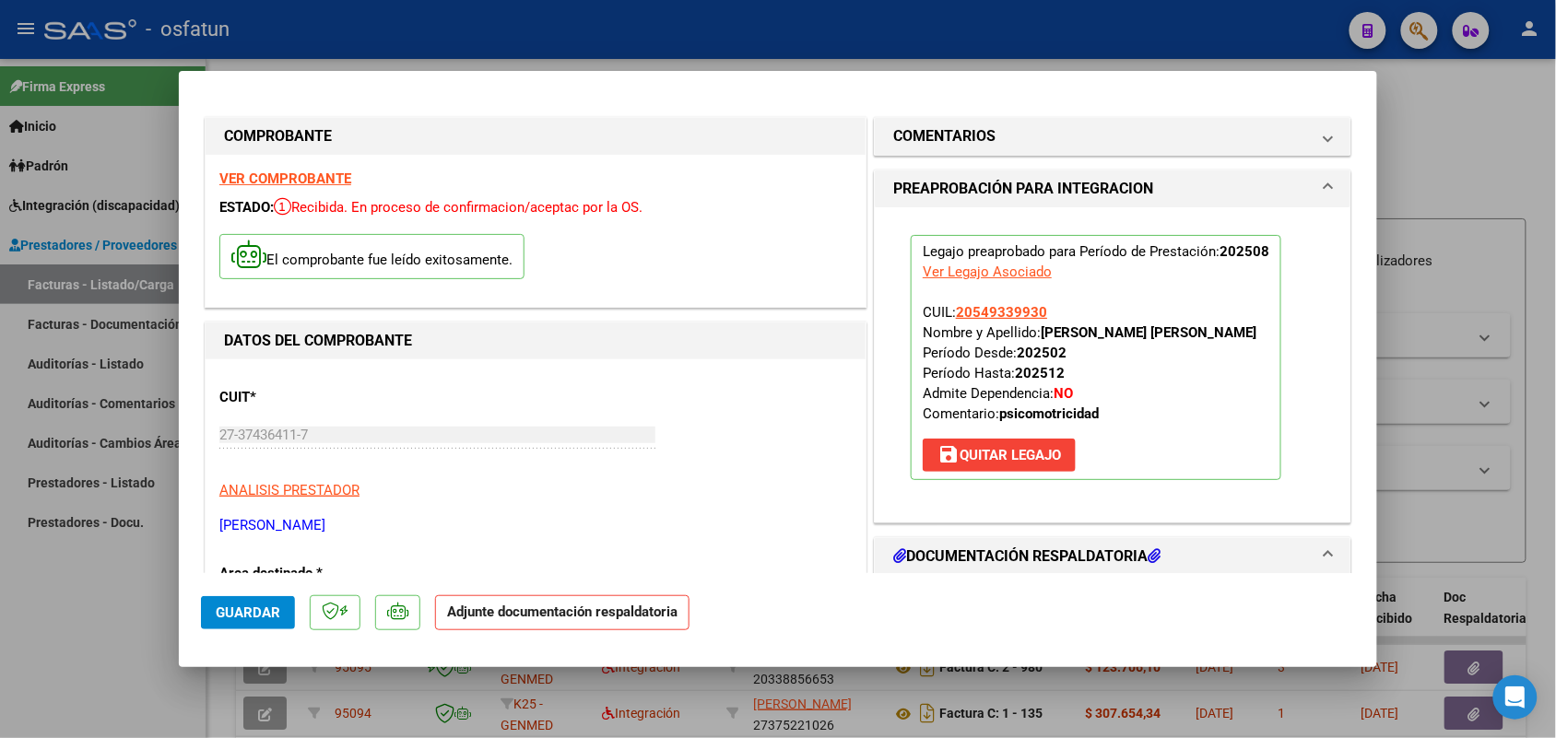
scroll to position [115, 0]
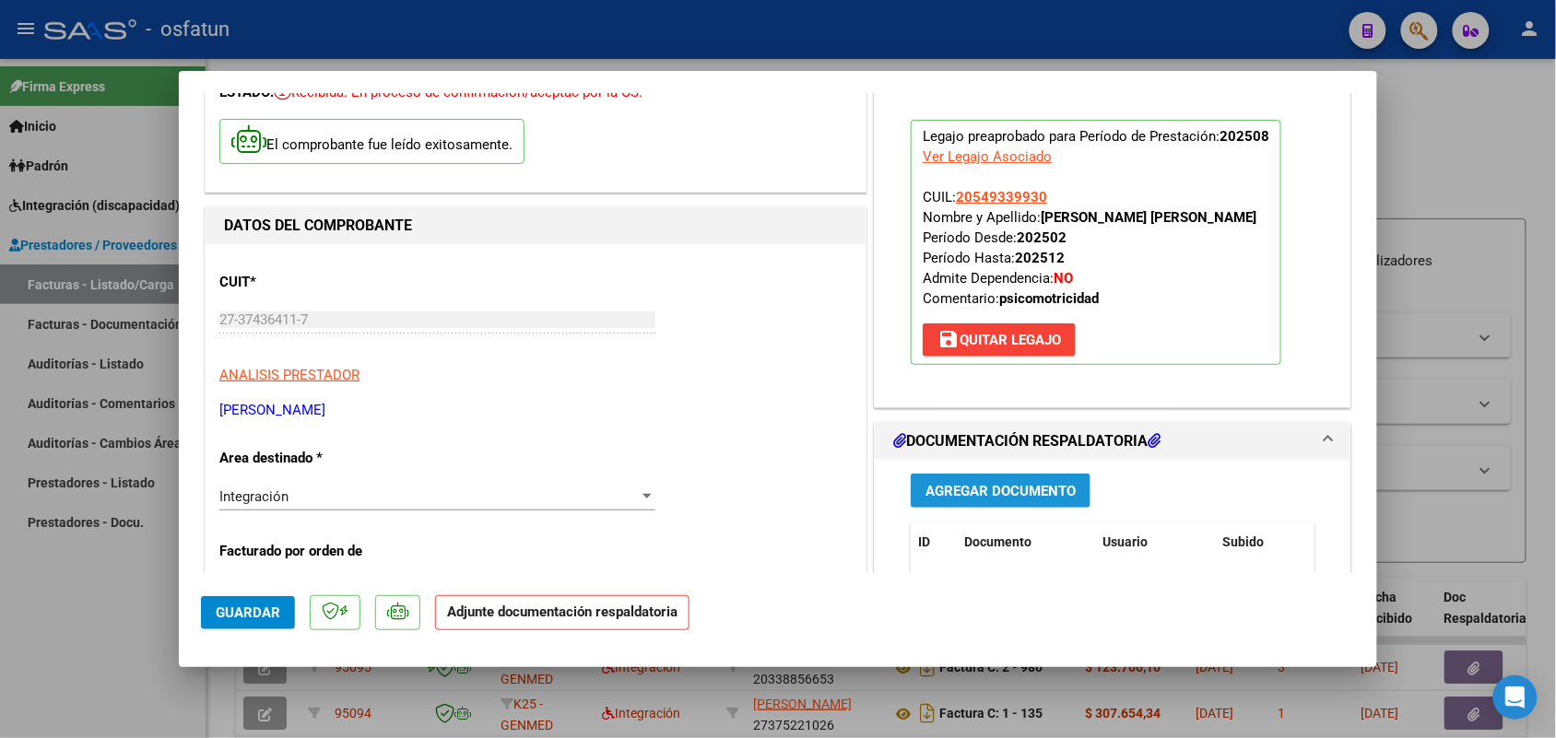
click at [961, 487] on span "Agregar Documento" at bounding box center [1000, 491] width 150 height 17
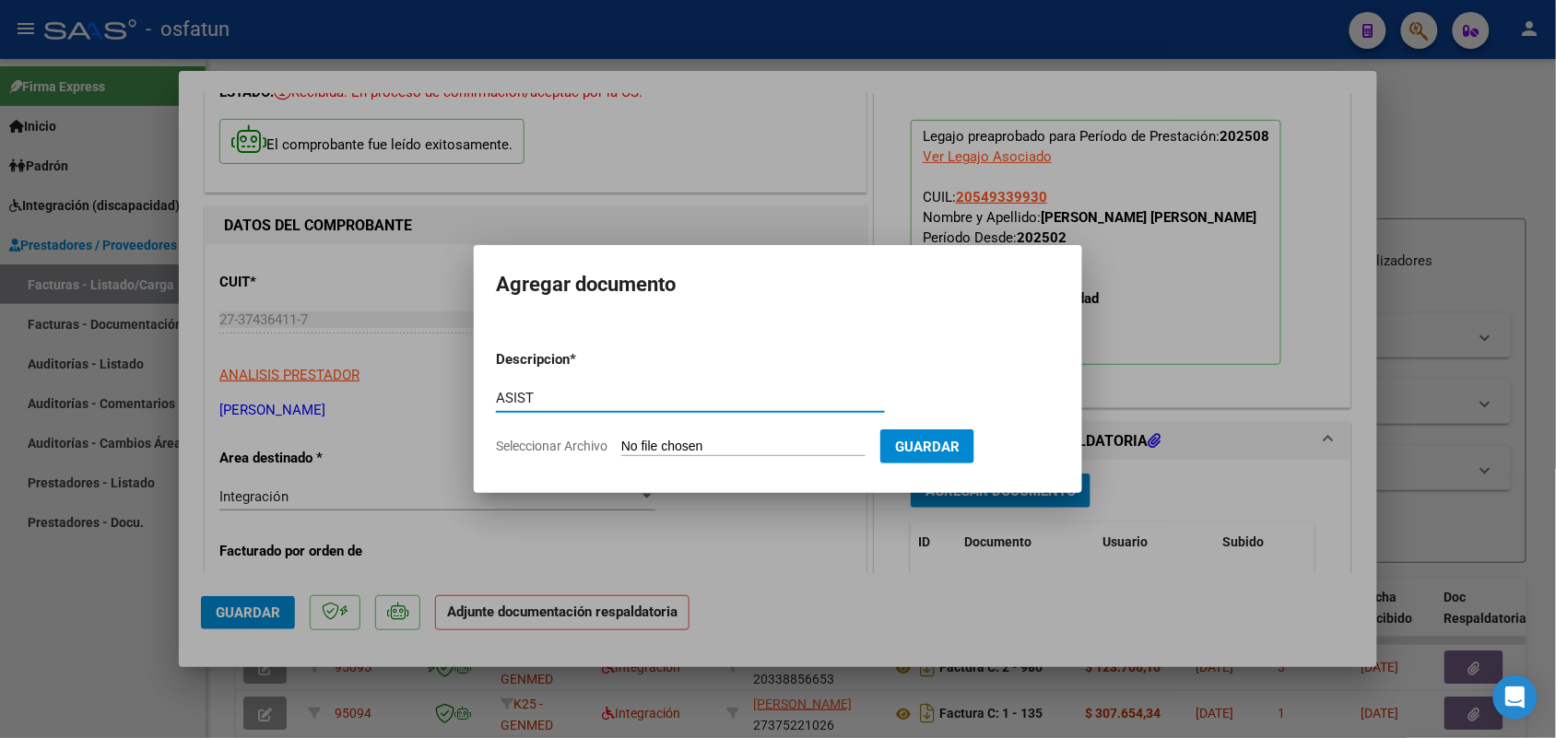
type input "ASIST"
click at [731, 443] on input "Seleccionar Archivo" at bounding box center [743, 448] width 244 height 18
type input "C:\fakepath\ASIST PSM.pdf"
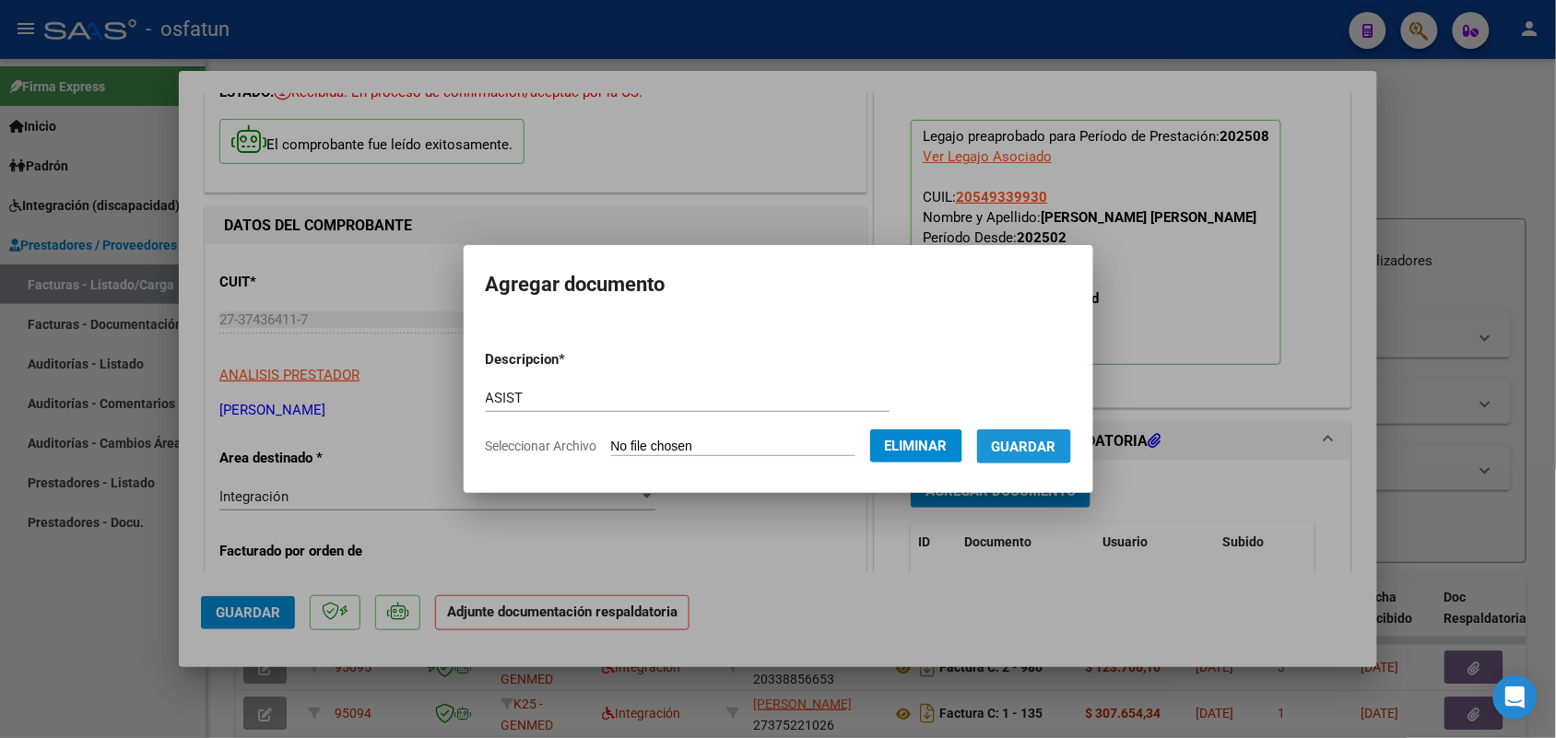
click at [1042, 439] on span "Guardar" at bounding box center [1024, 447] width 65 height 17
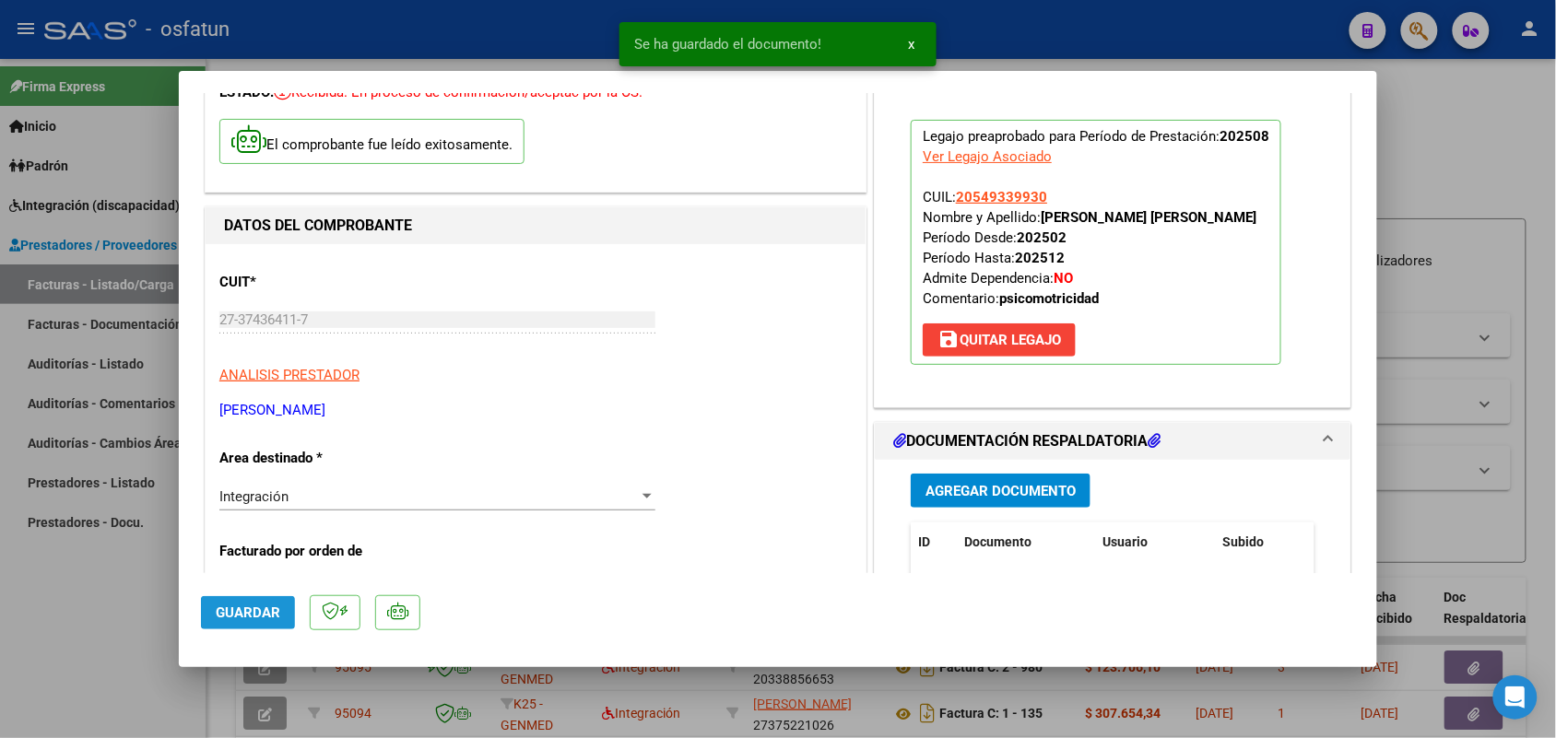
click at [261, 606] on span "Guardar" at bounding box center [248, 613] width 65 height 17
drag, startPoint x: 71, startPoint y: 636, endPoint x: 232, endPoint y: 565, distance: 176.2
click at [71, 634] on div at bounding box center [778, 369] width 1556 height 738
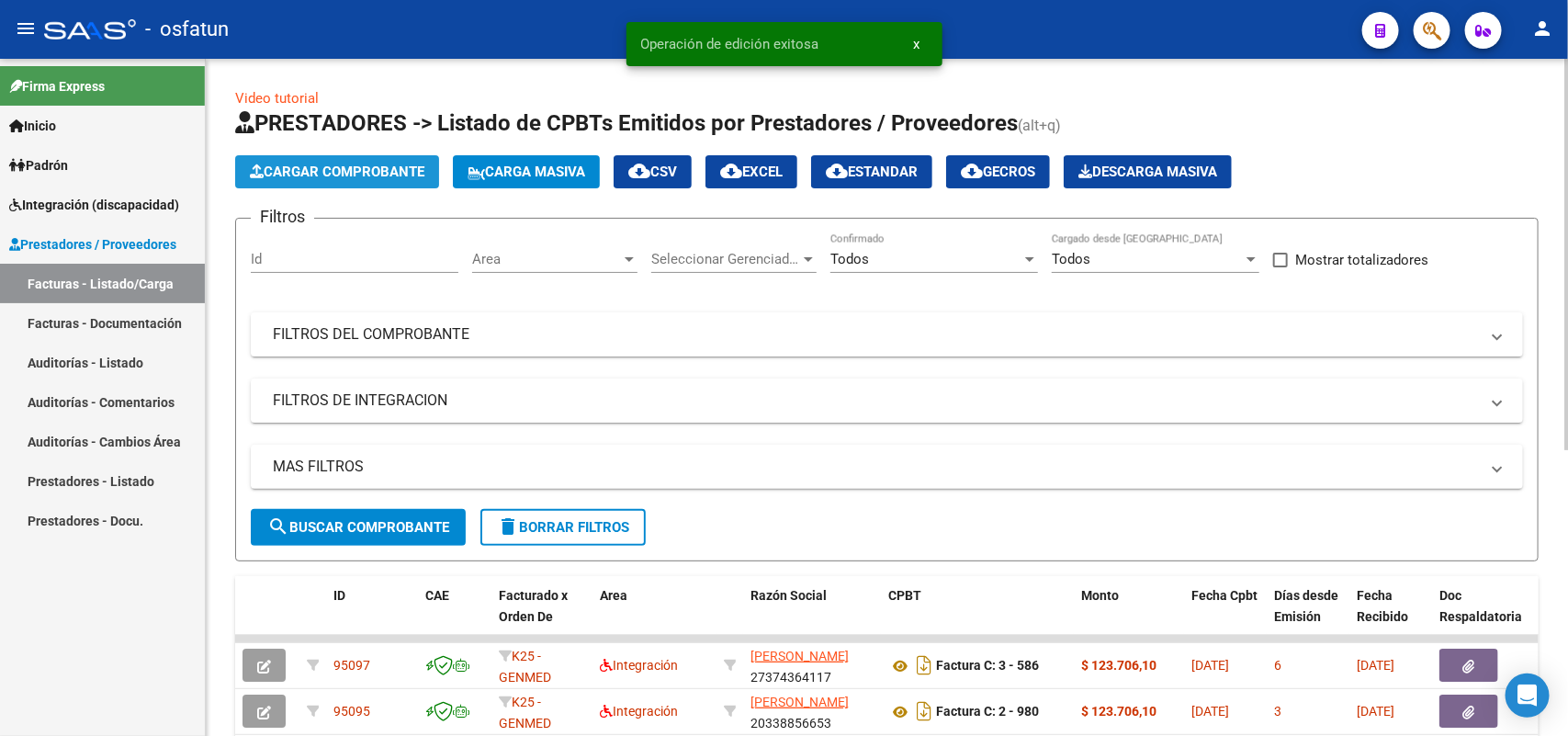
click at [342, 184] on button "Cargar Comprobante" at bounding box center [337, 172] width 204 height 33
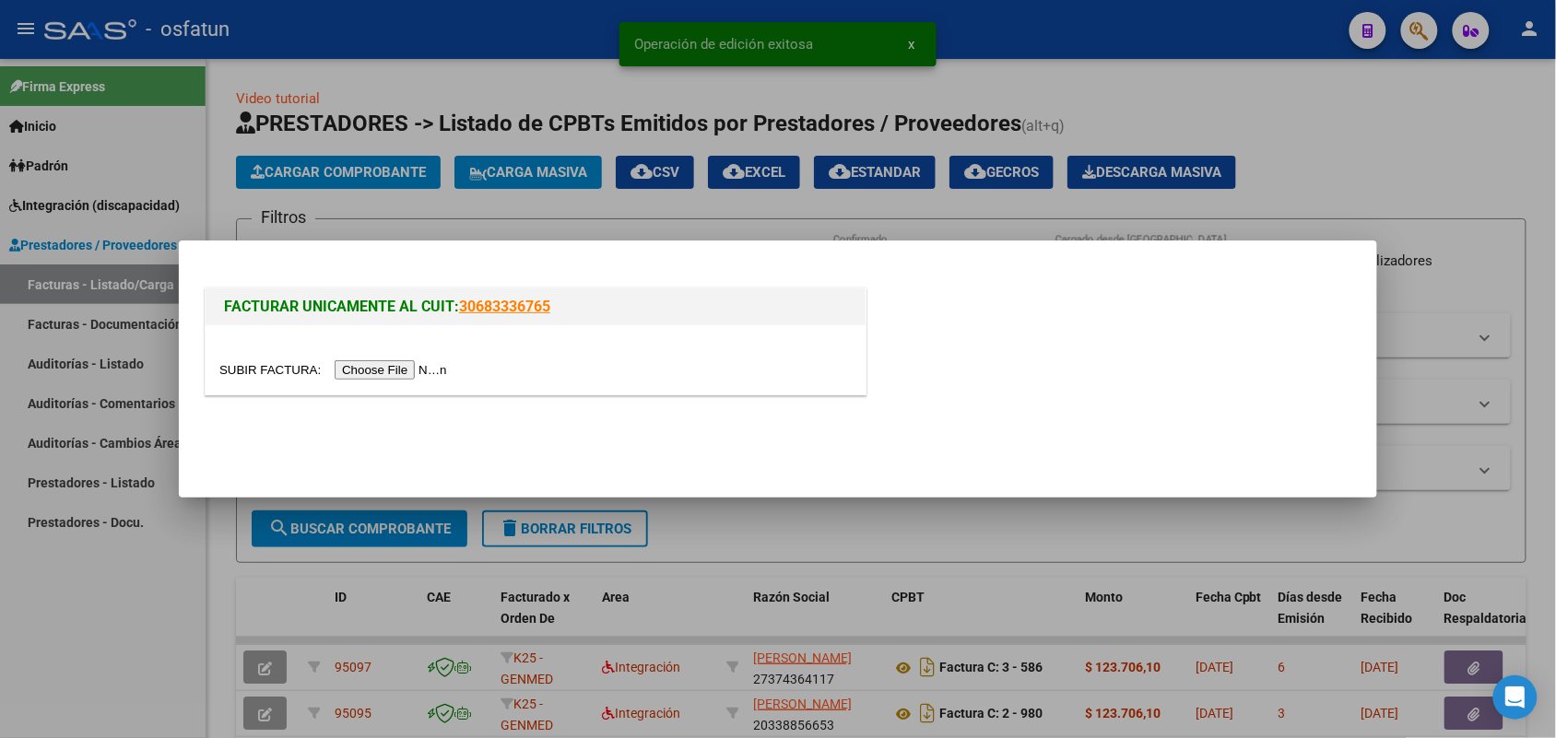
click at [392, 370] on input "file" at bounding box center [335, 369] width 233 height 19
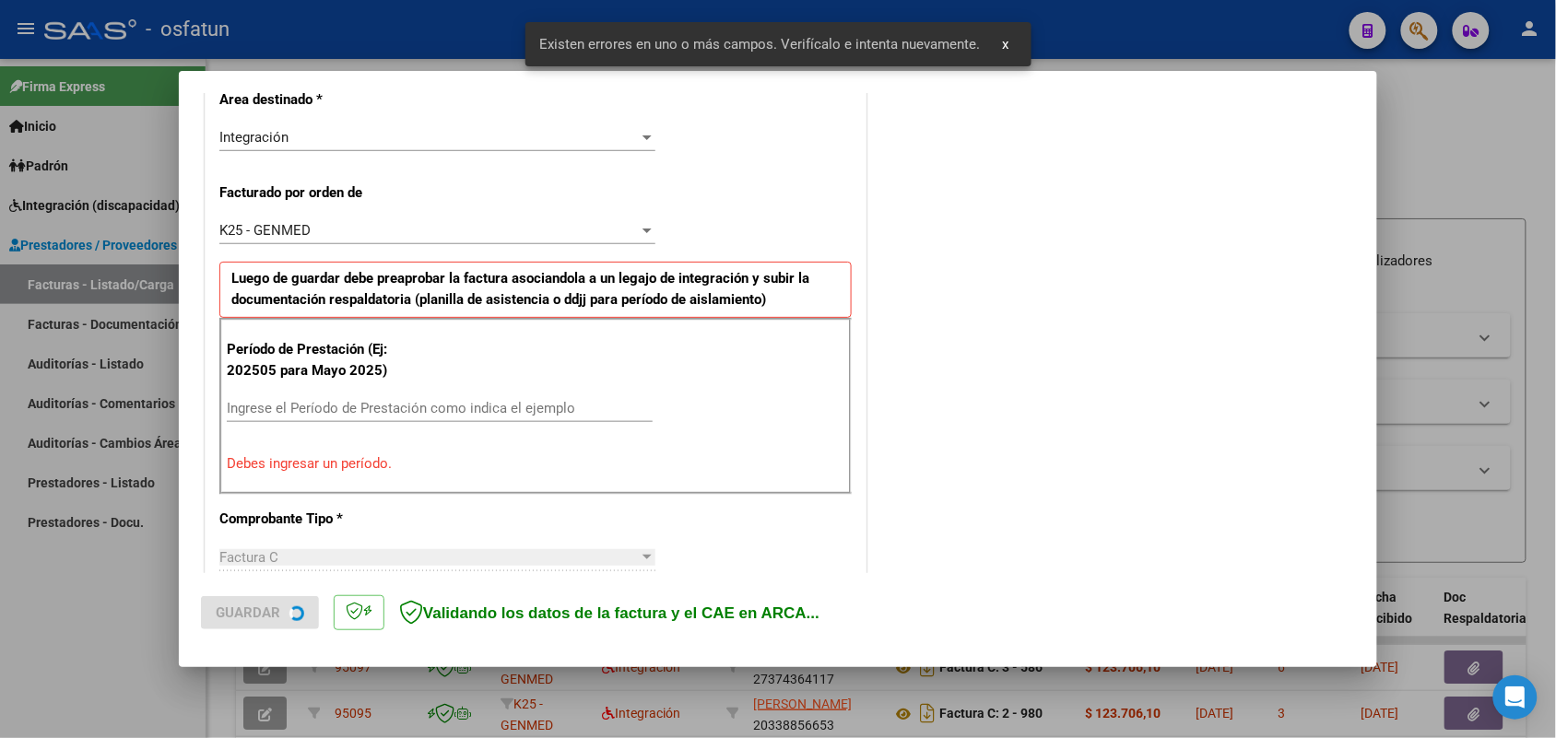
scroll to position [498, 0]
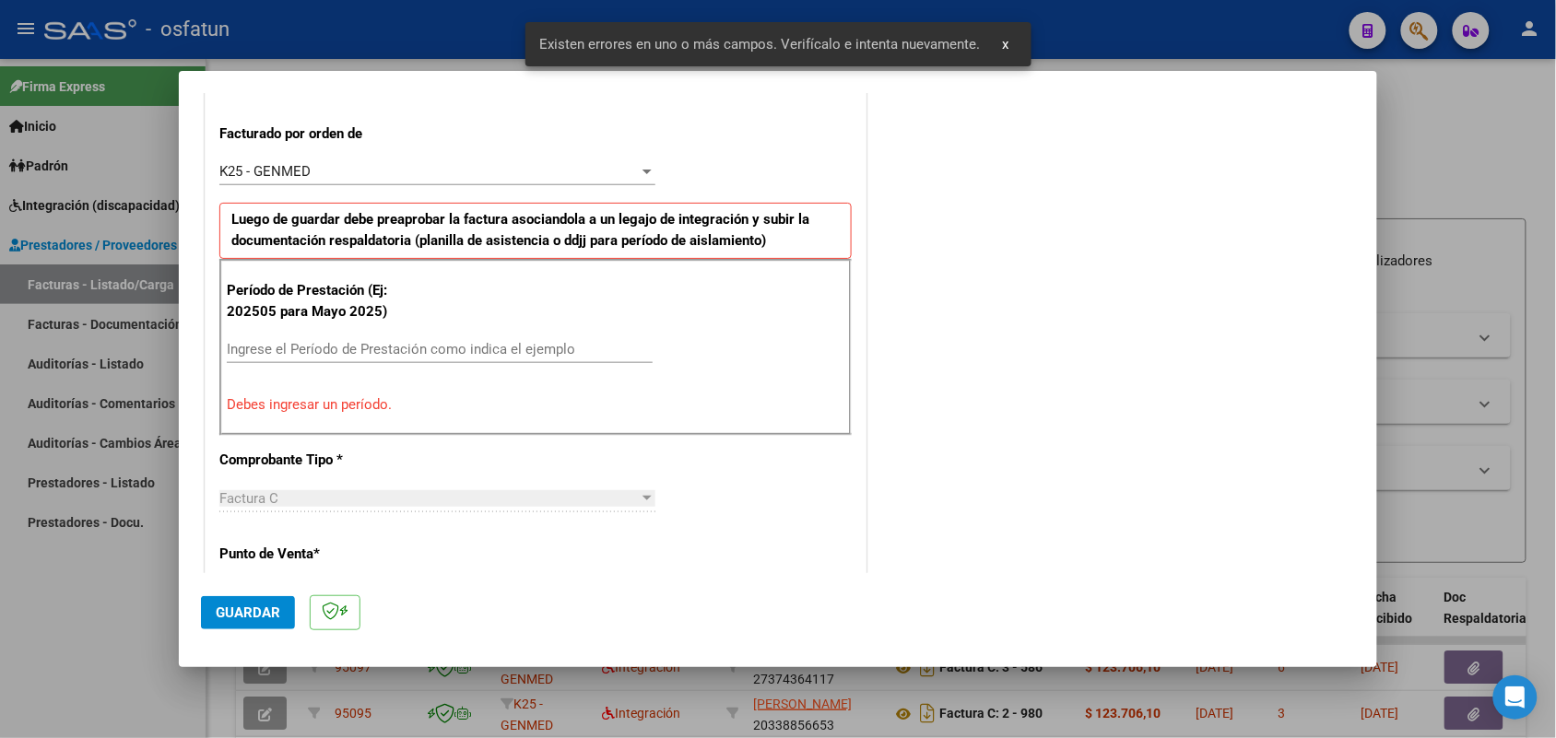
click at [392, 348] on input "Ingrese el Período de Prestación como indica el ejemplo" at bounding box center [440, 349] width 426 height 17
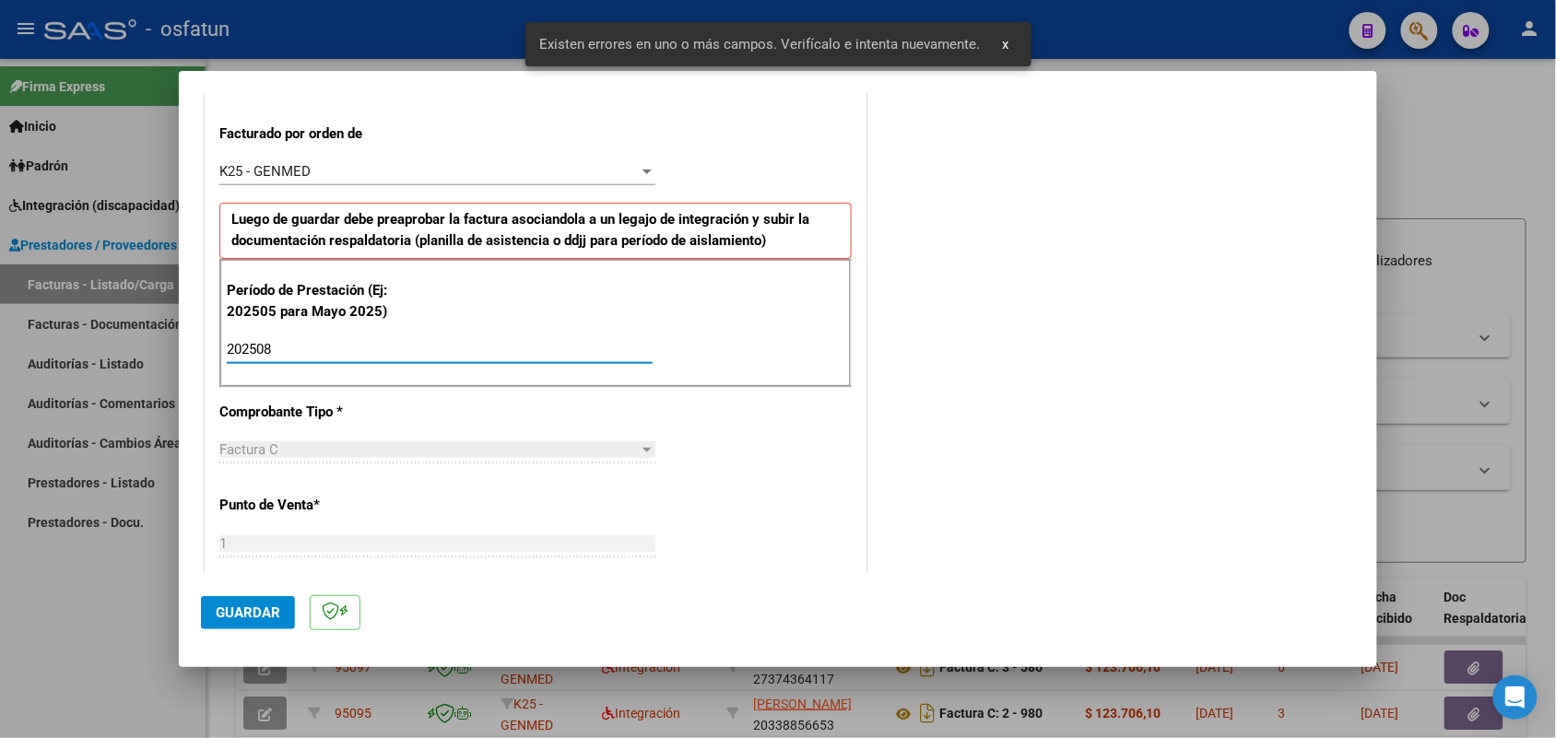
type input "202508"
click at [270, 609] on span "Guardar" at bounding box center [248, 613] width 65 height 17
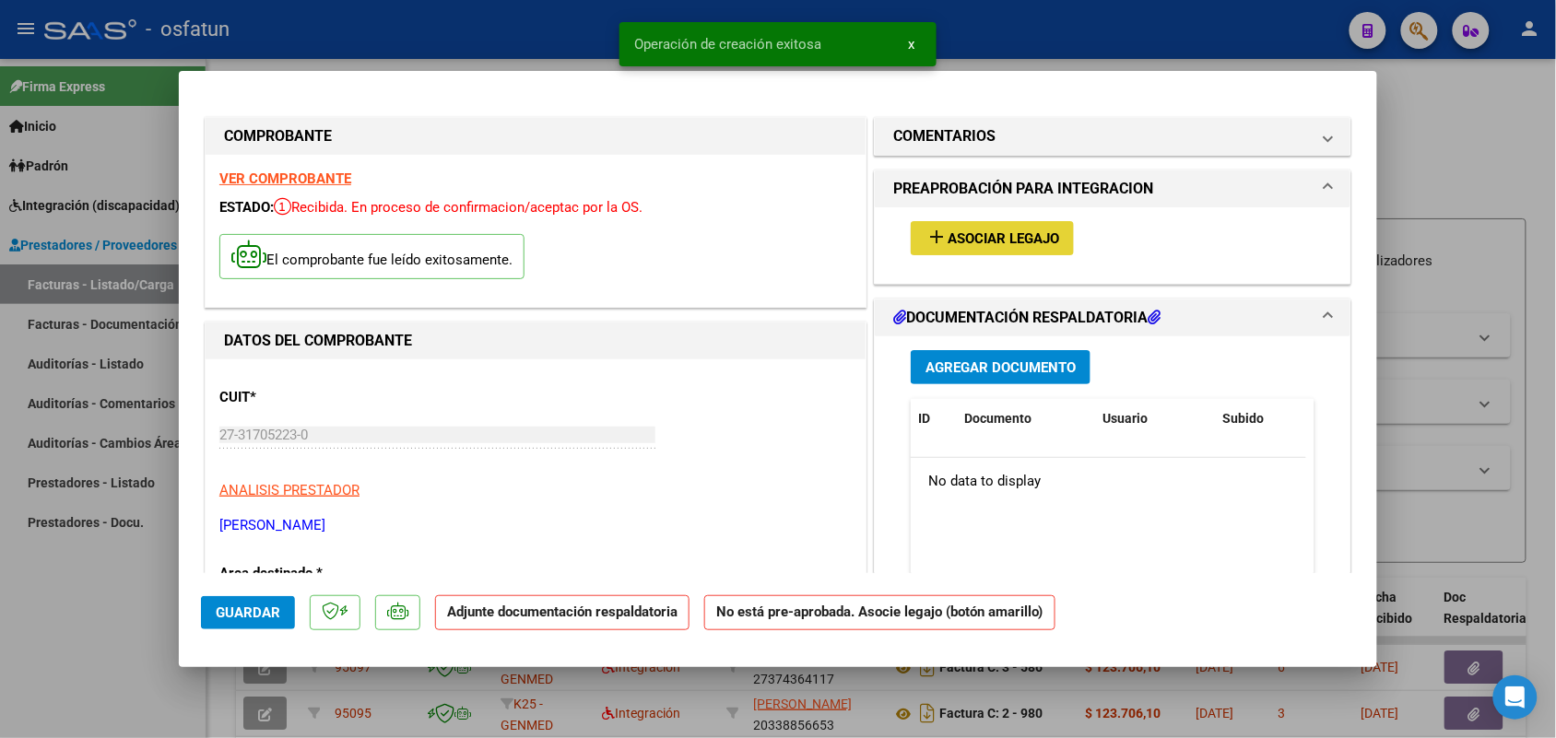
click at [988, 241] on span "Asociar Legajo" at bounding box center [1003, 238] width 112 height 17
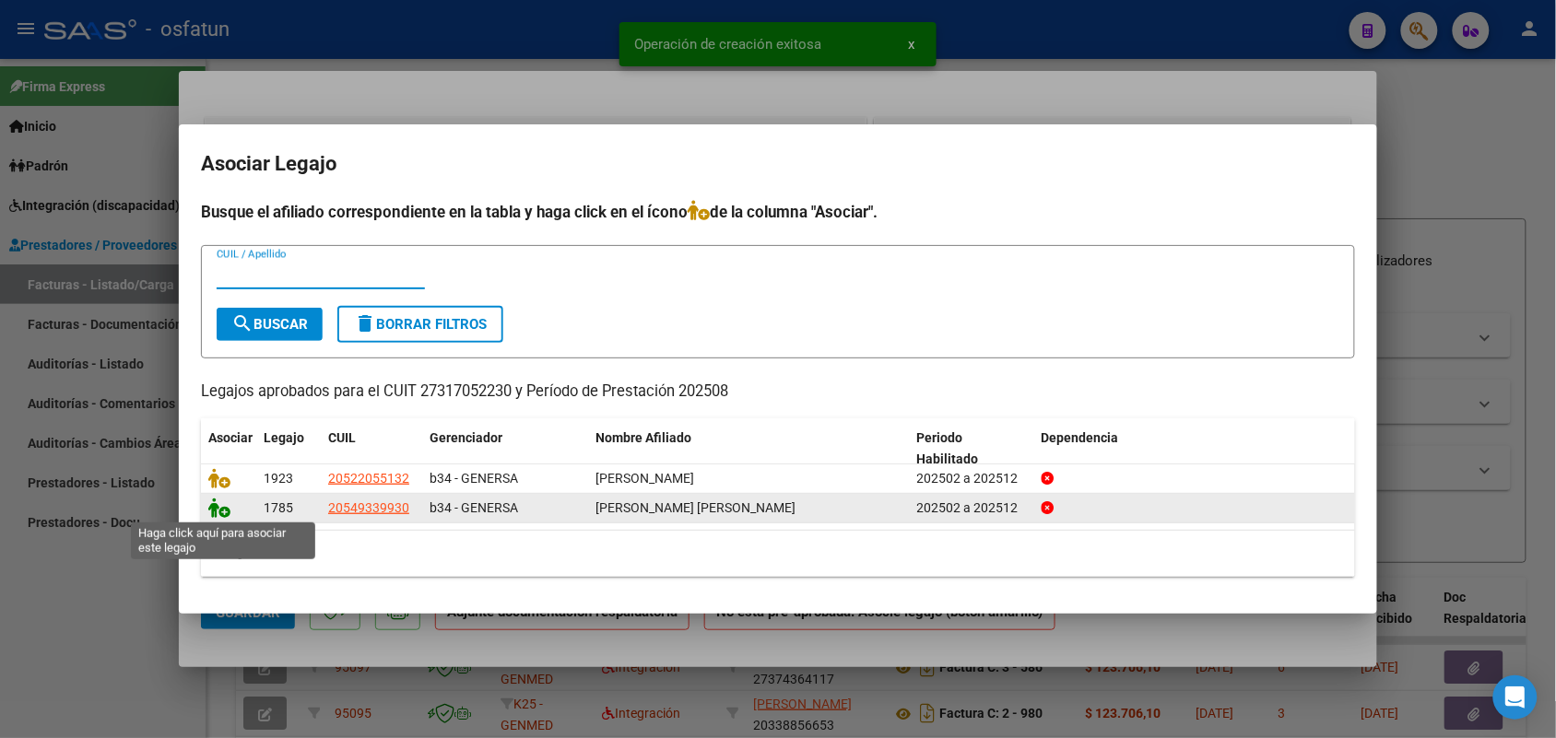
click at [217, 509] on icon at bounding box center [219, 508] width 22 height 20
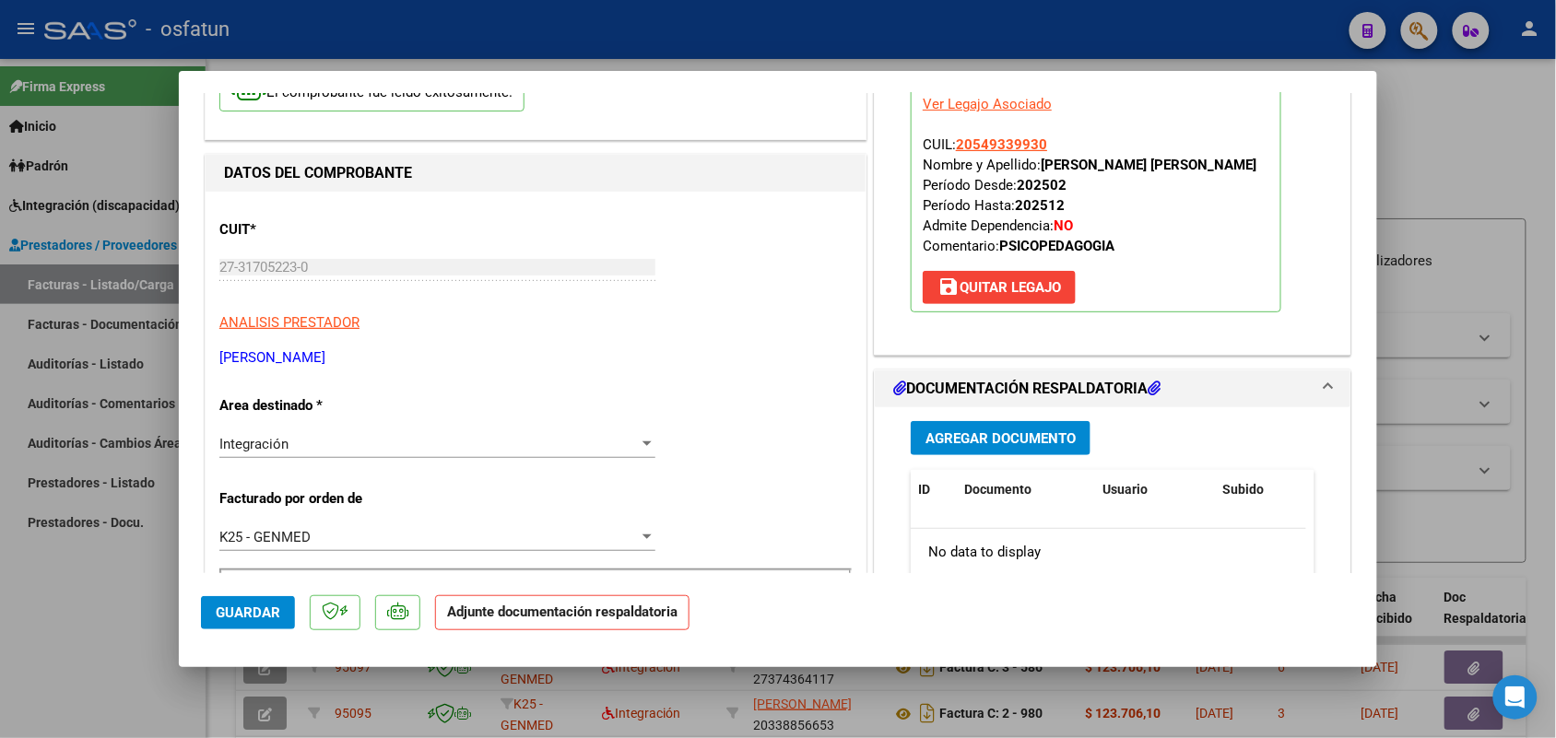
scroll to position [230, 0]
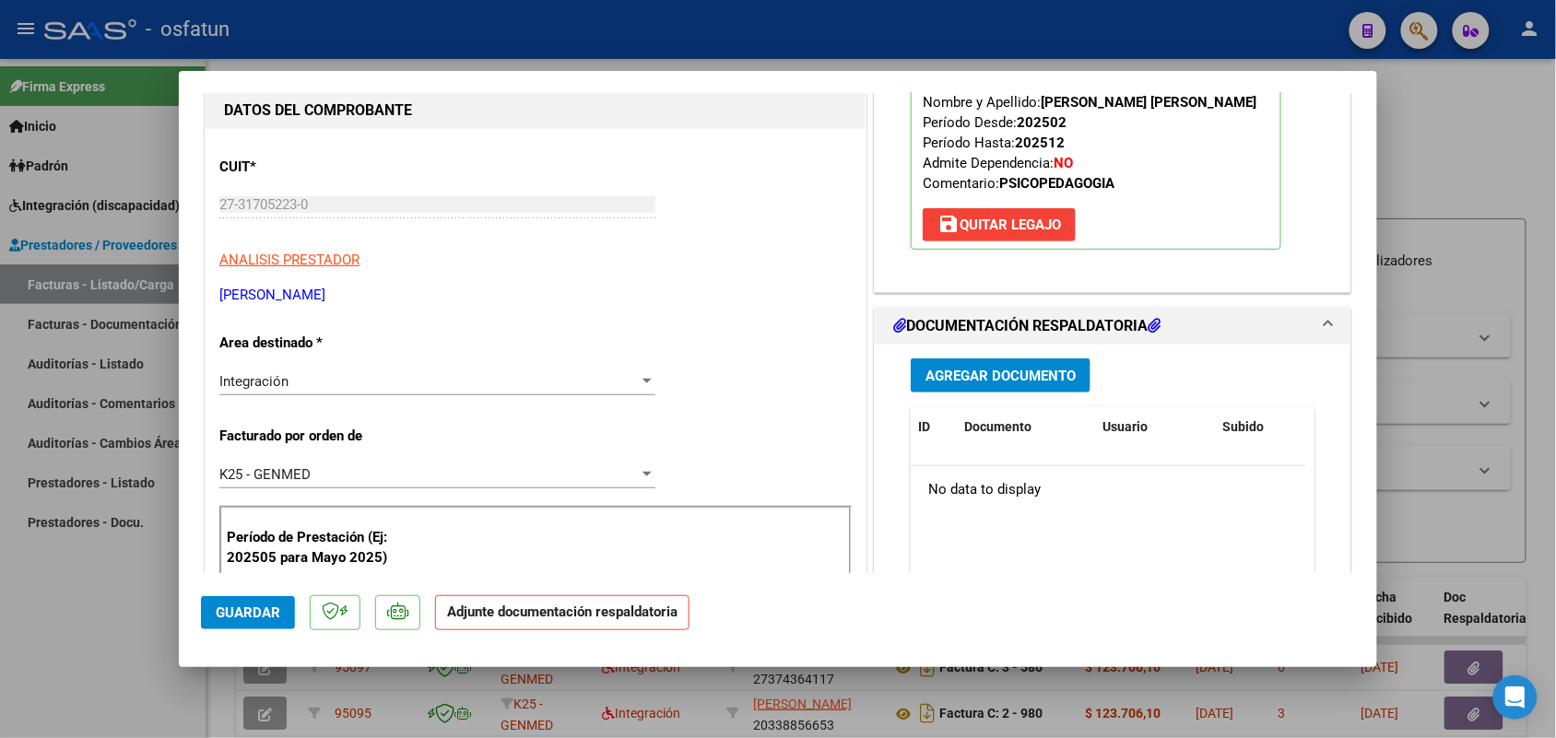
click at [981, 368] on span "Agregar Documento" at bounding box center [1000, 376] width 150 height 17
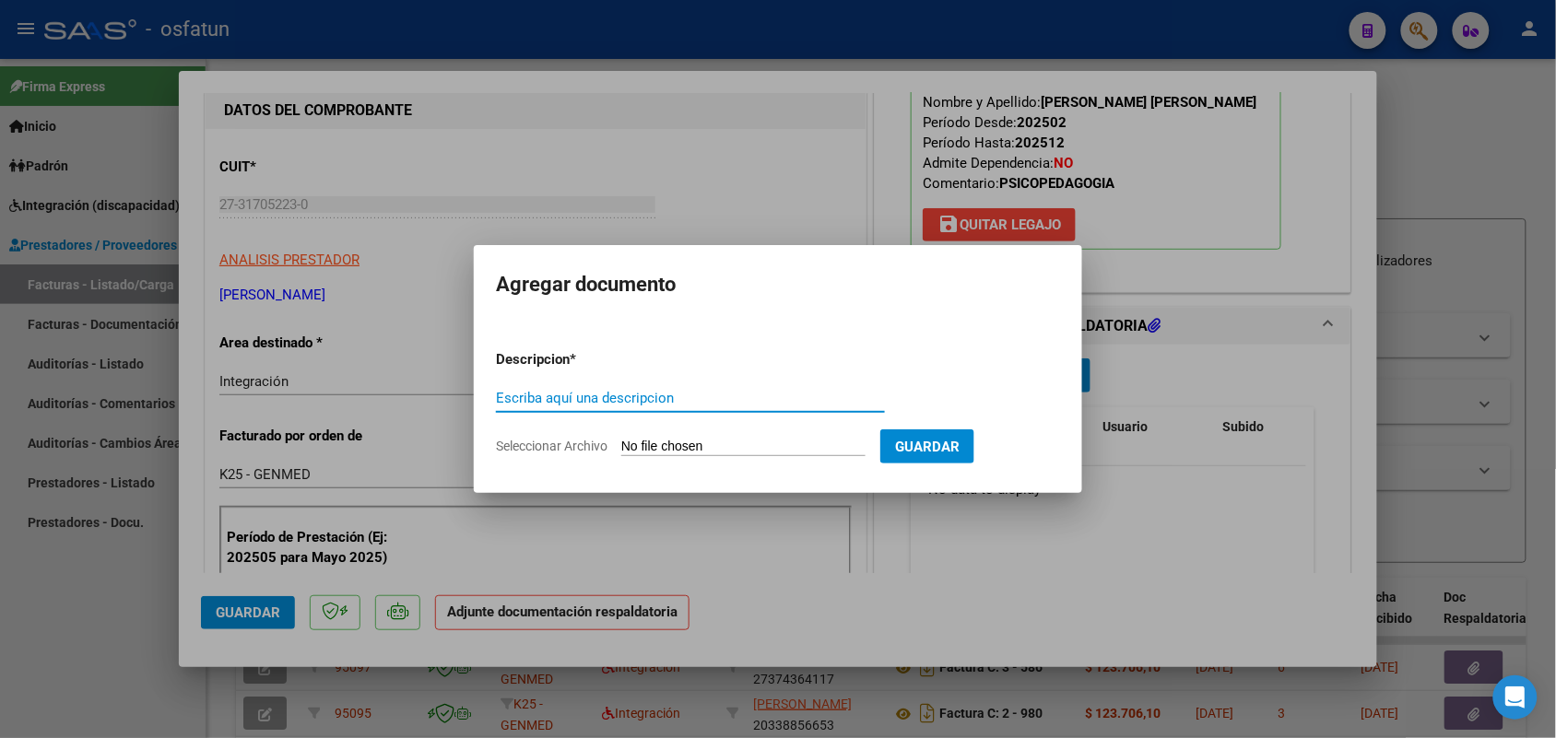
drag, startPoint x: 646, startPoint y: 389, endPoint x: 642, endPoint y: 379, distance: 10.8
click at [640, 380] on form "Descripcion * Escriba aquí una descripcion Seleccionar Archivo Guardar" at bounding box center [778, 402] width 564 height 135
type input "ASIST"
click at [726, 440] on input "Seleccionar Archivo" at bounding box center [743, 448] width 244 height 18
type input "C:\fakepath\ASIST PSP.pdf"
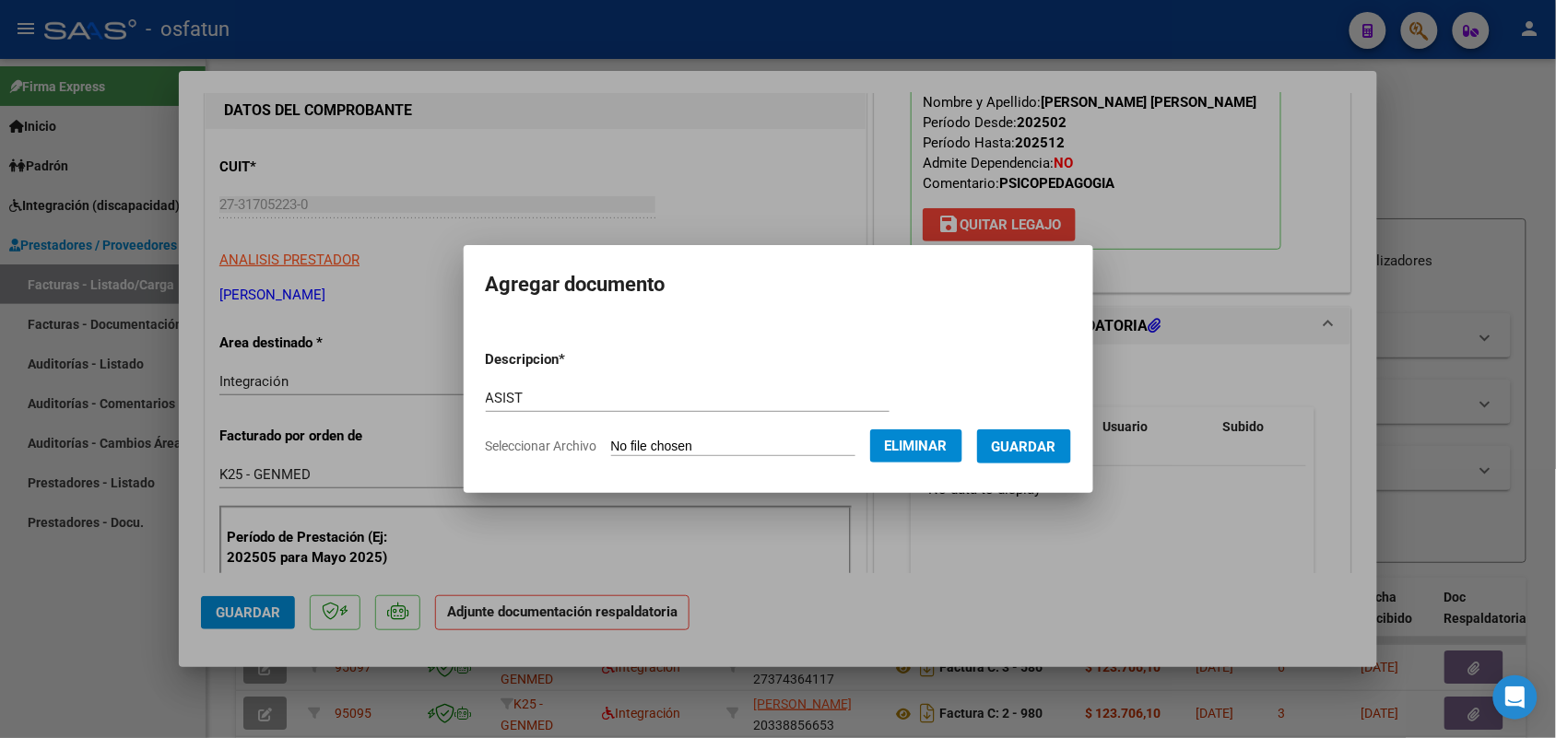
click at [1043, 443] on span "Guardar" at bounding box center [1024, 447] width 65 height 17
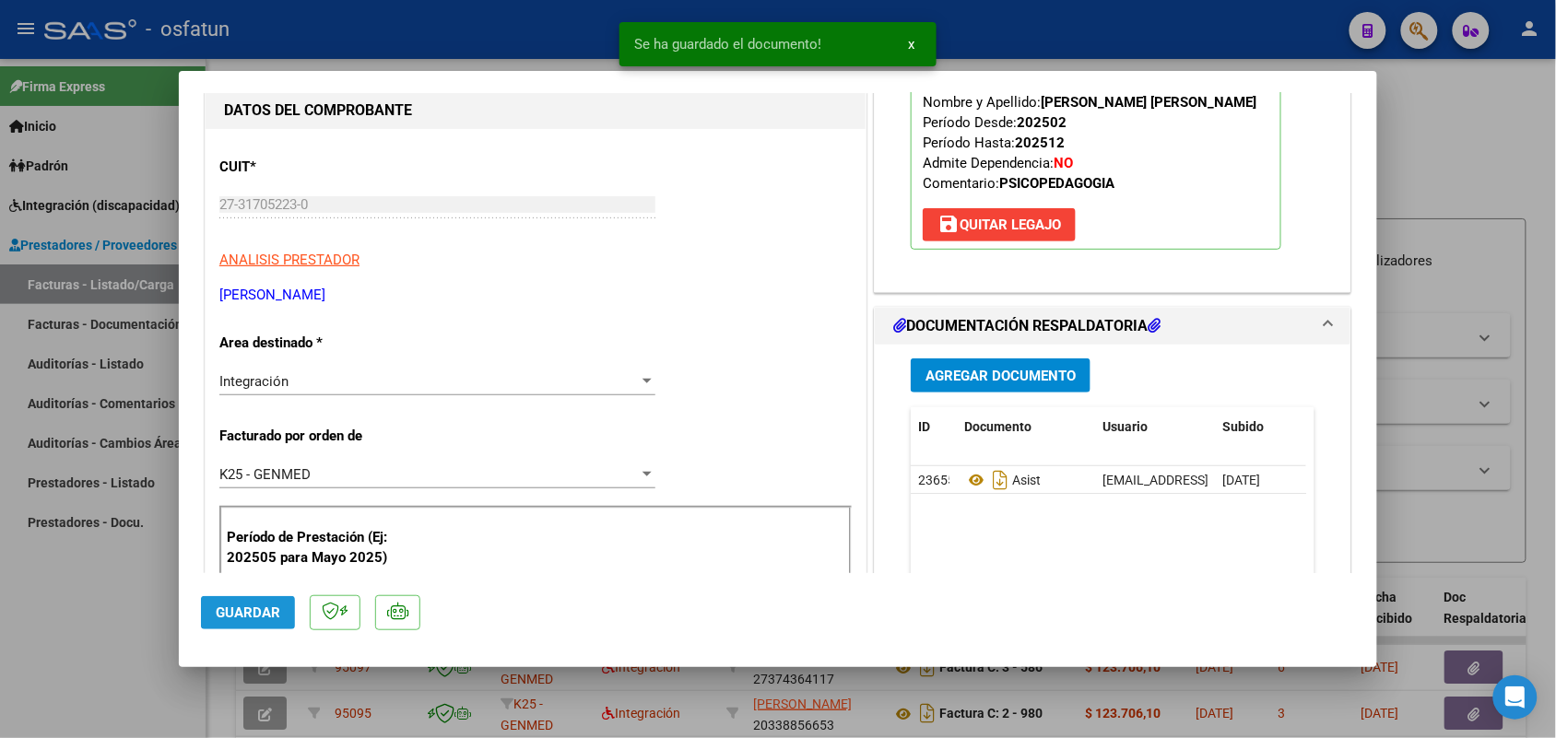
click at [223, 606] on span "Guardar" at bounding box center [248, 613] width 65 height 17
click at [108, 579] on div at bounding box center [778, 369] width 1556 height 738
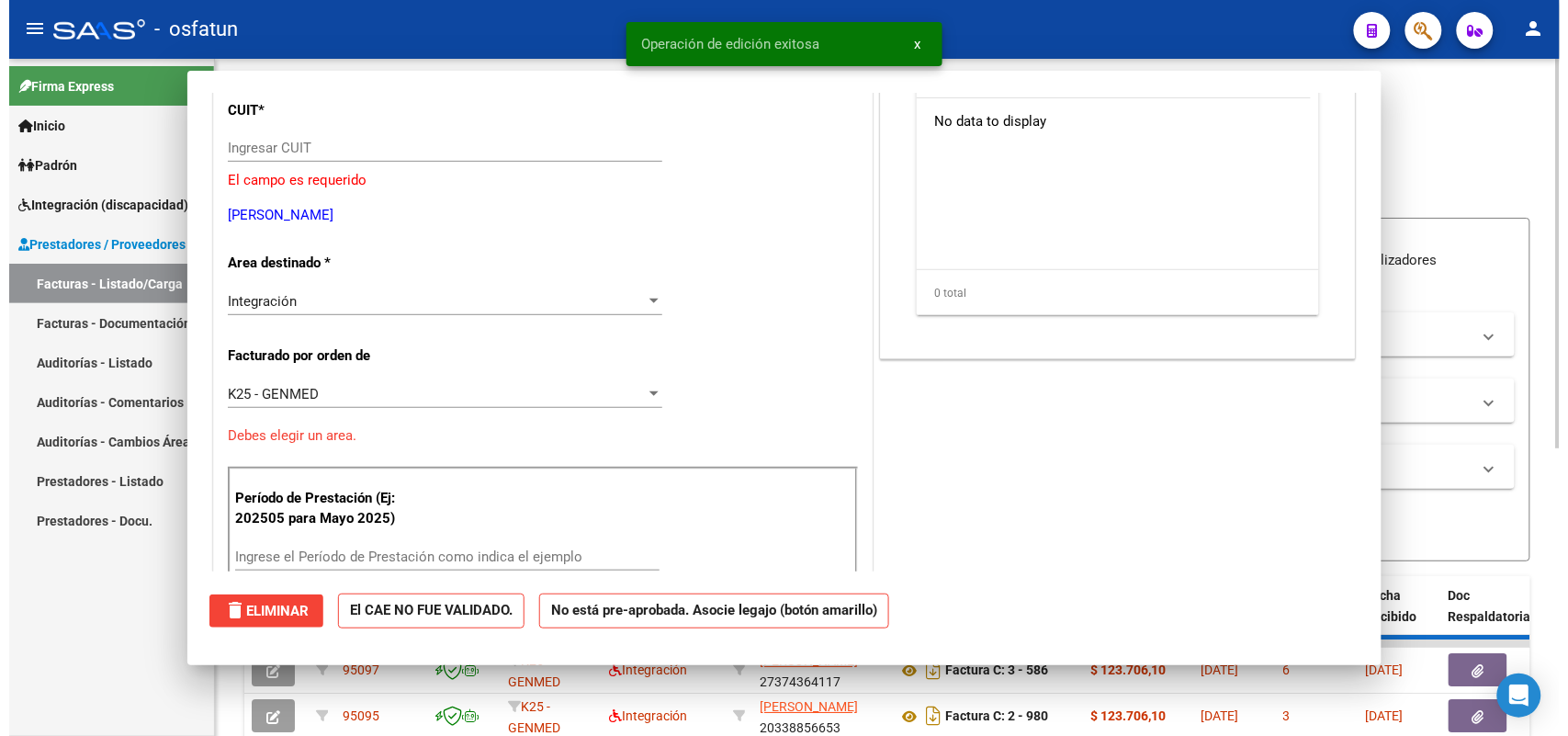
scroll to position [0, 0]
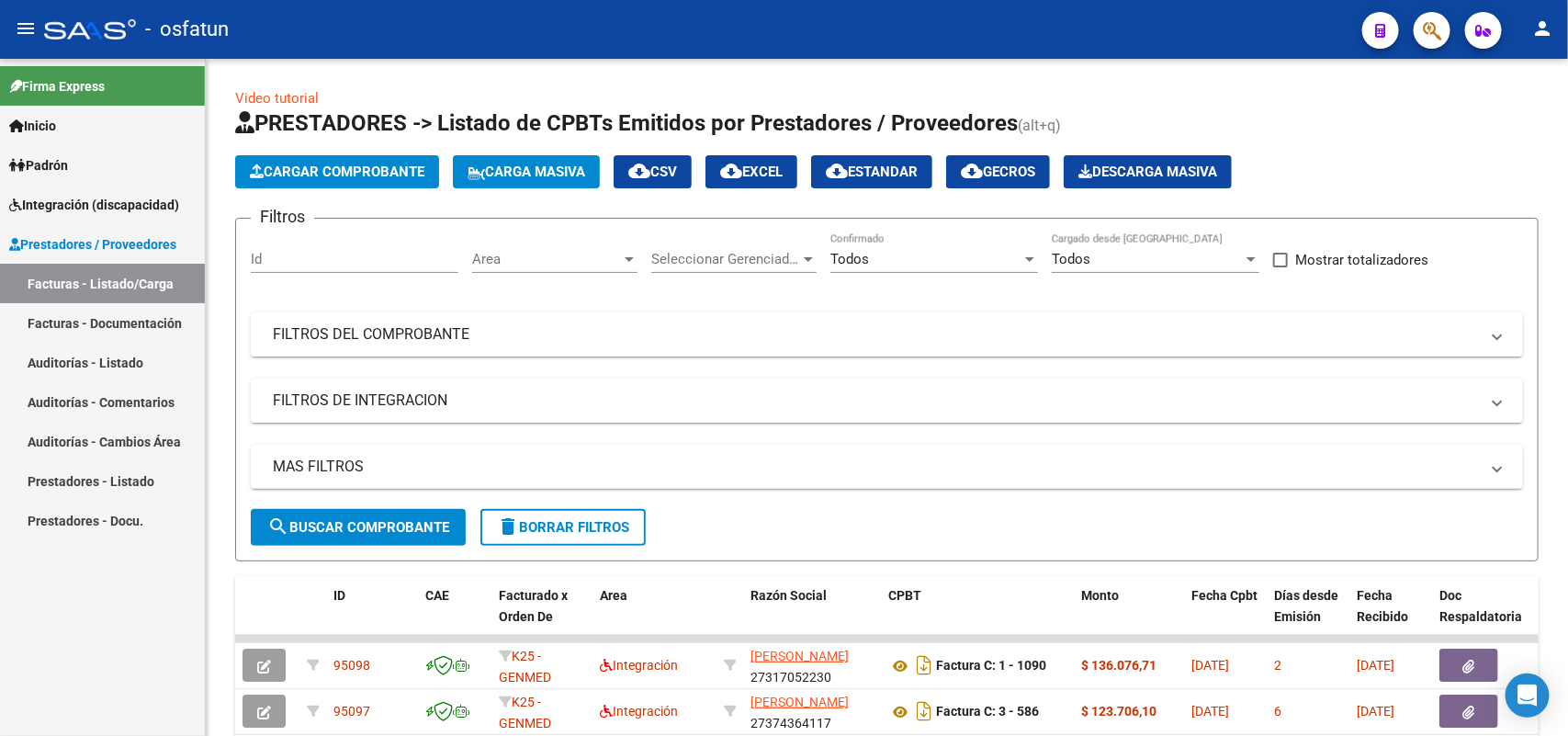
drag, startPoint x: 680, startPoint y: 287, endPoint x: 995, endPoint y: 18, distance: 414.2
click at [995, 18] on div "- osfatun" at bounding box center [696, 29] width 1304 height 41
